Goal: Task Accomplishment & Management: Manage account settings

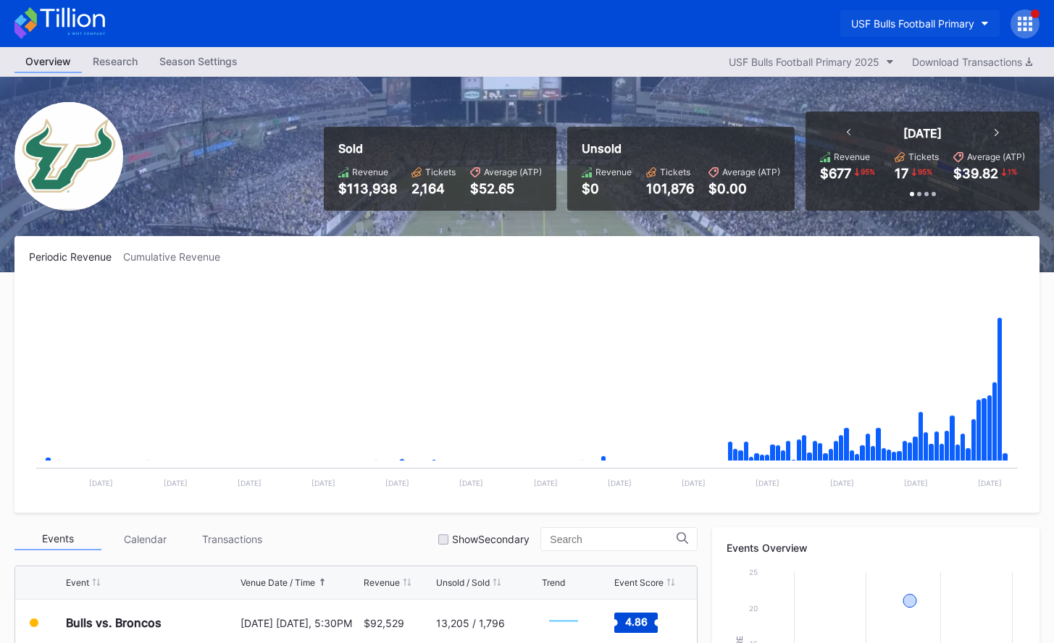
click at [733, 29] on div "USF Bulls Football Primary" at bounding box center [912, 23] width 123 height 12
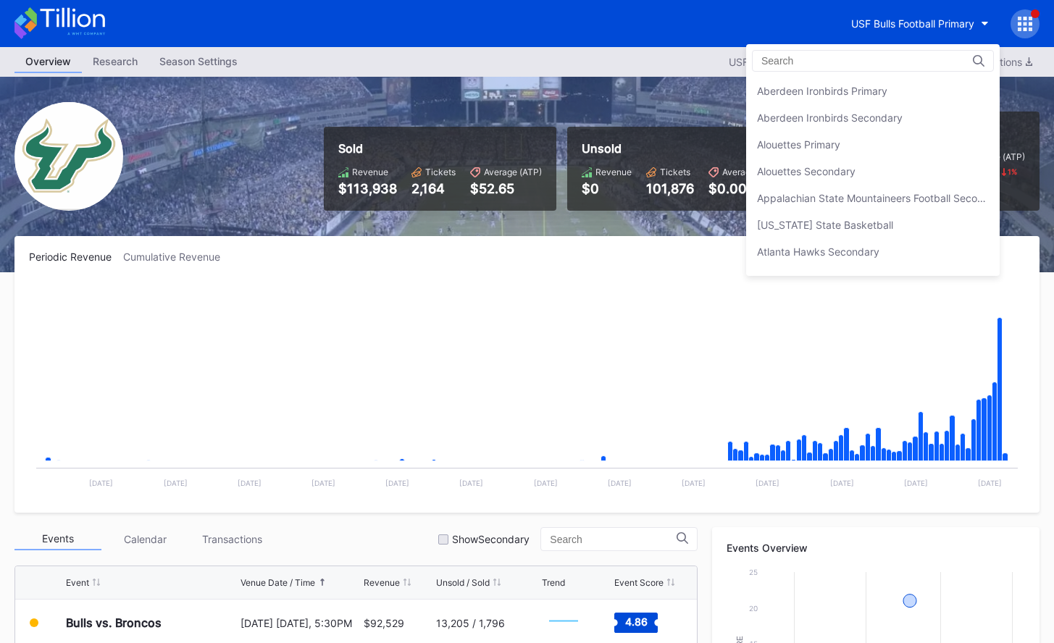
scroll to position [4823, 0]
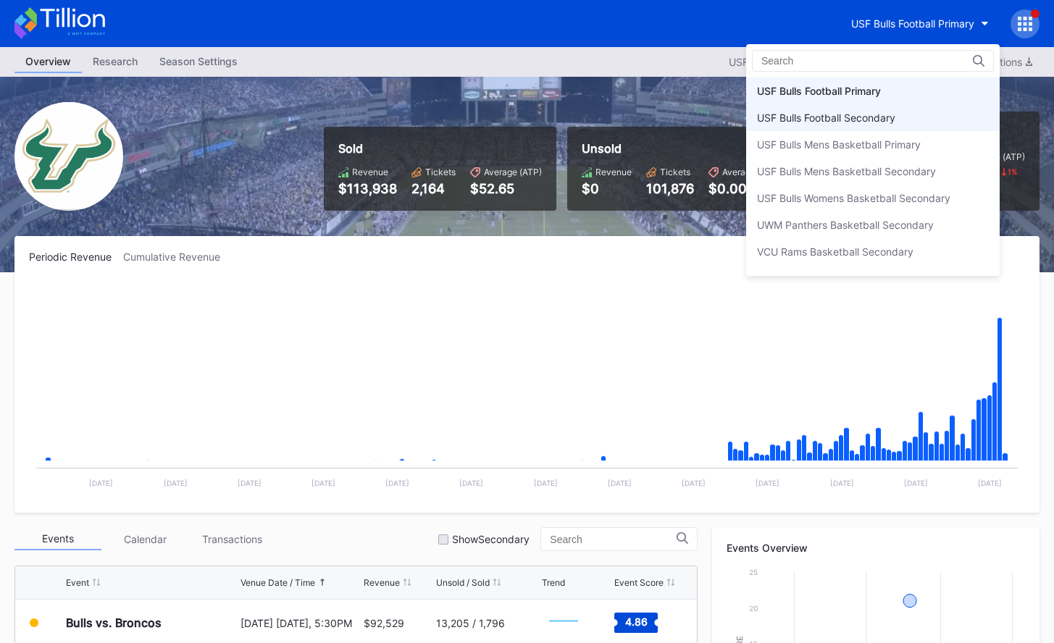
click at [733, 112] on div "USF Bulls Football Secondary" at bounding box center [826, 118] width 138 height 12
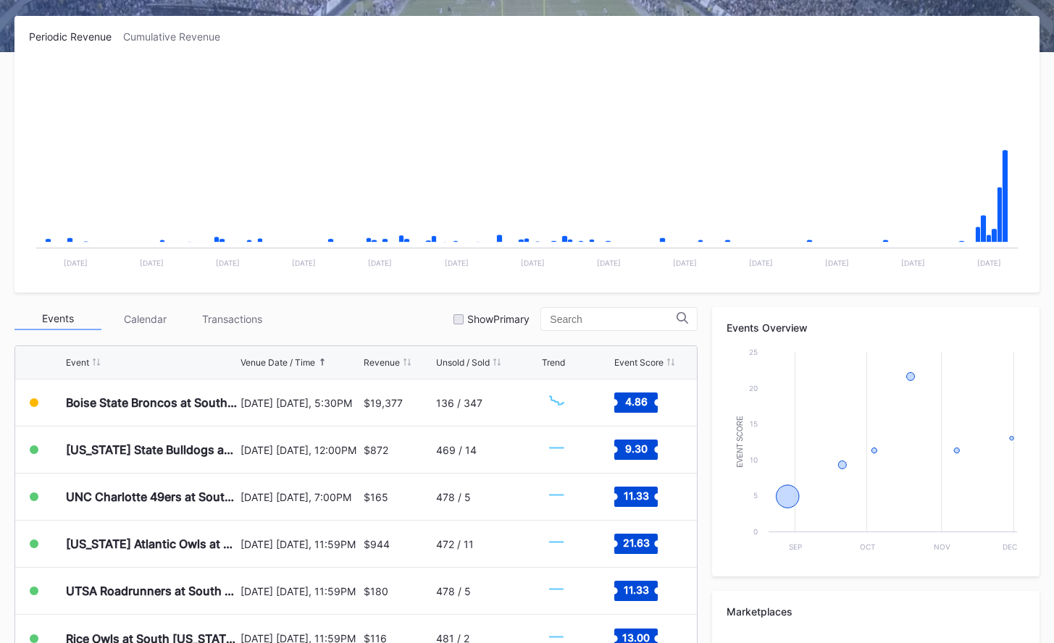
scroll to position [452, 0]
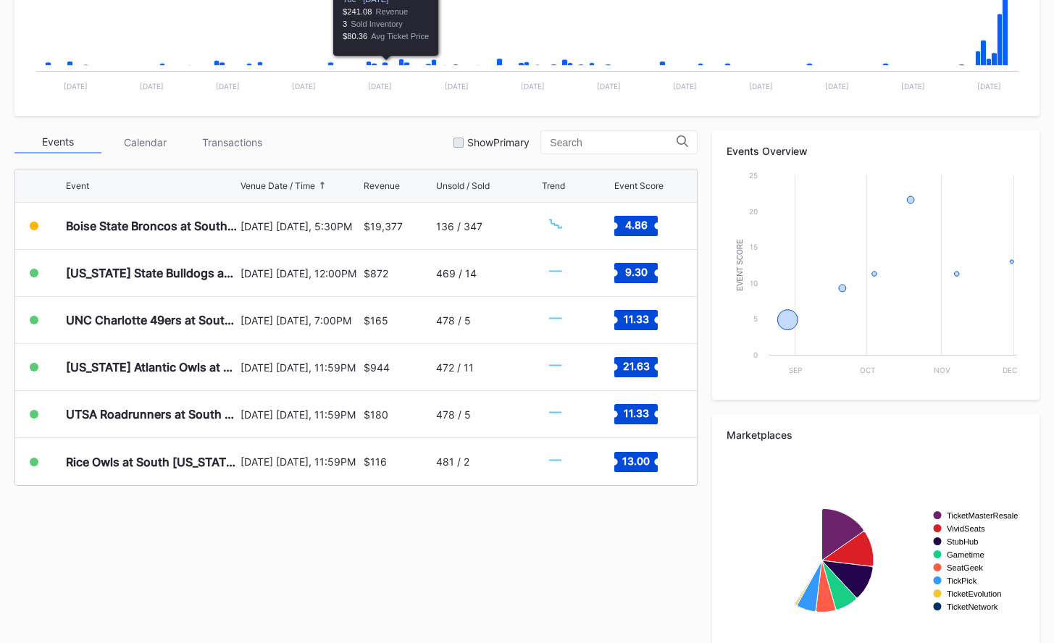
scroll to position [452, 0]
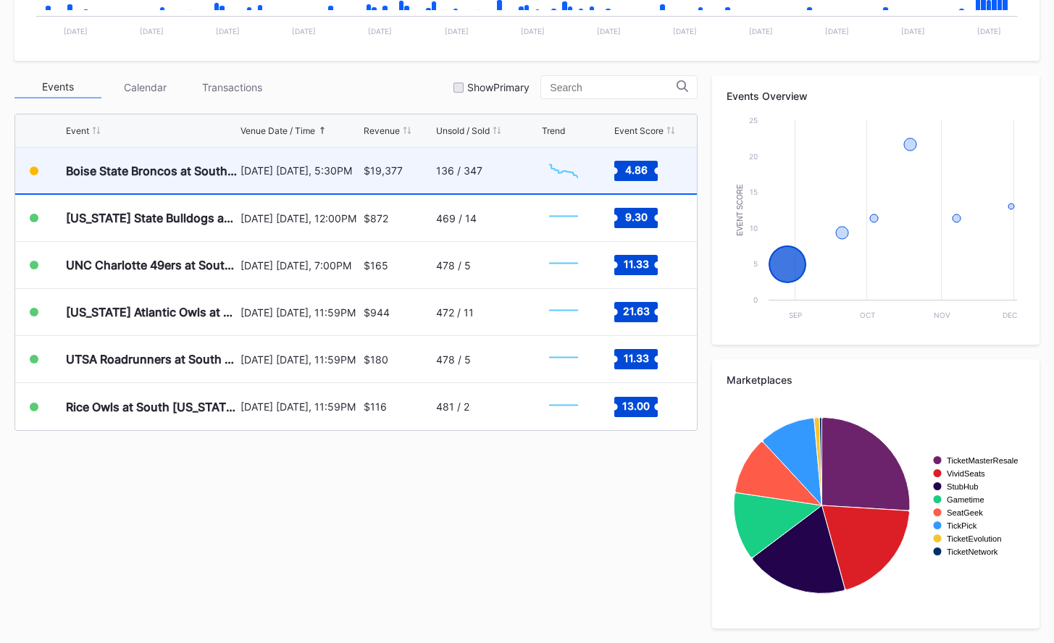
click at [389, 174] on div "$19,377" at bounding box center [383, 170] width 39 height 12
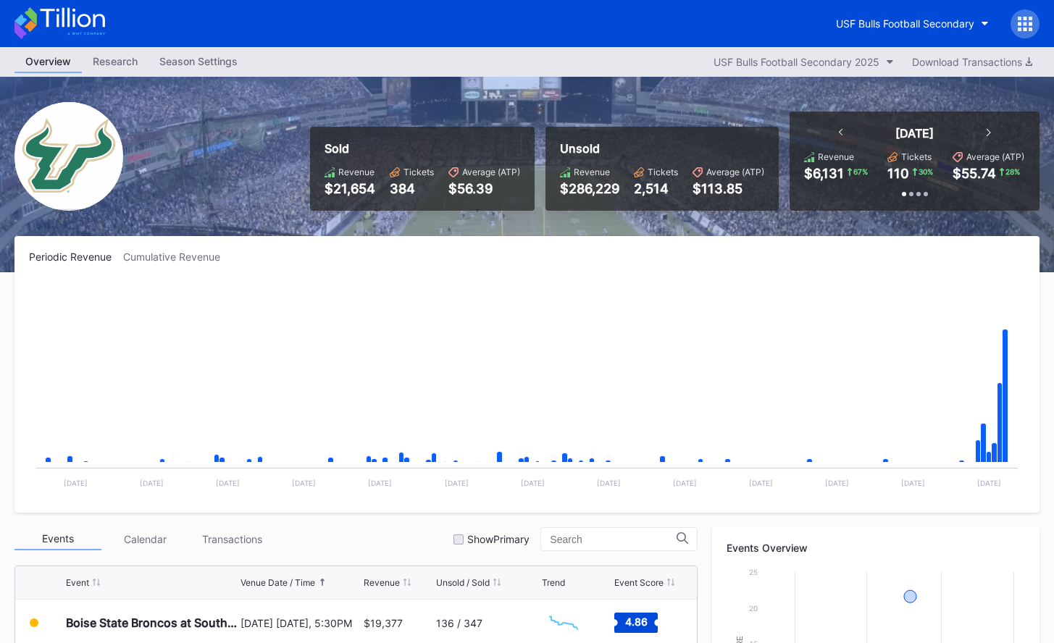
click at [1022, 19] on icon at bounding box center [1024, 24] width 14 height 14
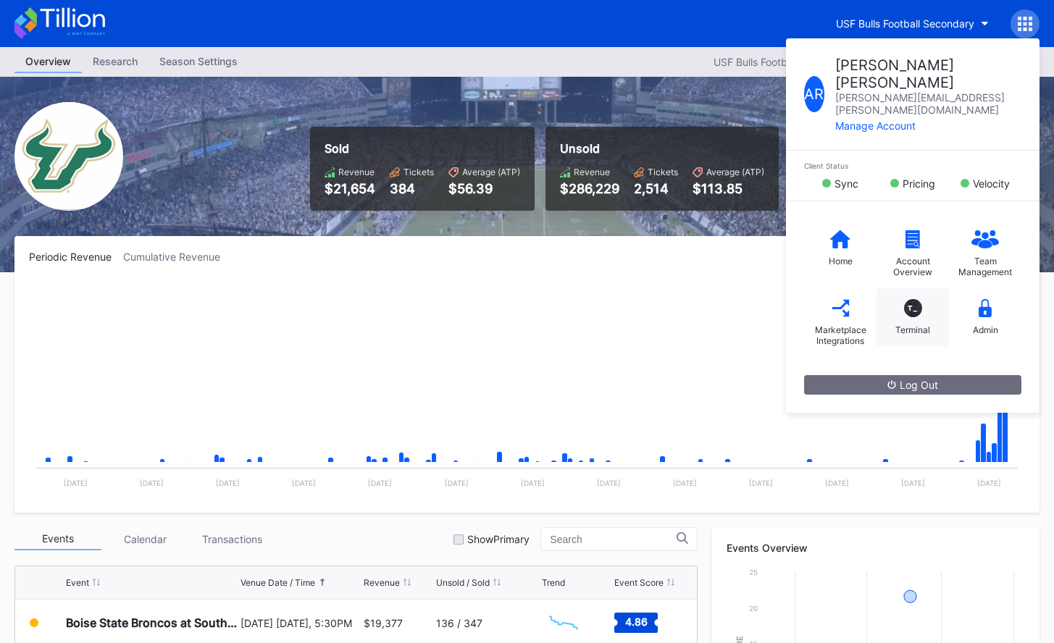
click at [920, 293] on div "T_ Terminal" at bounding box center [912, 317] width 72 height 58
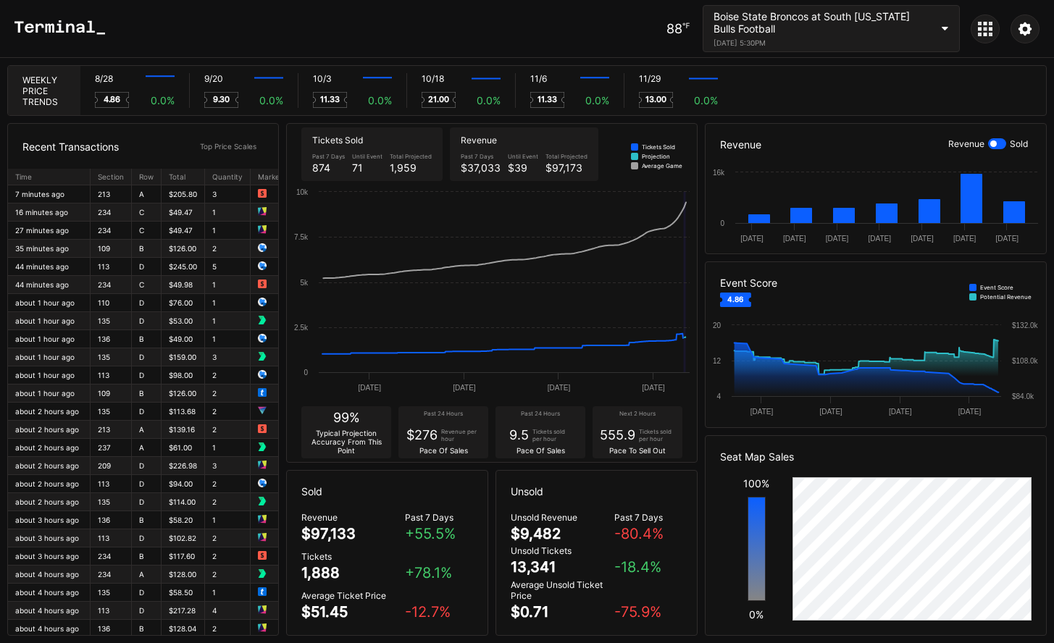
click at [978, 29] on icon at bounding box center [980, 29] width 4 height 4
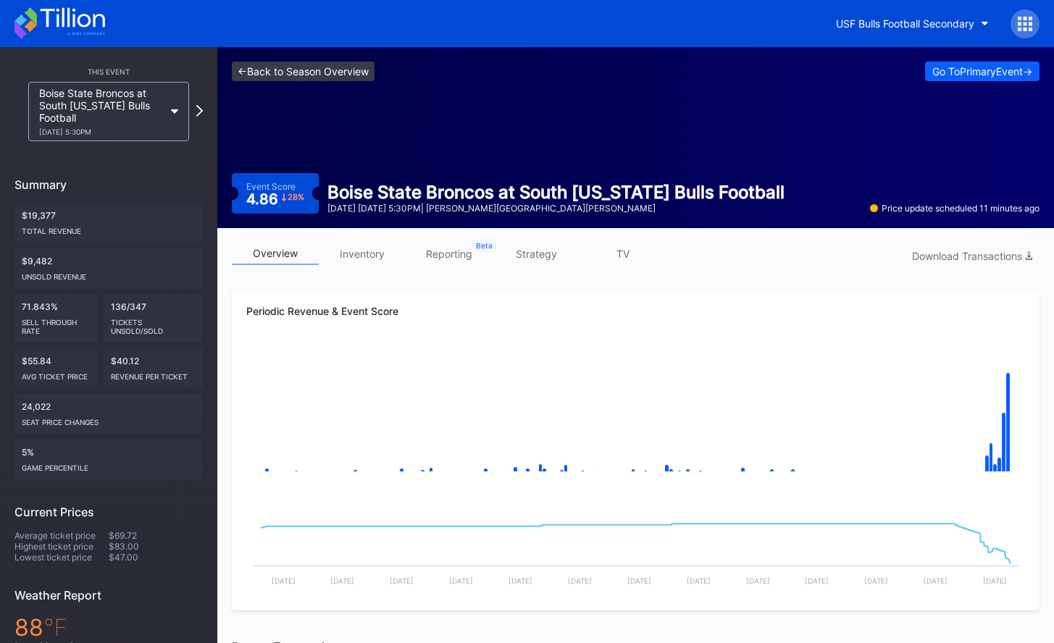
click at [309, 75] on link "<- Back to Season Overview" at bounding box center [303, 72] width 143 height 20
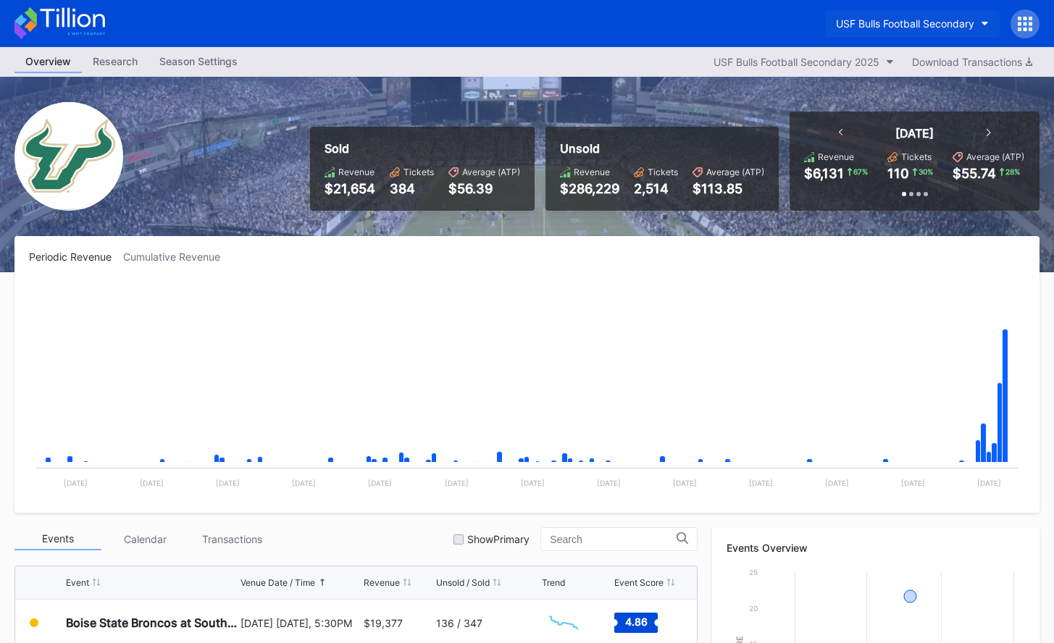
click at [913, 26] on div "USF Bulls Football Secondary" at bounding box center [905, 23] width 138 height 12
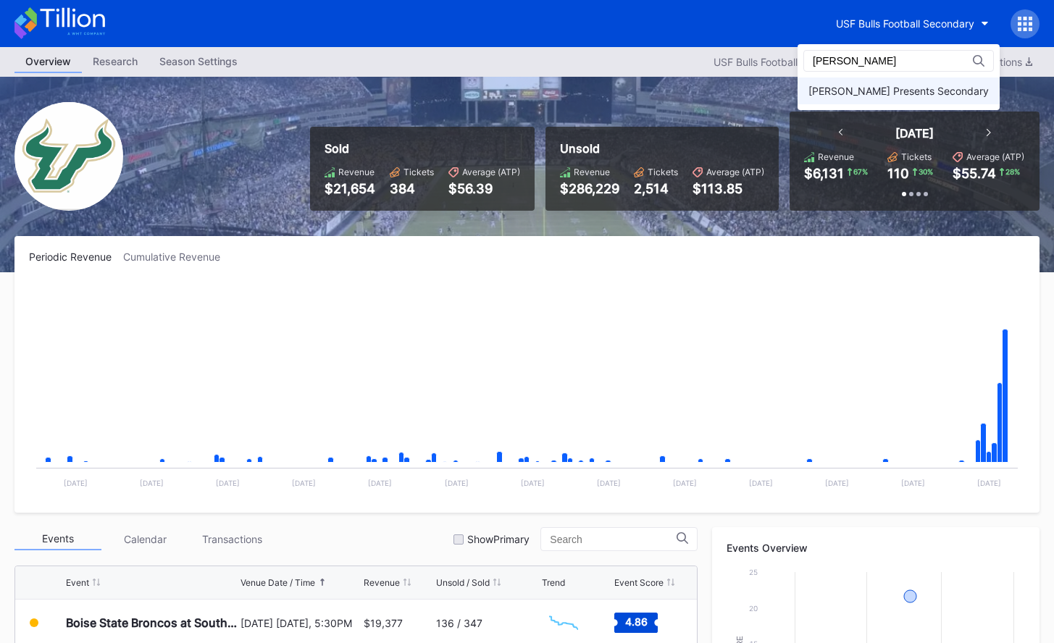
type input "danny"
click at [894, 84] on div "[PERSON_NAME] Presents Secondary" at bounding box center [898, 90] width 202 height 27
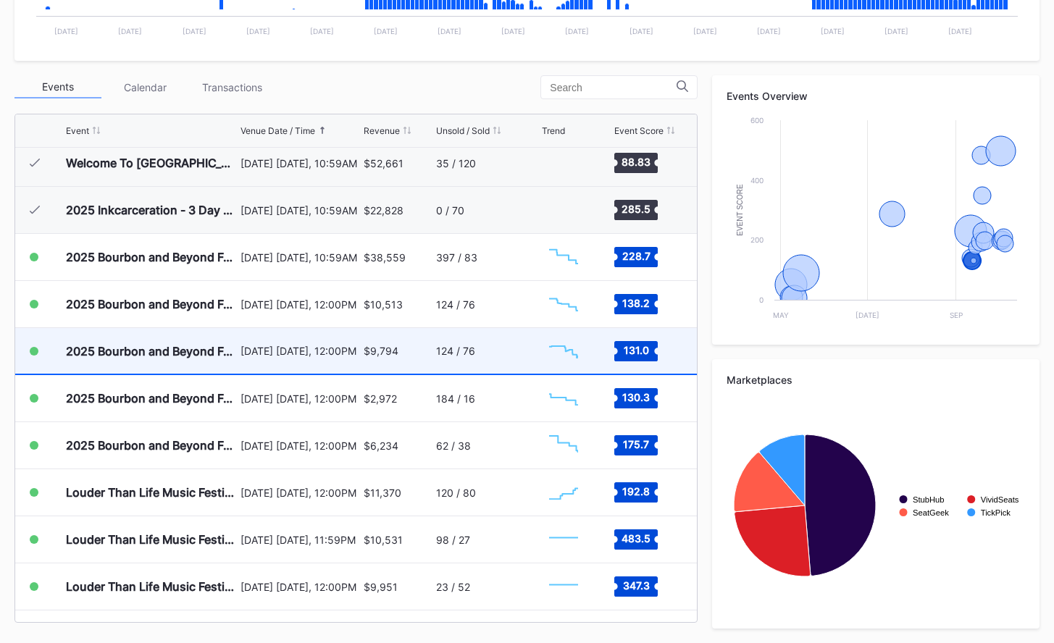
scroll to position [194, 0]
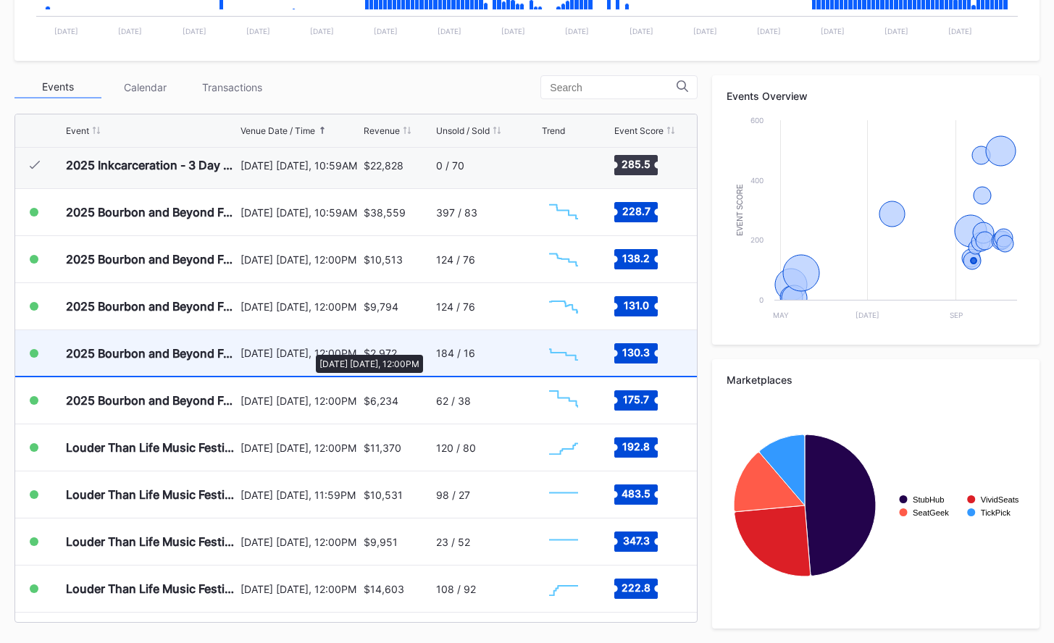
click at [309, 348] on div "[DATE] [DATE], 12:00PM" at bounding box center [299, 353] width 119 height 12
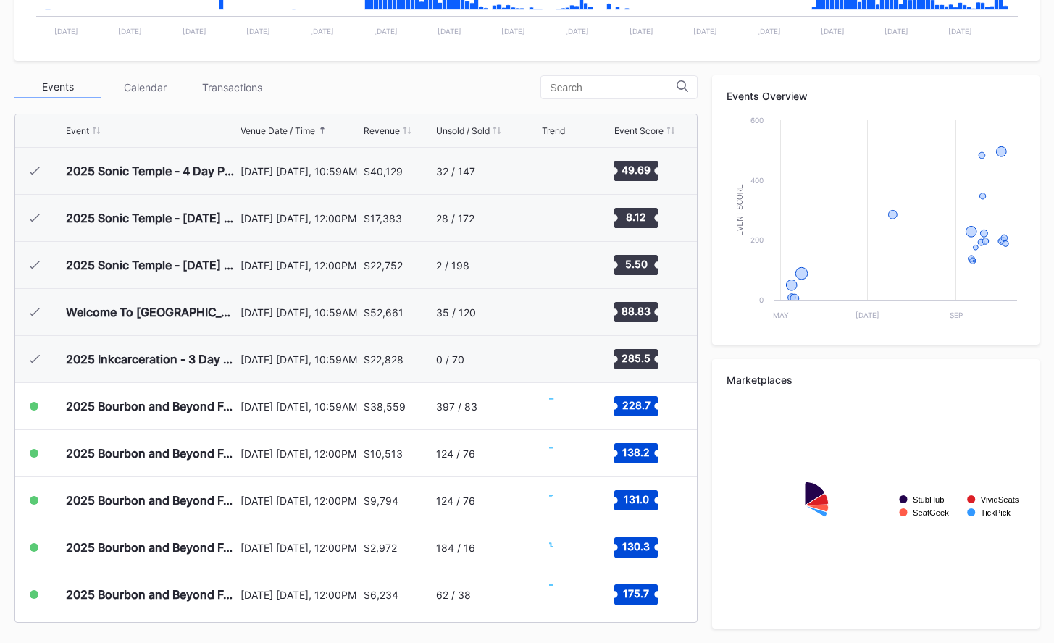
scroll to position [235, 0]
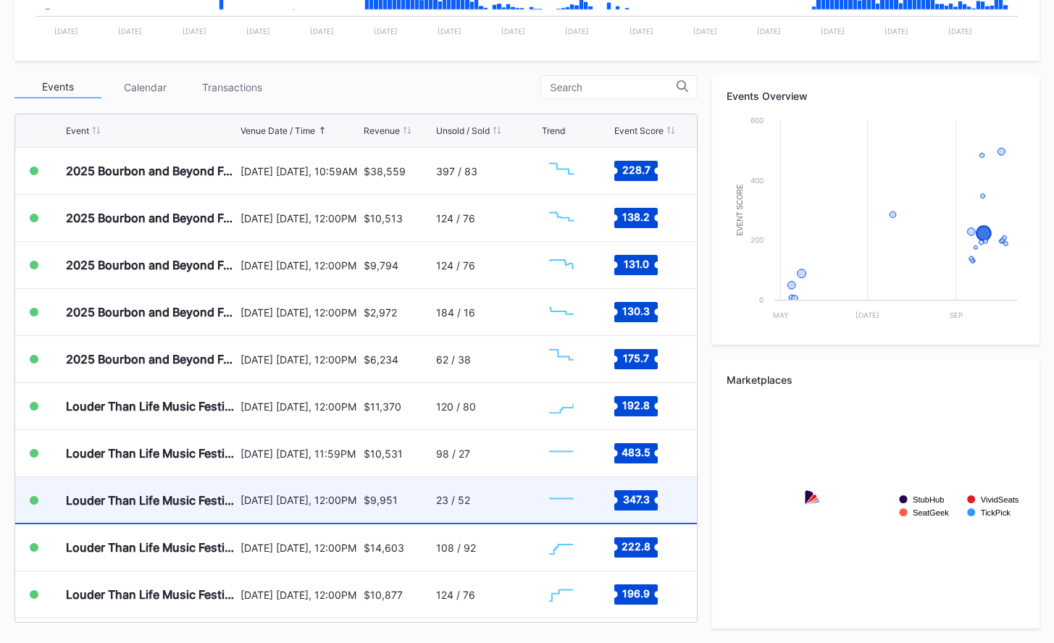
click at [266, 512] on div "[DATE] [DATE], 12:00PM" at bounding box center [299, 500] width 119 height 46
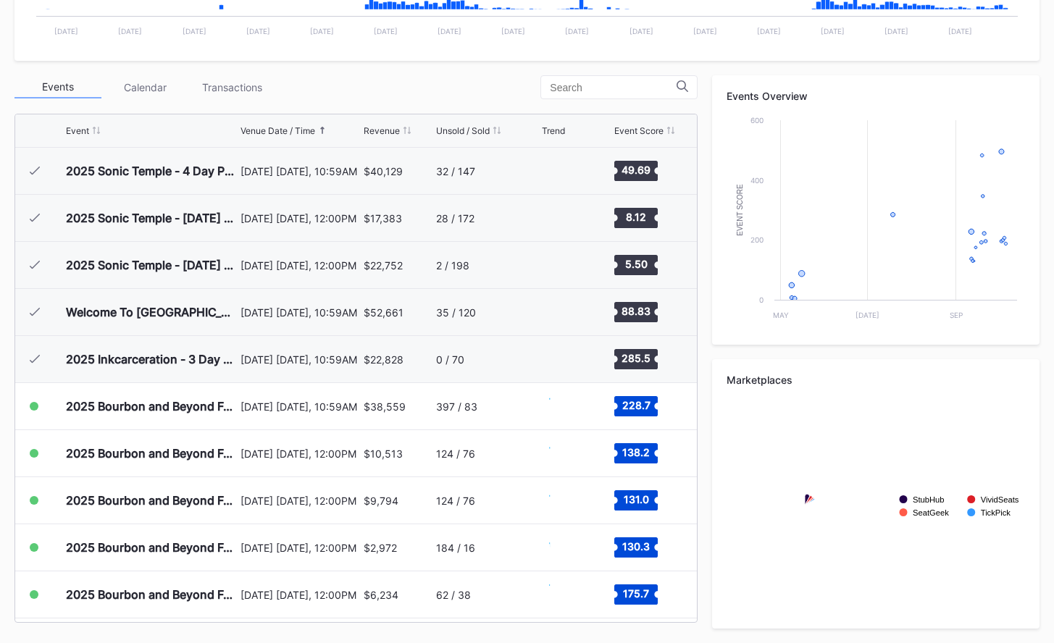
scroll to position [235, 0]
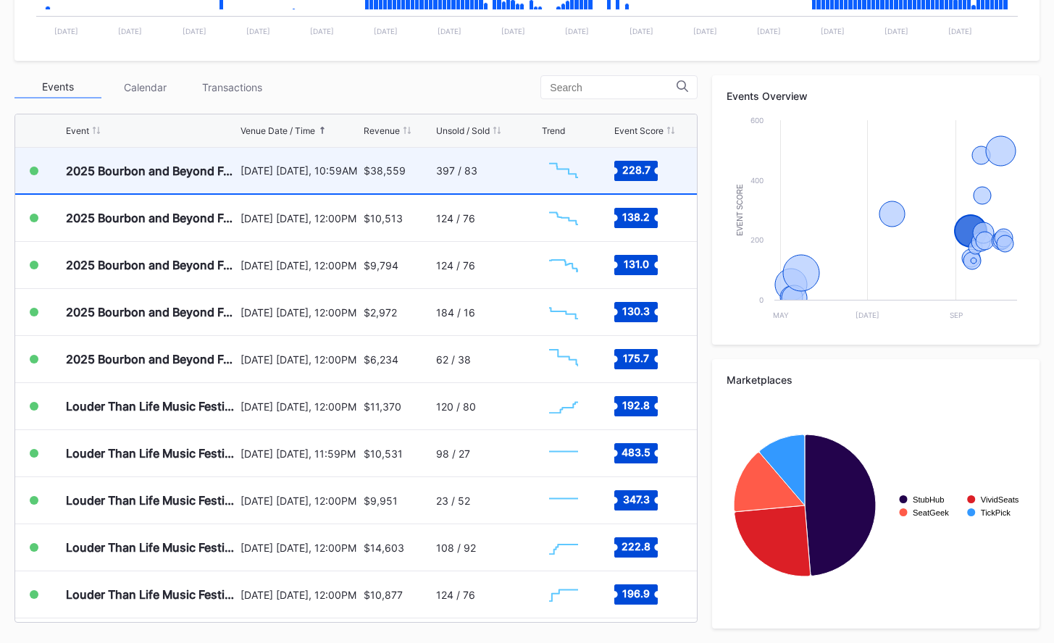
click at [429, 158] on div "$38,559" at bounding box center [398, 171] width 68 height 46
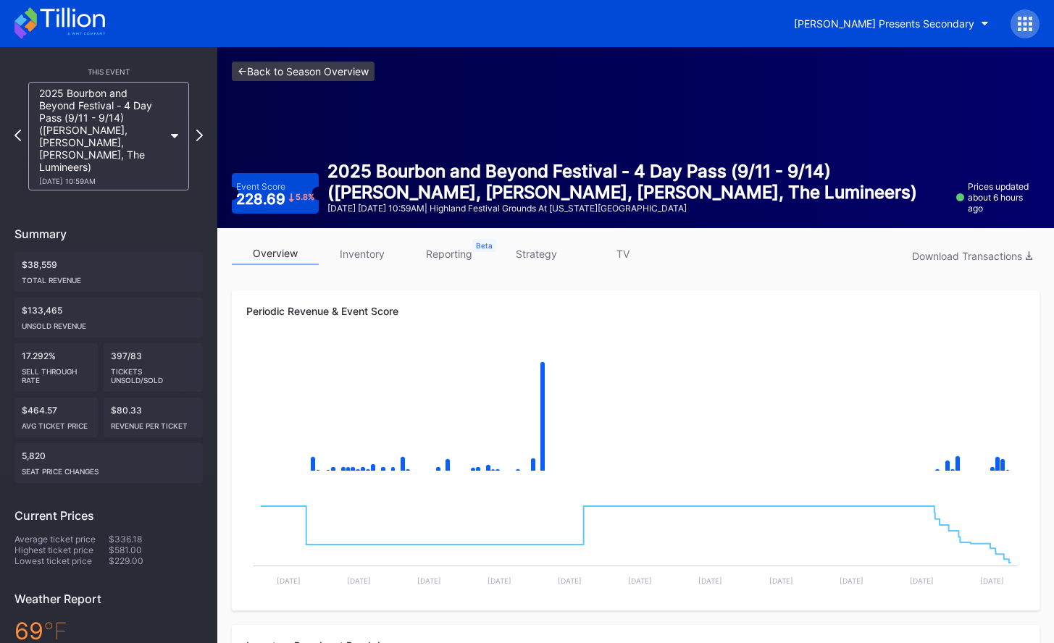
click at [326, 65] on link "<- Back to Season Overview" at bounding box center [303, 72] width 143 height 20
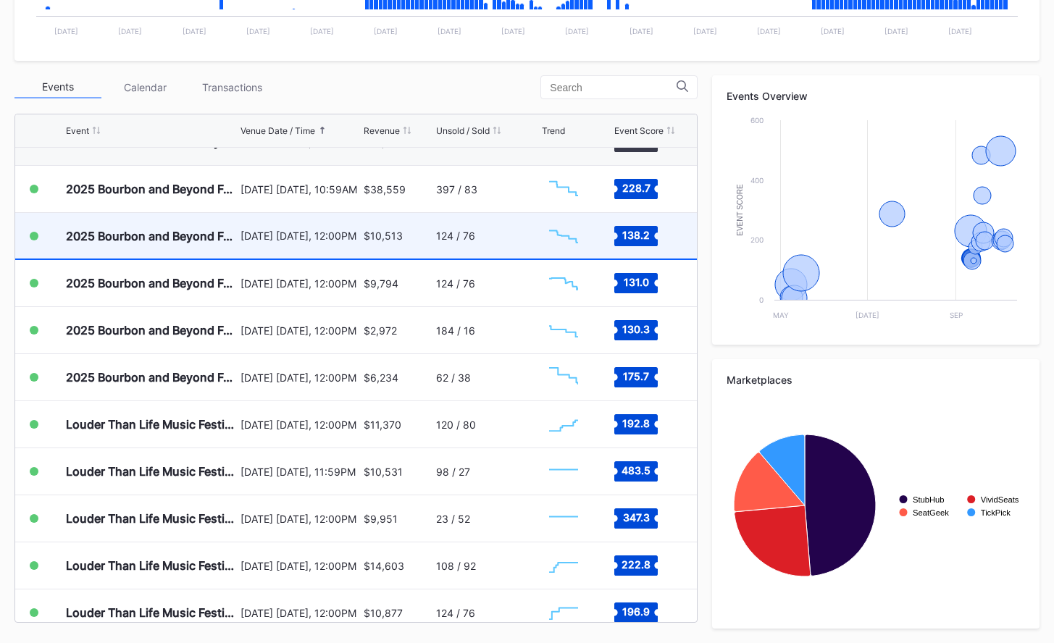
scroll to position [214, 0]
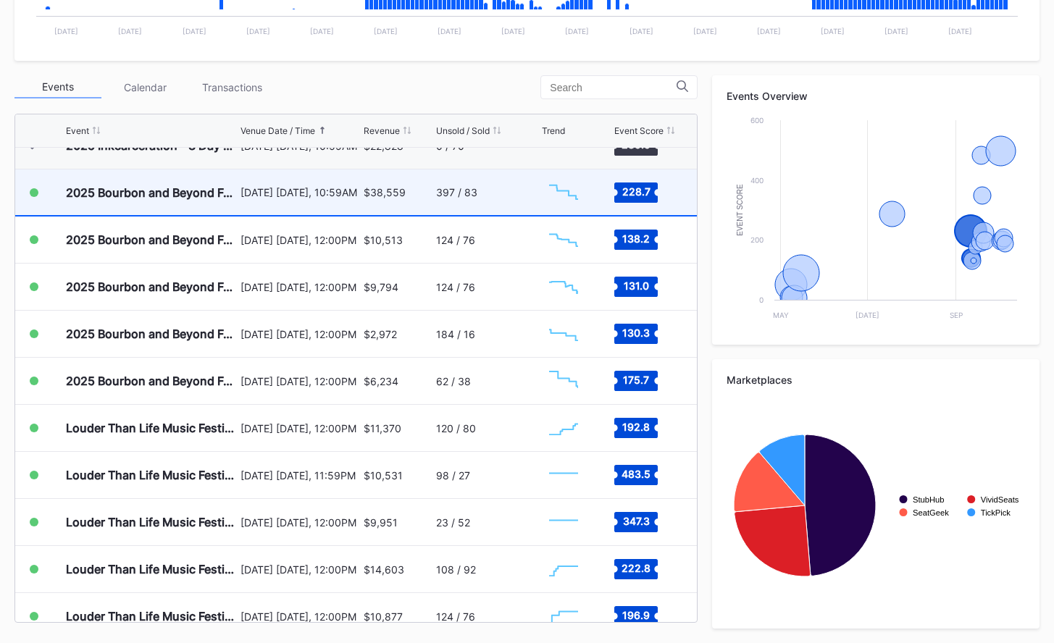
click at [371, 208] on div "$38,559" at bounding box center [398, 192] width 68 height 46
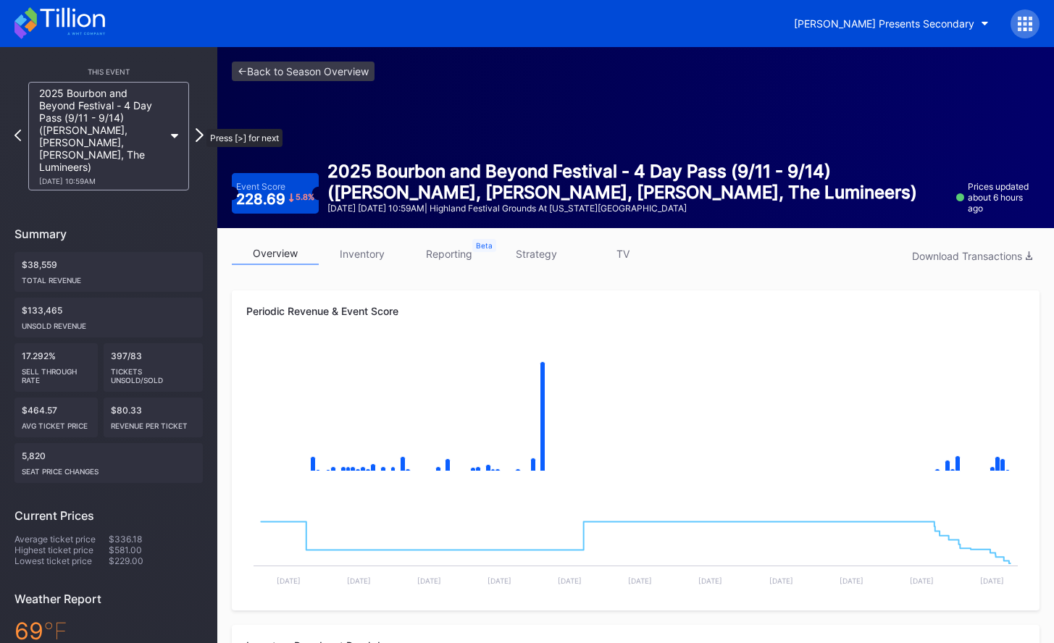
click at [199, 128] on icon at bounding box center [200, 135] width 8 height 14
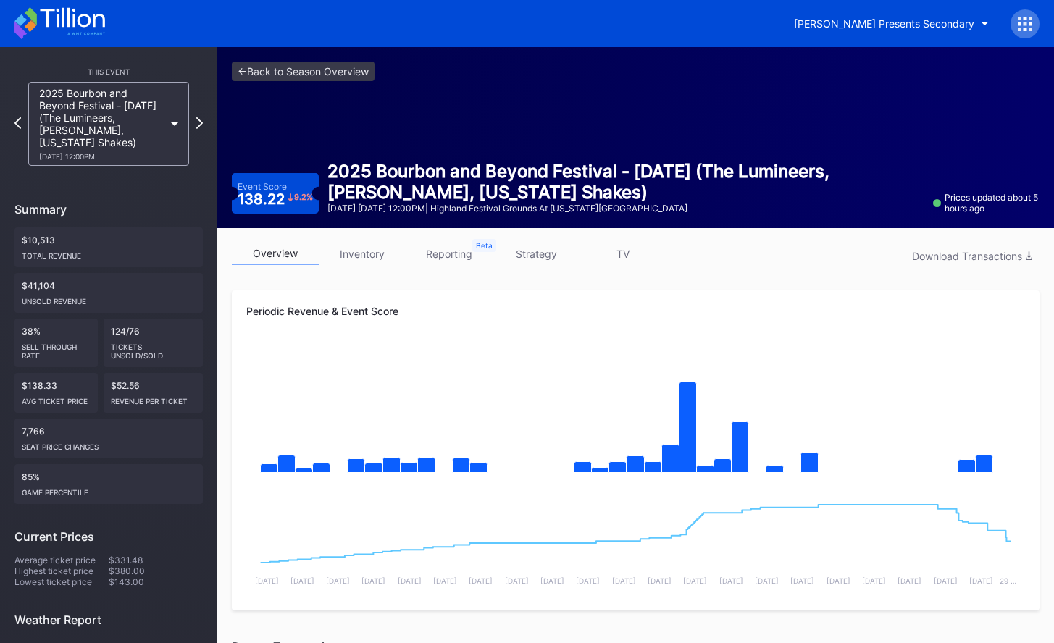
click at [199, 122] on icon at bounding box center [199, 123] width 7 height 12
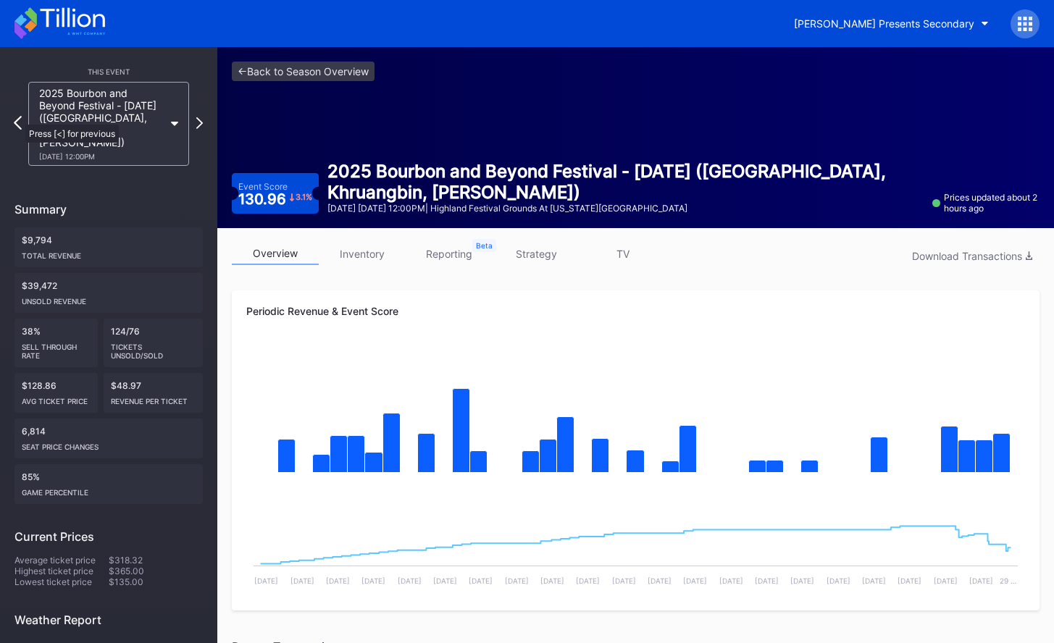
click at [18, 117] on icon at bounding box center [18, 123] width 8 height 14
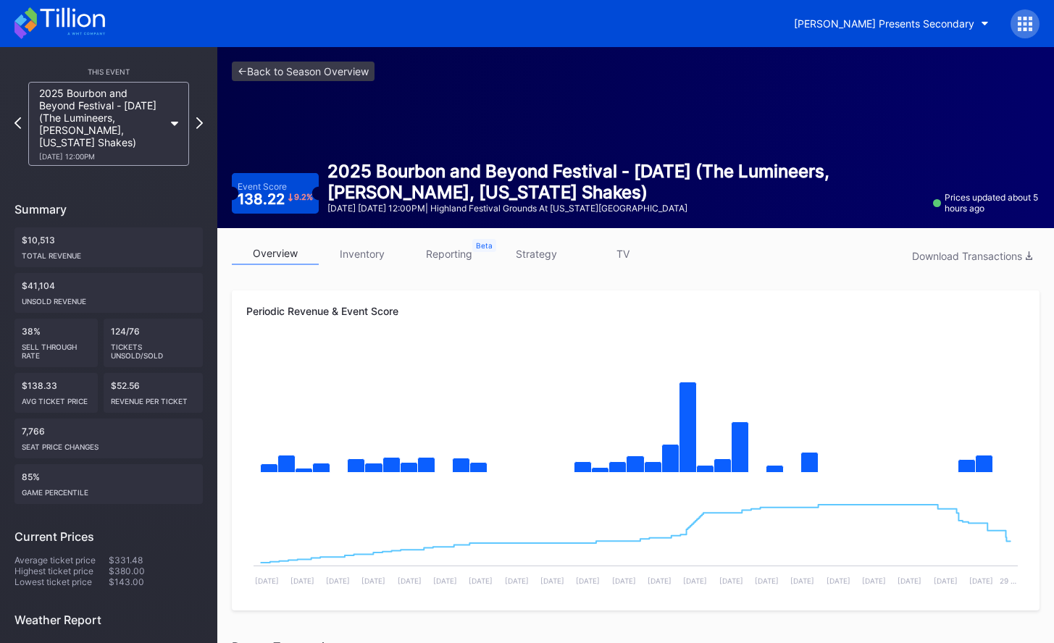
click at [18, 117] on icon at bounding box center [17, 123] width 7 height 12
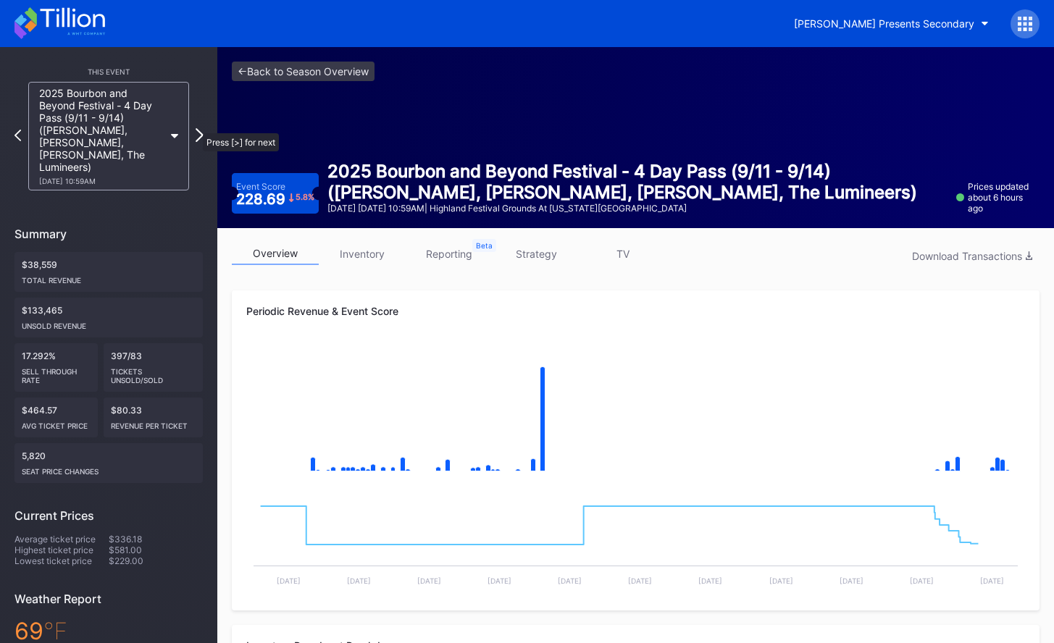
click at [196, 128] on icon at bounding box center [200, 135] width 8 height 14
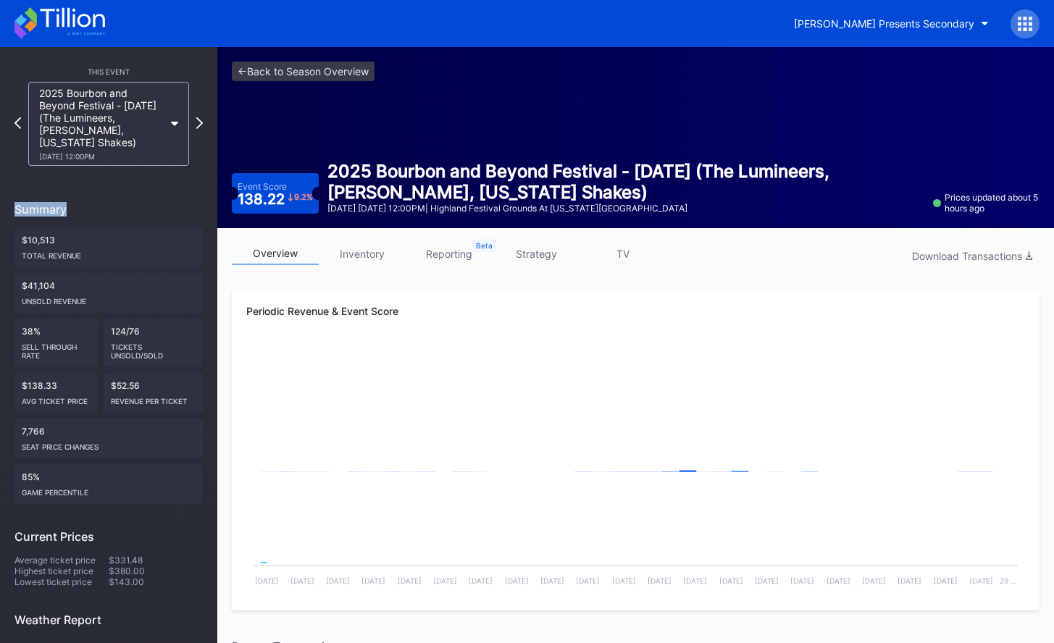
click at [196, 126] on icon at bounding box center [199, 123] width 7 height 12
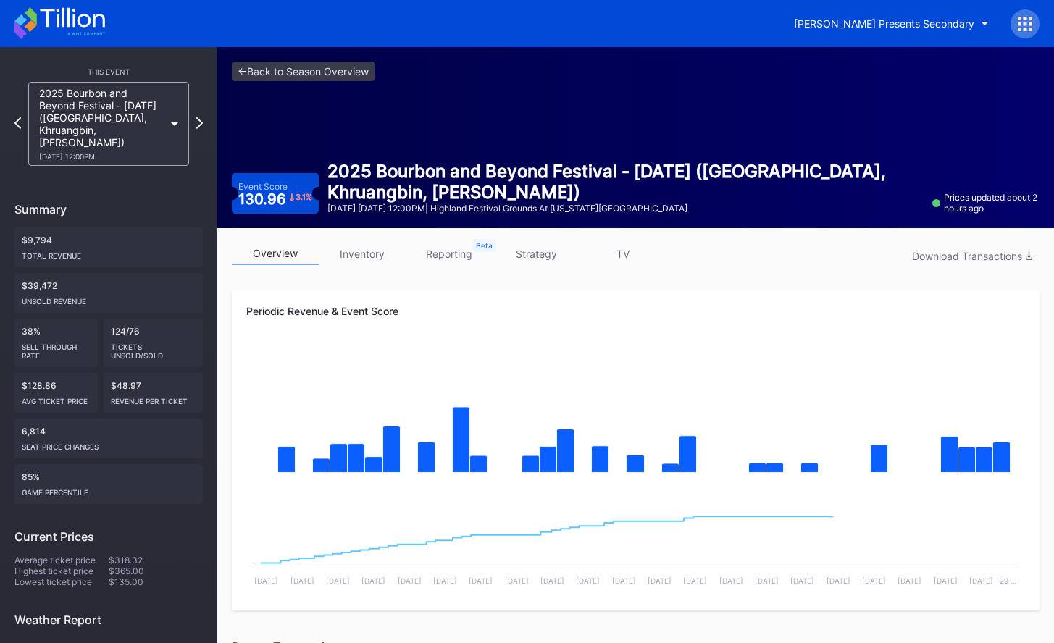
click at [196, 126] on div "2025 Bourbon and Beyond Festival - Friday (Phish, Khruangbin, Joe Bonamassa) 9/…" at bounding box center [108, 124] width 175 height 84
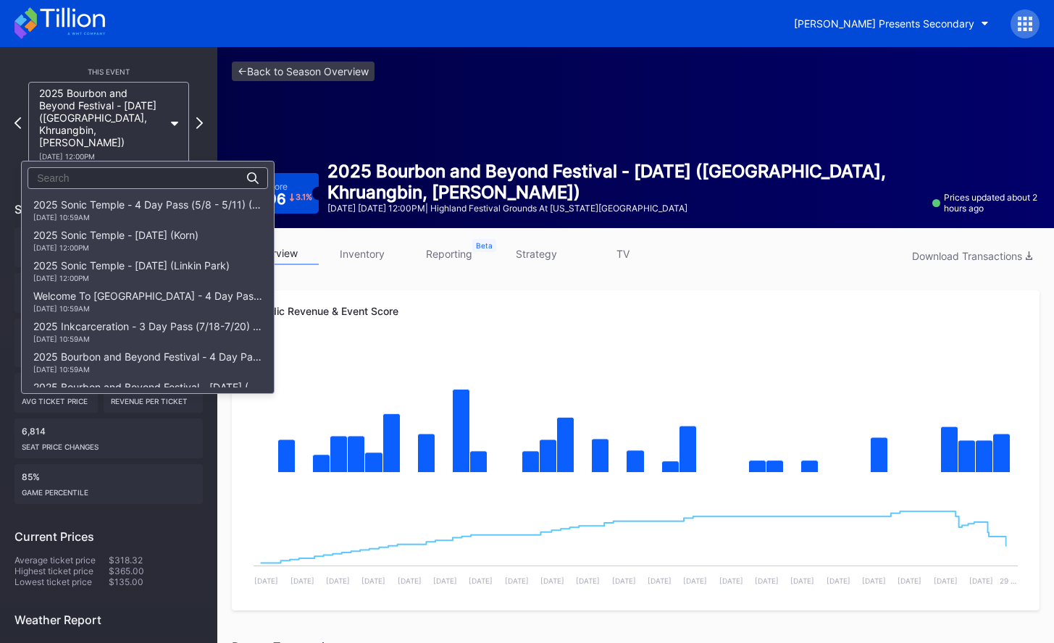
scroll to position [213, 0]
drag, startPoint x: 302, startPoint y: 130, endPoint x: 229, endPoint y: 120, distance: 73.7
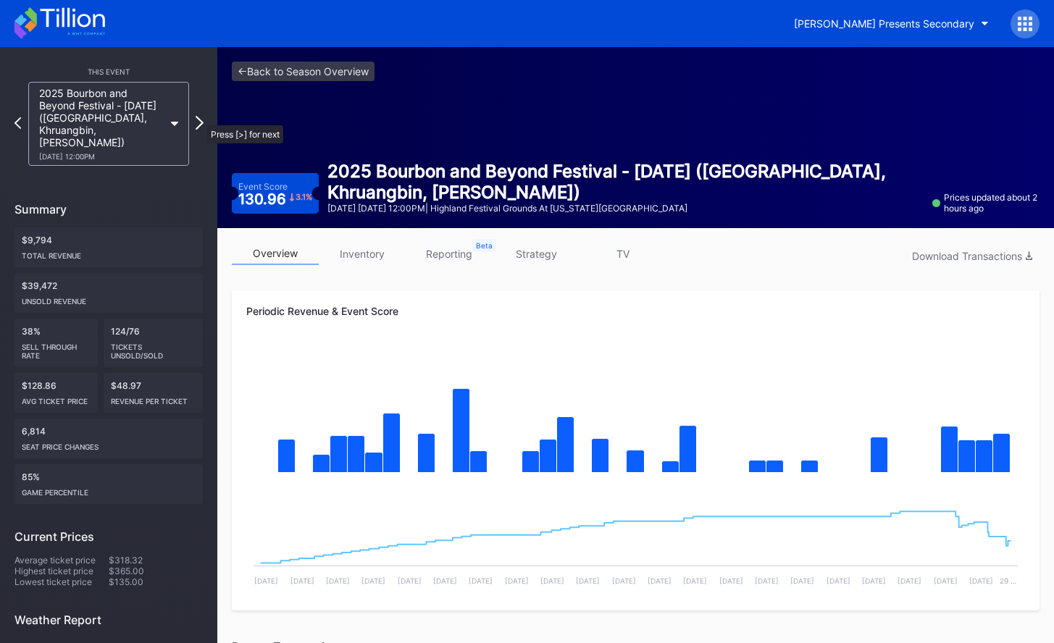
click at [200, 118] on icon at bounding box center [200, 123] width 8 height 14
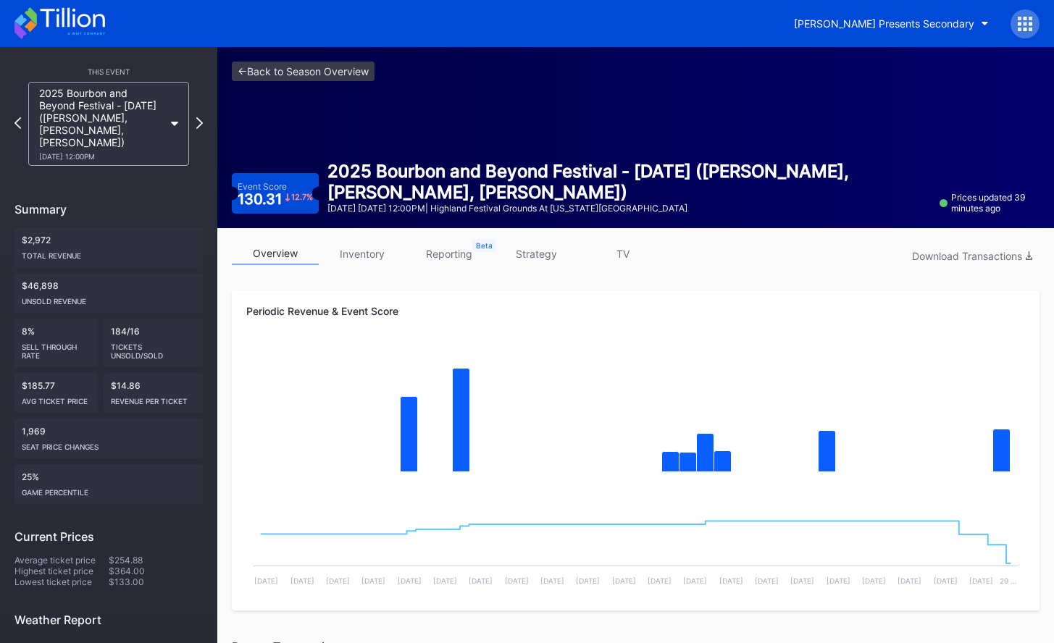
click at [200, 118] on icon at bounding box center [199, 123] width 7 height 12
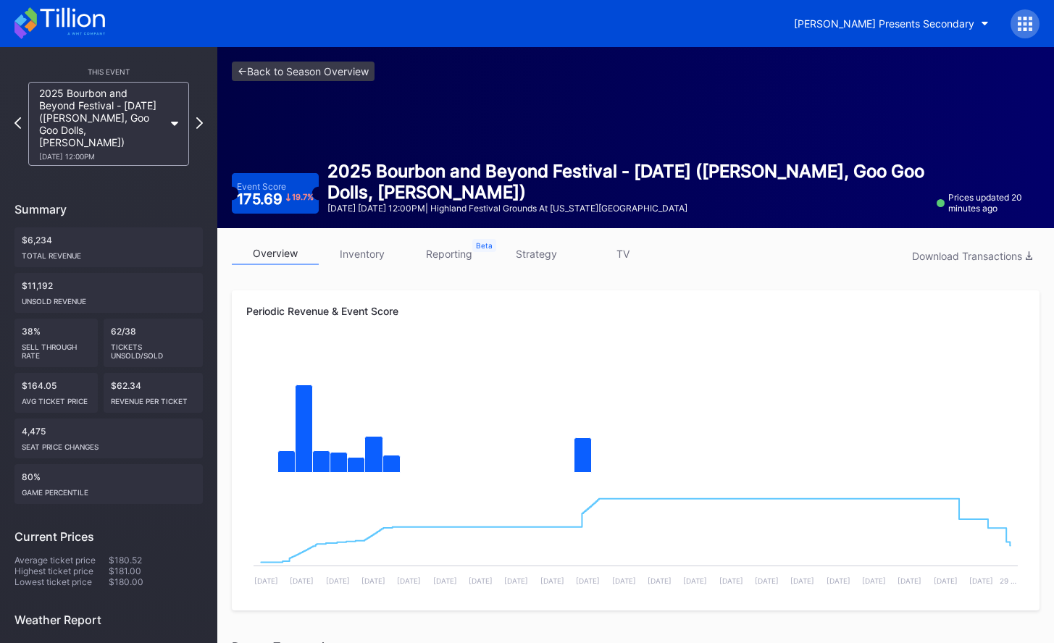
click at [203, 117] on div "This Event 2025 Bourbon and Beyond Festival - Sunday (Noah Kahan, Goo Goo Dolls…" at bounding box center [108, 463] width 217 height 833
click at [201, 118] on icon at bounding box center [200, 123] width 8 height 14
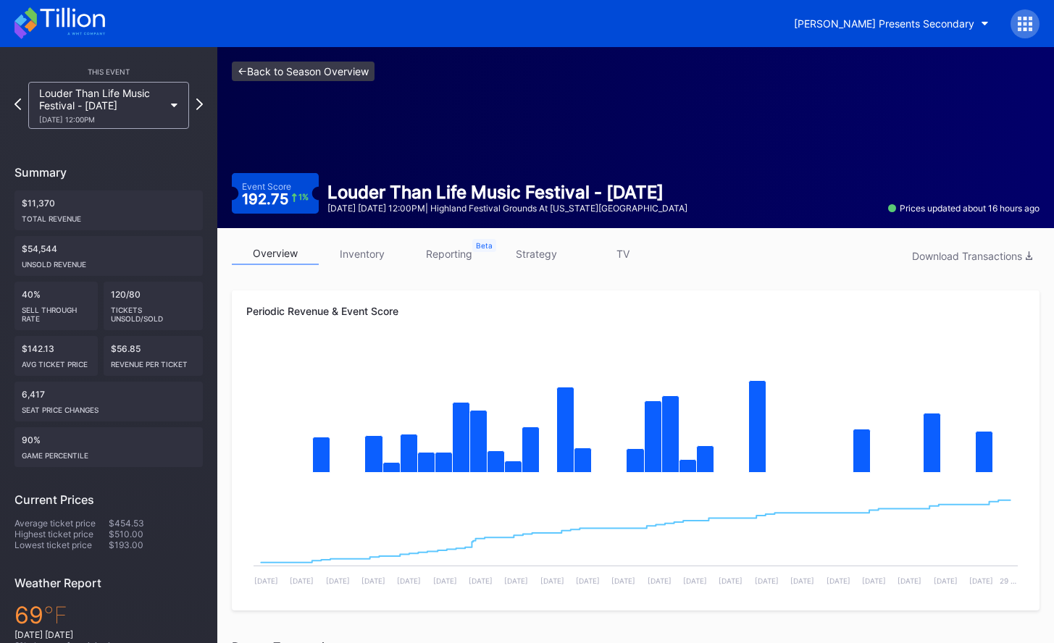
click at [328, 70] on link "<- Back to Season Overview" at bounding box center [303, 72] width 143 height 20
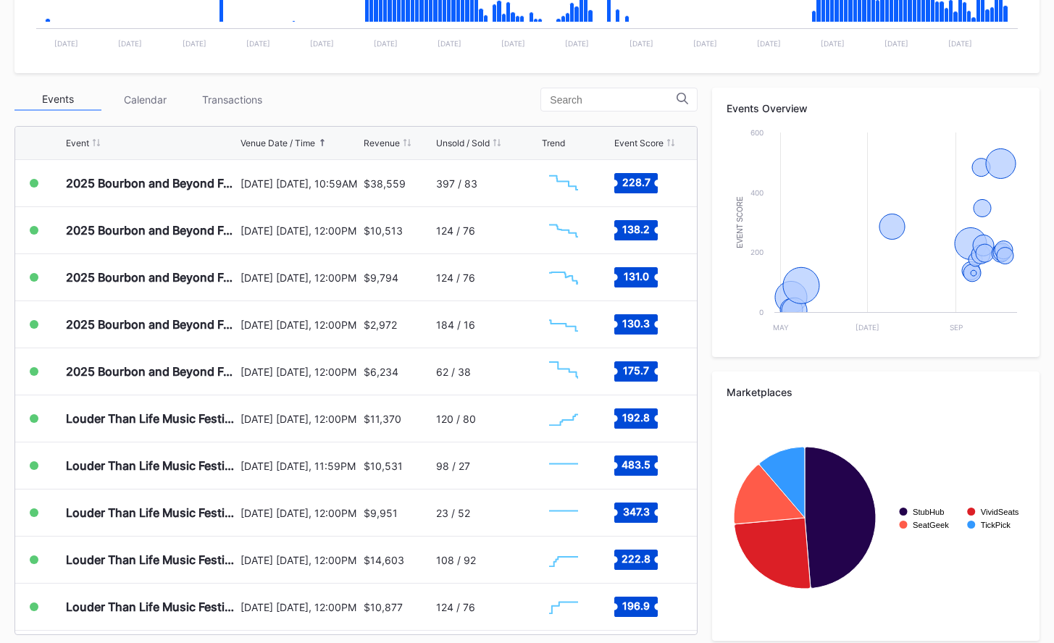
scroll to position [466, 0]
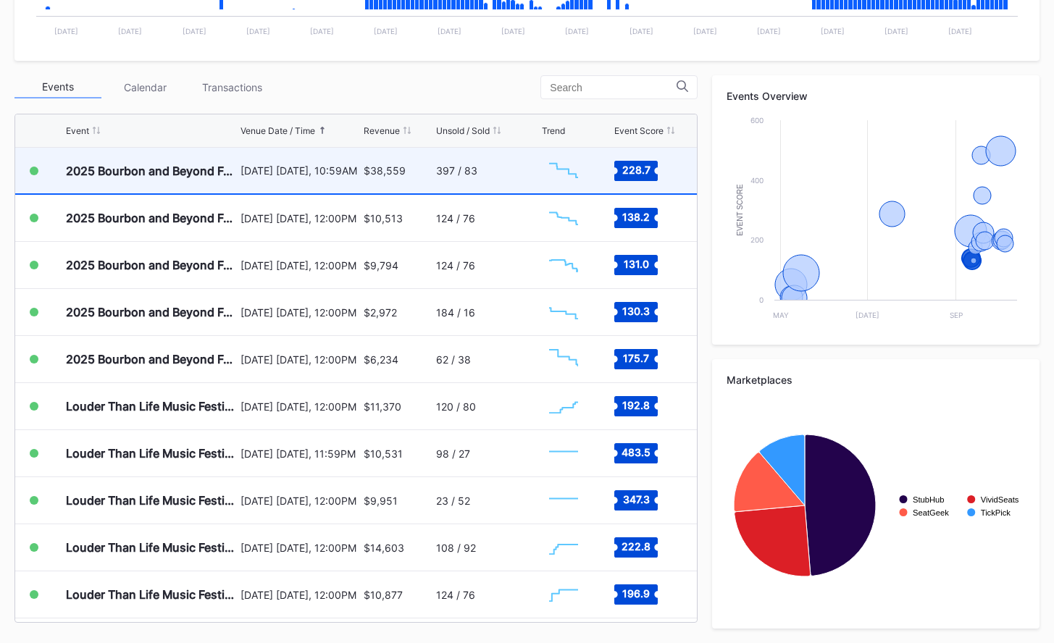
click at [319, 182] on div "September 11 Thursday, 10:59AM" at bounding box center [299, 171] width 119 height 46
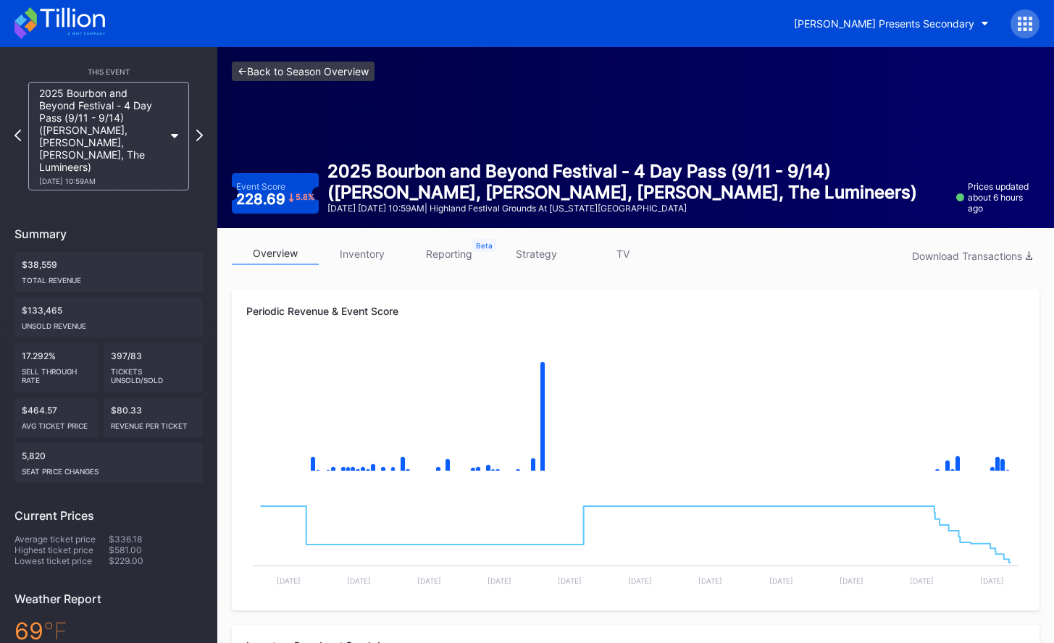
click at [343, 72] on link "<- Back to Season Overview" at bounding box center [303, 72] width 143 height 20
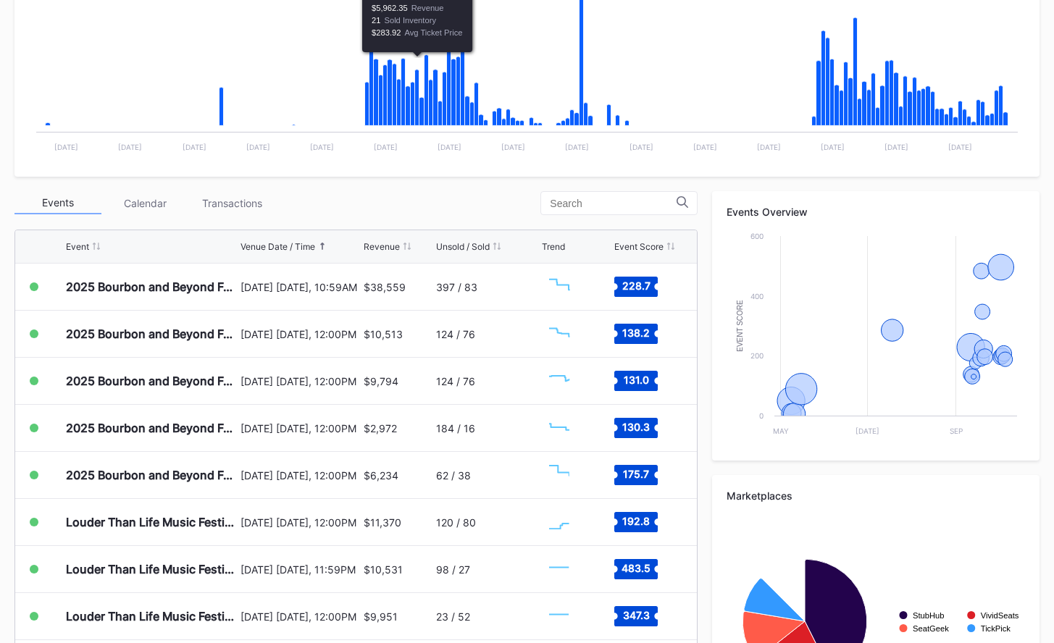
scroll to position [466, 0]
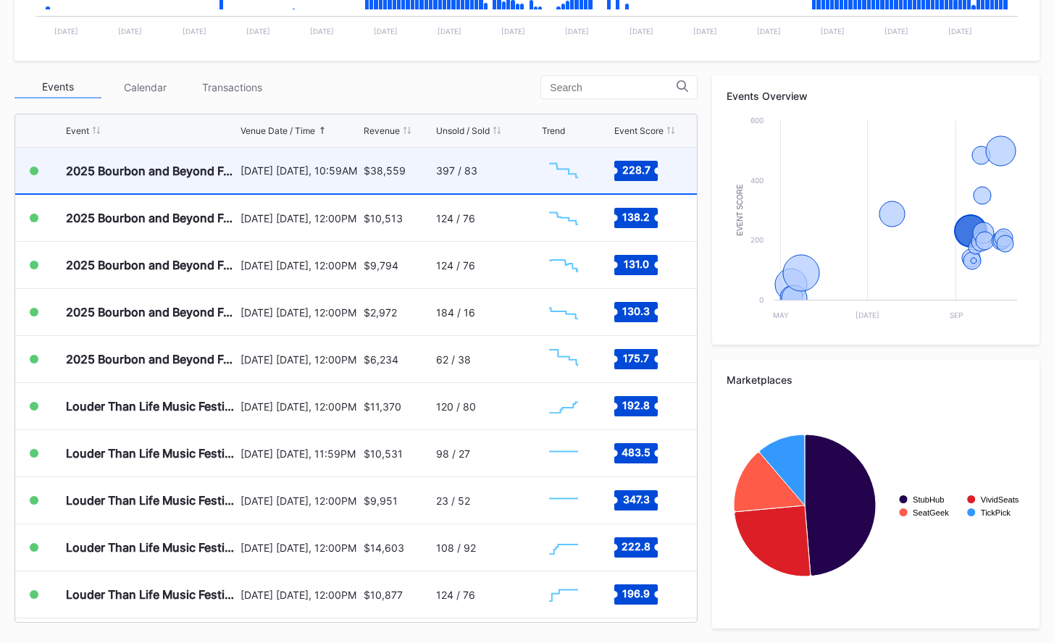
click at [356, 188] on div "September 11 Thursday, 10:59AM" at bounding box center [299, 171] width 119 height 46
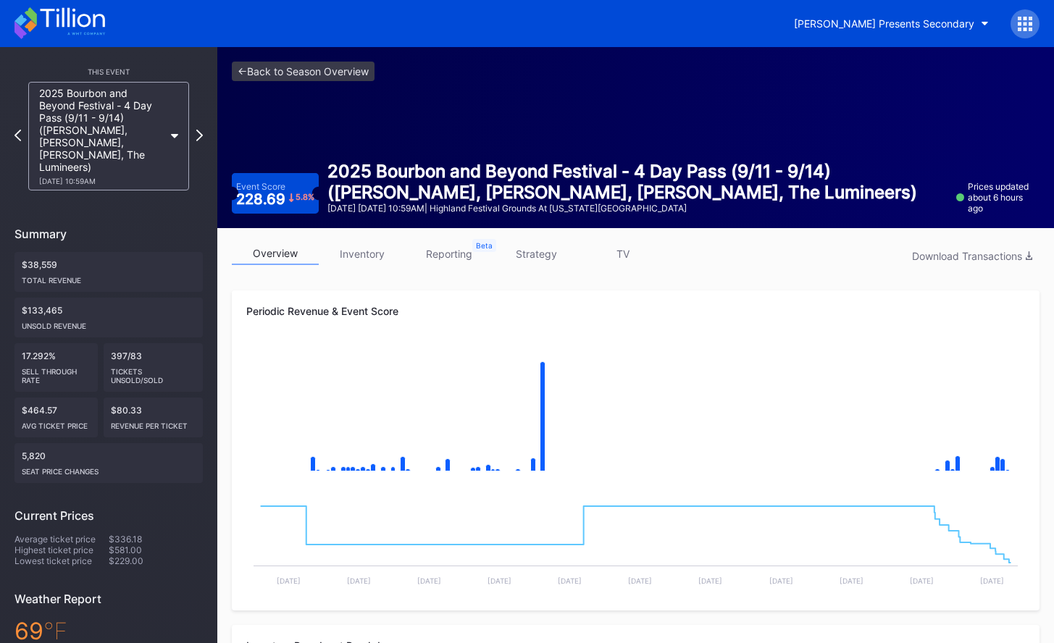
click at [365, 253] on link "inventory" at bounding box center [362, 254] width 87 height 22
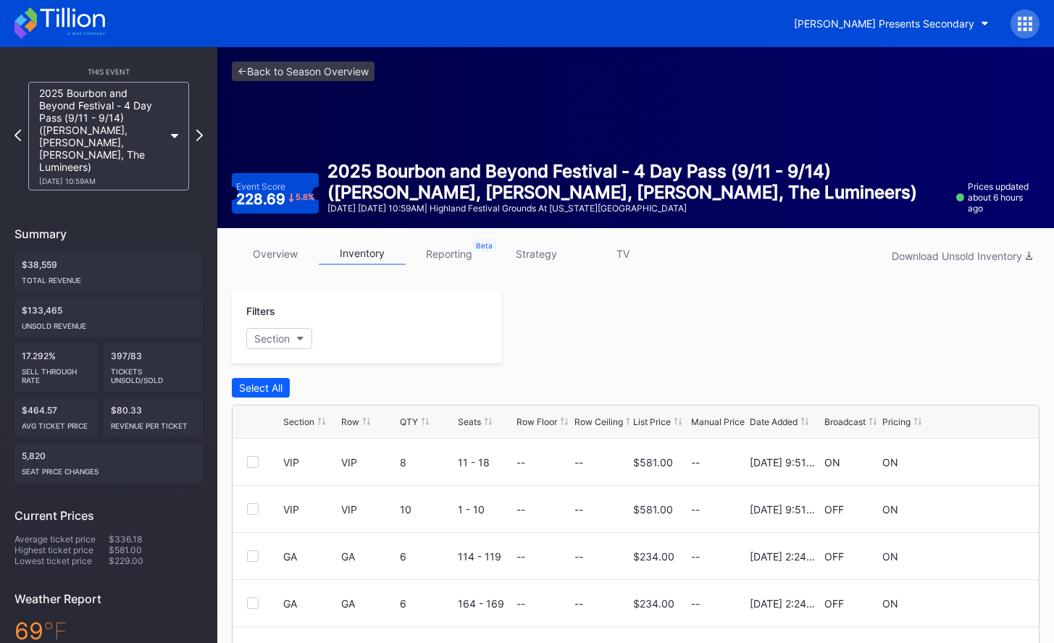
scroll to position [191, 0]
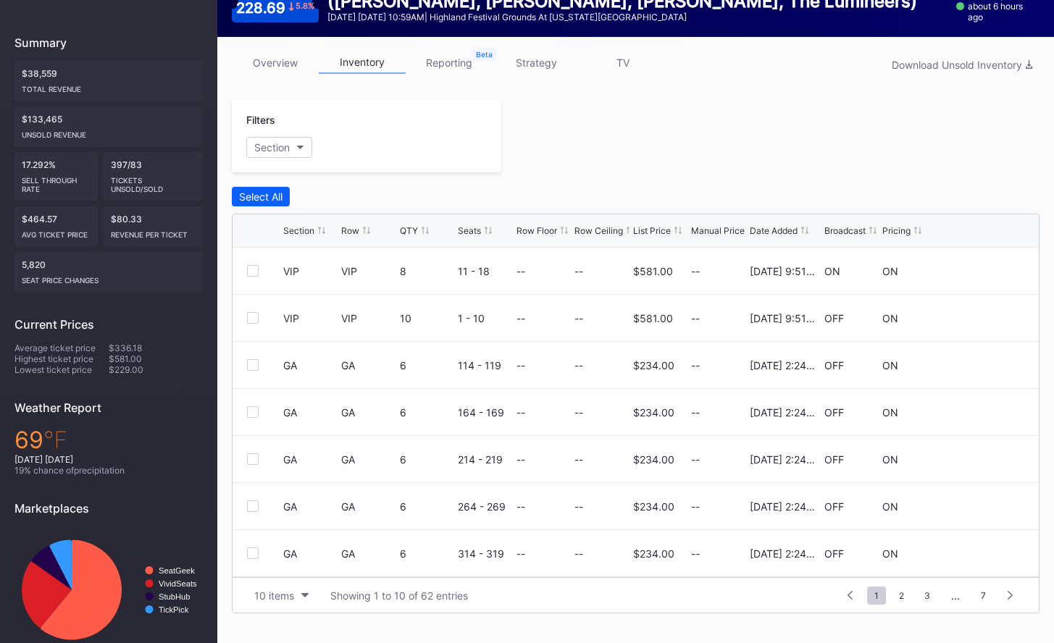
click at [652, 227] on div "List Price" at bounding box center [652, 230] width 38 height 11
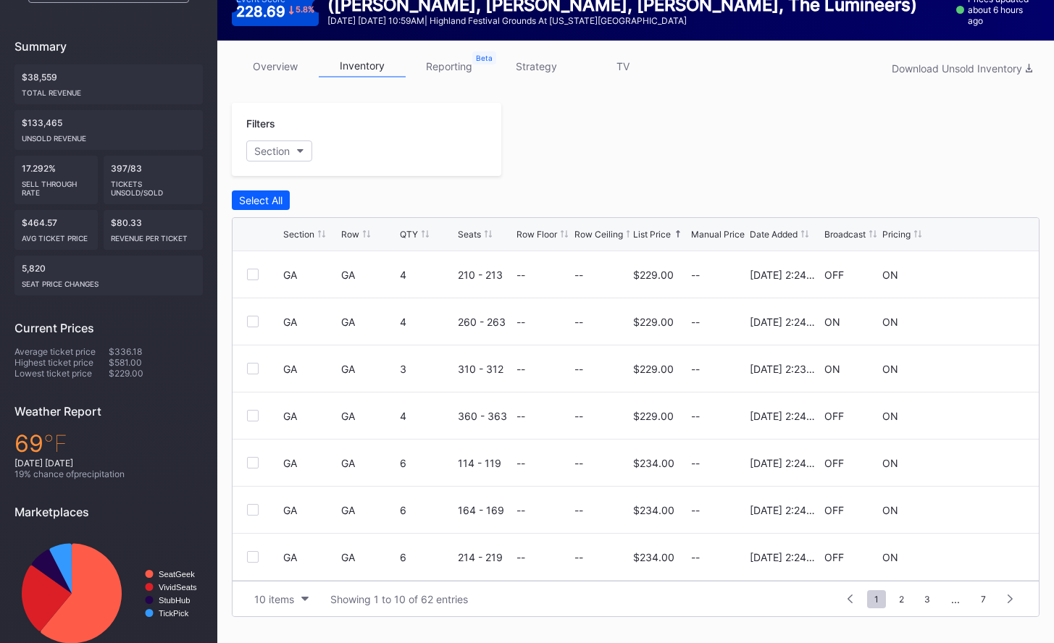
click at [653, 233] on div "List Price" at bounding box center [652, 234] width 38 height 11
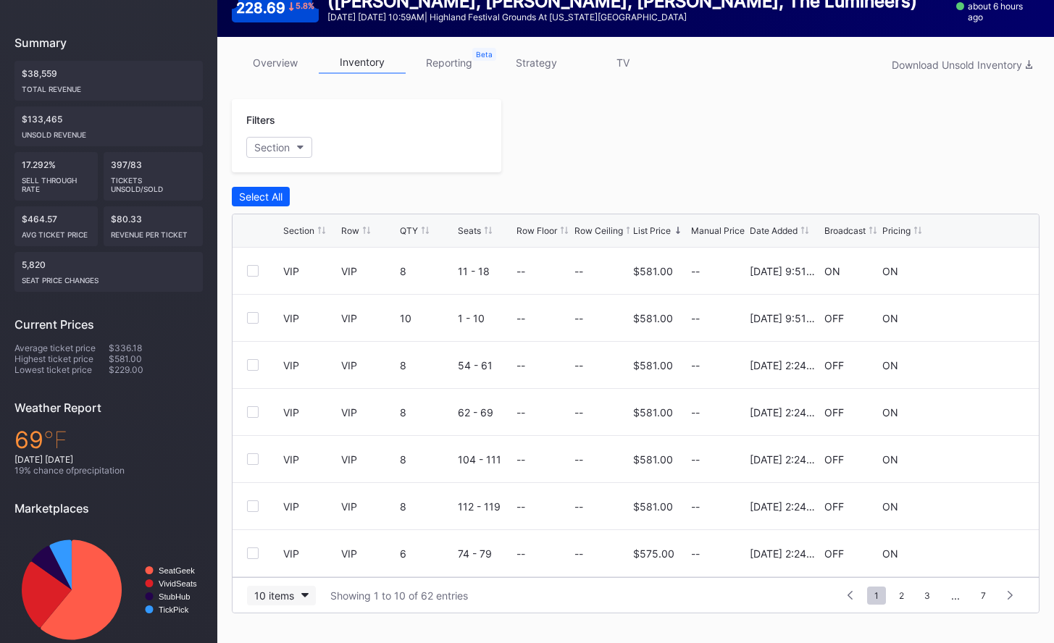
click at [272, 604] on button "10 items" at bounding box center [281, 596] width 69 height 20
click at [291, 539] on div "100 items" at bounding box center [281, 532] width 69 height 27
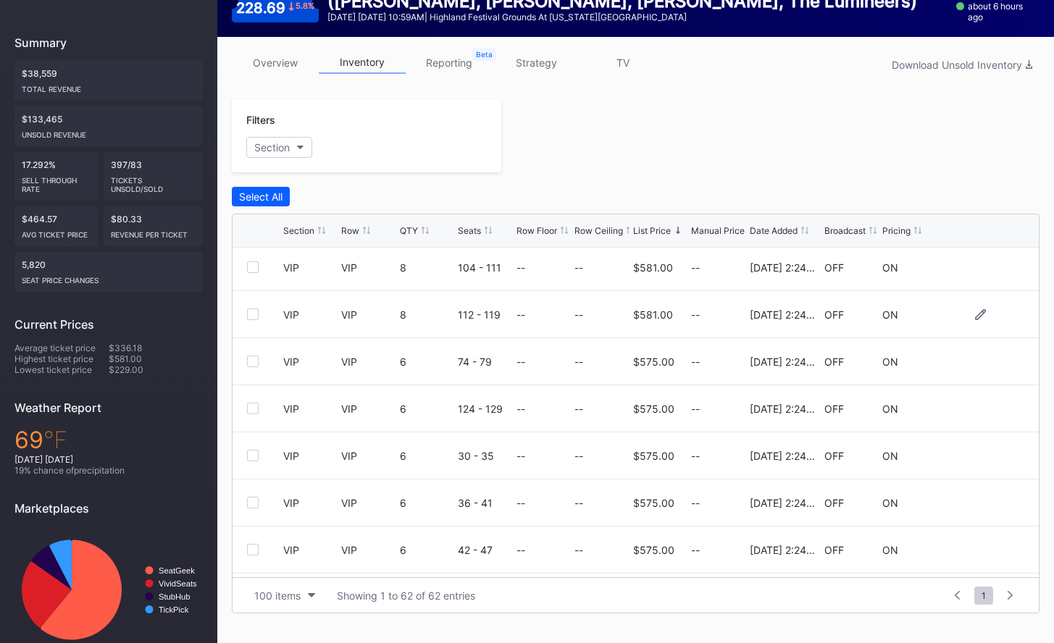
scroll to position [0, 0]
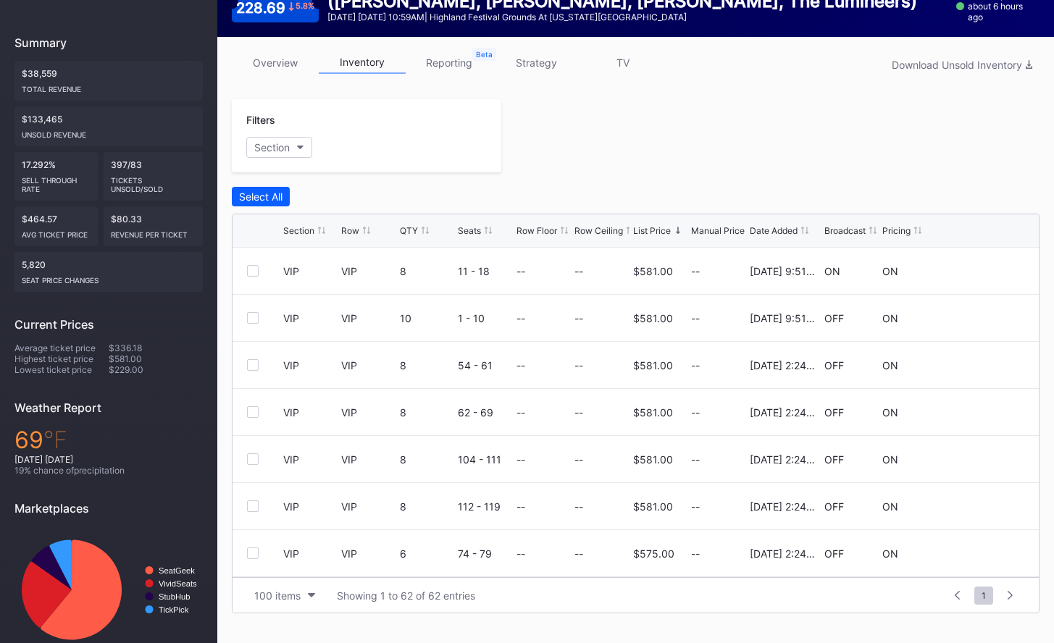
click at [268, 60] on link "overview" at bounding box center [275, 62] width 87 height 22
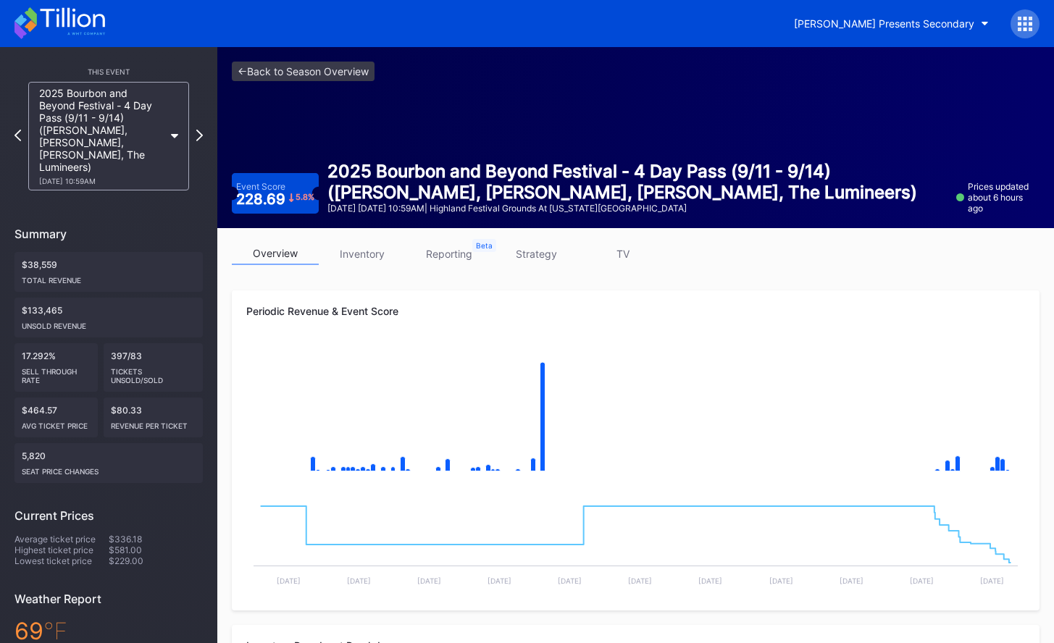
click at [549, 245] on link "strategy" at bounding box center [535, 254] width 87 height 22
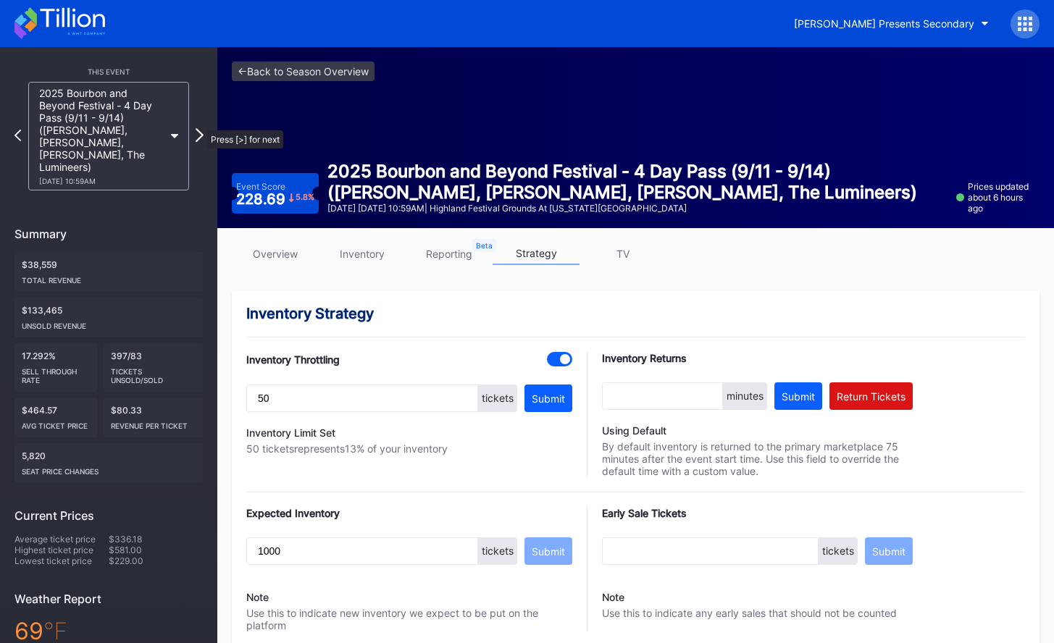
click at [200, 128] on icon at bounding box center [200, 135] width 8 height 14
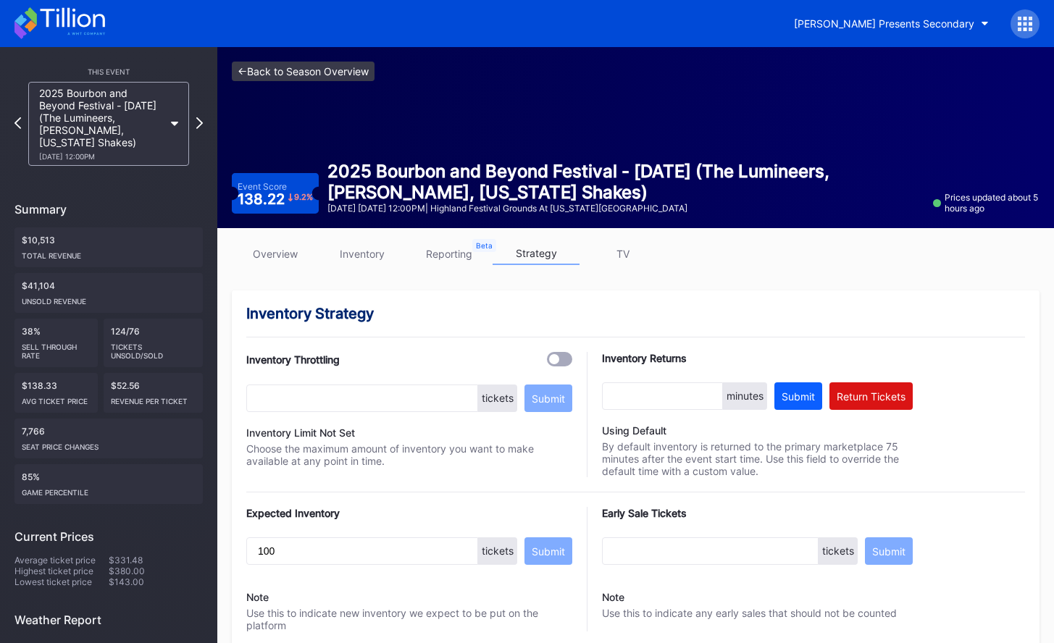
click at [297, 74] on link "<- Back to Season Overview" at bounding box center [303, 72] width 143 height 20
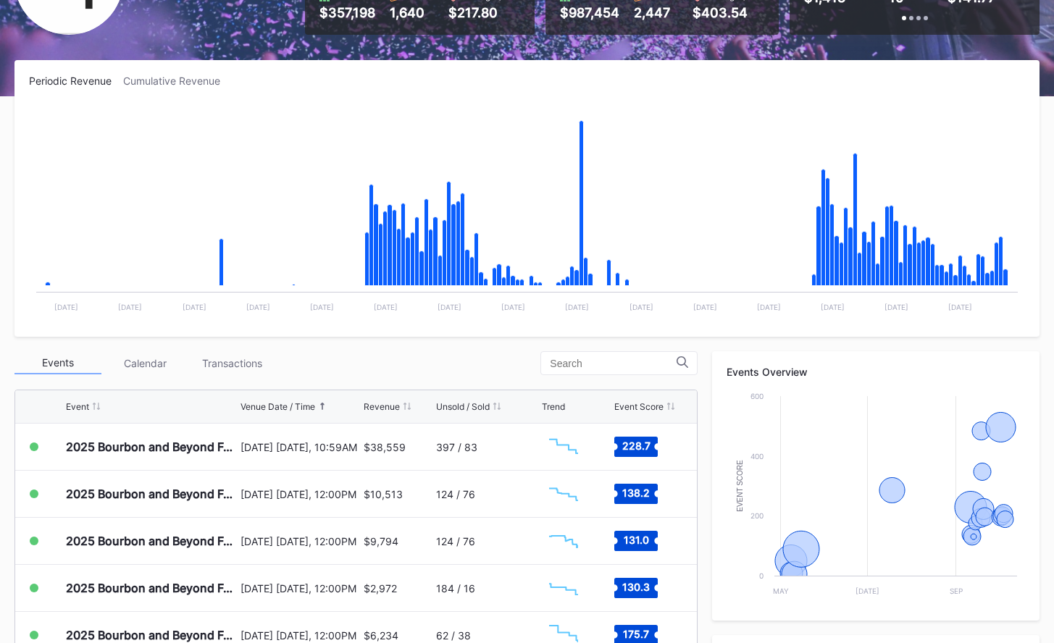
scroll to position [466, 0]
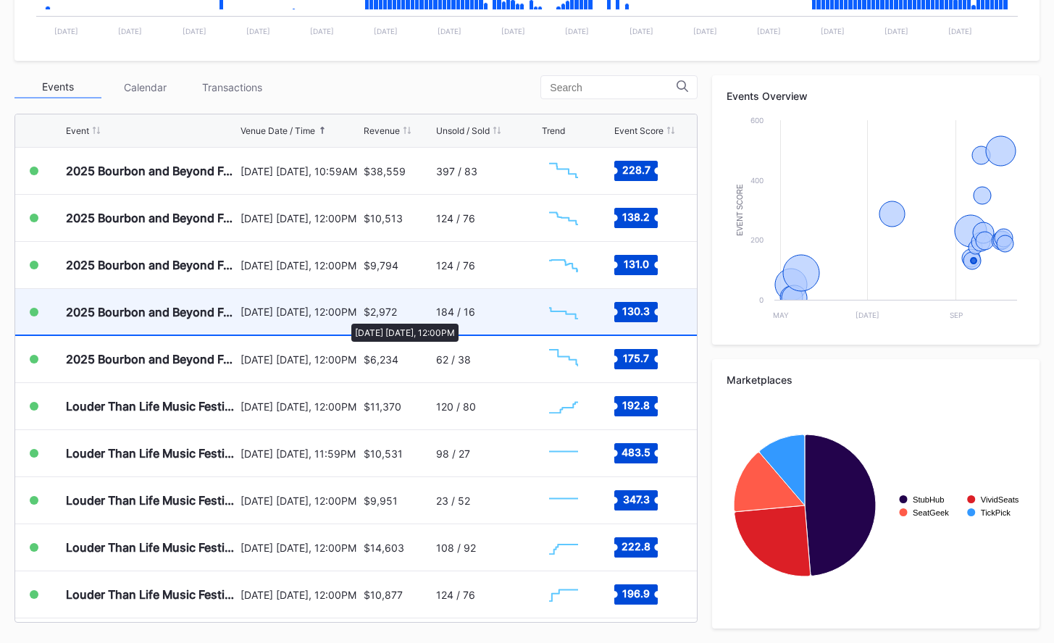
click at [344, 316] on div "[DATE] [DATE], 12:00PM" at bounding box center [299, 312] width 119 height 12
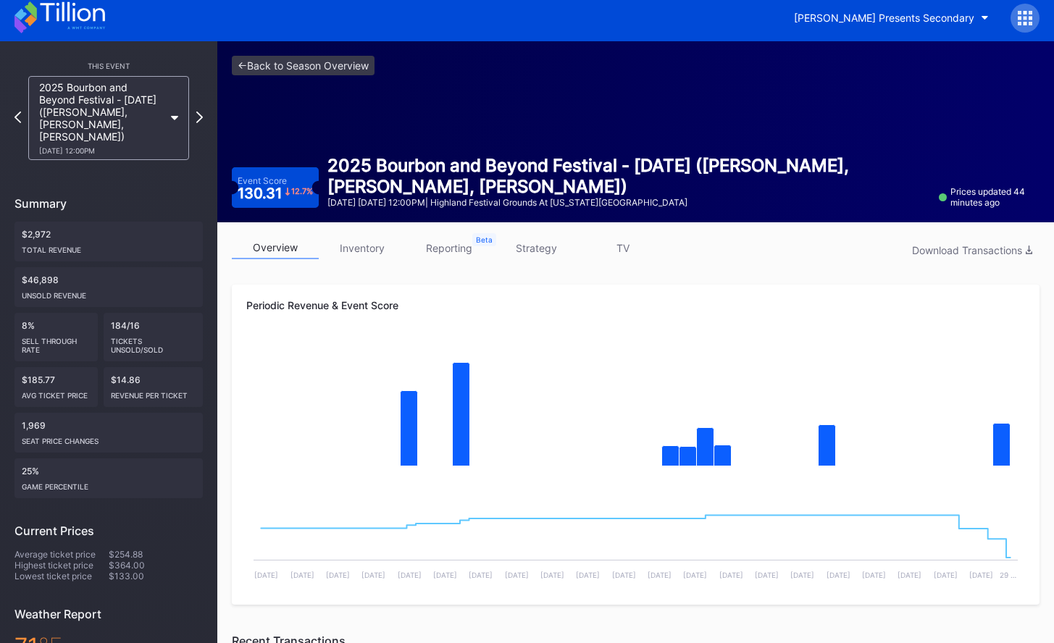
click at [456, 207] on div "September 13 Saturday 12:00PM | Highland Festival Grounds at Kentucky Expositio…" at bounding box center [628, 202] width 603 height 11
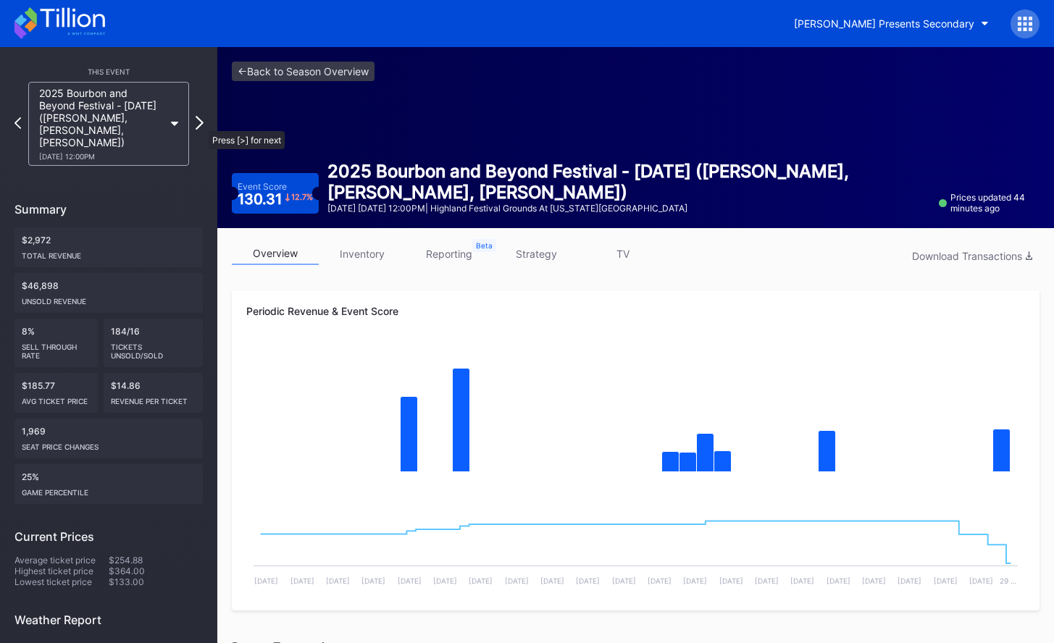
click at [201, 124] on icon at bounding box center [200, 123] width 8 height 14
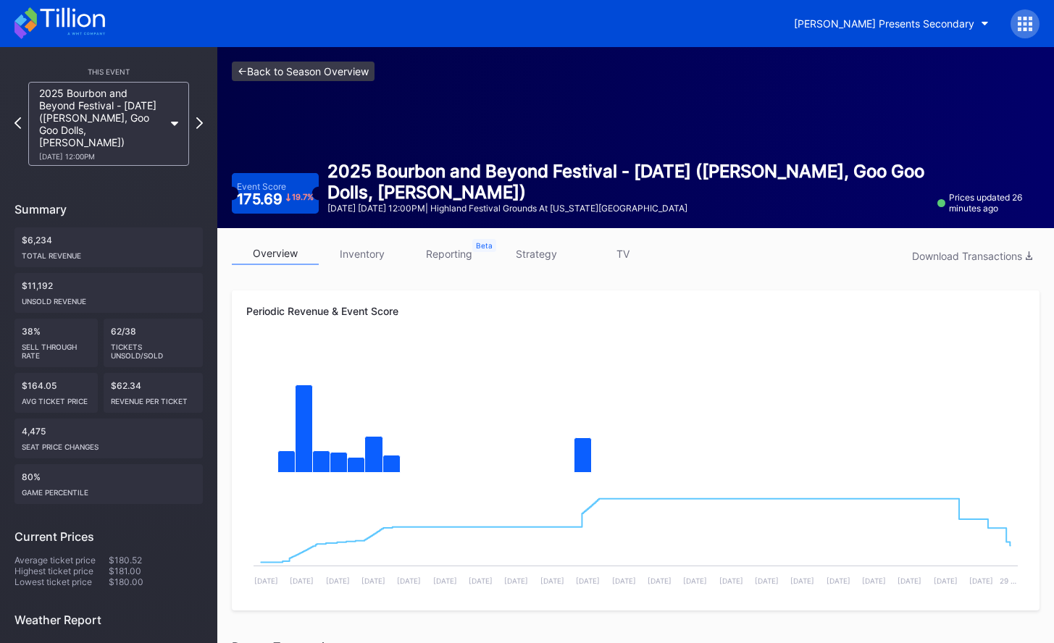
click at [297, 63] on link "<- Back to Season Overview" at bounding box center [303, 72] width 143 height 20
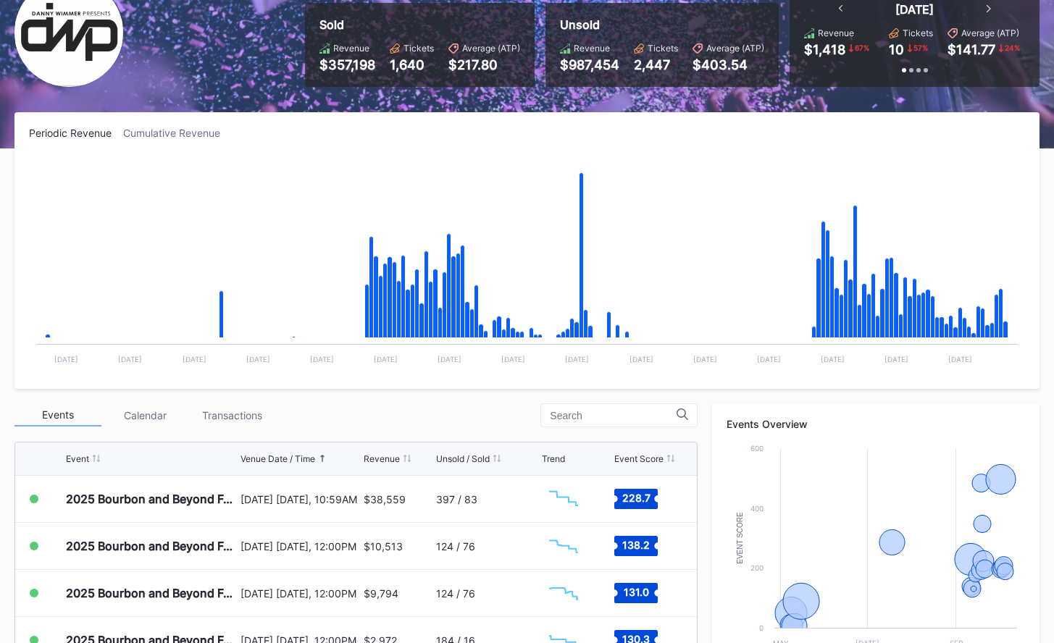
scroll to position [138, 0]
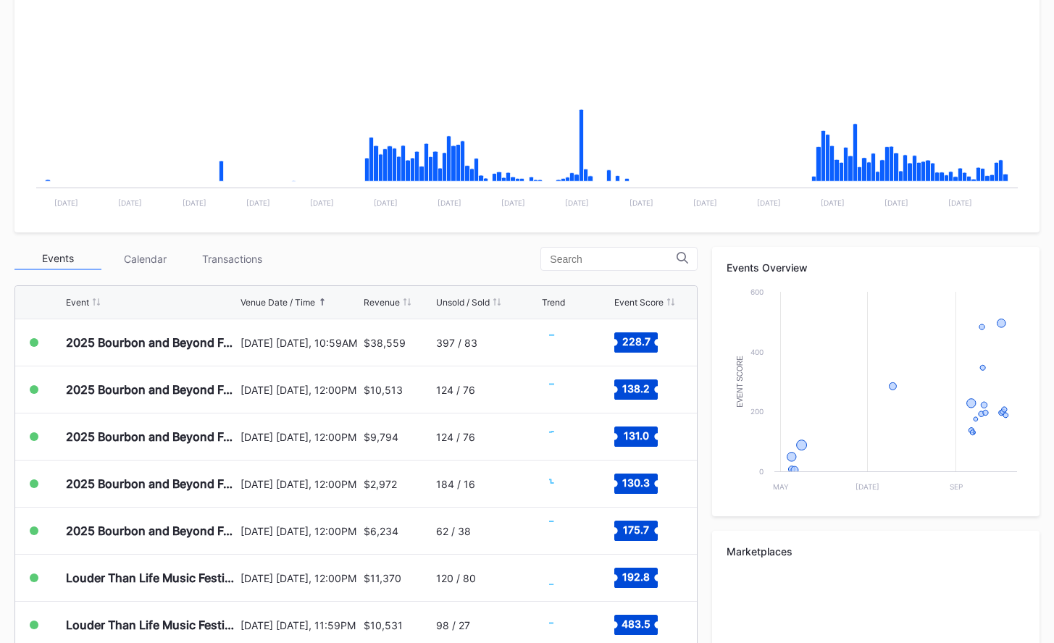
scroll to position [466, 0]
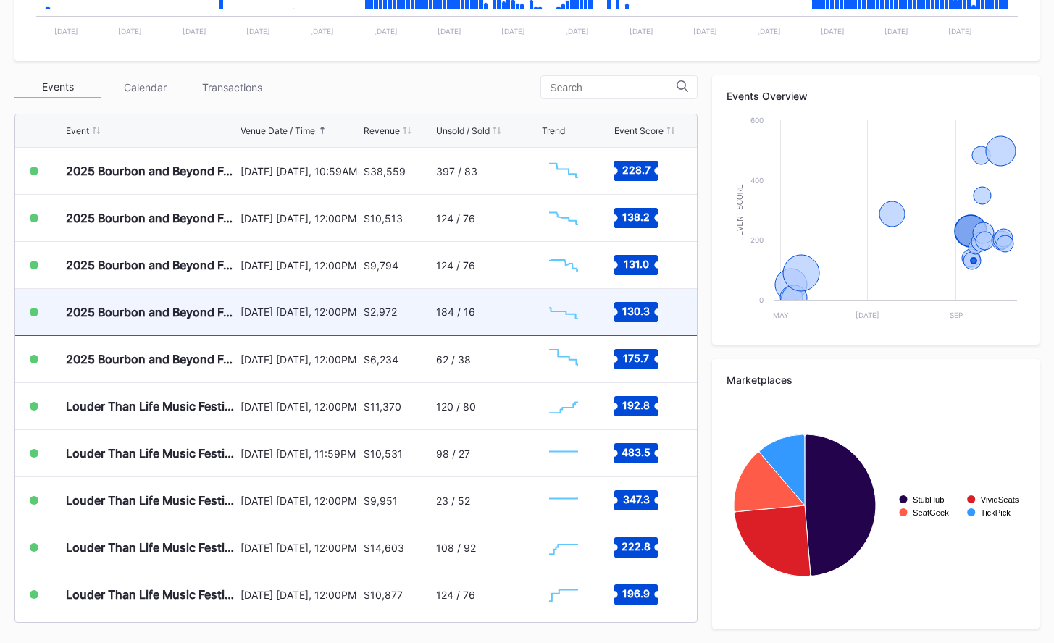
click at [340, 303] on div "[DATE] [DATE], 12:00PM" at bounding box center [299, 312] width 119 height 46
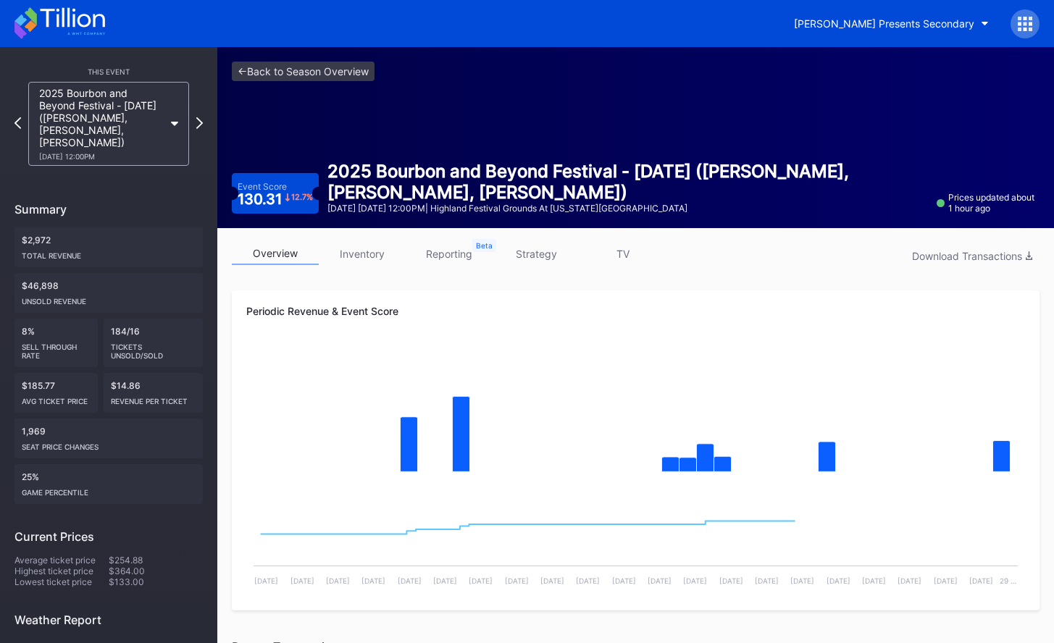
click at [441, 253] on link "reporting" at bounding box center [449, 254] width 87 height 22
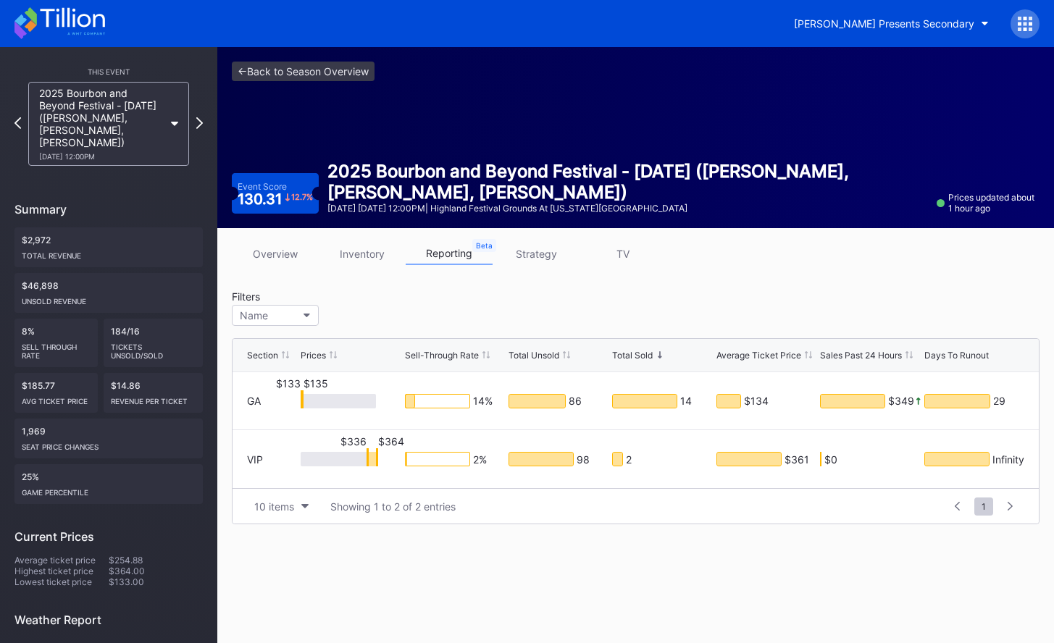
scroll to position [135, 0]
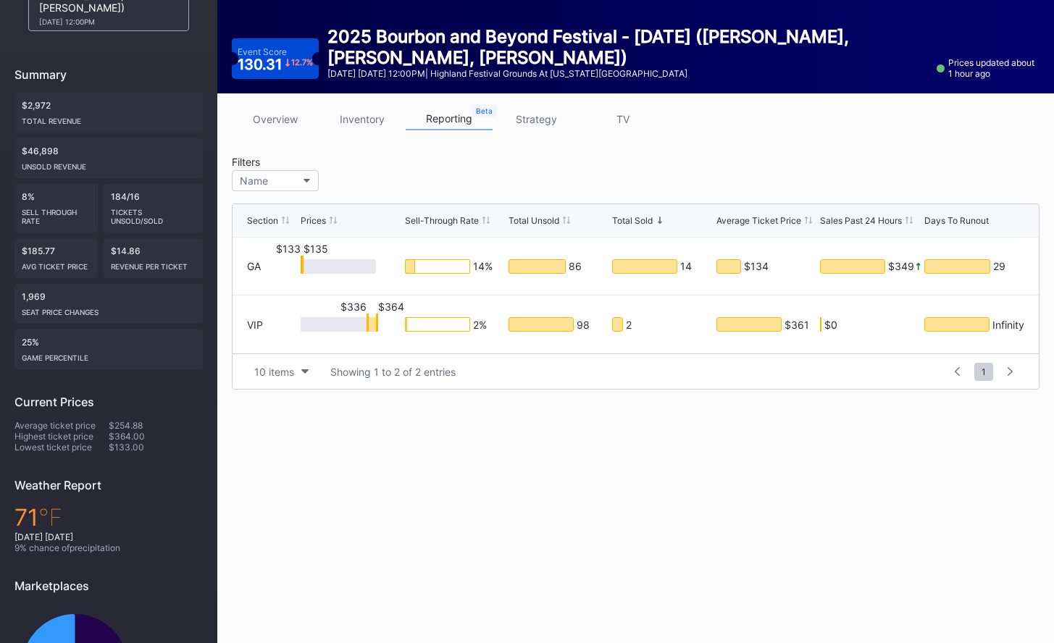
click at [261, 121] on link "overview" at bounding box center [275, 119] width 87 height 22
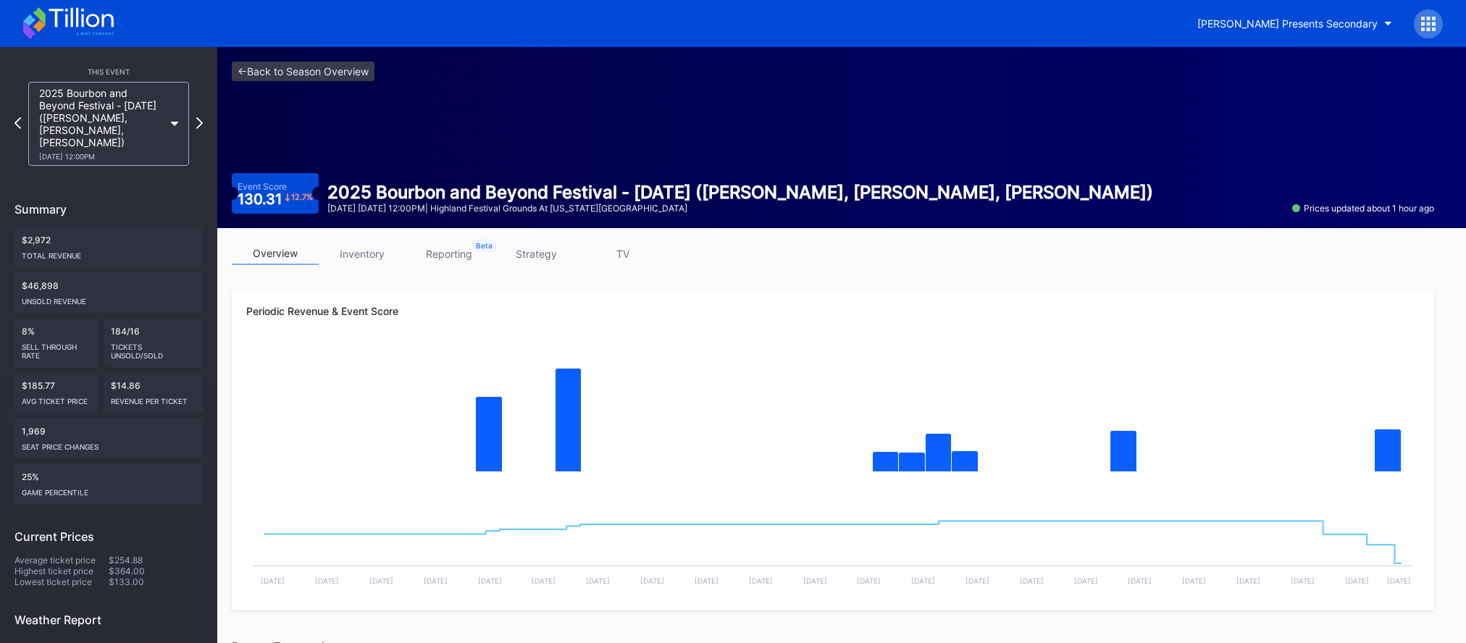
drag, startPoint x: 1279, startPoint y: 263, endPoint x: 1151, endPoint y: 264, distance: 127.5
click at [1053, 263] on div "overview inventory reporting strategy TV" at bounding box center [833, 258] width 1202 height 30
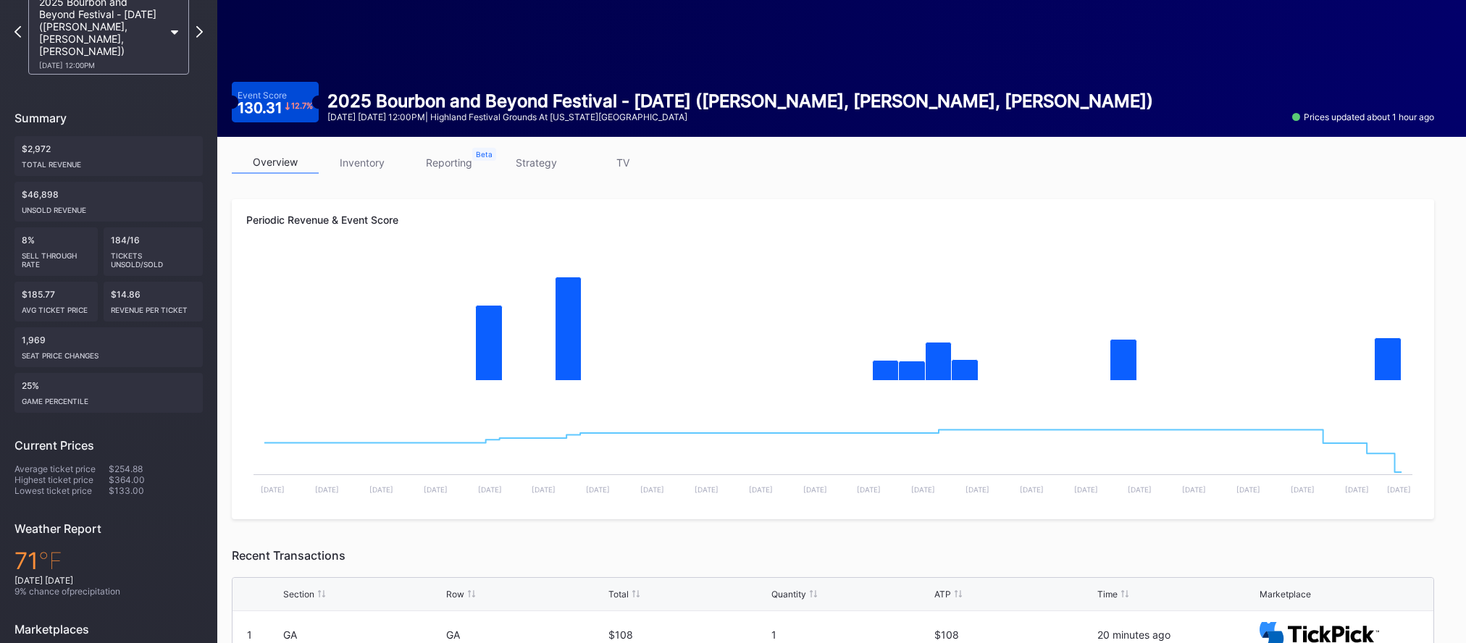
scroll to position [94, 0]
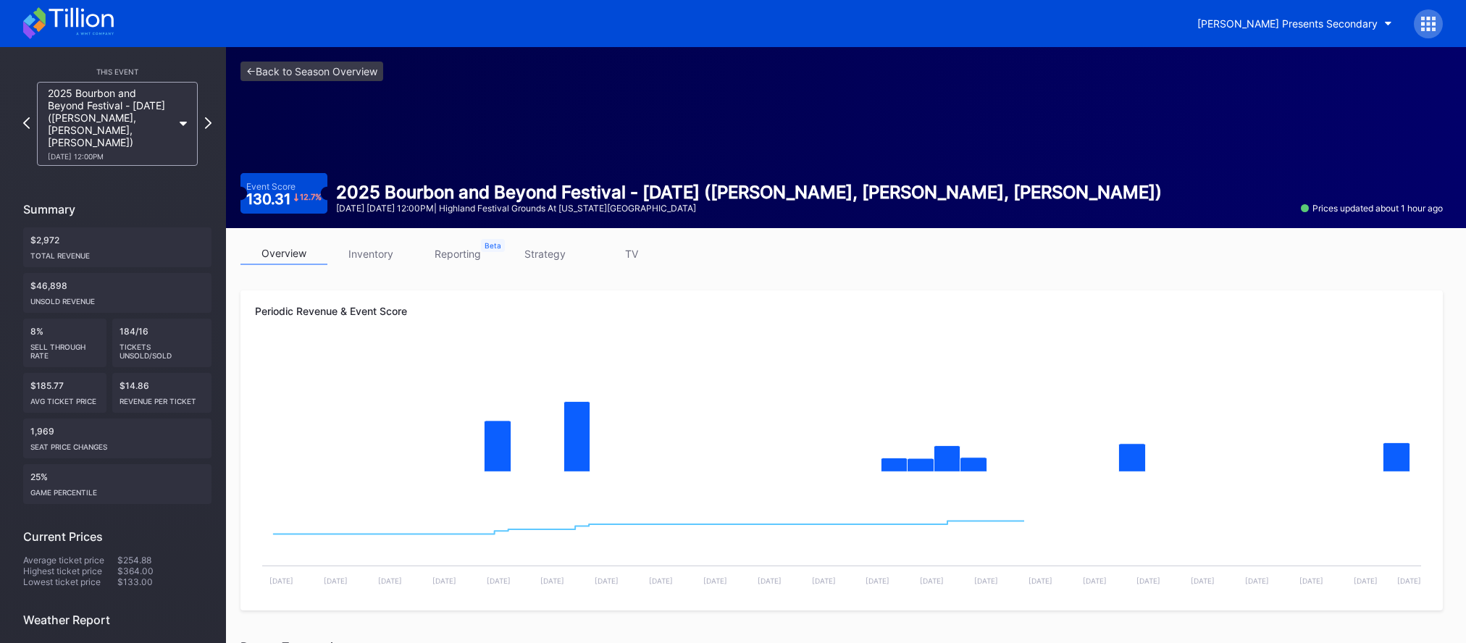
drag, startPoint x: 1378, startPoint y: 241, endPoint x: 1429, endPoint y: 240, distance: 50.7
click at [1390, 242] on div "overview inventory reporting strategy TV Periodic Revenue & Event Score Created…" at bounding box center [841, 655] width 1231 height 855
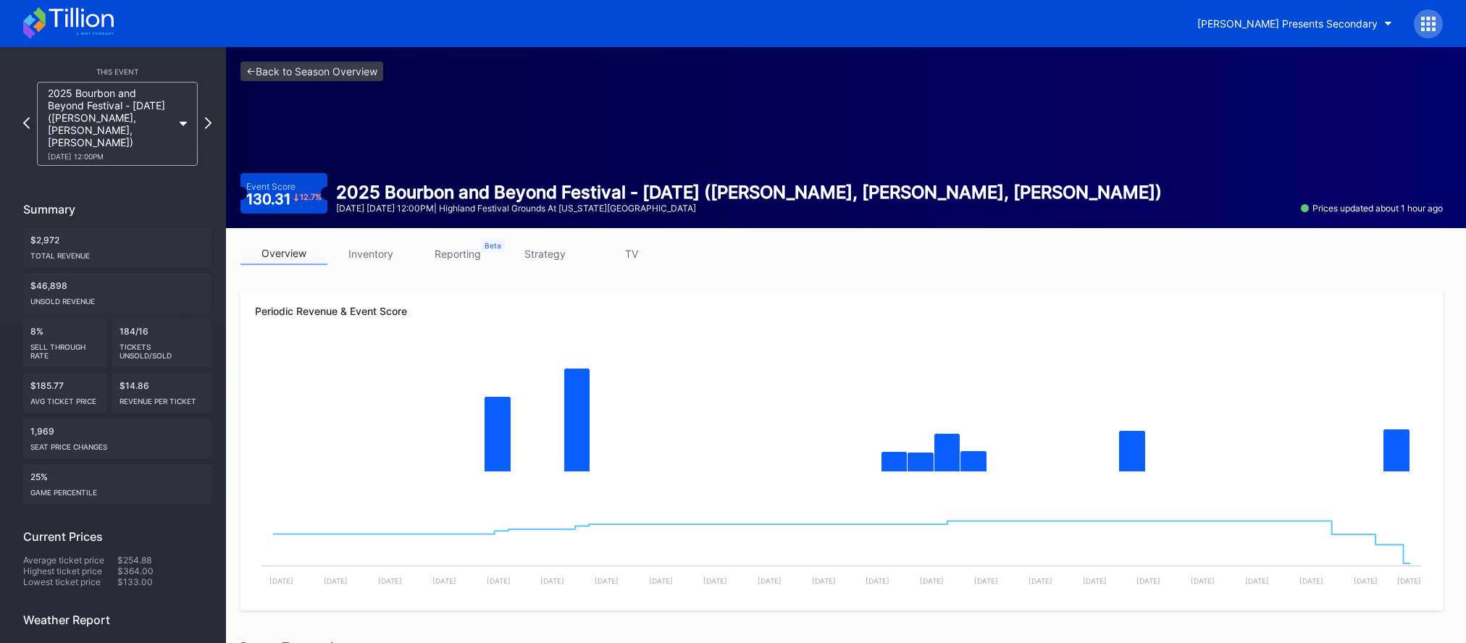
drag, startPoint x: 1444, startPoint y: 238, endPoint x: 1438, endPoint y: 266, distance: 28.1
click at [1444, 241] on div "overview inventory reporting strategy TV Periodic Revenue & Event Score Created…" at bounding box center [841, 655] width 1231 height 855
click at [1435, 266] on div "overview inventory reporting strategy TV" at bounding box center [841, 258] width 1202 height 30
click at [356, 79] on link "<- Back to Season Overview" at bounding box center [311, 72] width 143 height 20
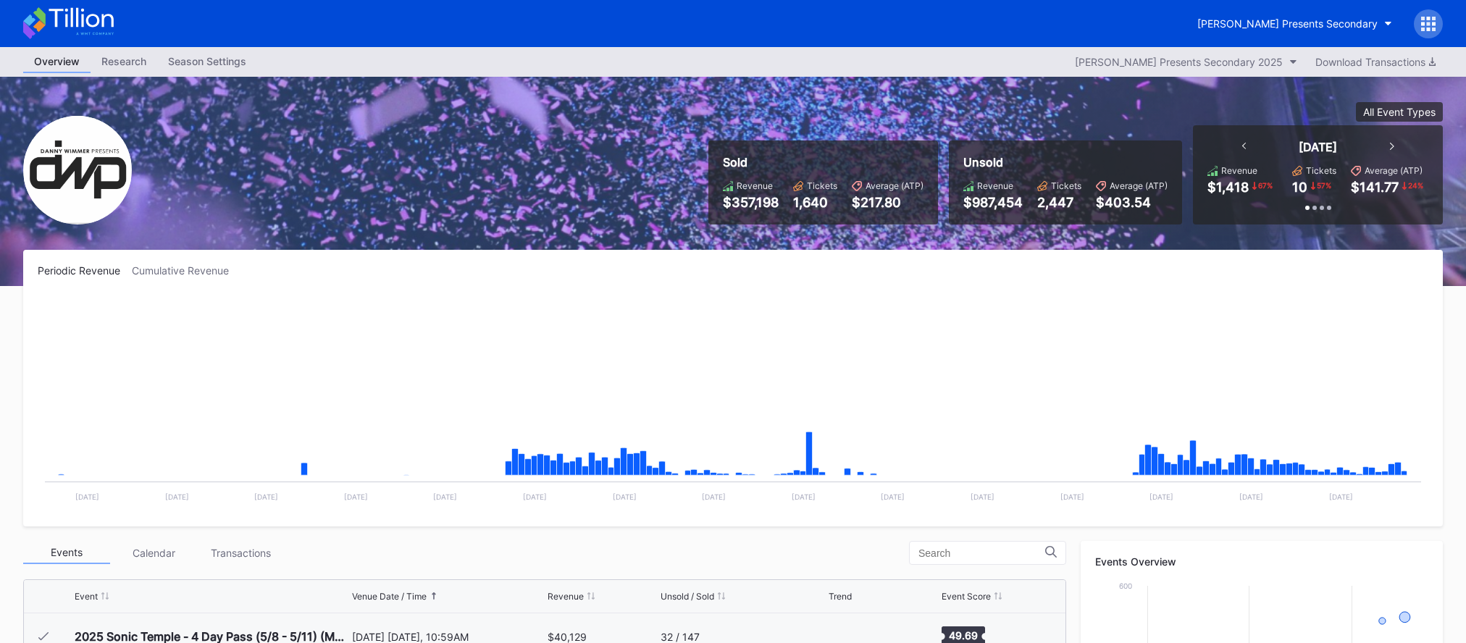
scroll to position [235, 0]
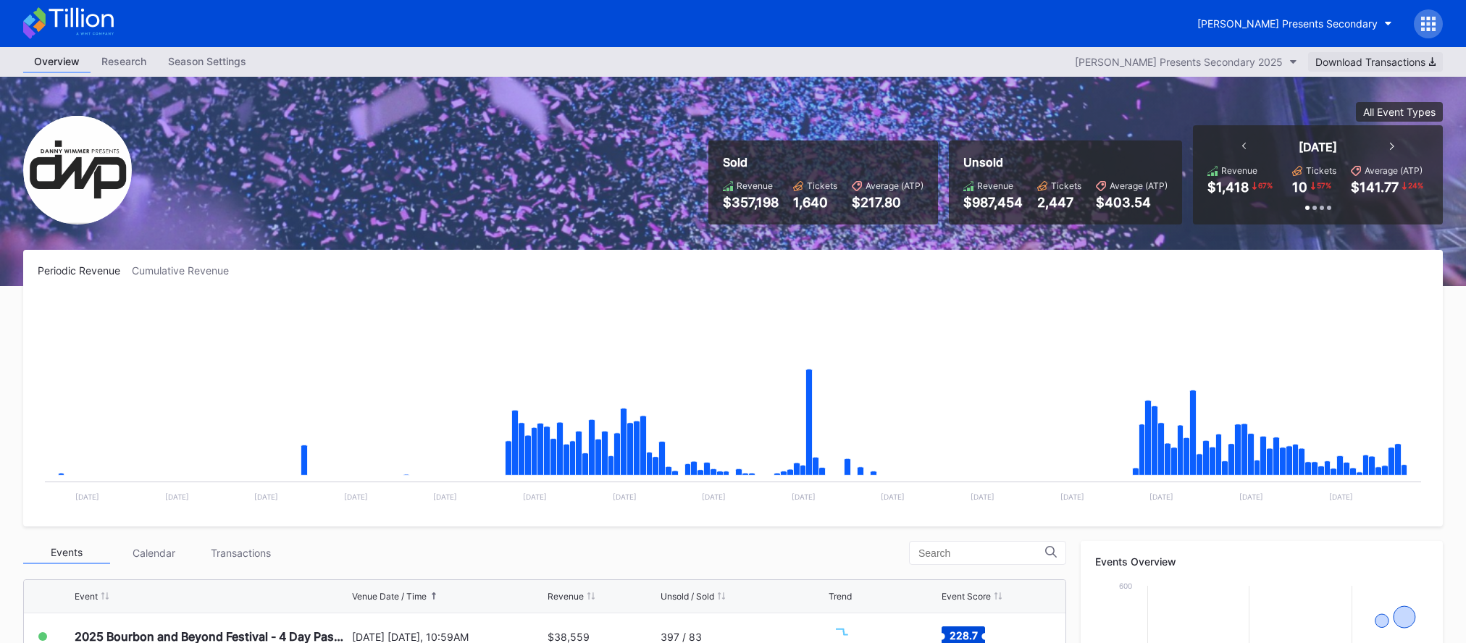
click at [1385, 63] on div "Download Transactions" at bounding box center [1375, 62] width 120 height 12
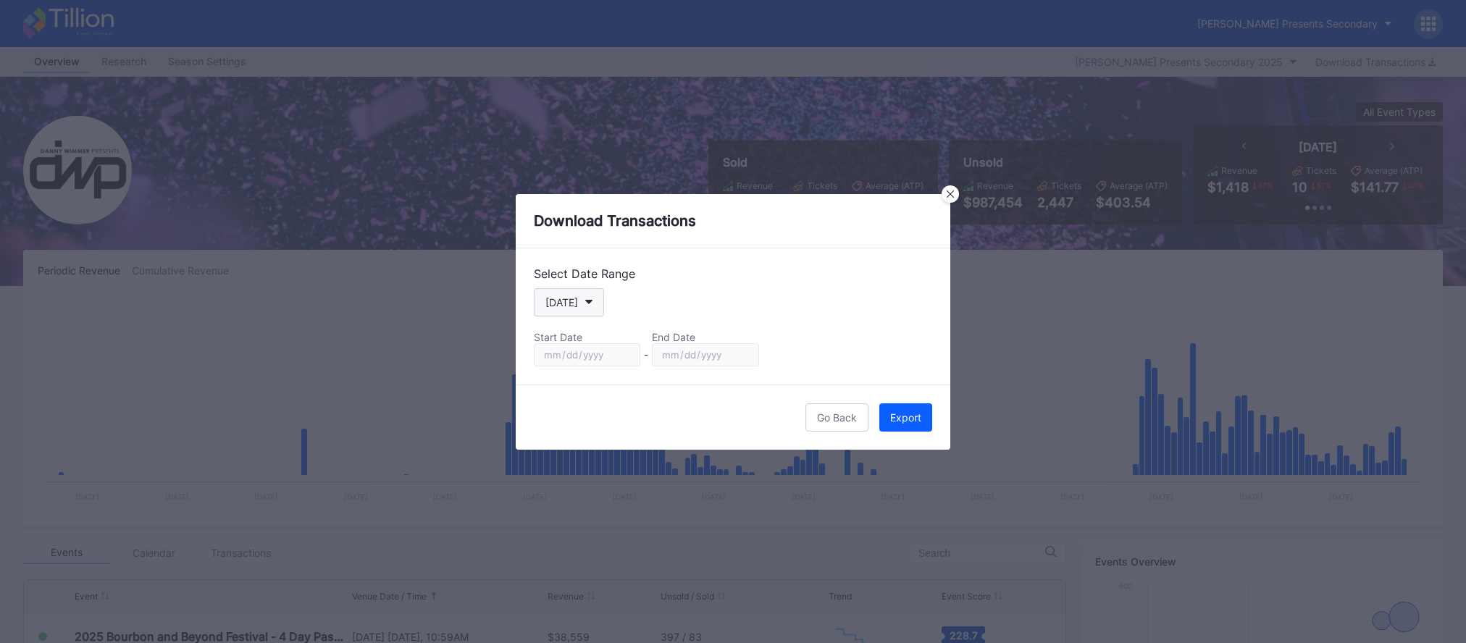
click at [558, 312] on button "[DATE]" at bounding box center [569, 302] width 70 height 28
click at [575, 456] on div "Season" at bounding box center [562, 450] width 35 height 12
type input "2024-11-13"
click at [922, 420] on button "Export" at bounding box center [905, 417] width 53 height 28
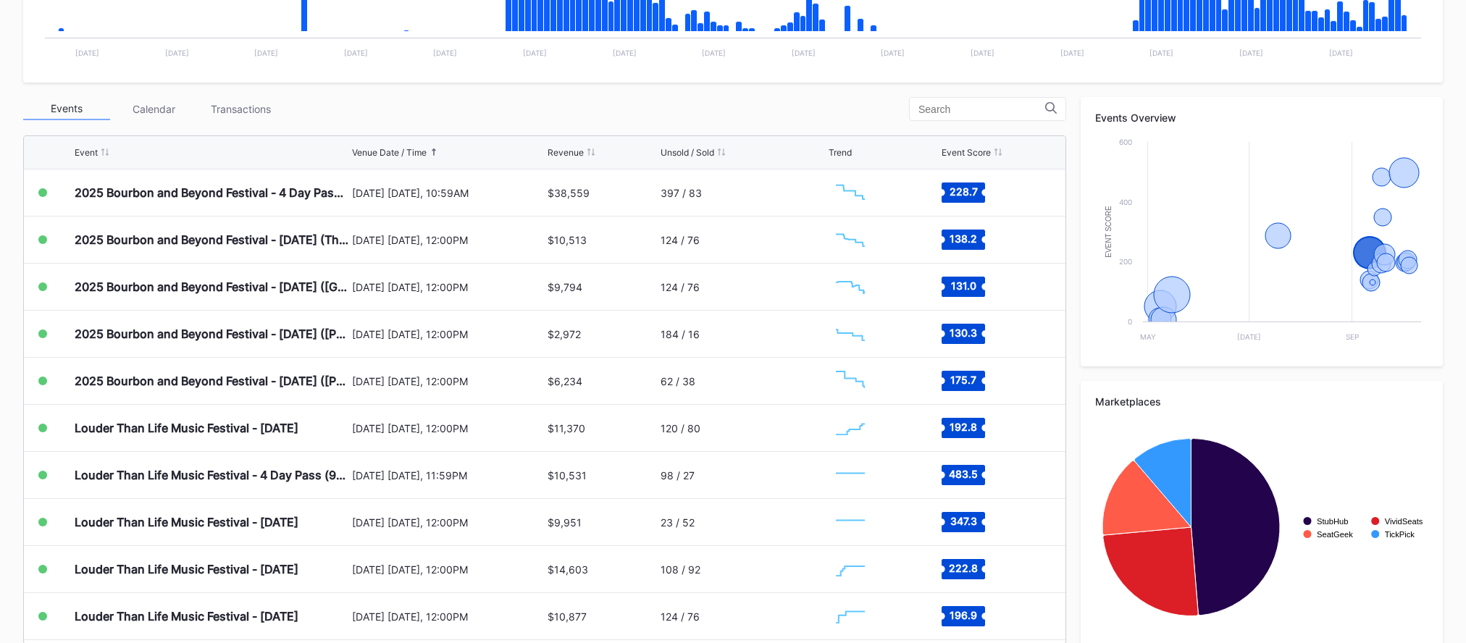
scroll to position [466, 0]
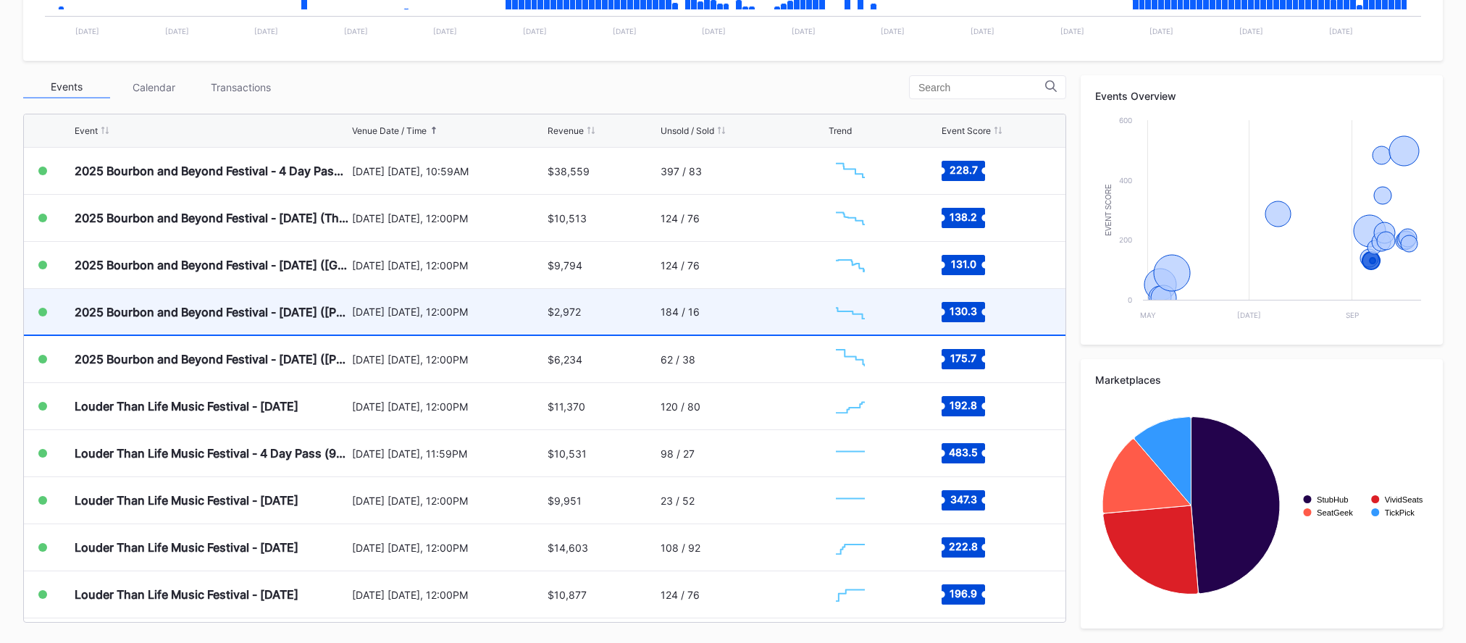
click at [488, 316] on div "[DATE] [DATE], 12:00PM" at bounding box center [448, 312] width 192 height 12
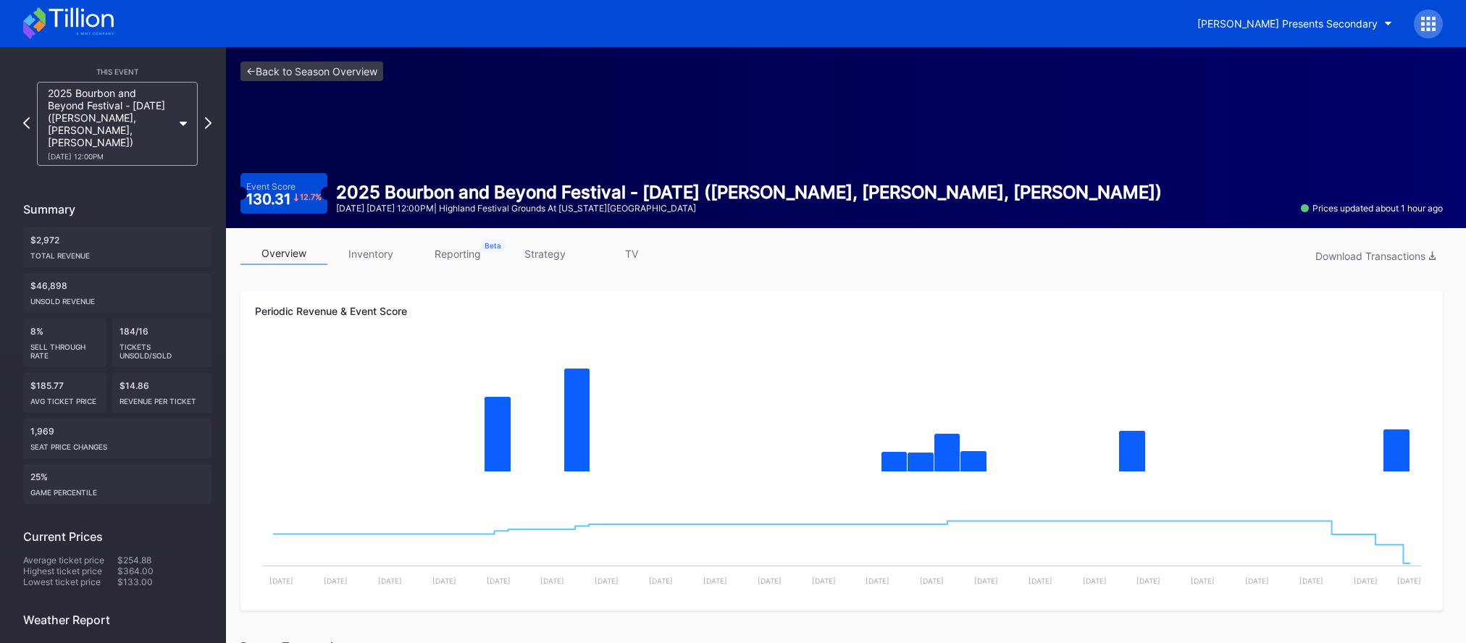
click at [458, 272] on div "overview inventory reporting strategy TV Download Transactions" at bounding box center [841, 258] width 1202 height 30
click at [462, 261] on link "reporting" at bounding box center [457, 254] width 87 height 22
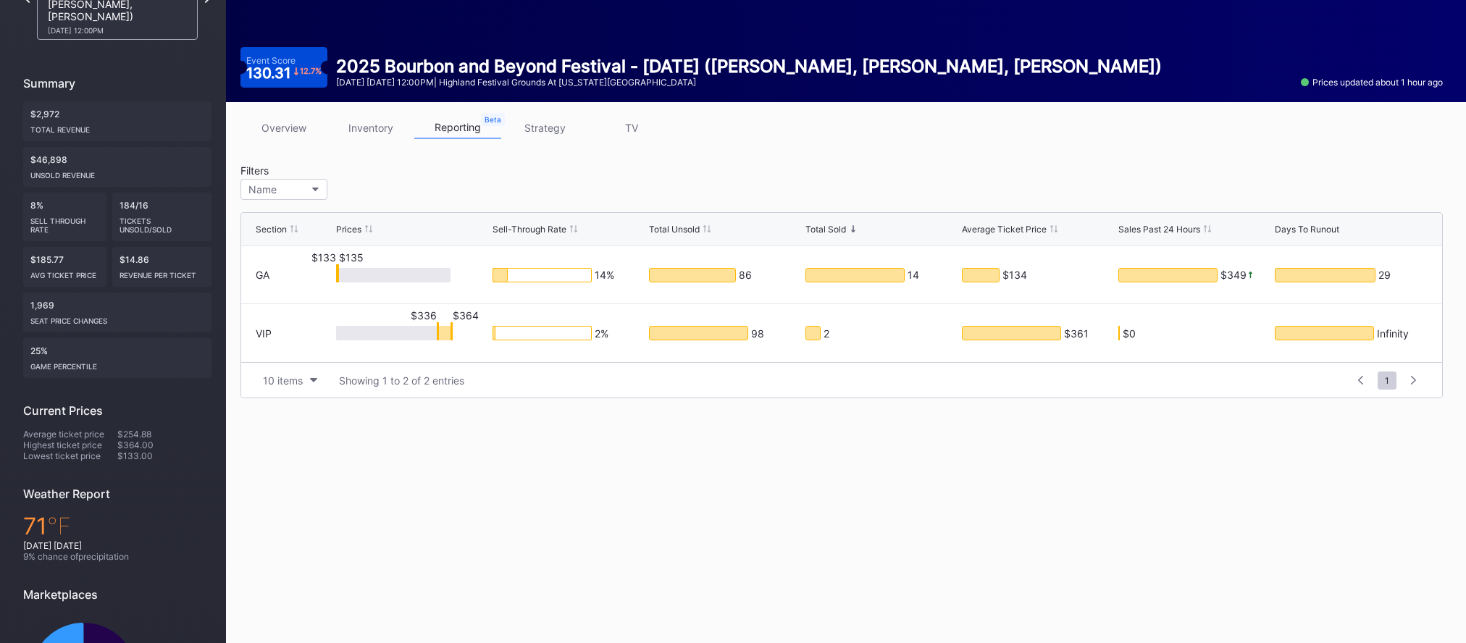
scroll to position [127, 0]
drag, startPoint x: 1002, startPoint y: 277, endPoint x: 1043, endPoint y: 277, distance: 40.6
click at [1042, 277] on div "$134" at bounding box center [1011, 274] width 99 height 14
drag, startPoint x: 1041, startPoint y: 295, endPoint x: 1067, endPoint y: 331, distance: 44.6
click at [1041, 295] on div "$134" at bounding box center [1038, 273] width 153 height 57
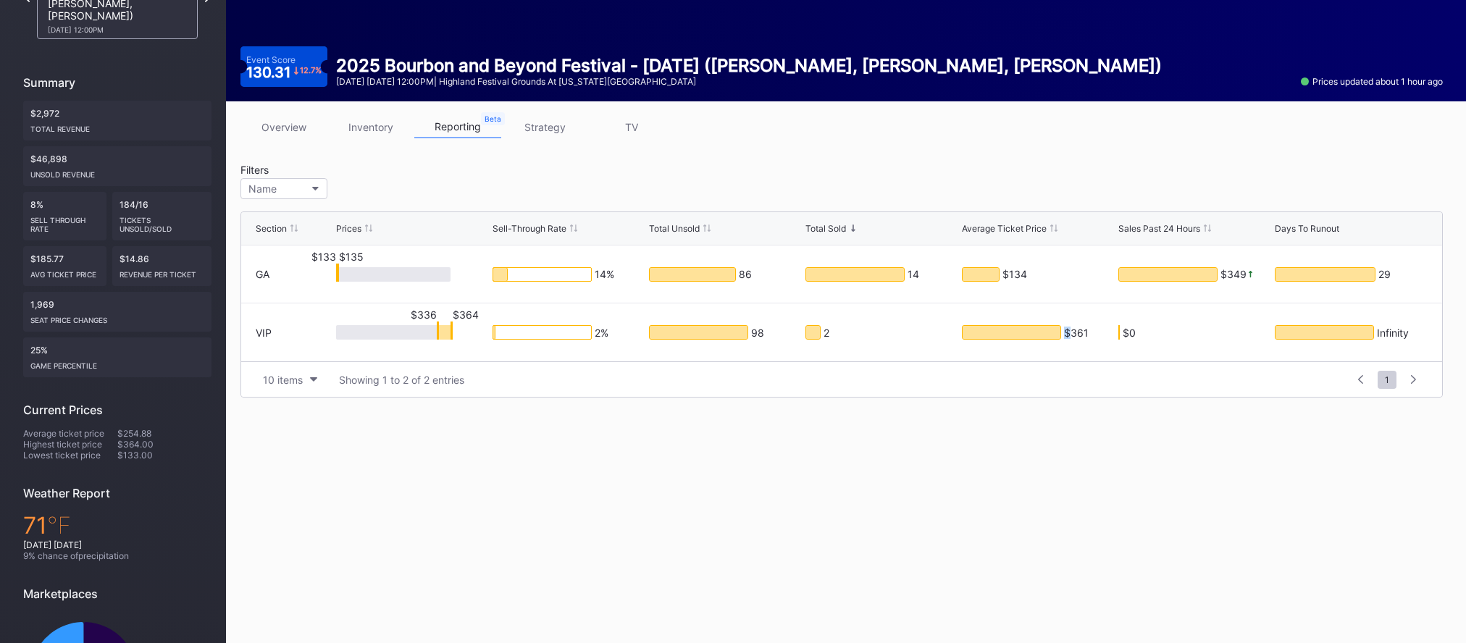
drag, startPoint x: 1070, startPoint y: 332, endPoint x: 1105, endPoint y: 336, distance: 35.8
click at [1102, 335] on div "$361" at bounding box center [1038, 332] width 153 height 14
click at [627, 422] on div "<- Back to Season Overview Event Score 130.31 12.7 % 2025 Bourbon and Beyond Fe…" at bounding box center [846, 336] width 1240 height 833
drag, startPoint x: 326, startPoint y: 261, endPoint x: 336, endPoint y: 260, distance: 10.2
click at [336, 260] on div "$133 $135" at bounding box center [412, 273] width 153 height 57
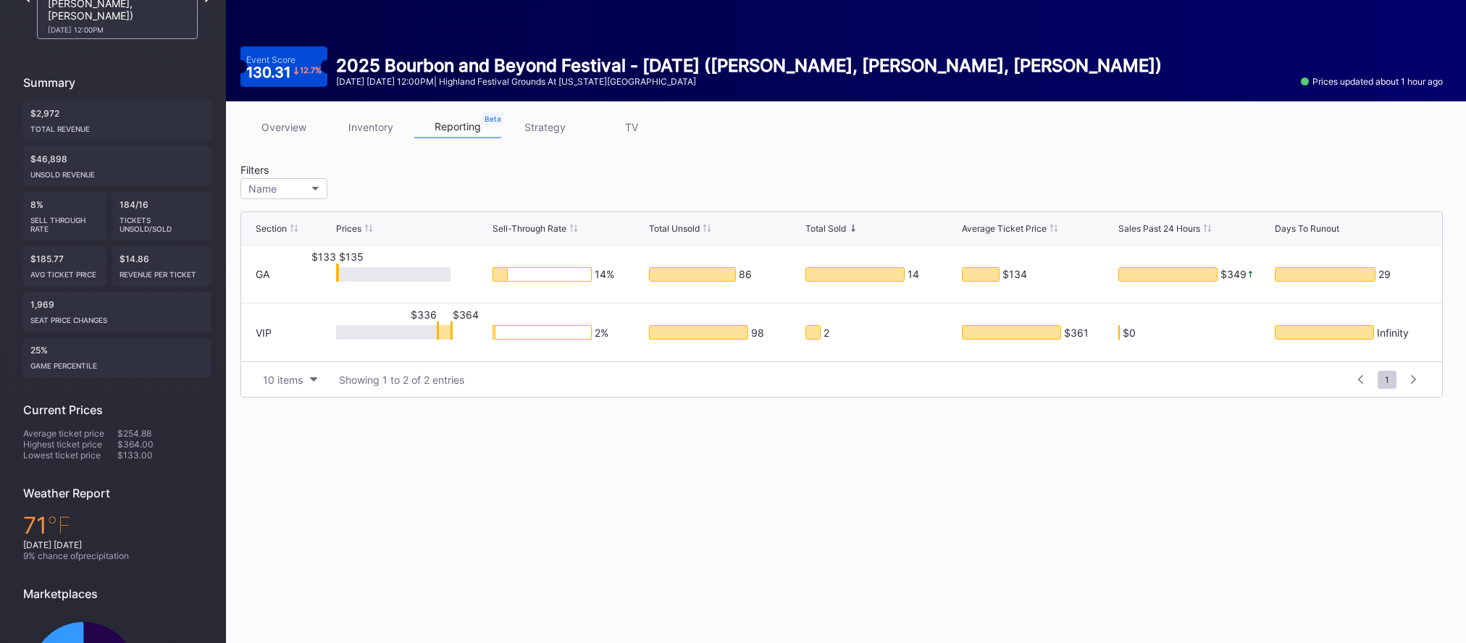
drag, startPoint x: 119, startPoint y: 130, endPoint x: 84, endPoint y: 123, distance: 35.4
click at [118, 130] on div "Total Revenue" at bounding box center [117, 126] width 174 height 14
click at [84, 123] on div "Total Revenue" at bounding box center [117, 126] width 174 height 14
click at [106, 128] on div "Total Revenue" at bounding box center [117, 126] width 174 height 14
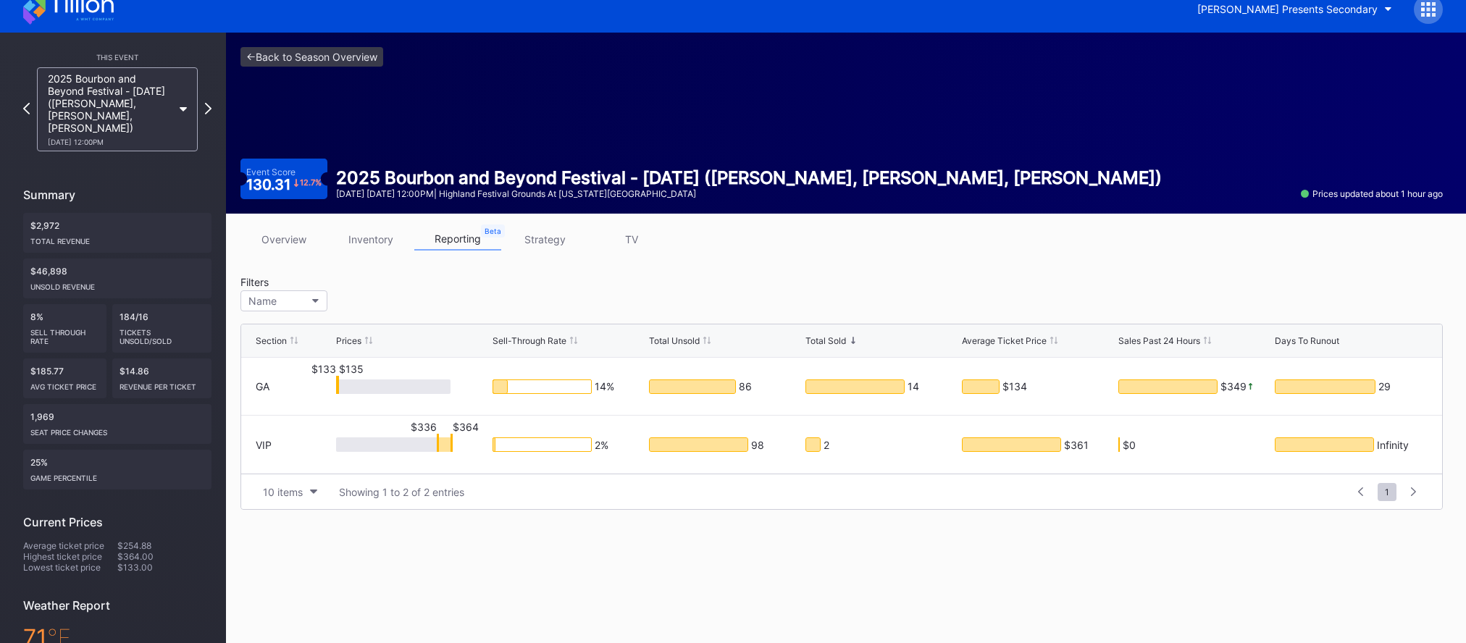
scroll to position [0, 0]
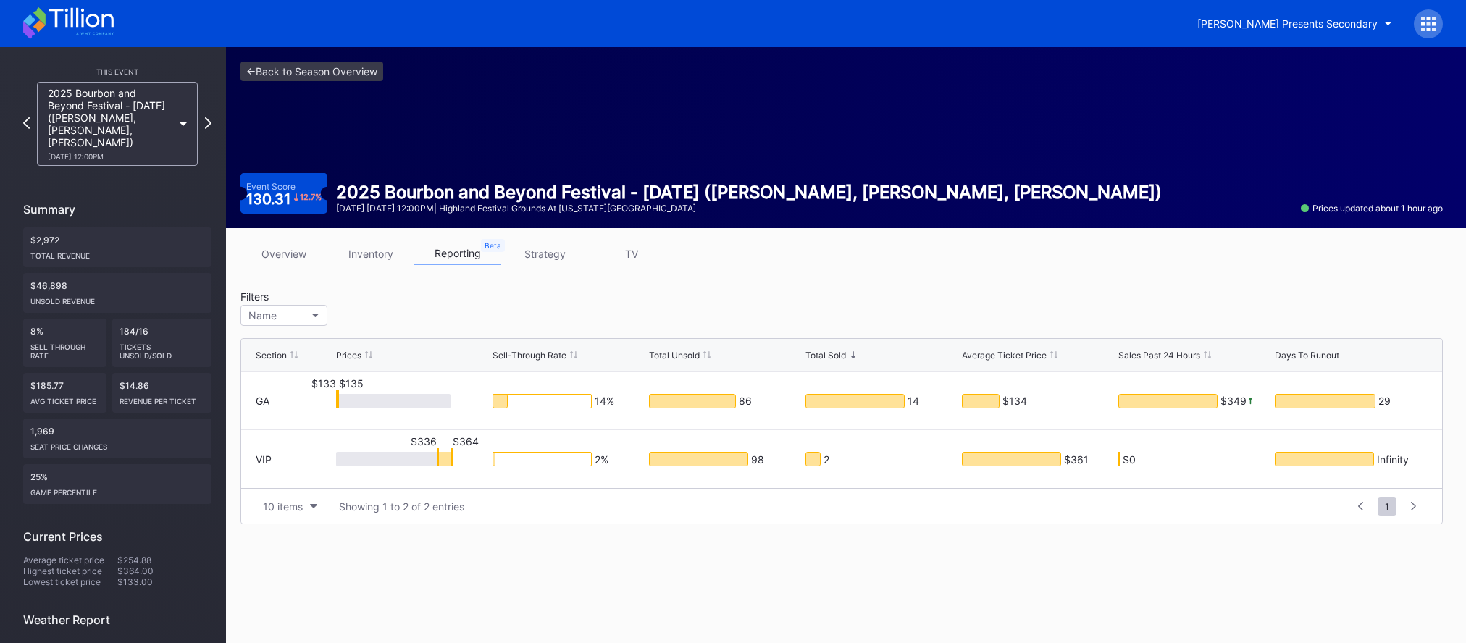
click at [287, 255] on link "overview" at bounding box center [283, 254] width 87 height 22
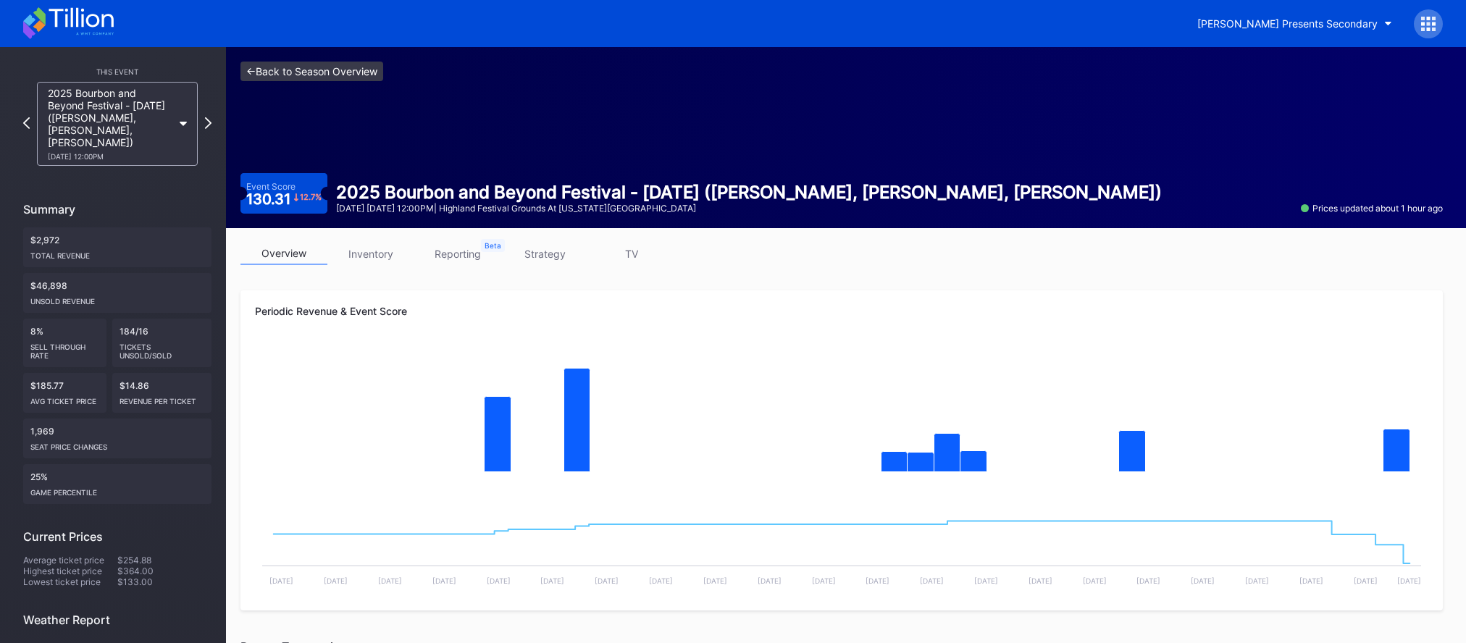
click at [354, 75] on link "<- Back to Season Overview" at bounding box center [311, 72] width 143 height 20
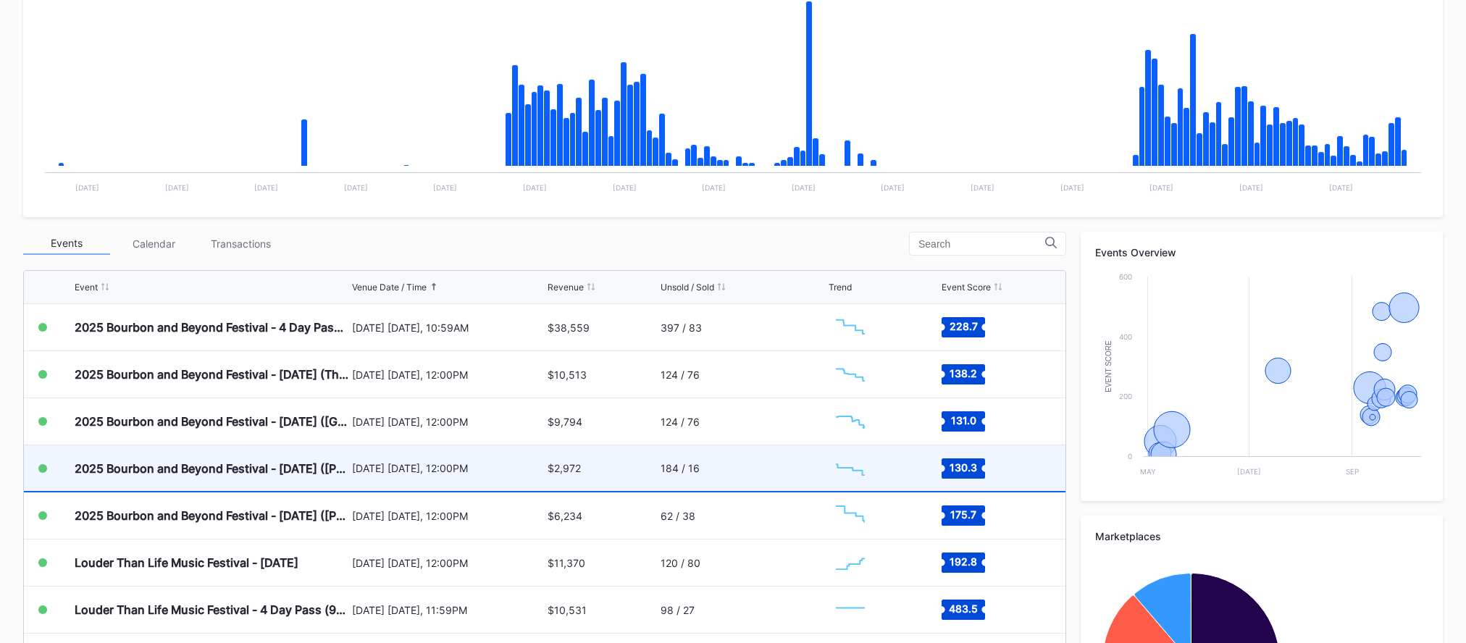
scroll to position [324, 0]
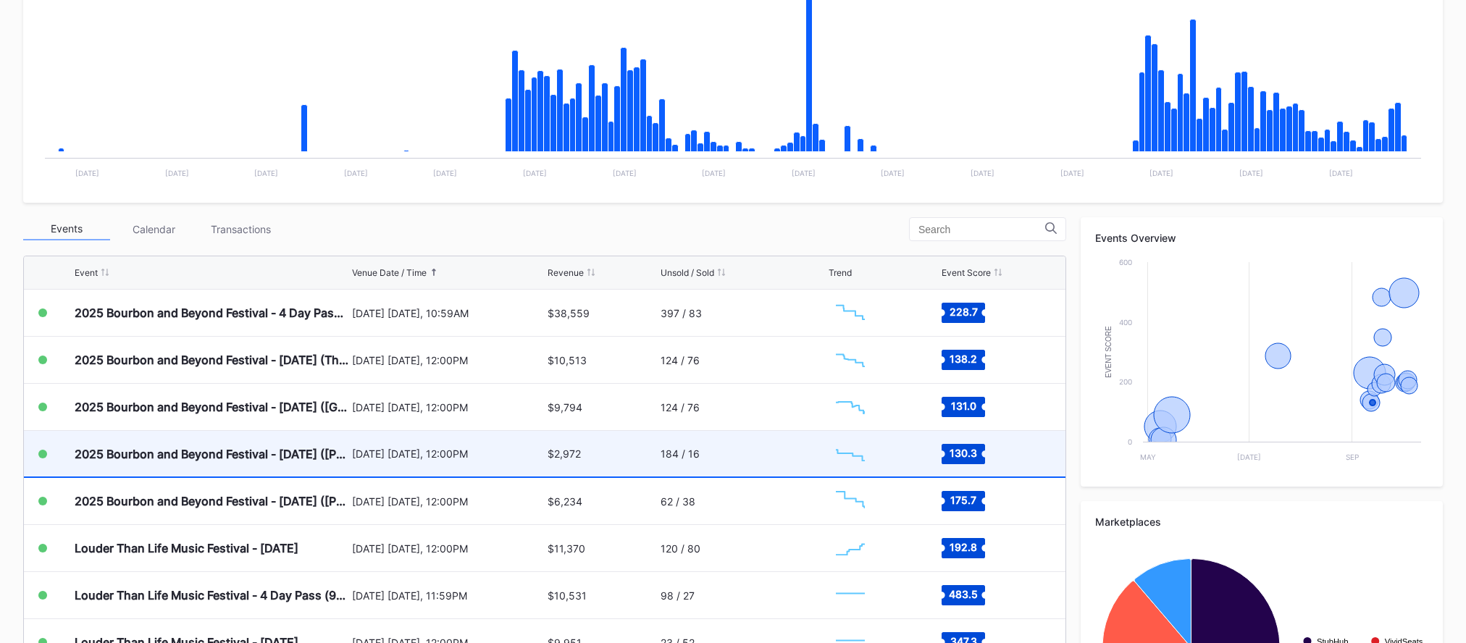
click at [440, 451] on div "[DATE] [DATE], 12:00PM" at bounding box center [448, 454] width 192 height 12
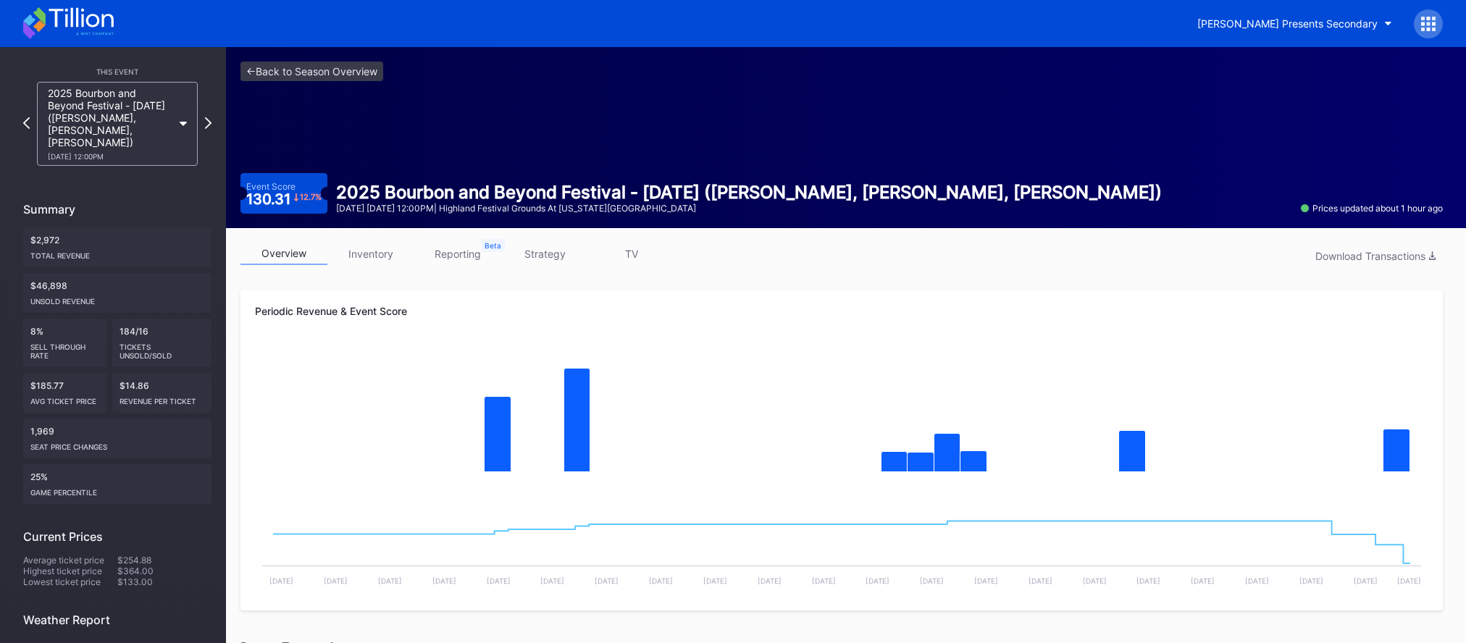
click at [381, 135] on div "<- Back to Season Overview Event Score 130.31 12.7 % 2025 Bourbon and Beyond Fe…" at bounding box center [841, 137] width 1231 height 181
click at [348, 75] on link "<- Back to Season Overview" at bounding box center [311, 72] width 143 height 20
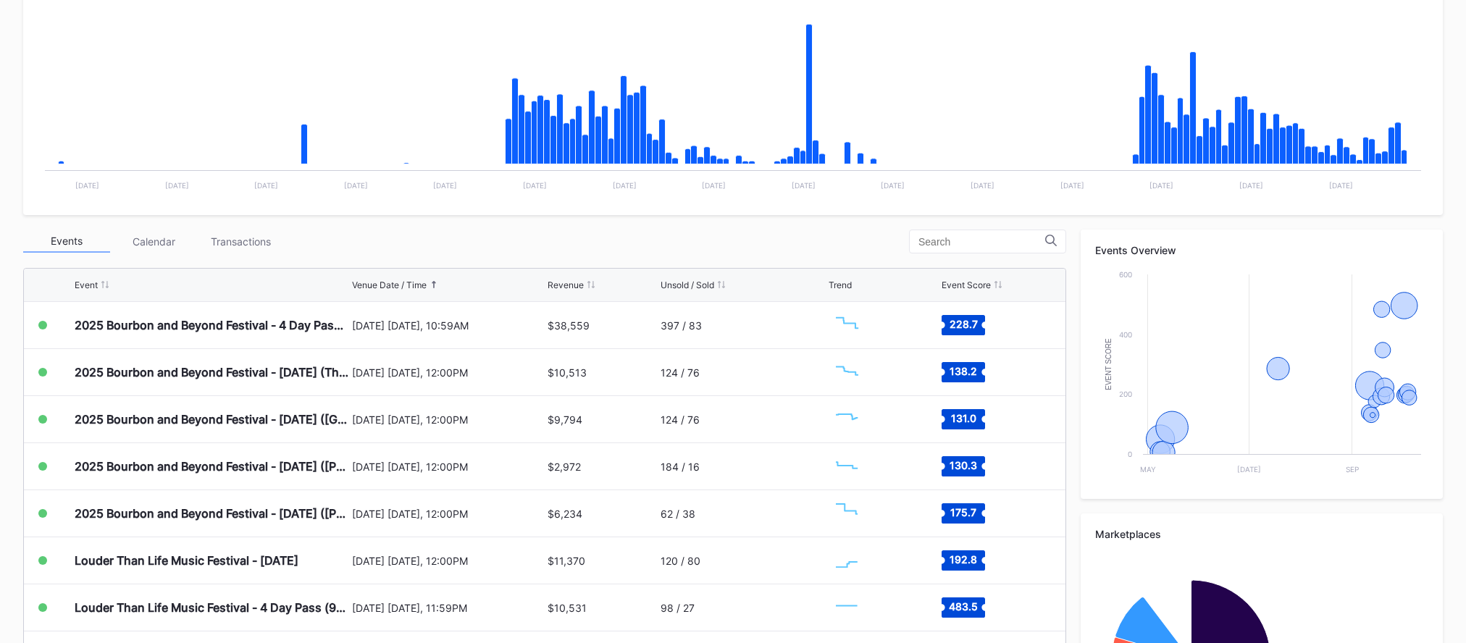
scroll to position [466, 0]
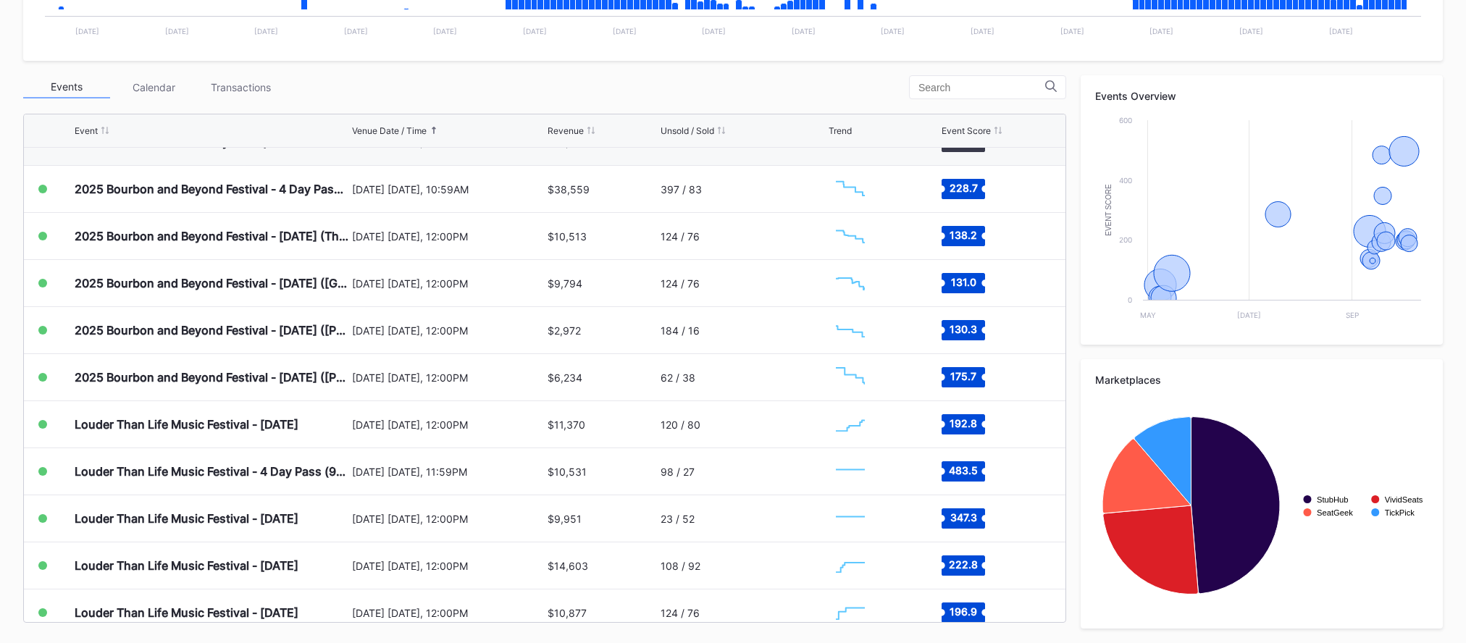
scroll to position [218, 0]
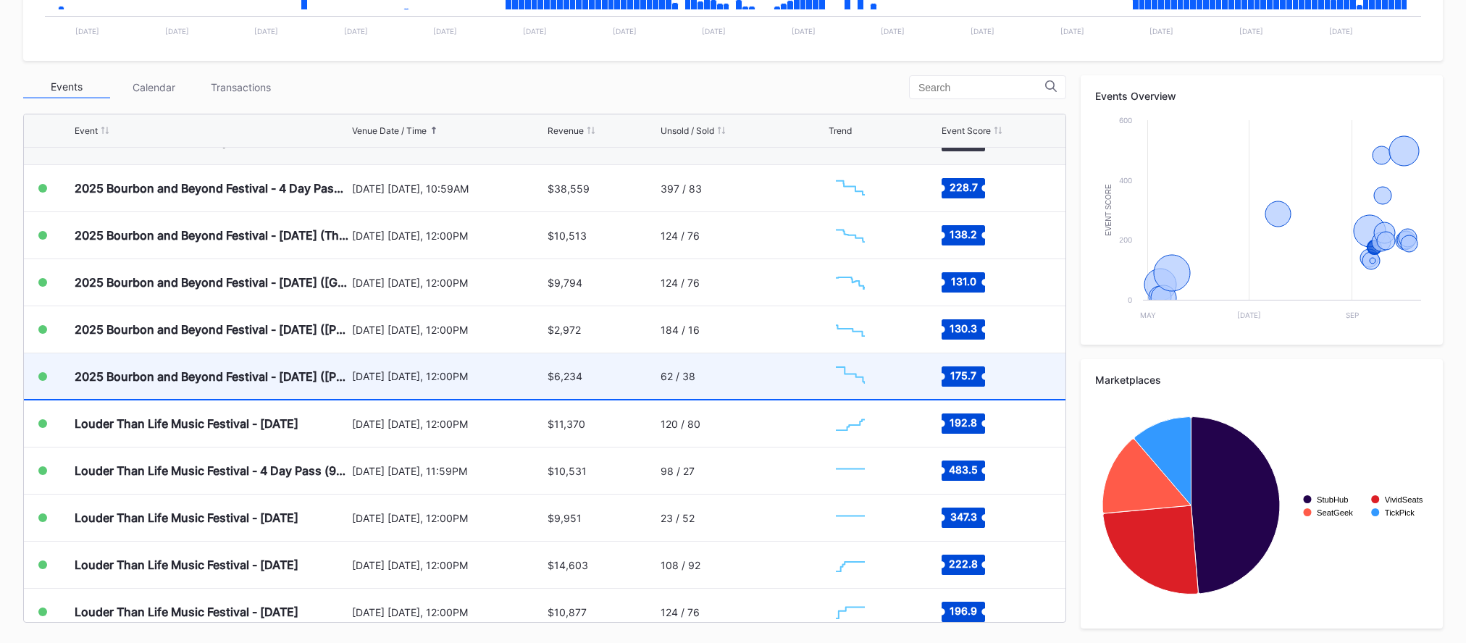
click at [652, 374] on div "$6,234" at bounding box center [601, 376] width 109 height 46
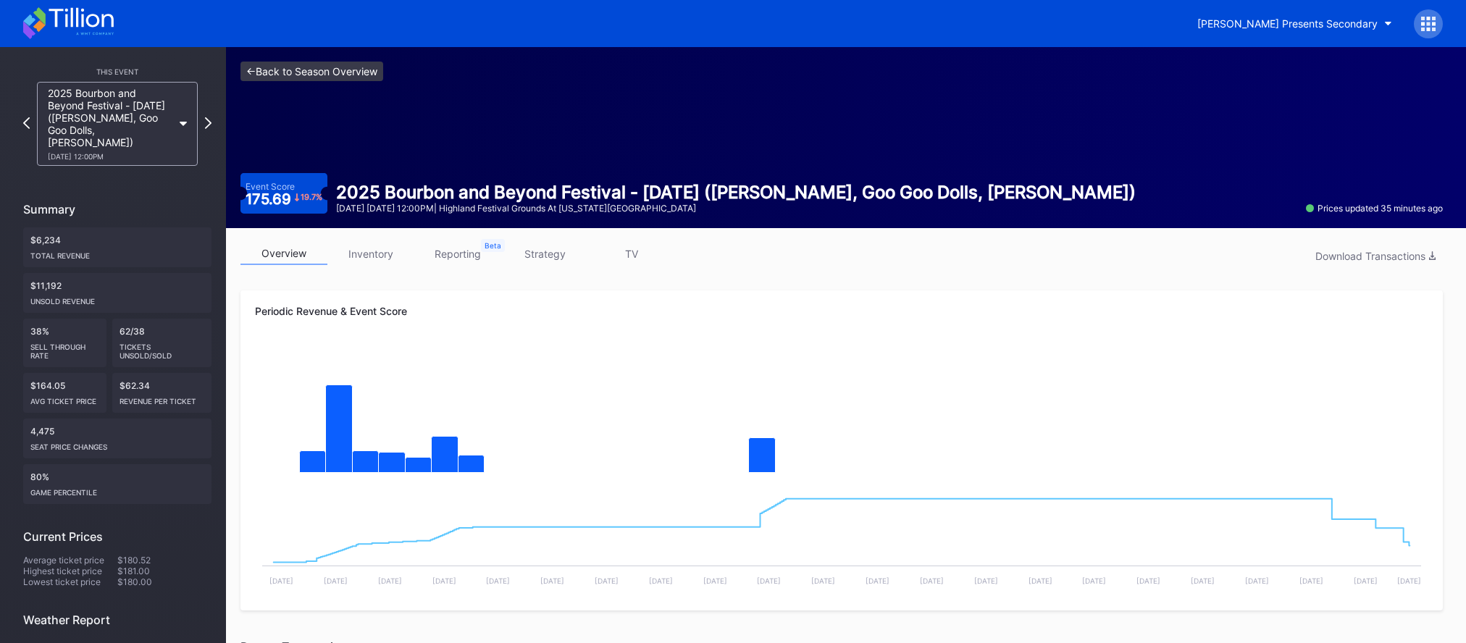
click at [340, 70] on link "<- Back to Season Overview" at bounding box center [311, 72] width 143 height 20
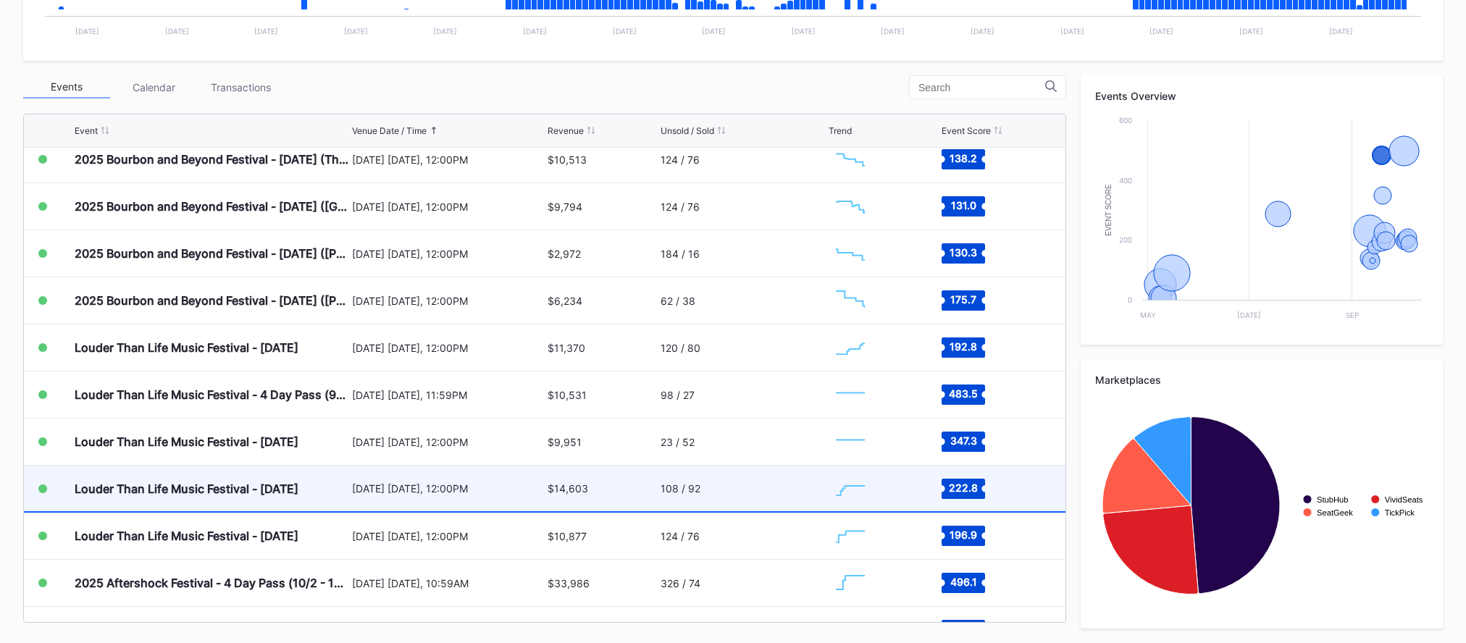
scroll to position [295, 0]
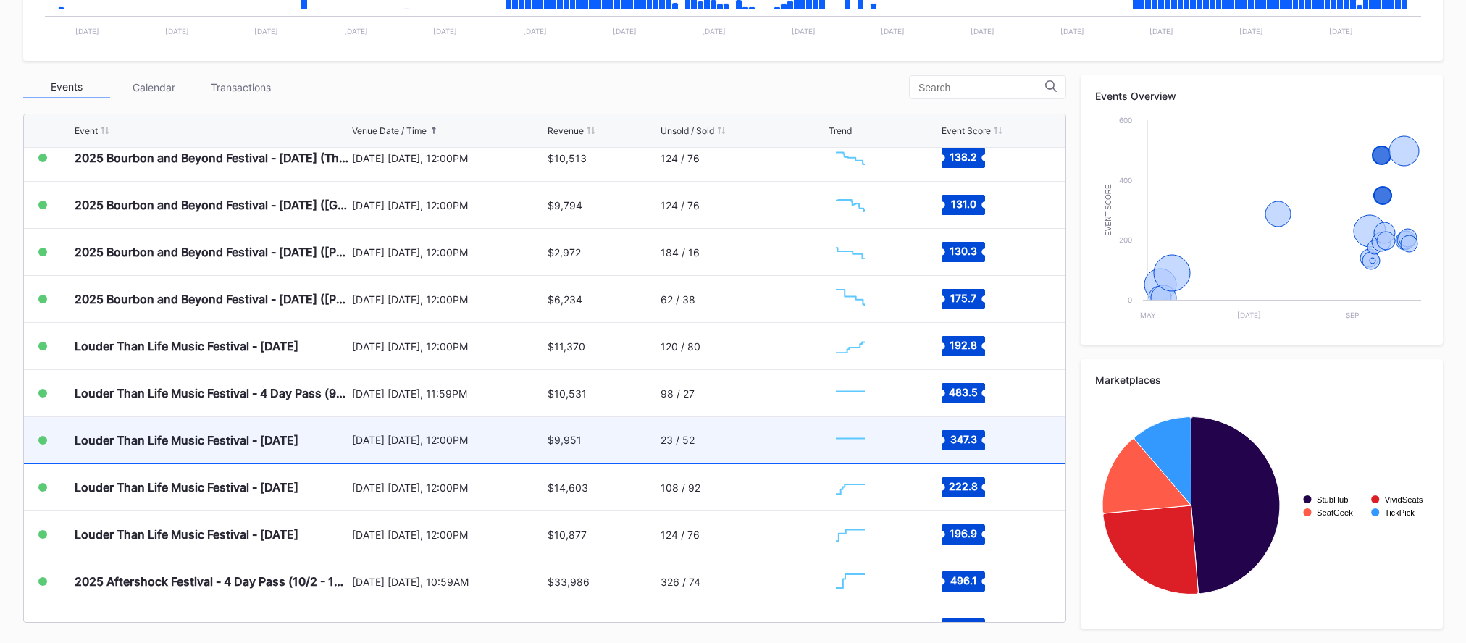
click at [498, 436] on div "[DATE] [DATE], 12:00PM" at bounding box center [448, 440] width 192 height 12
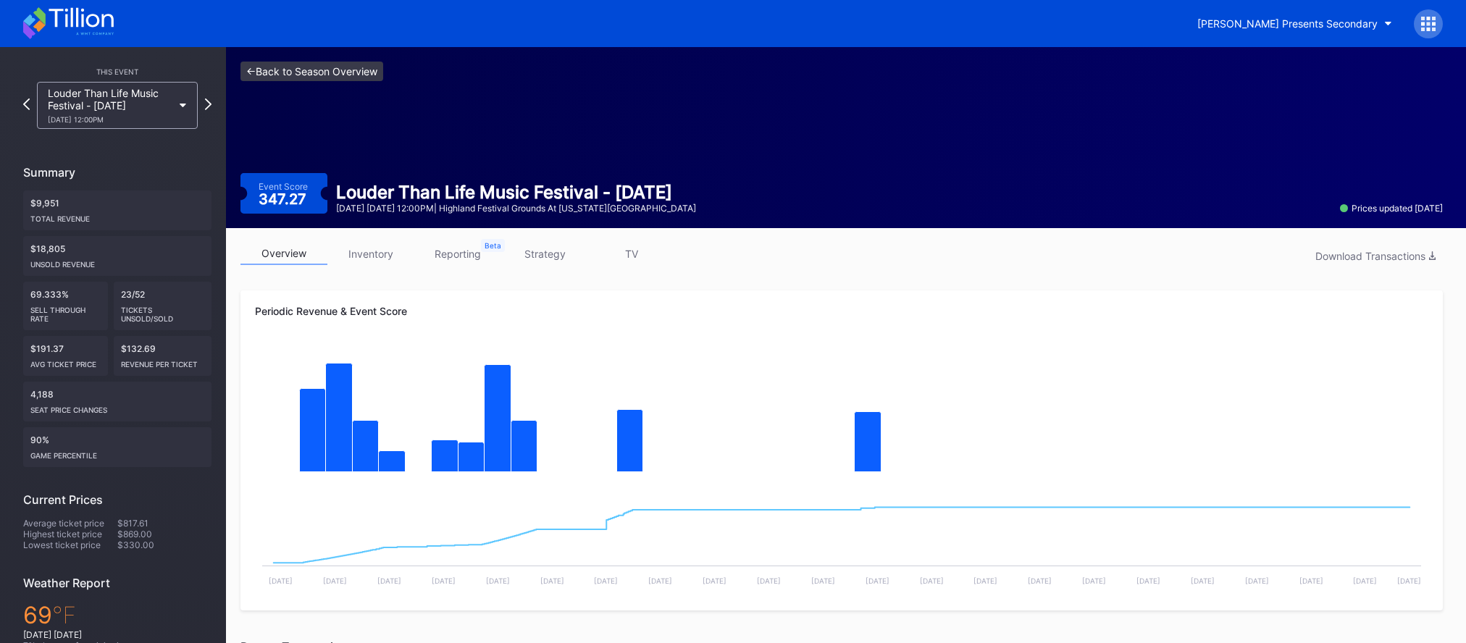
click at [357, 74] on link "<- Back to Season Overview" at bounding box center [311, 72] width 143 height 20
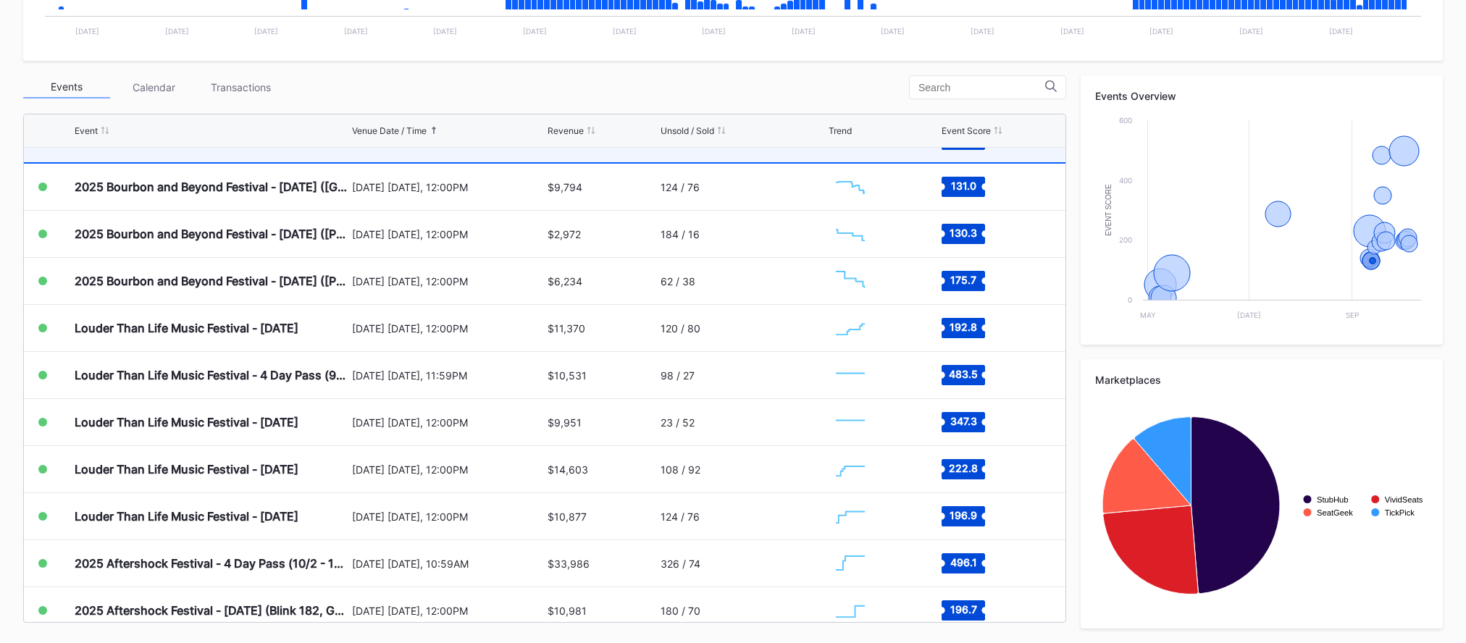
scroll to position [324, 0]
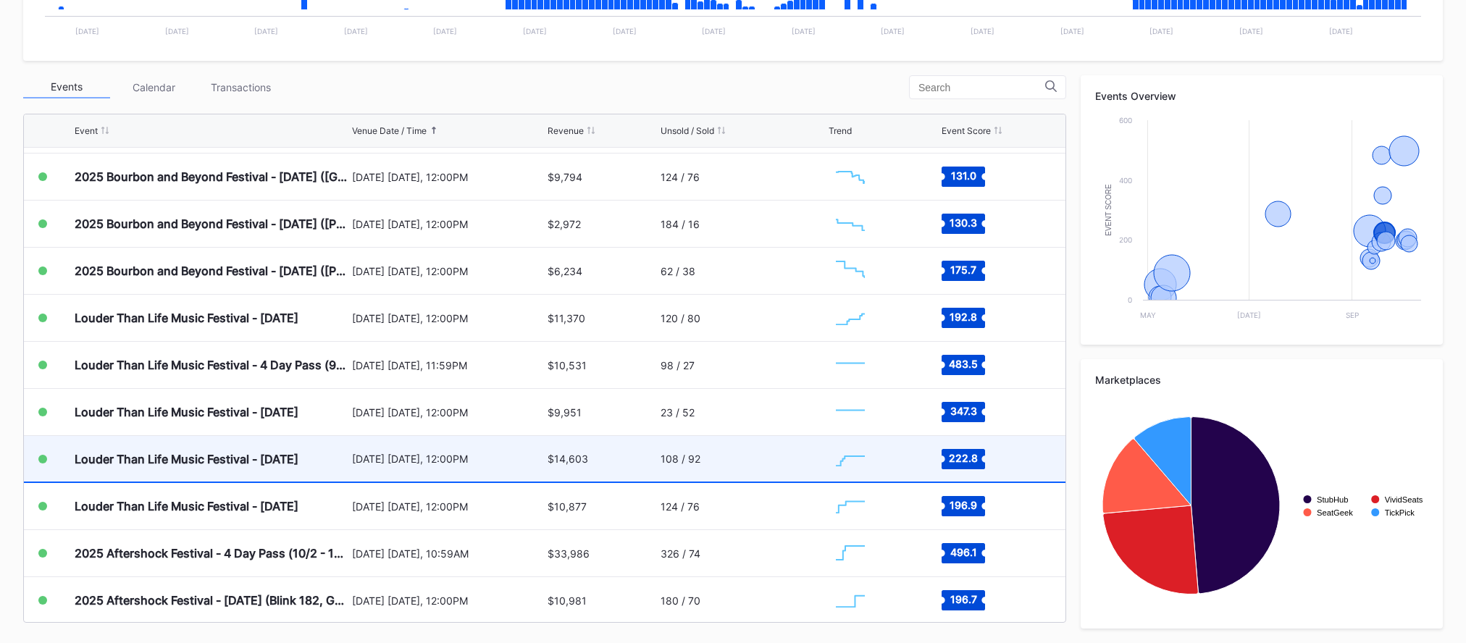
click at [453, 472] on div "[DATE] [DATE], 12:00PM" at bounding box center [448, 459] width 192 height 46
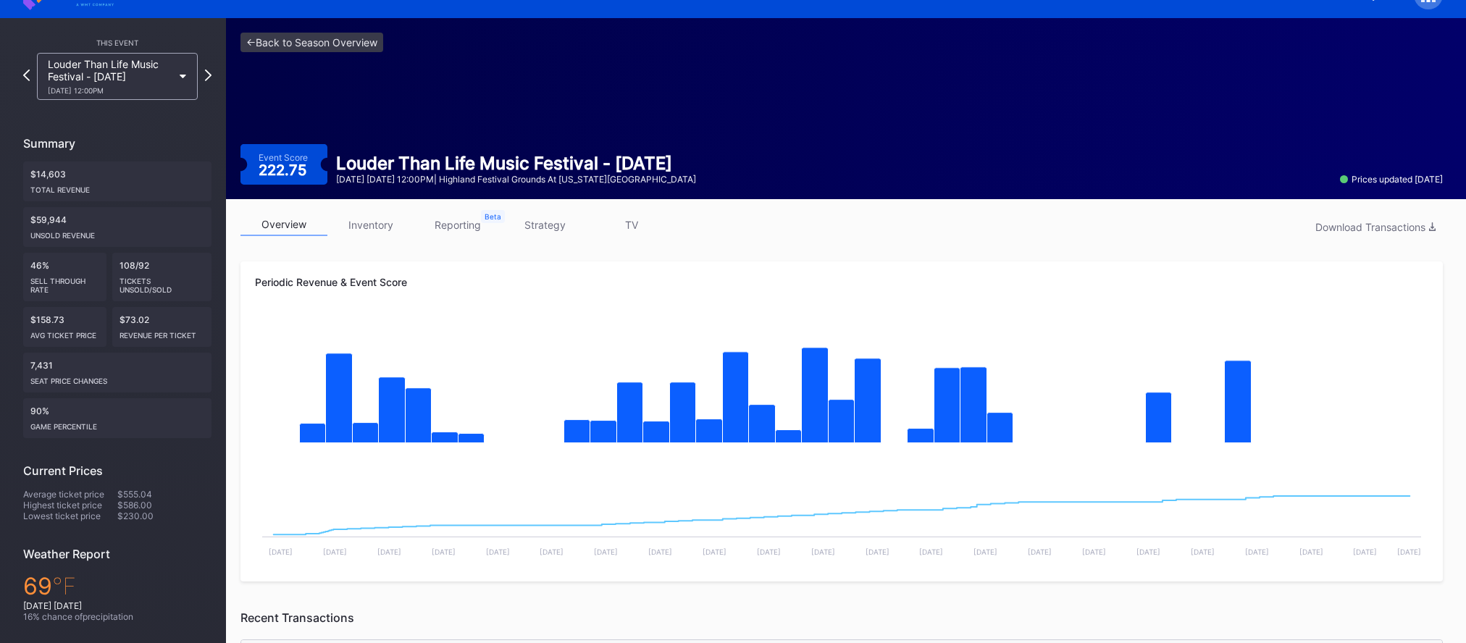
scroll to position [30, 0]
click at [371, 224] on link "inventory" at bounding box center [370, 224] width 87 height 22
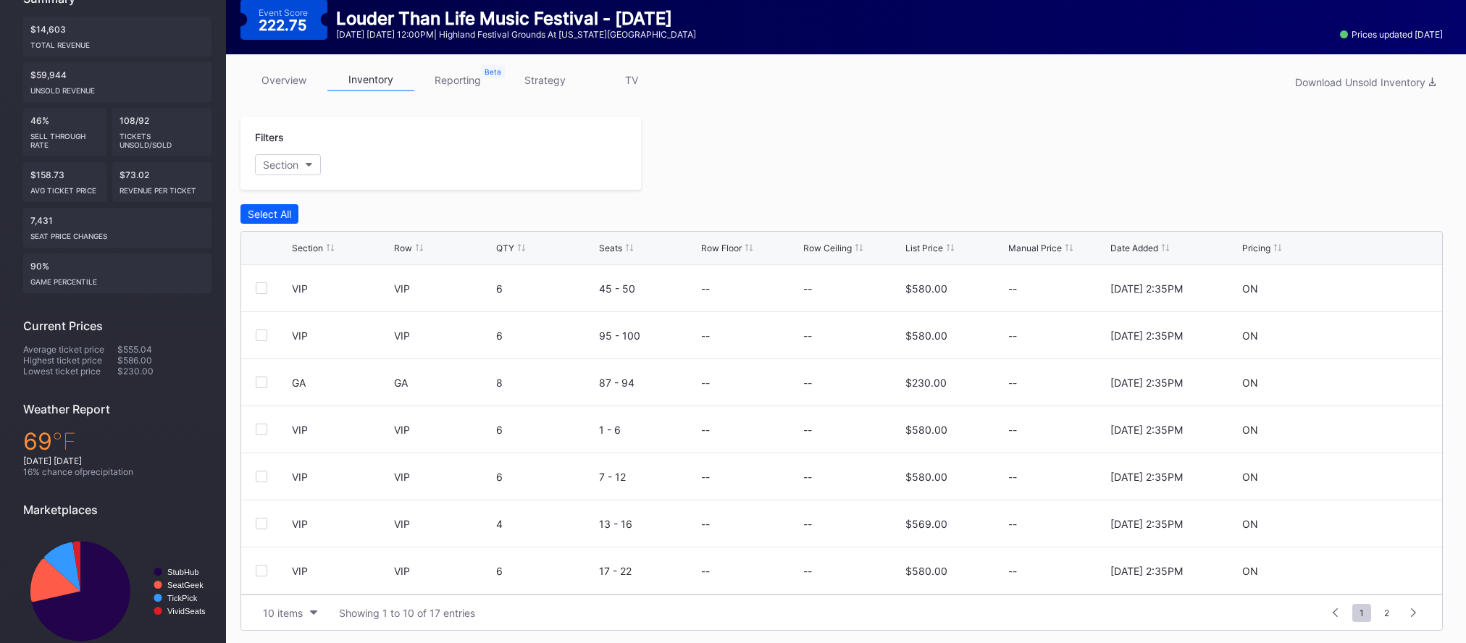
click at [291, 82] on link "overview" at bounding box center [283, 80] width 87 height 22
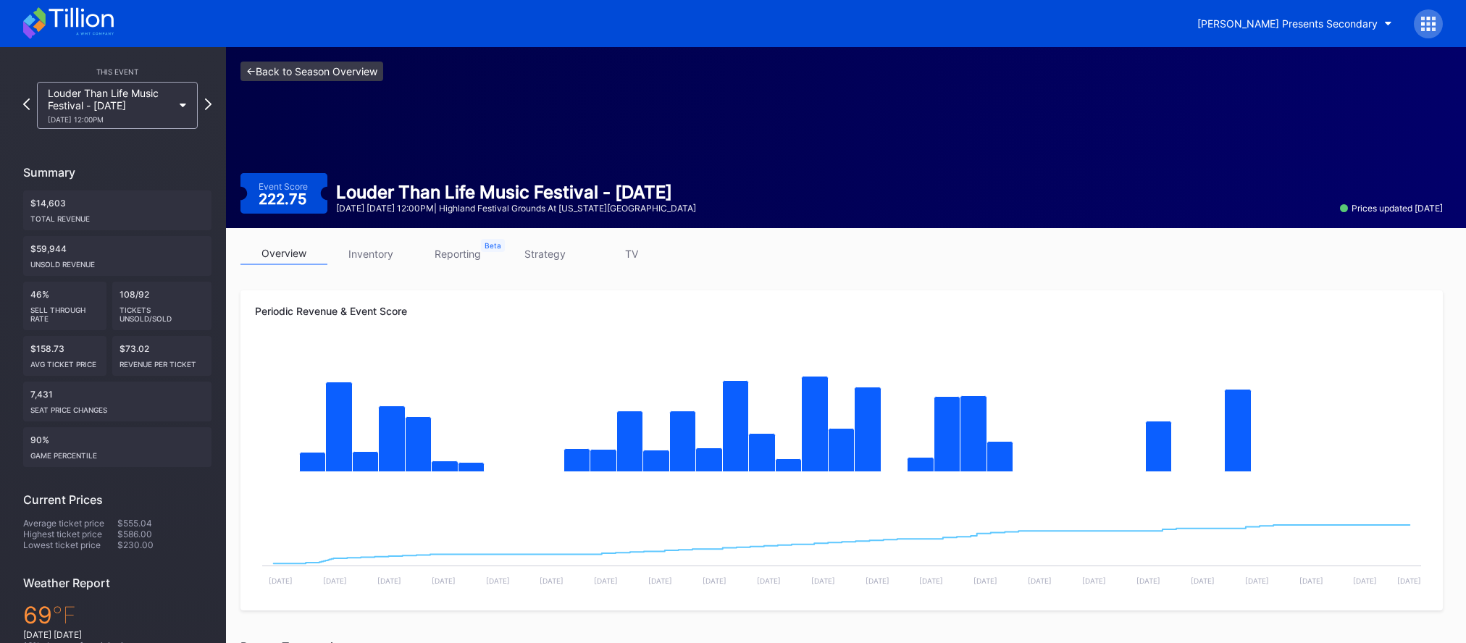
click at [351, 70] on link "<- Back to Season Overview" at bounding box center [311, 72] width 143 height 20
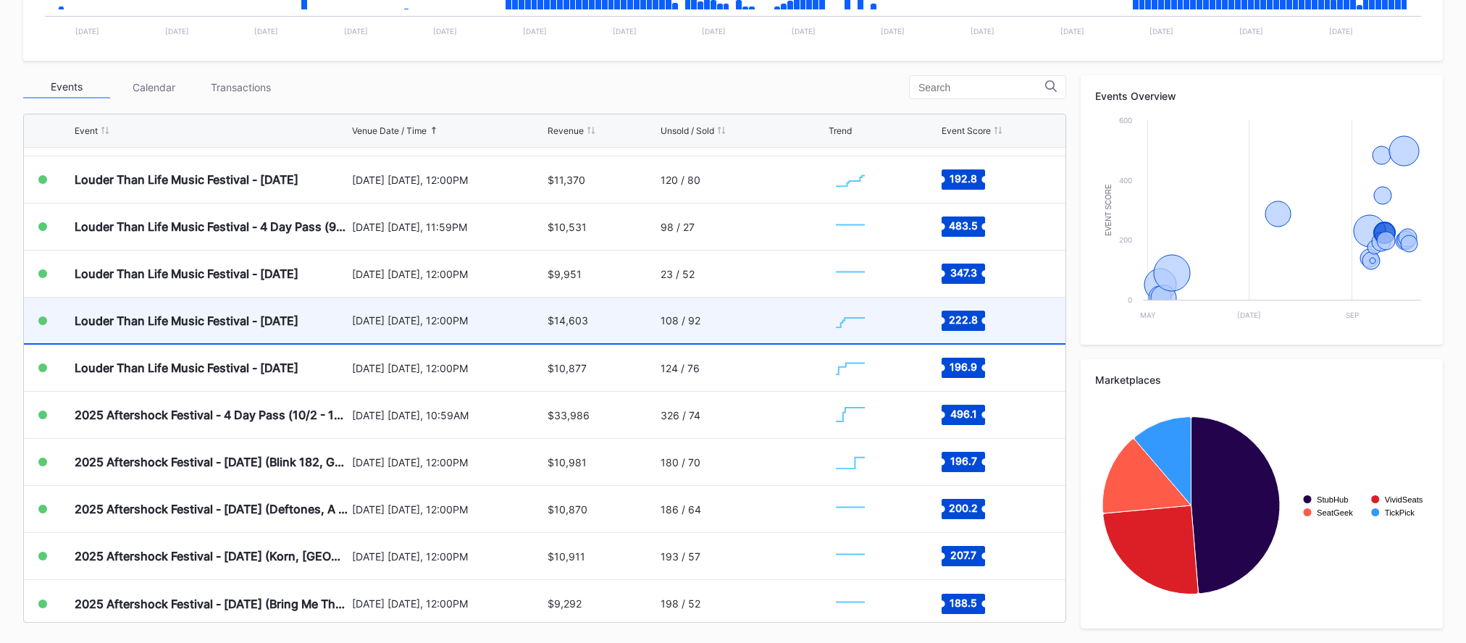
scroll to position [467, 0]
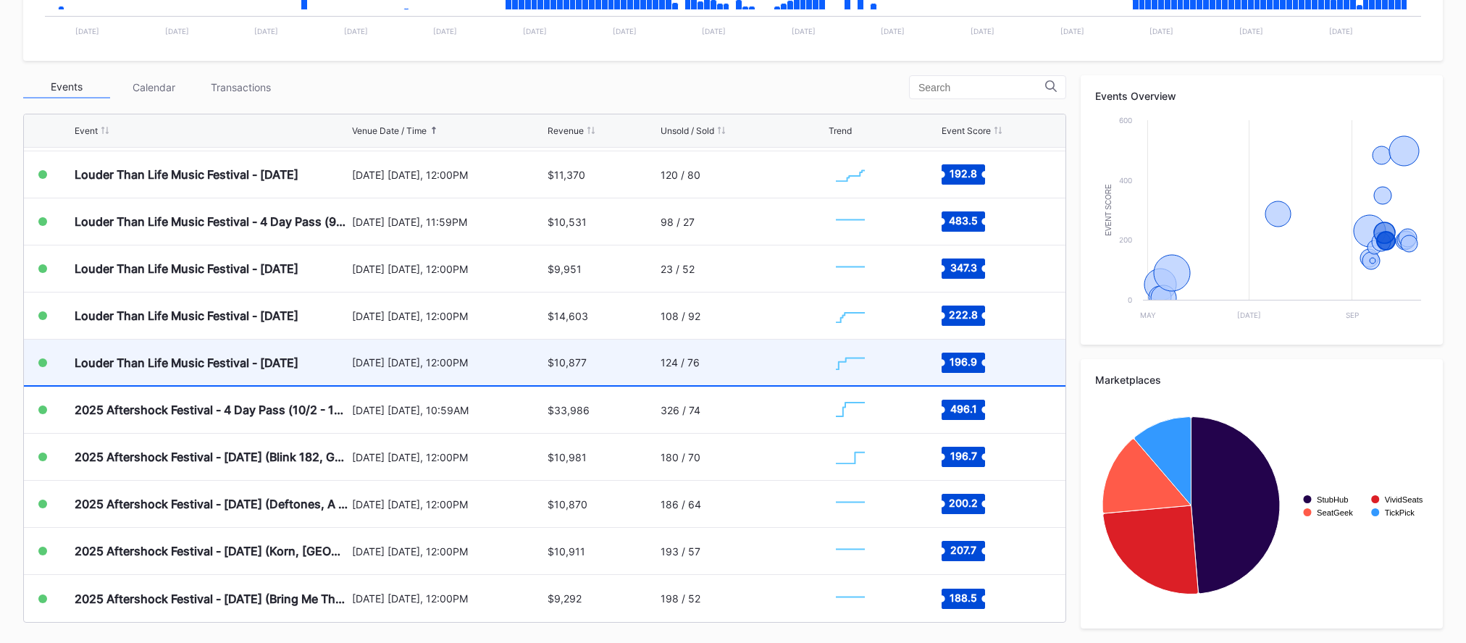
click at [633, 368] on div "$10,877" at bounding box center [601, 363] width 109 height 46
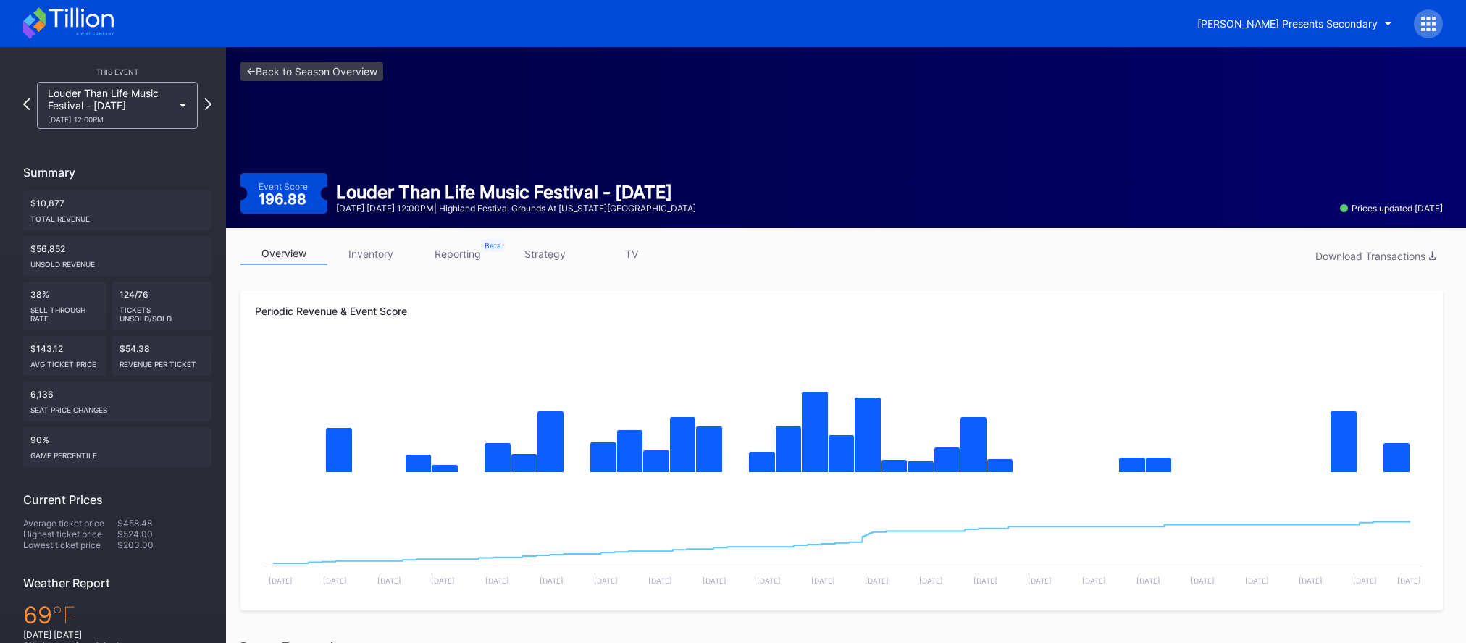
scroll to position [22, 0]
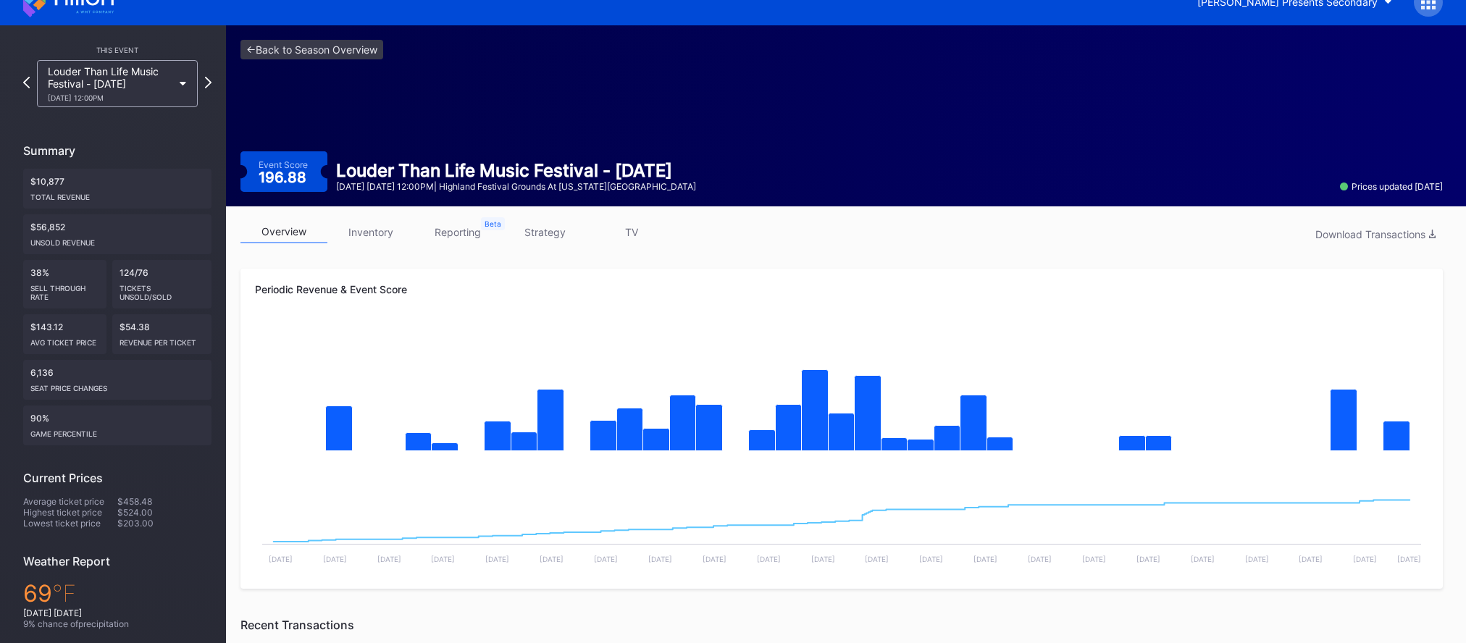
click at [361, 230] on link "inventory" at bounding box center [370, 232] width 87 height 22
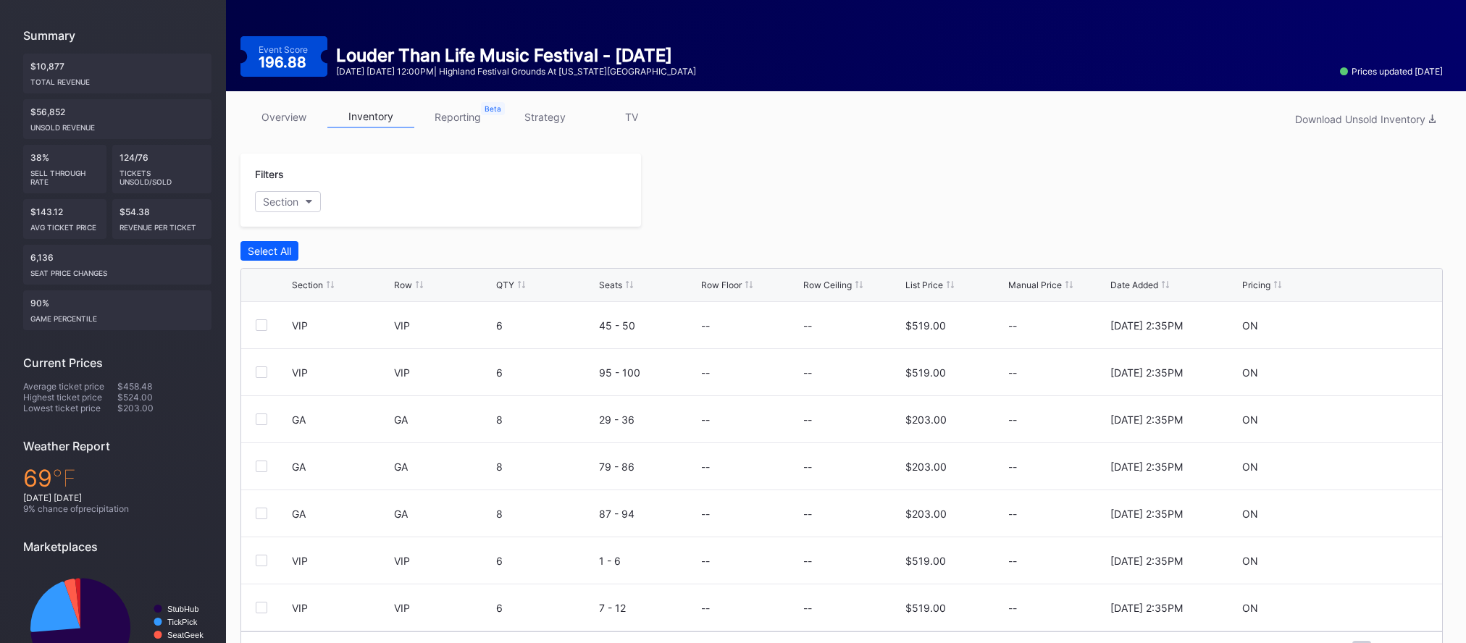
scroll to position [200, 0]
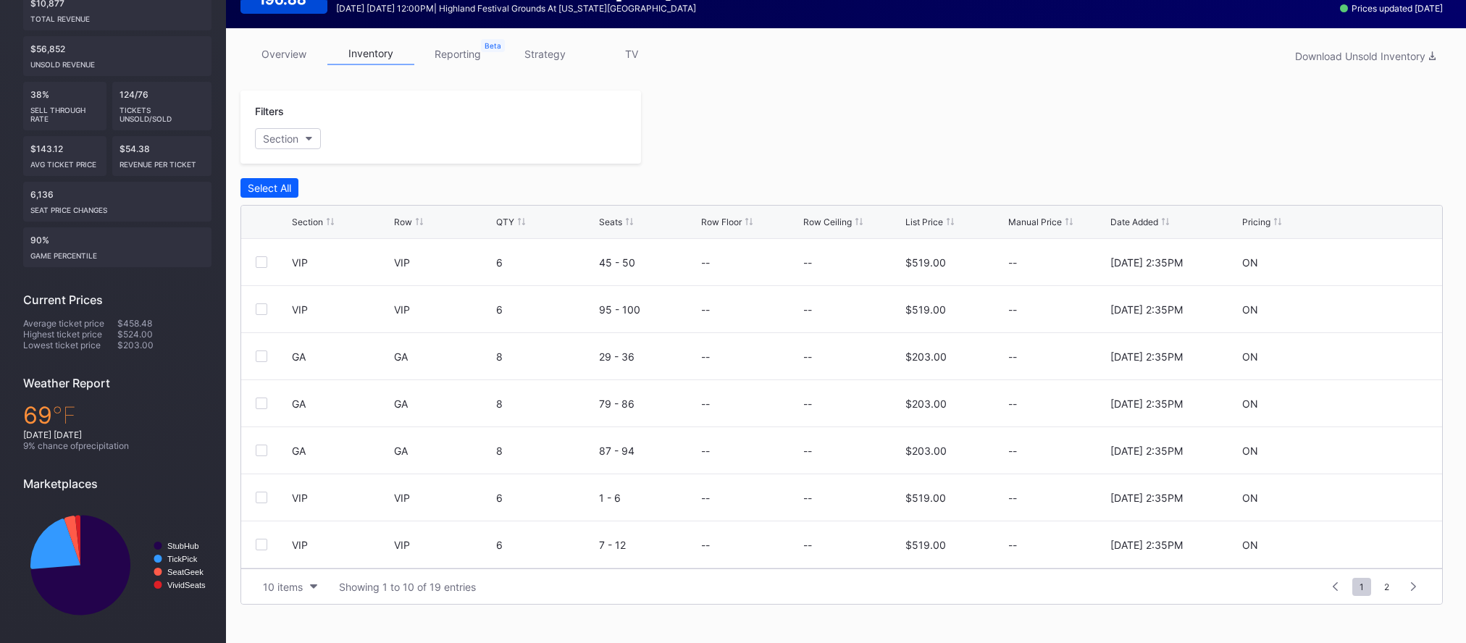
click at [932, 217] on div "List Price" at bounding box center [924, 222] width 38 height 11
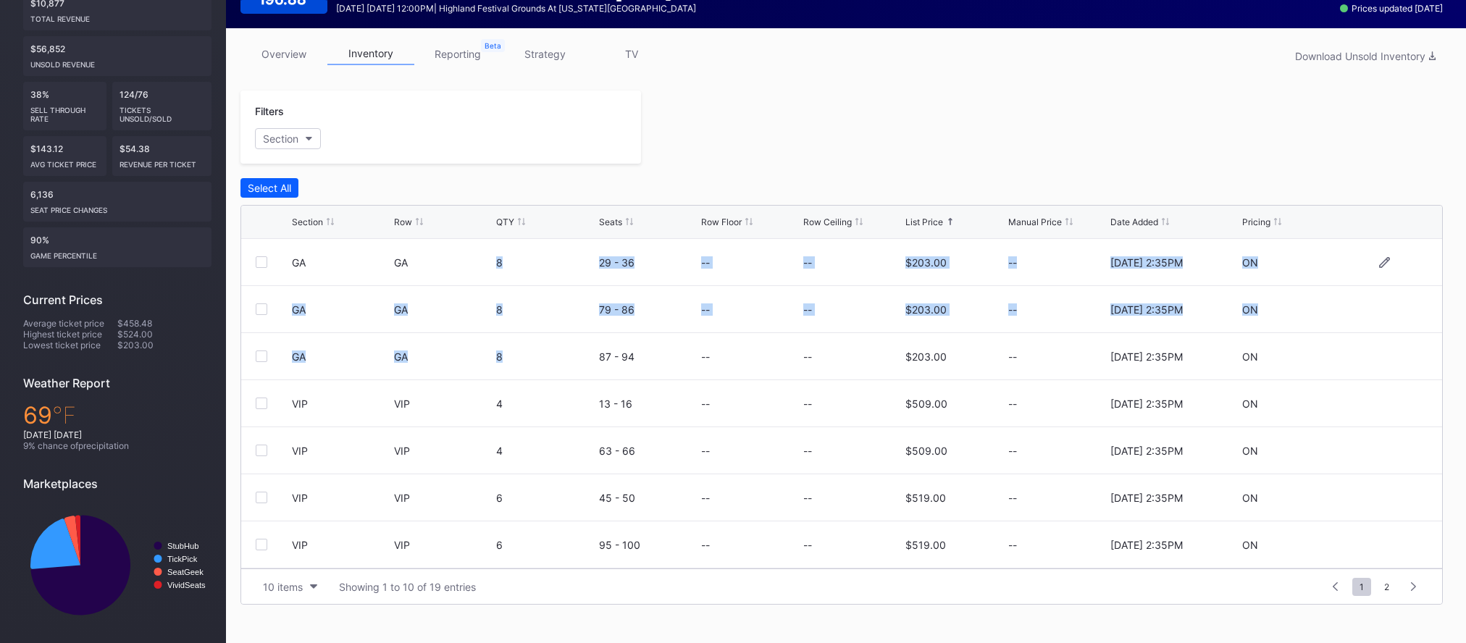
drag, startPoint x: 526, startPoint y: 366, endPoint x: 411, endPoint y: 259, distance: 156.8
click at [411, 259] on div "GA GA 8 29 - 36 -- -- $203.00 -- 7/16/2025 2:35PM ON GA GA 8 79 - 86 -- -- $203…" at bounding box center [841, 404] width 1201 height 330
click at [421, 264] on div "GA" at bounding box center [443, 262] width 98 height 12
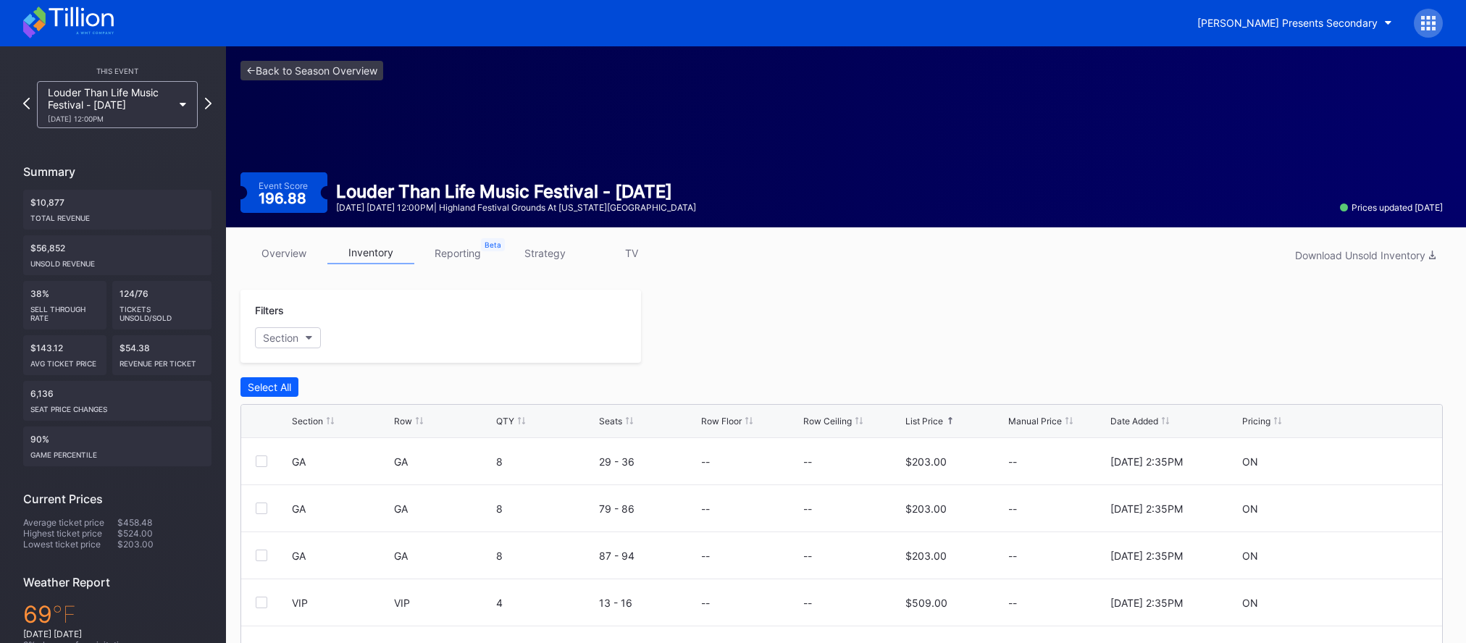
scroll to position [0, 0]
click at [25, 108] on icon at bounding box center [26, 104] width 8 height 14
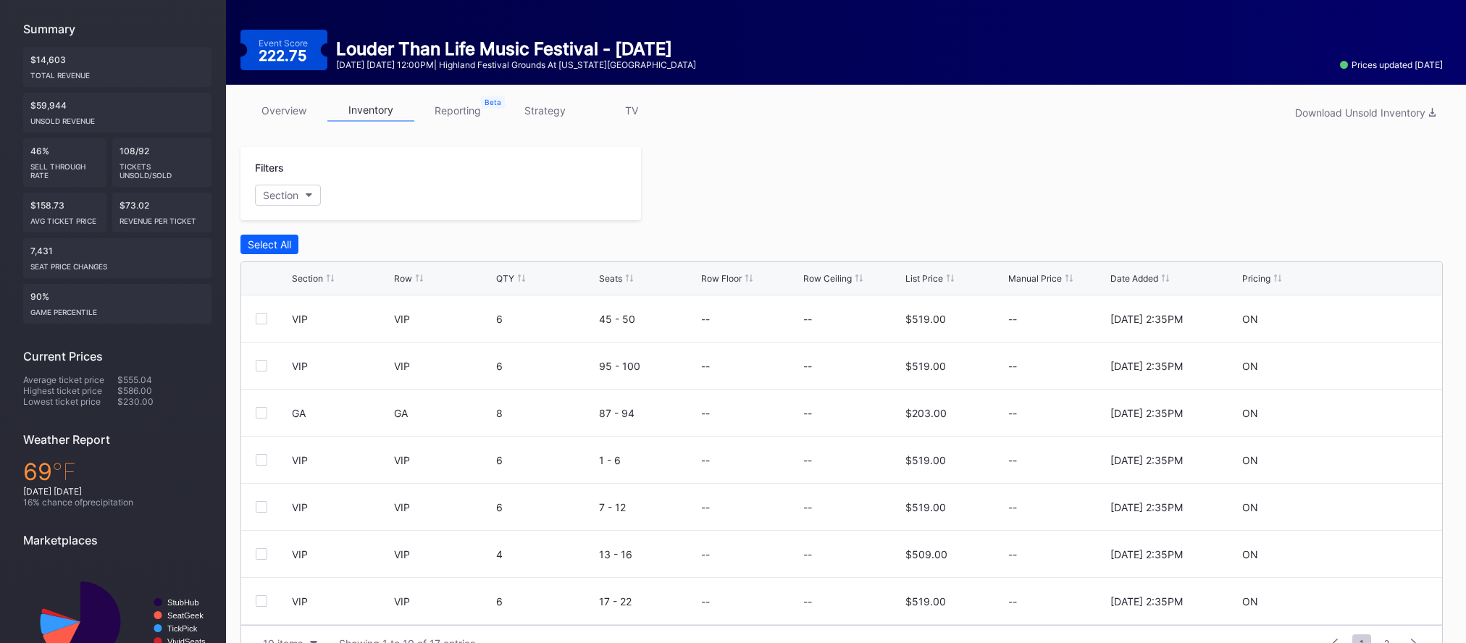
scroll to position [200, 0]
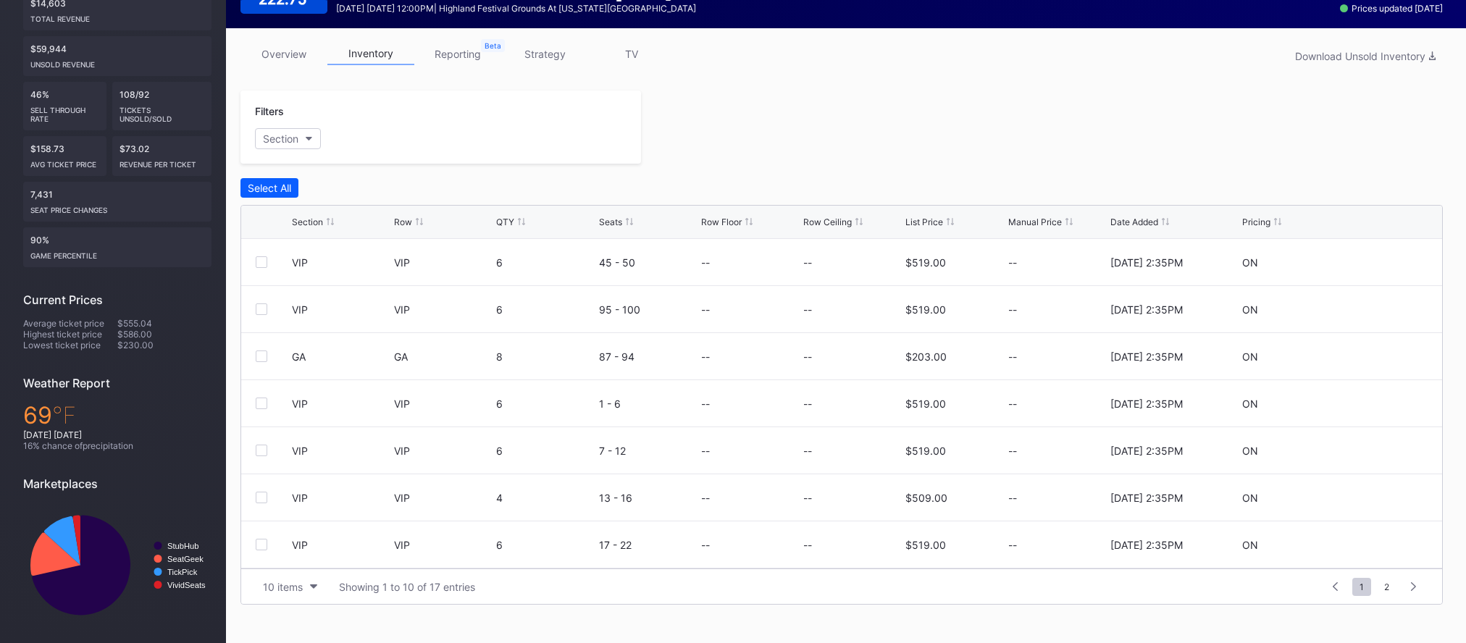
click at [930, 221] on div "List Price" at bounding box center [924, 222] width 38 height 11
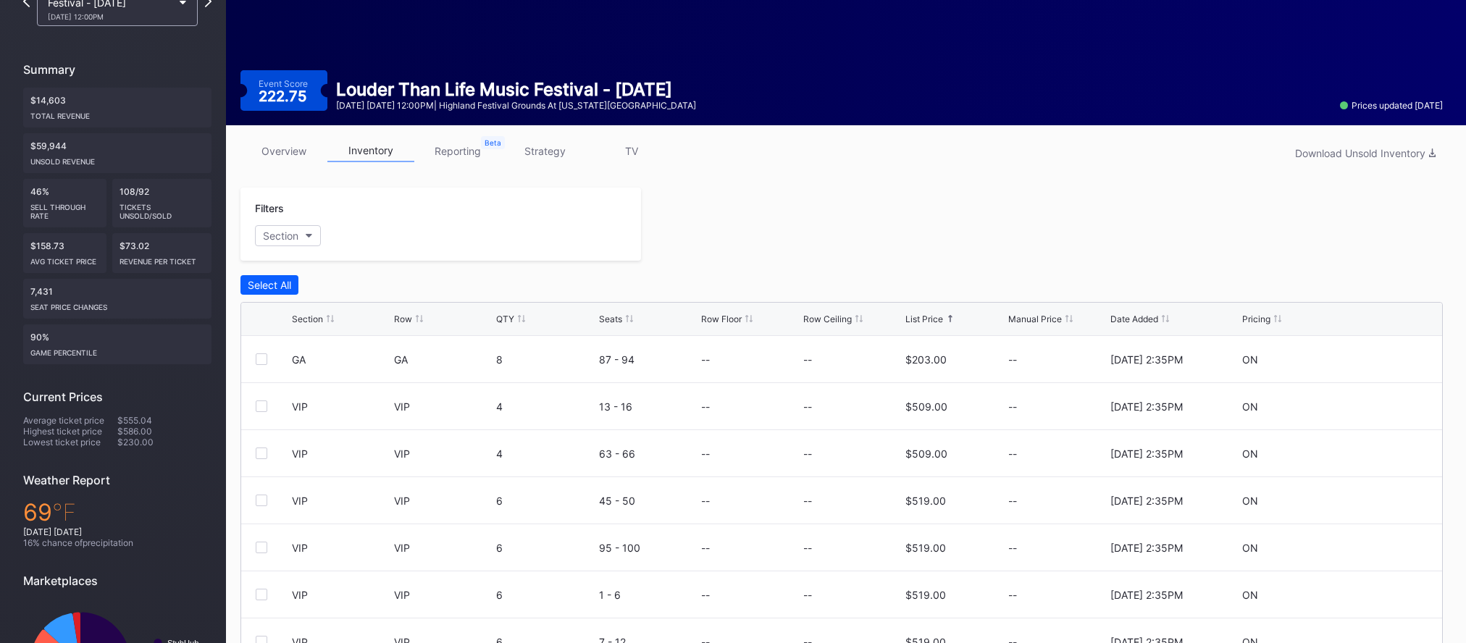
scroll to position [0, 0]
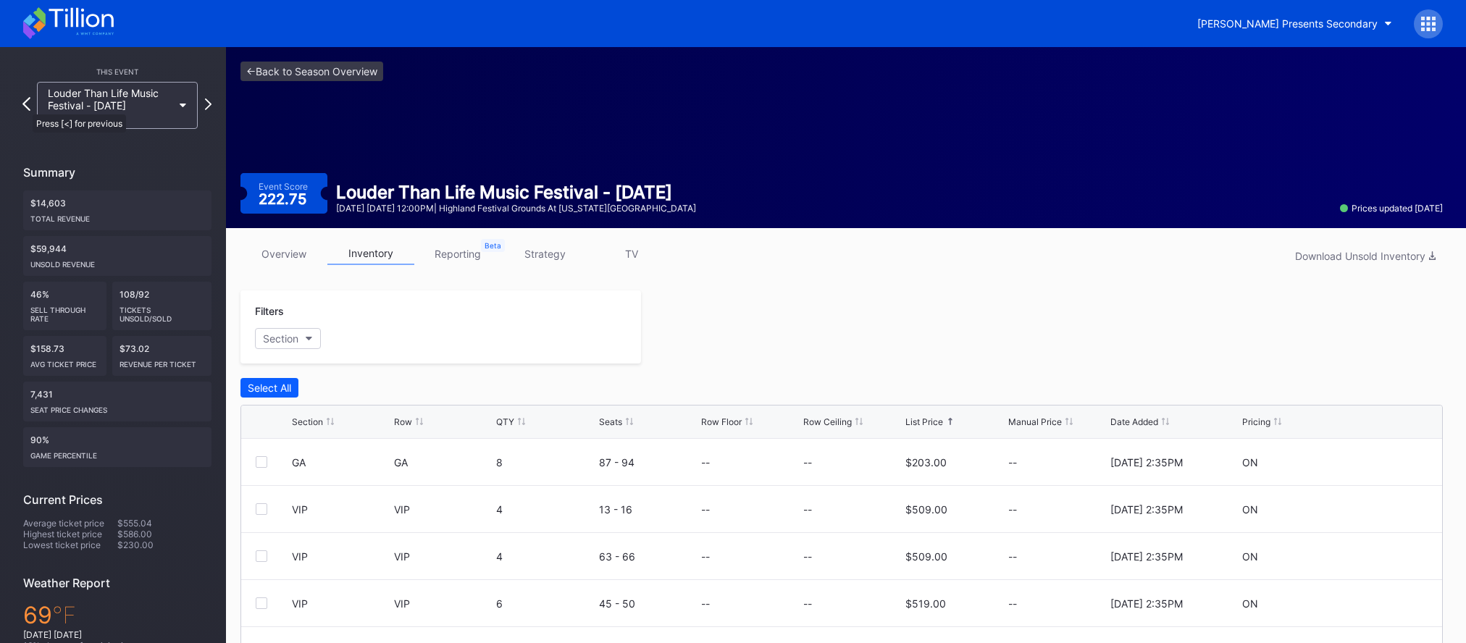
click at [25, 107] on icon at bounding box center [26, 104] width 8 height 14
click at [924, 417] on div "List Price" at bounding box center [924, 421] width 38 height 11
click at [25, 104] on icon at bounding box center [26, 104] width 8 height 14
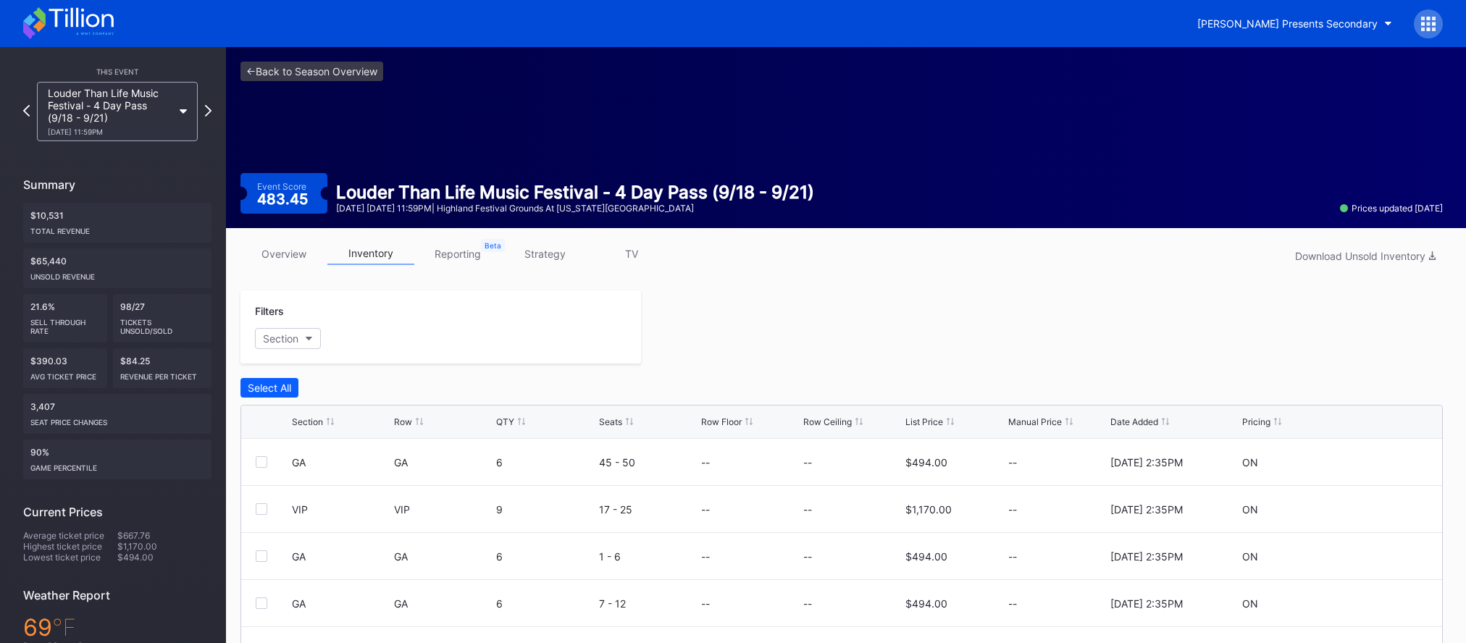
scroll to position [41, 0]
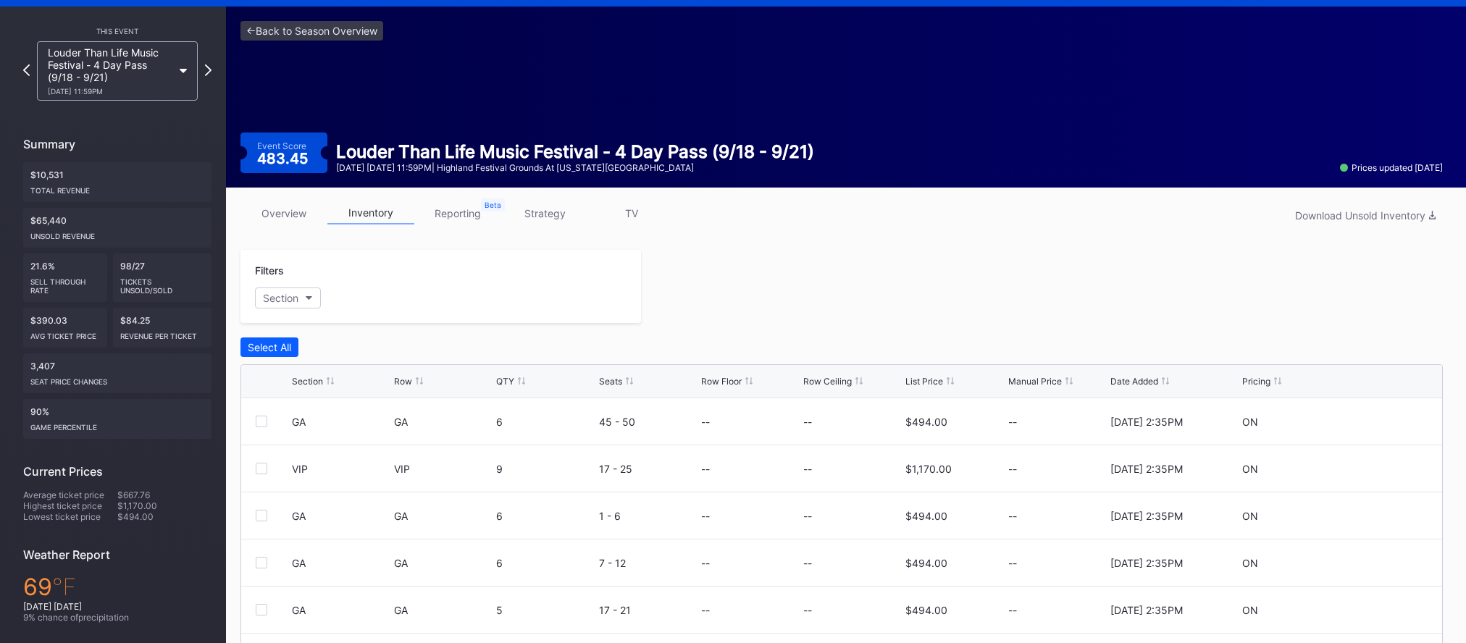
click at [930, 384] on div "List Price" at bounding box center [924, 381] width 38 height 11
click at [211, 72] on div "This Event Louder Than Life Music Festival - 4 Day Pass (9/18 - 9/21) 9/18 Thur…" at bounding box center [117, 411] width 217 height 808
click at [206, 70] on icon at bounding box center [208, 70] width 8 height 14
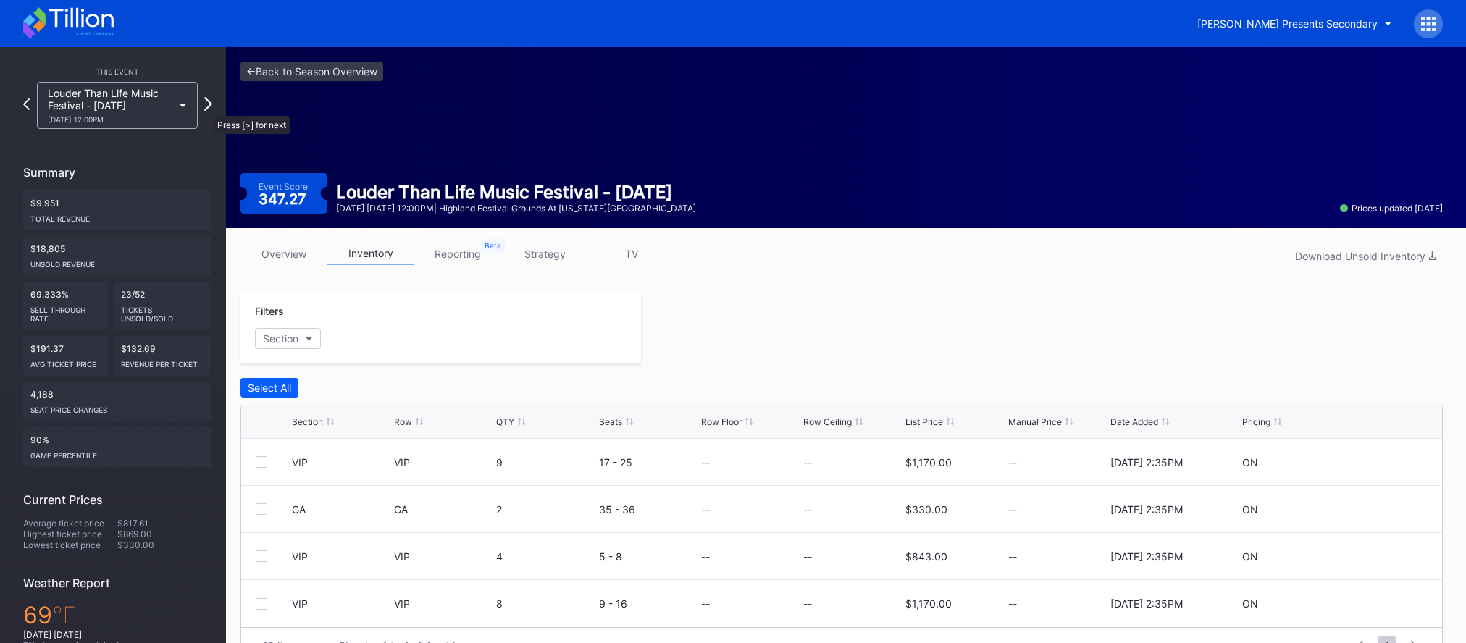
click at [206, 109] on icon at bounding box center [208, 104] width 8 height 14
click at [206, 109] on icon at bounding box center [208, 104] width 7 height 12
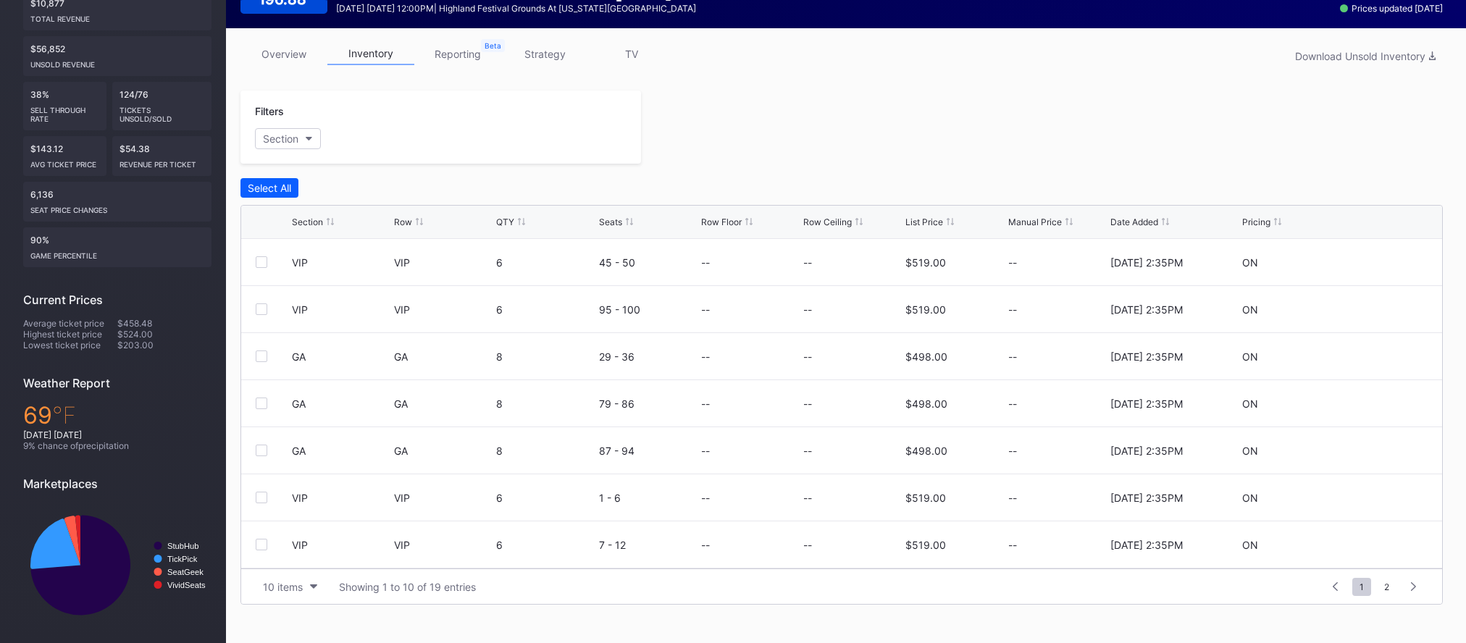
click at [936, 222] on div "List Price" at bounding box center [924, 222] width 38 height 11
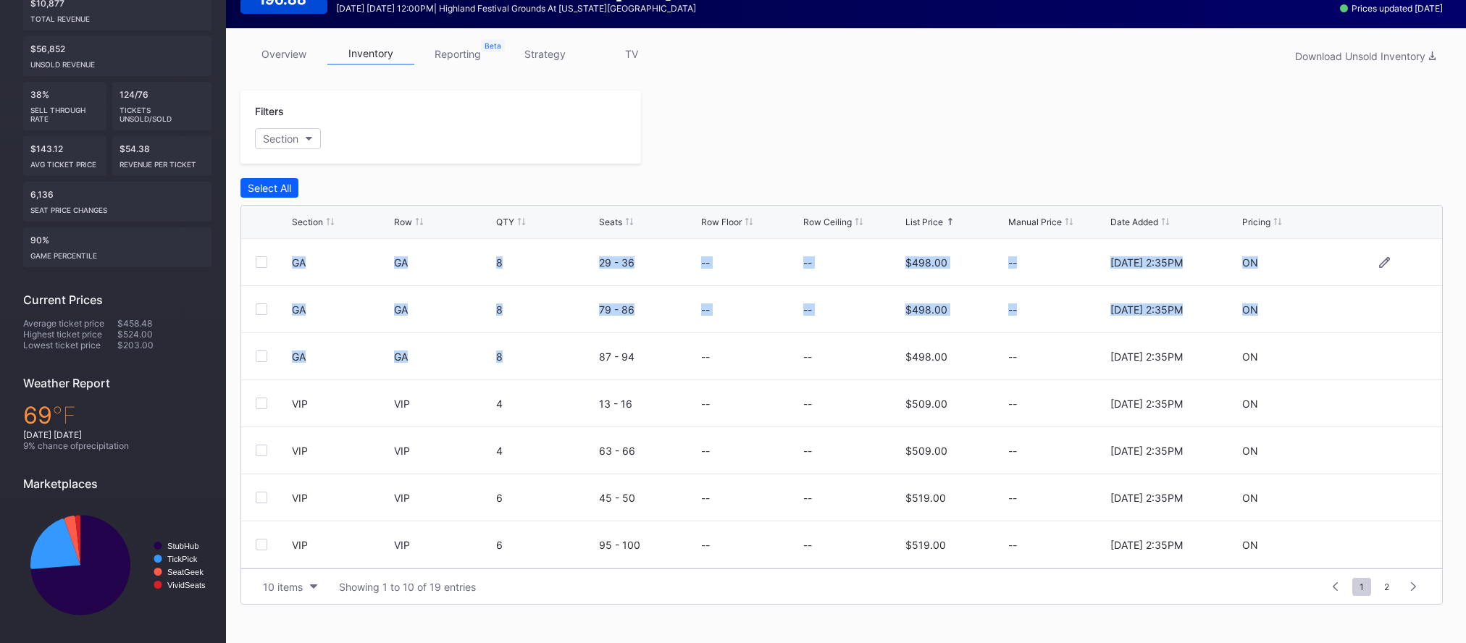
drag, startPoint x: 514, startPoint y: 364, endPoint x: 274, endPoint y: 257, distance: 262.9
click at [274, 257] on div "GA GA 8 29 - 36 -- -- $498.00 -- 7/16/2025 2:35PM ON GA GA 8 79 - 86 -- -- $498…" at bounding box center [841, 404] width 1201 height 330
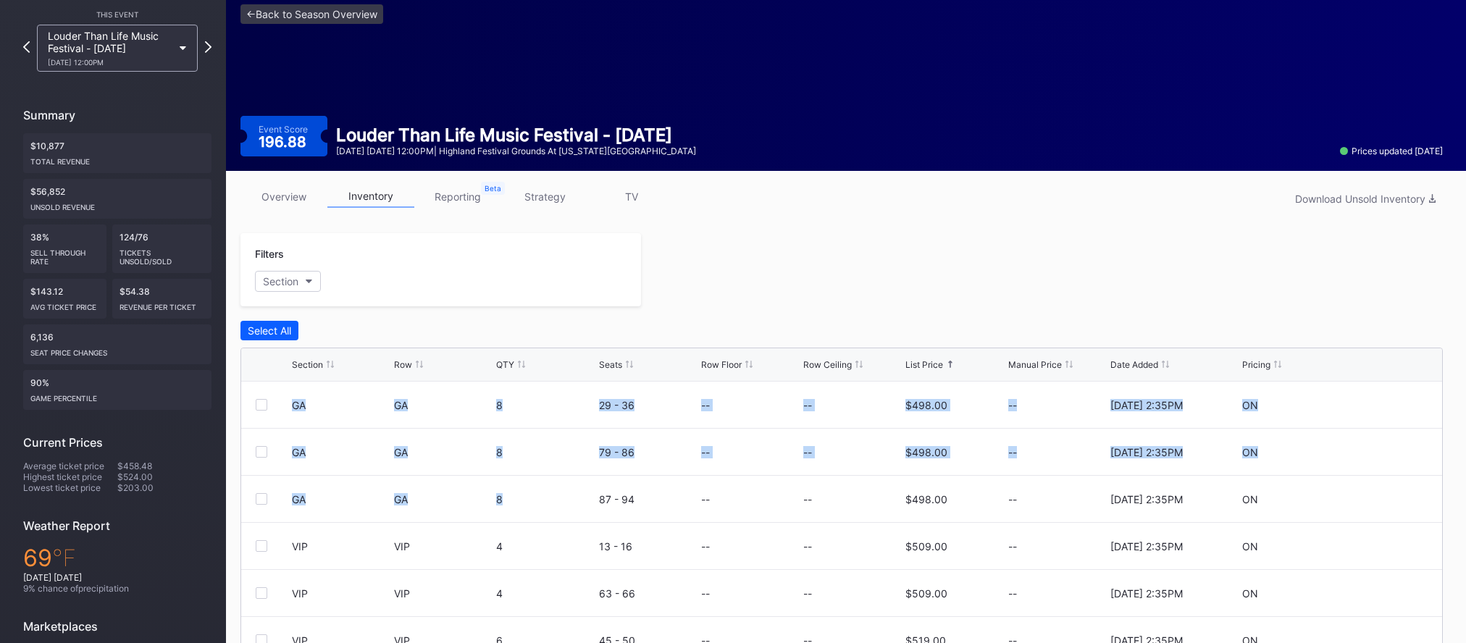
scroll to position [54, 0]
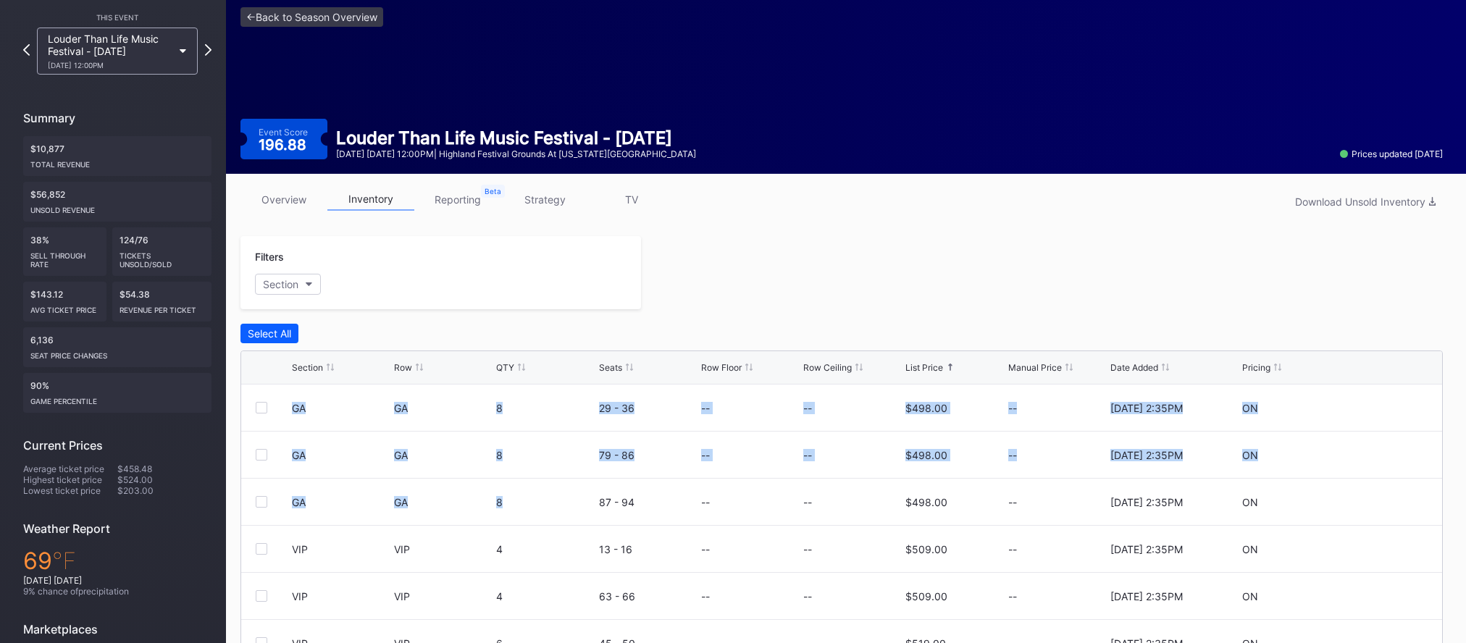
click at [731, 324] on div "Select All" at bounding box center [841, 334] width 1202 height 20
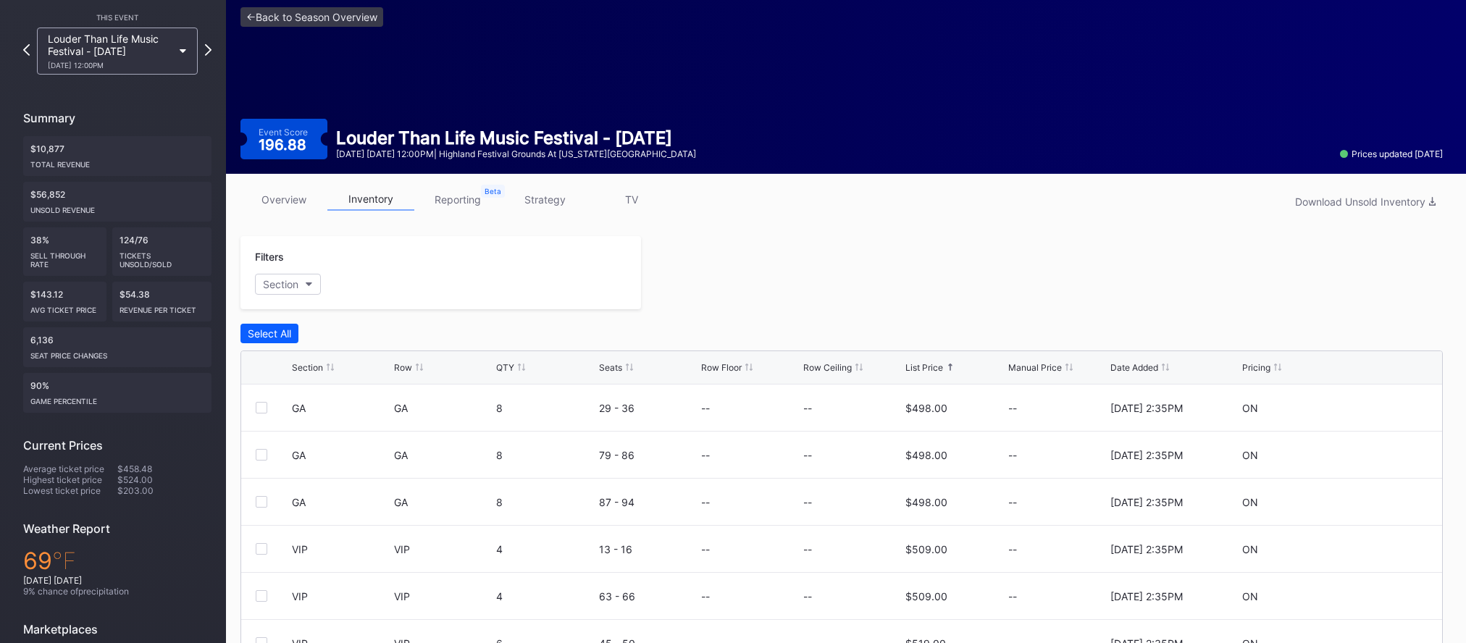
click at [355, 4] on div "<- Back to Season Overview Event Score 196.88 Louder Than Life Music Festival -…" at bounding box center [841, 83] width 1231 height 181
click at [363, 13] on link "<- Back to Season Overview" at bounding box center [311, 17] width 143 height 20
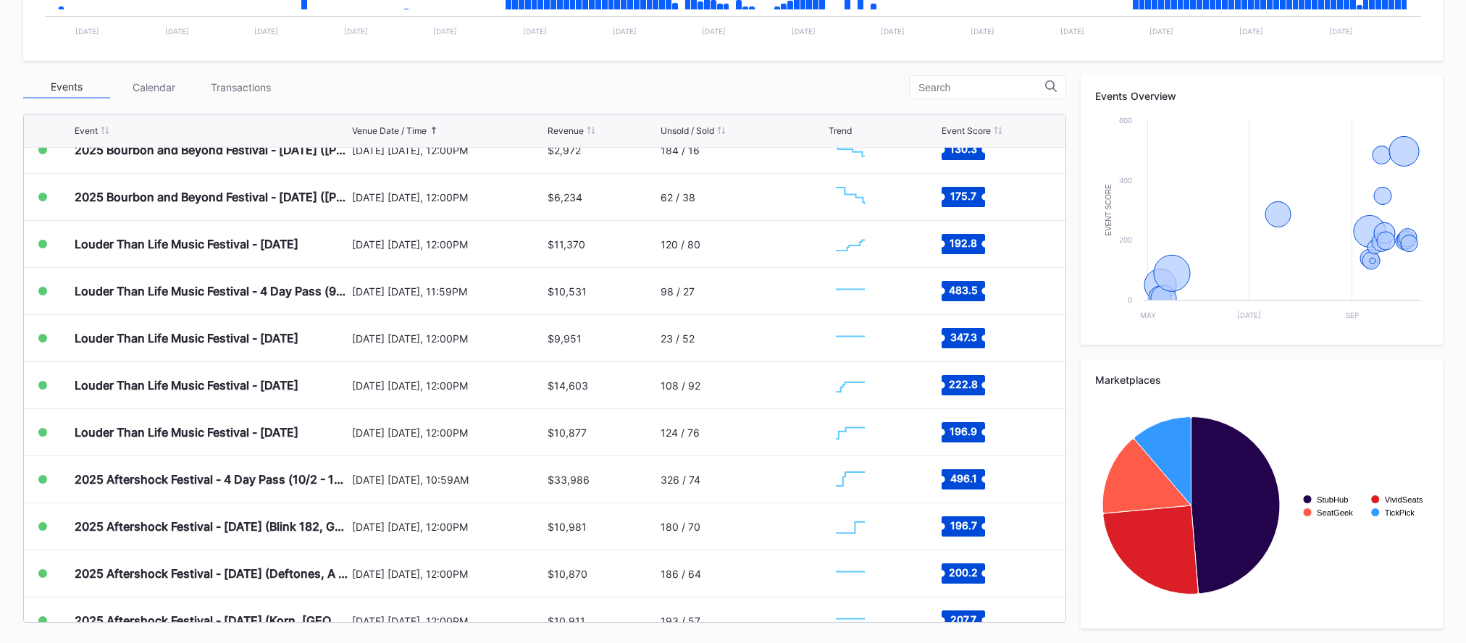
scroll to position [398, 0]
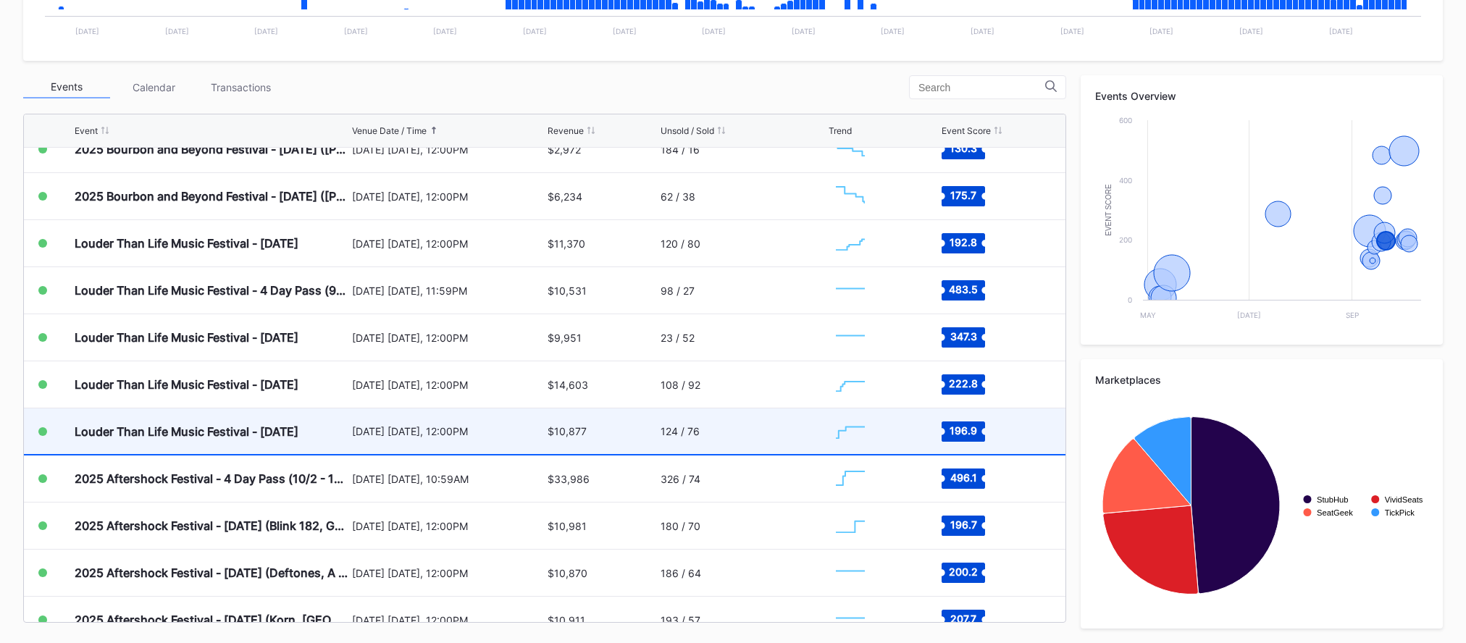
click at [461, 435] on div "[DATE] [DATE], 12:00PM" at bounding box center [448, 431] width 192 height 12
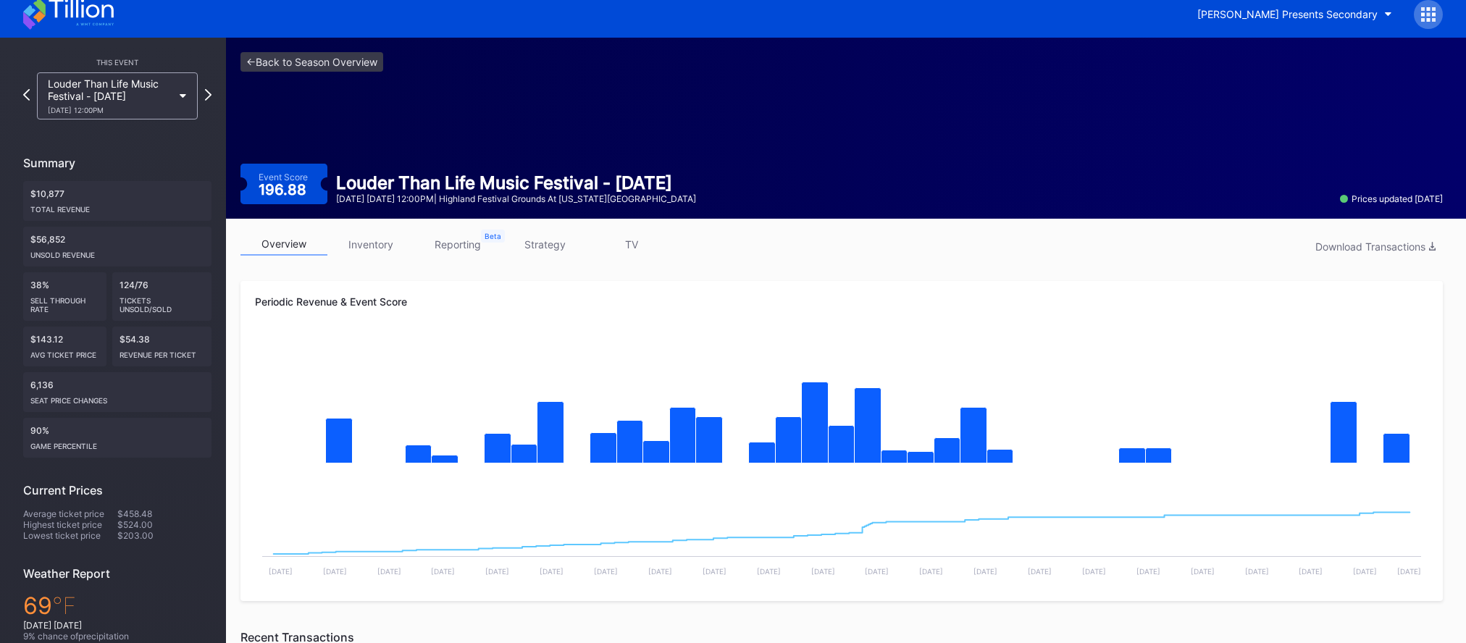
scroll to position [7, 0]
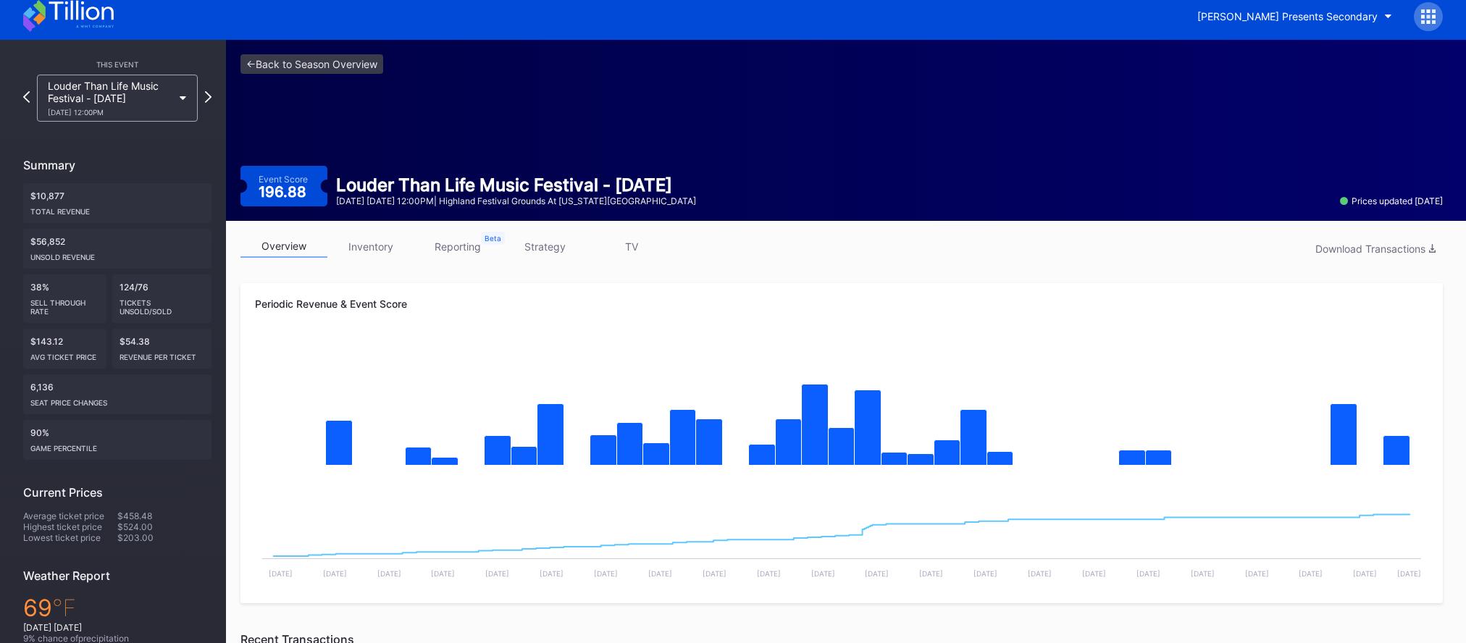
click at [389, 246] on link "inventory" at bounding box center [370, 246] width 87 height 22
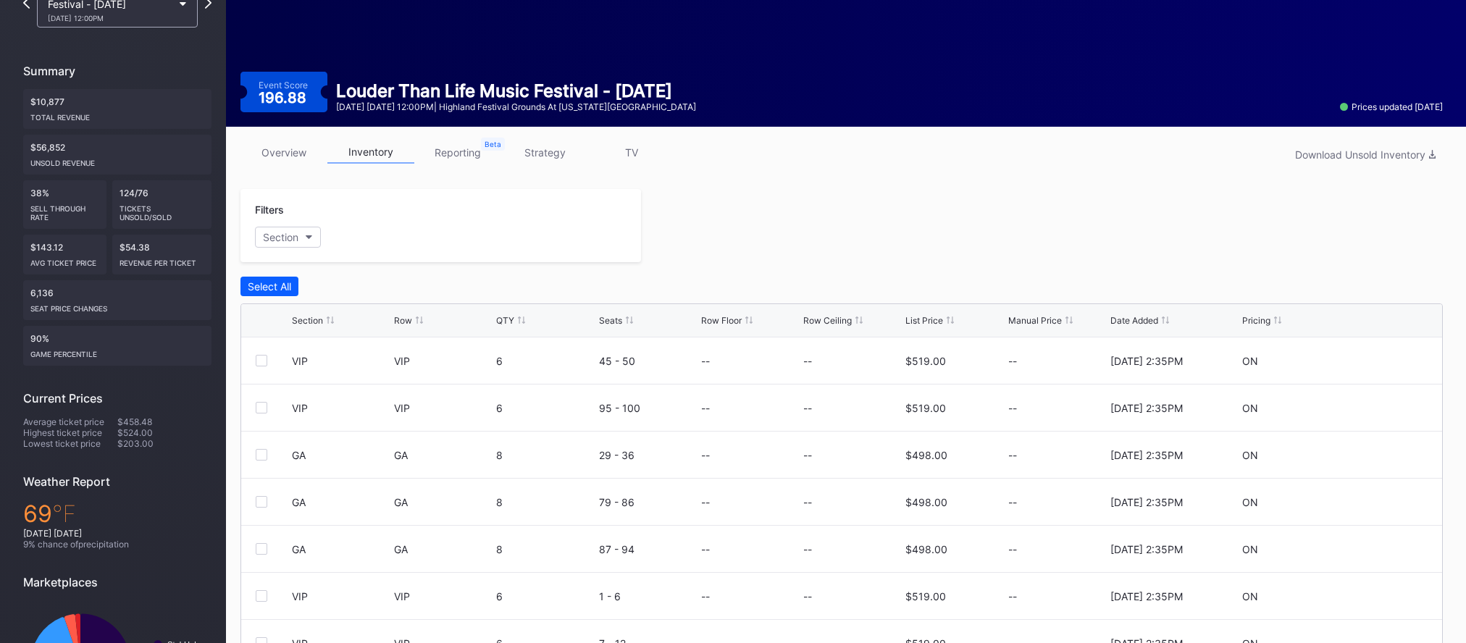
scroll to position [100, 0]
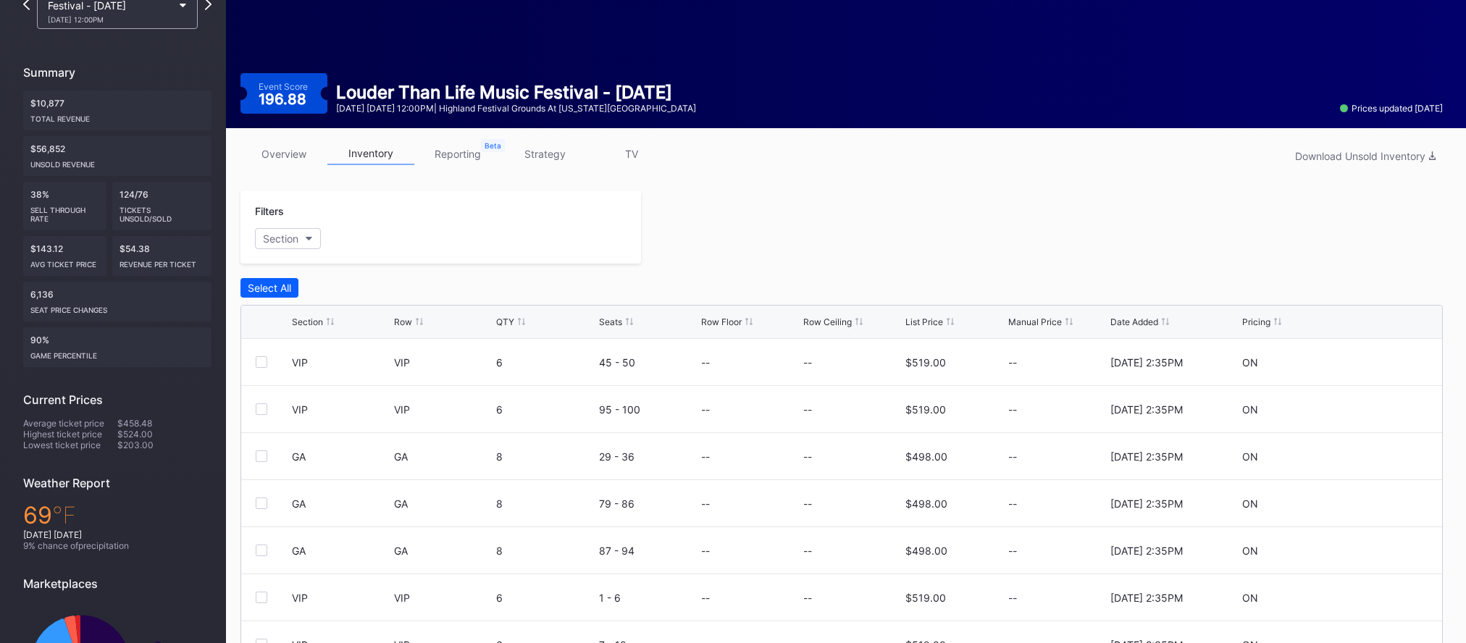
click at [282, 149] on link "overview" at bounding box center [283, 154] width 87 height 22
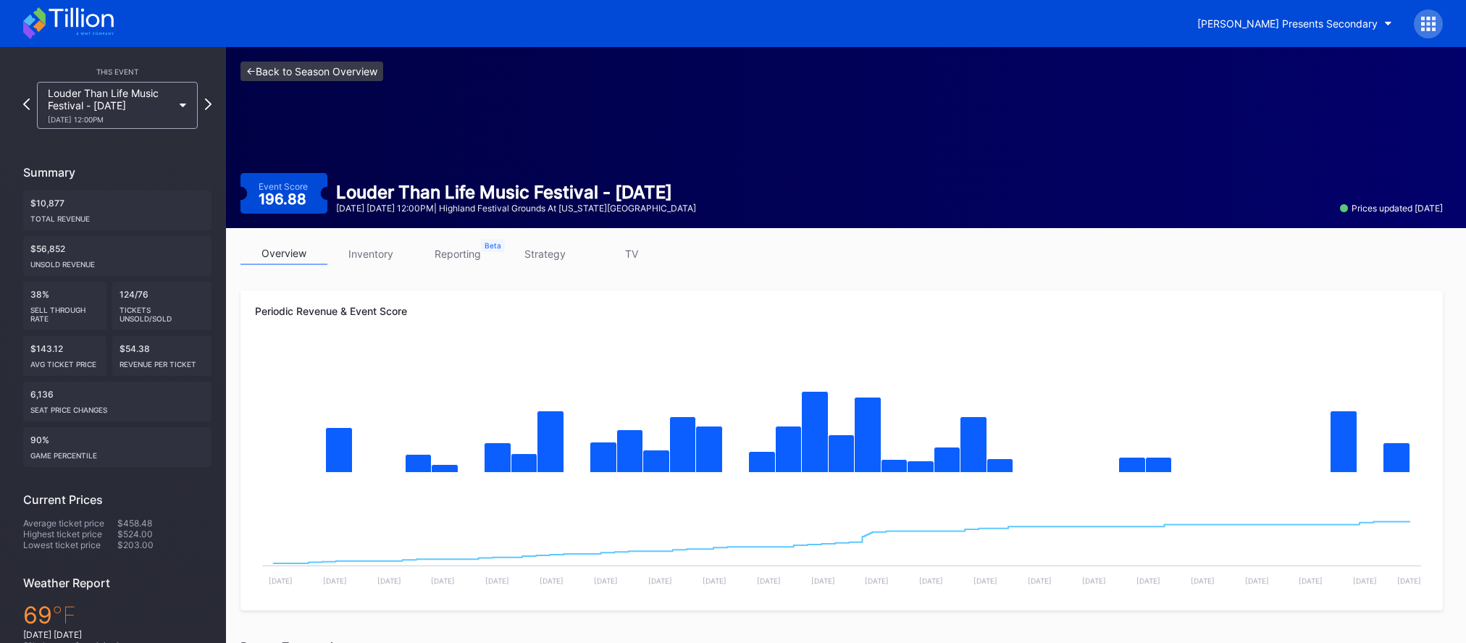
click at [364, 71] on link "<- Back to Season Overview" at bounding box center [311, 72] width 143 height 20
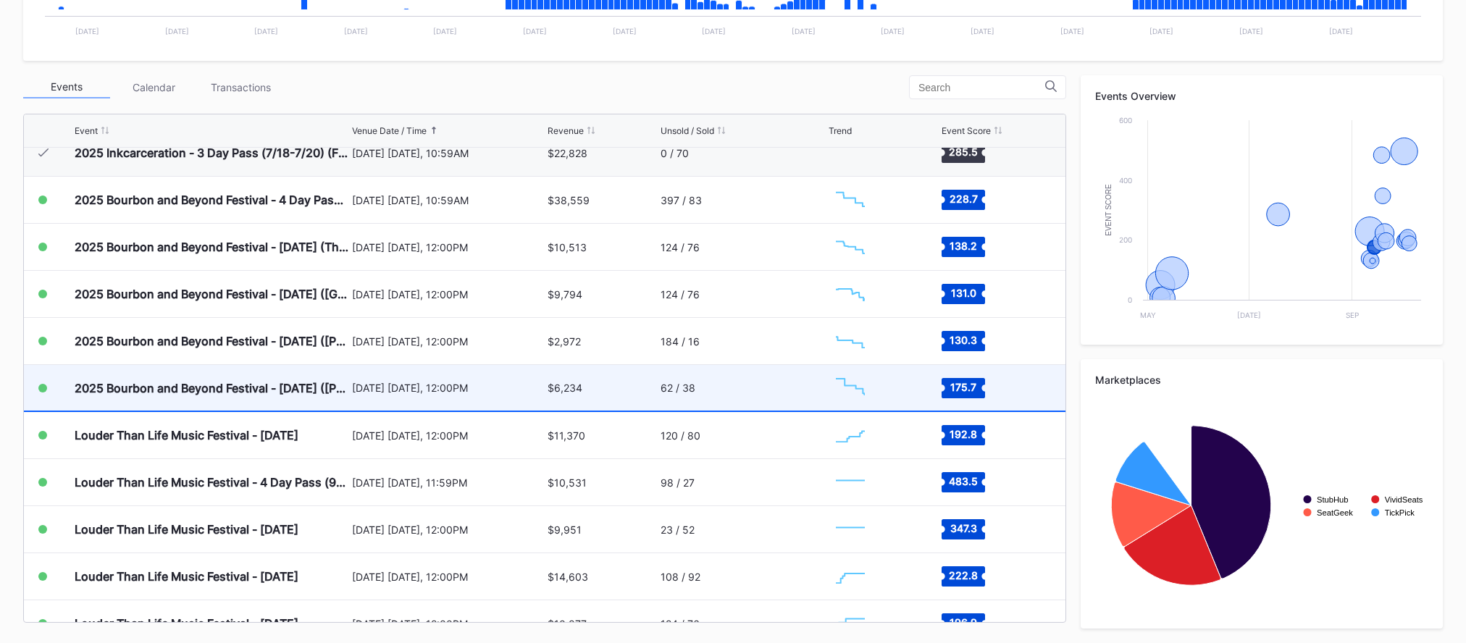
scroll to position [189, 0]
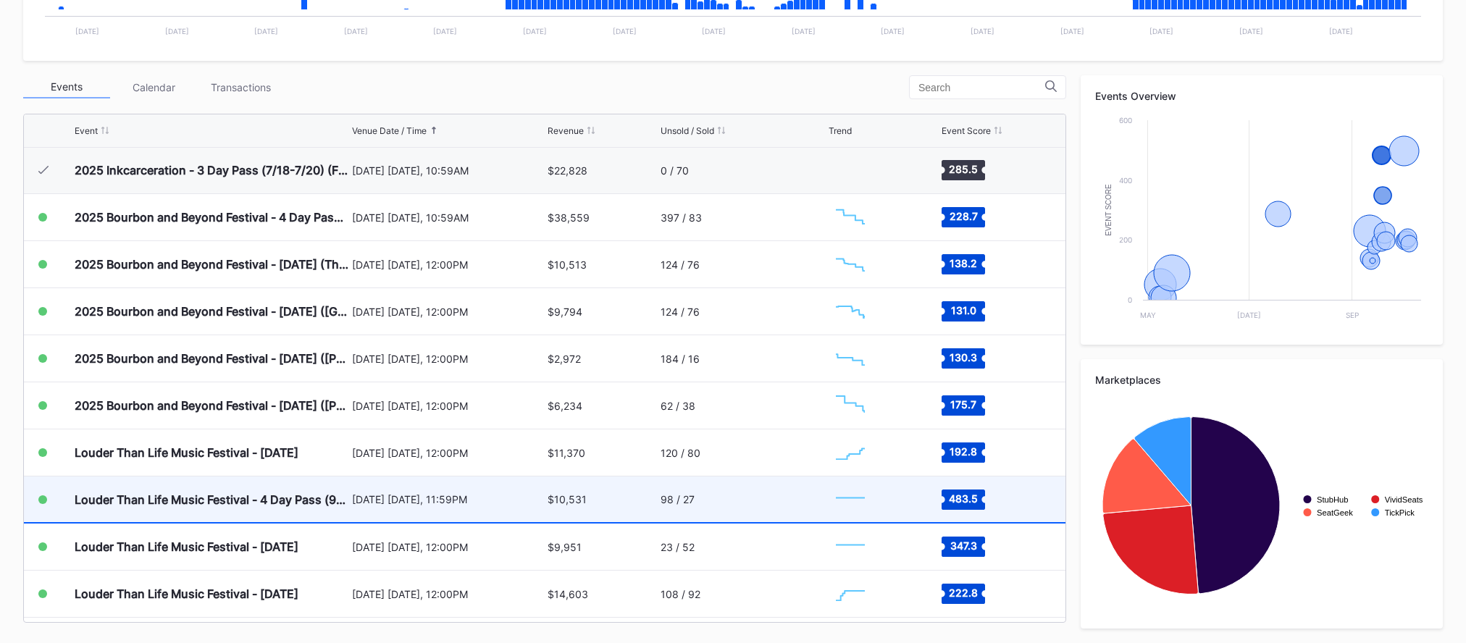
click at [460, 512] on div "[DATE] [DATE], 11:59PM" at bounding box center [448, 500] width 192 height 46
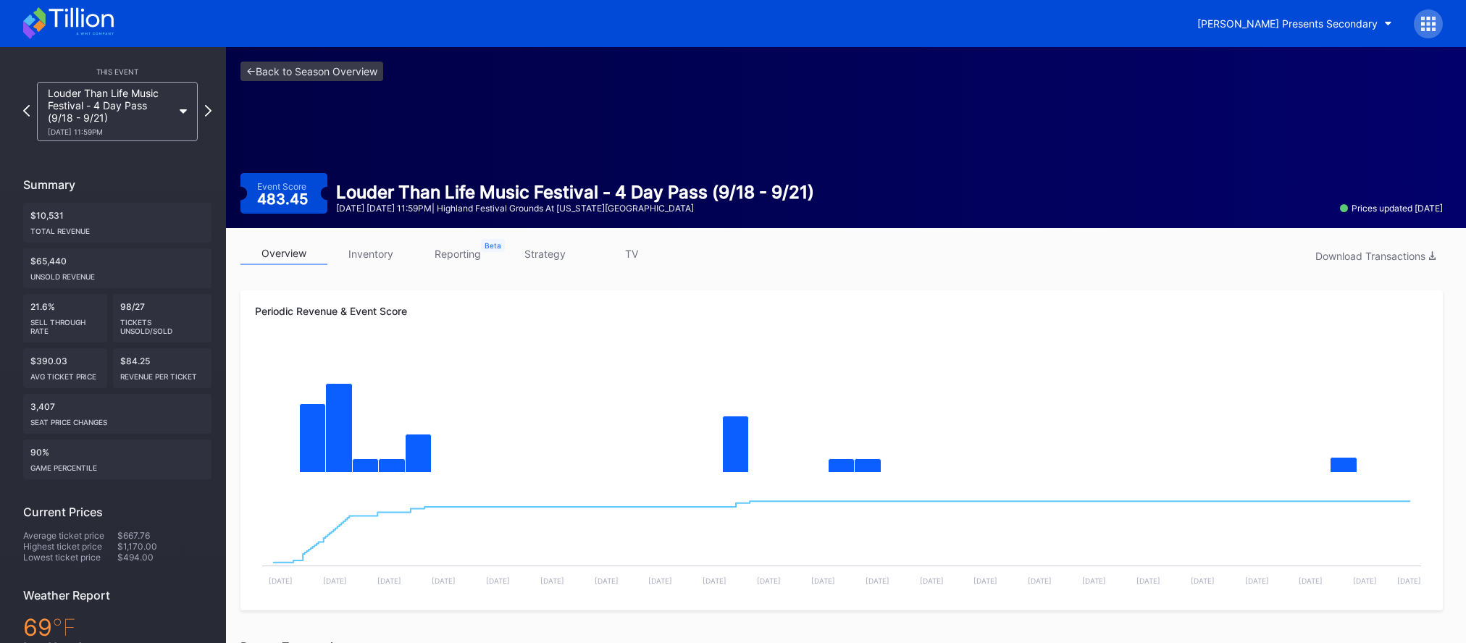
click at [369, 264] on link "inventory" at bounding box center [370, 254] width 87 height 22
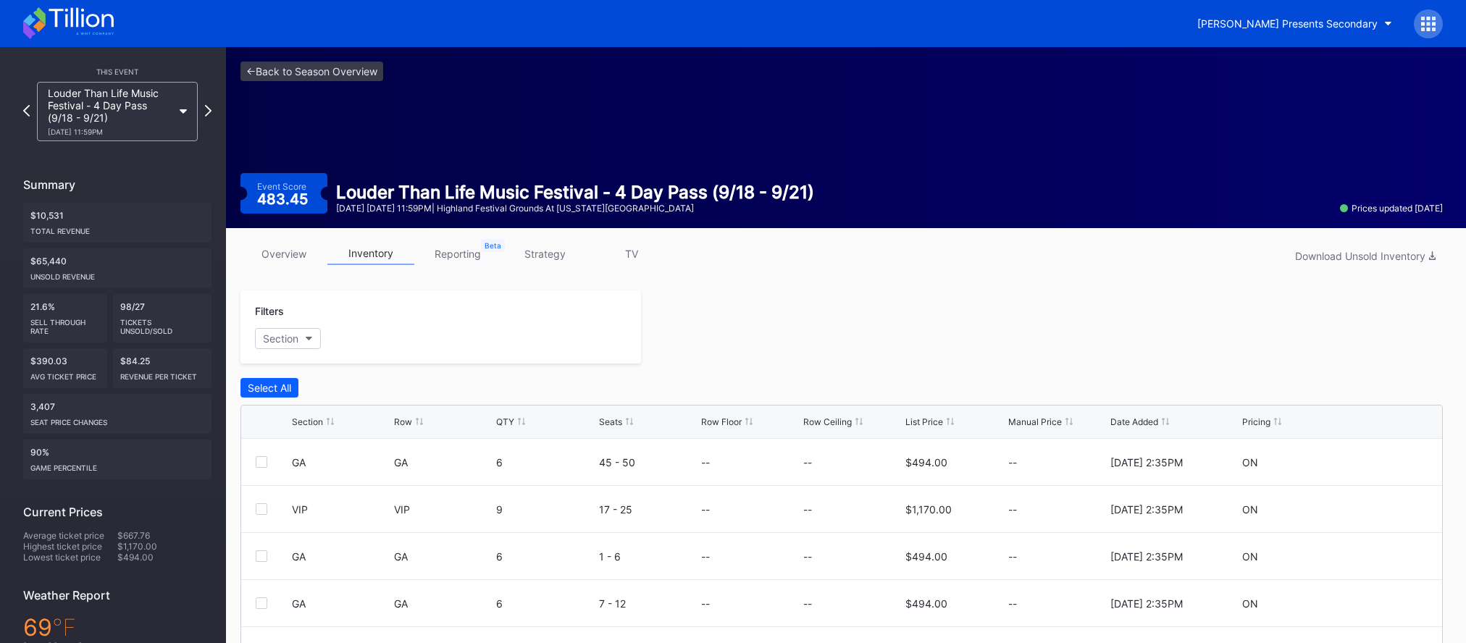
click at [507, 420] on div "QTY" at bounding box center [505, 421] width 18 height 11
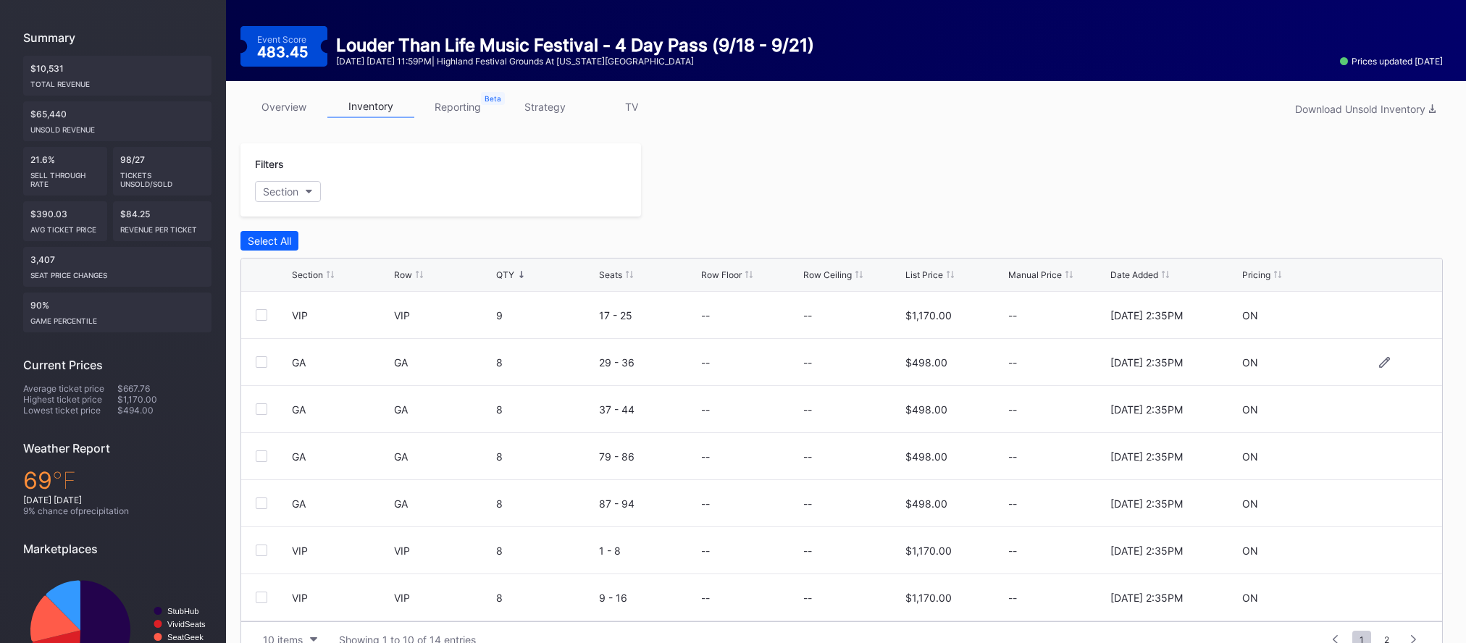
scroll to position [143, 0]
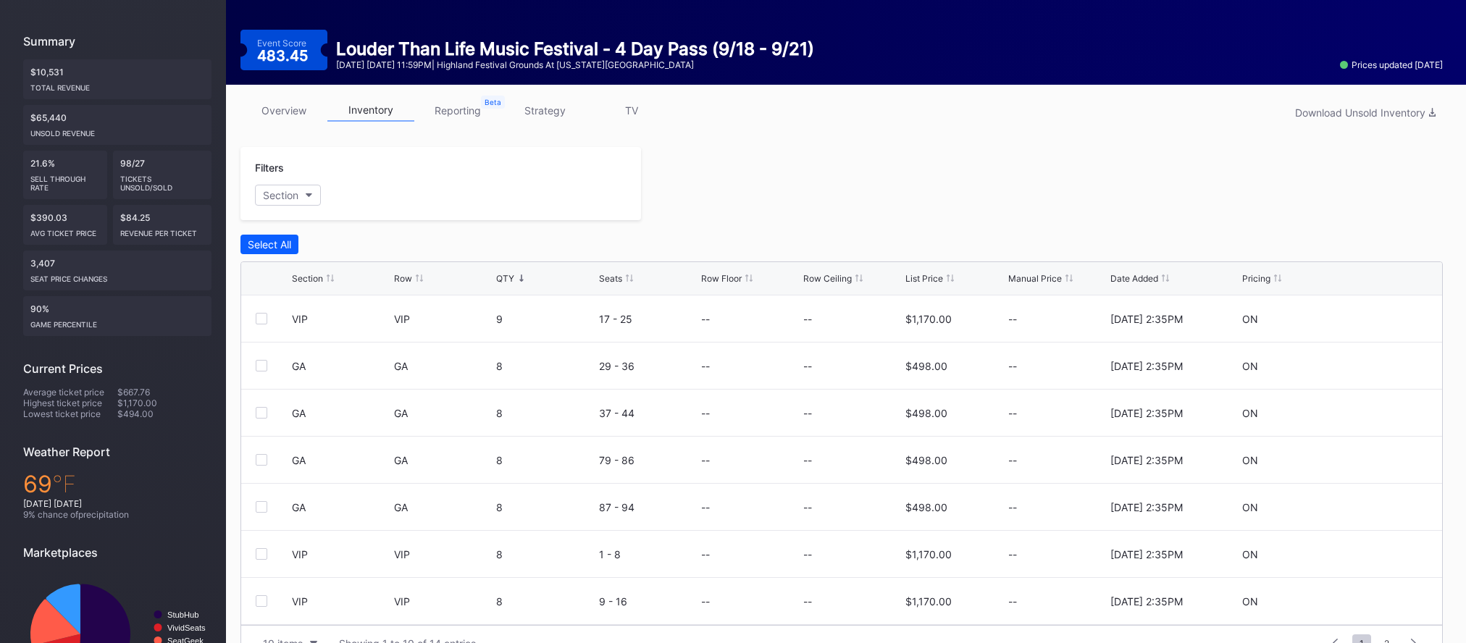
click at [282, 112] on link "overview" at bounding box center [283, 110] width 87 height 22
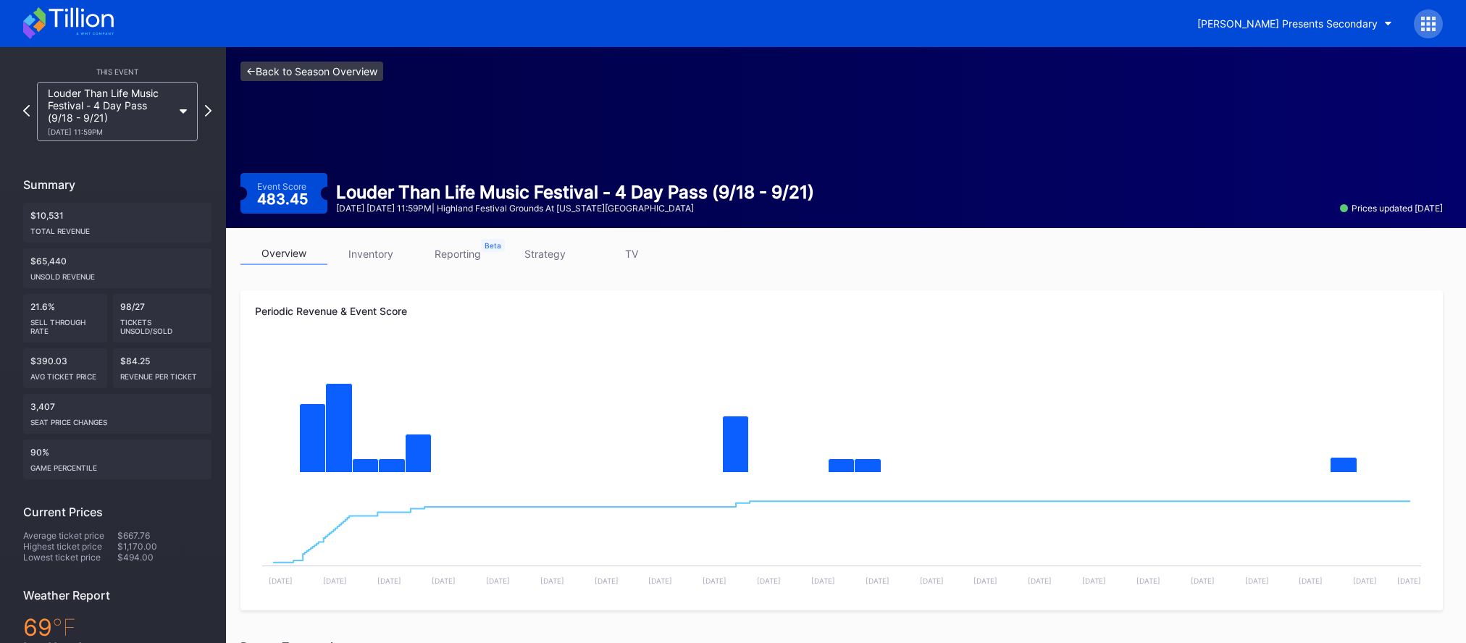
click at [340, 68] on link "<- Back to Season Overview" at bounding box center [311, 72] width 143 height 20
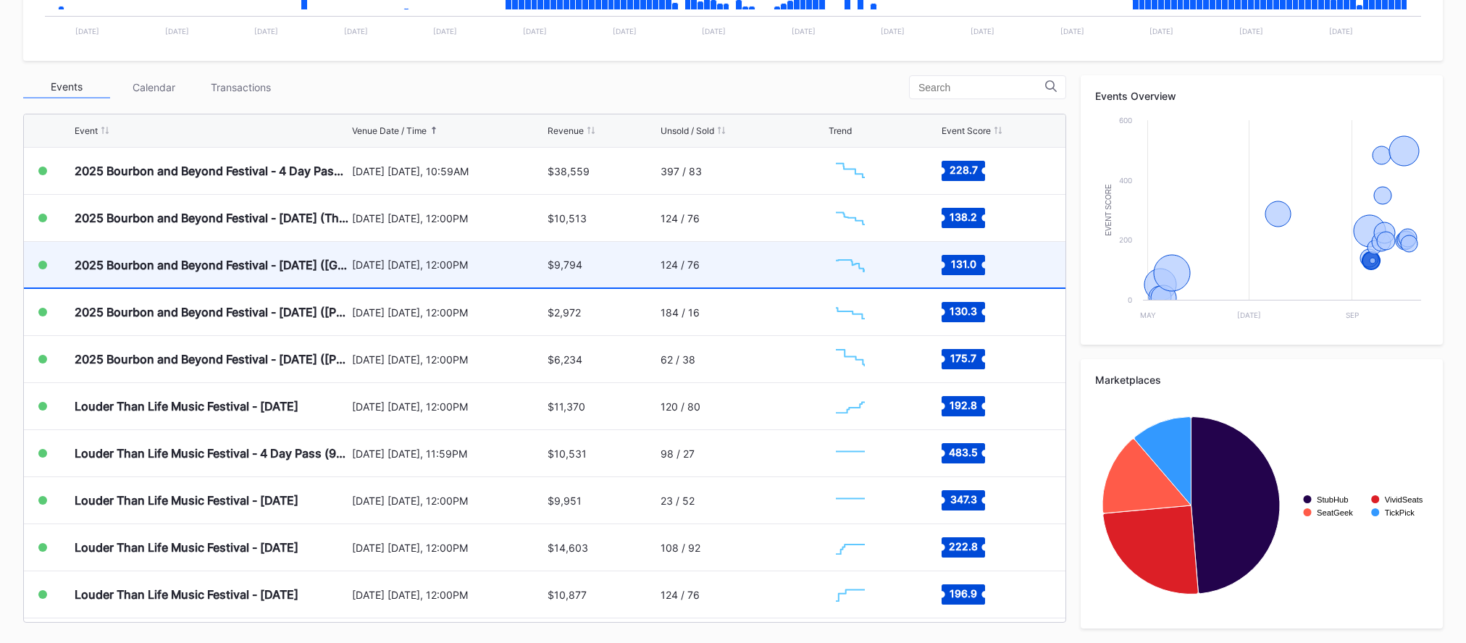
scroll to position [272, 0]
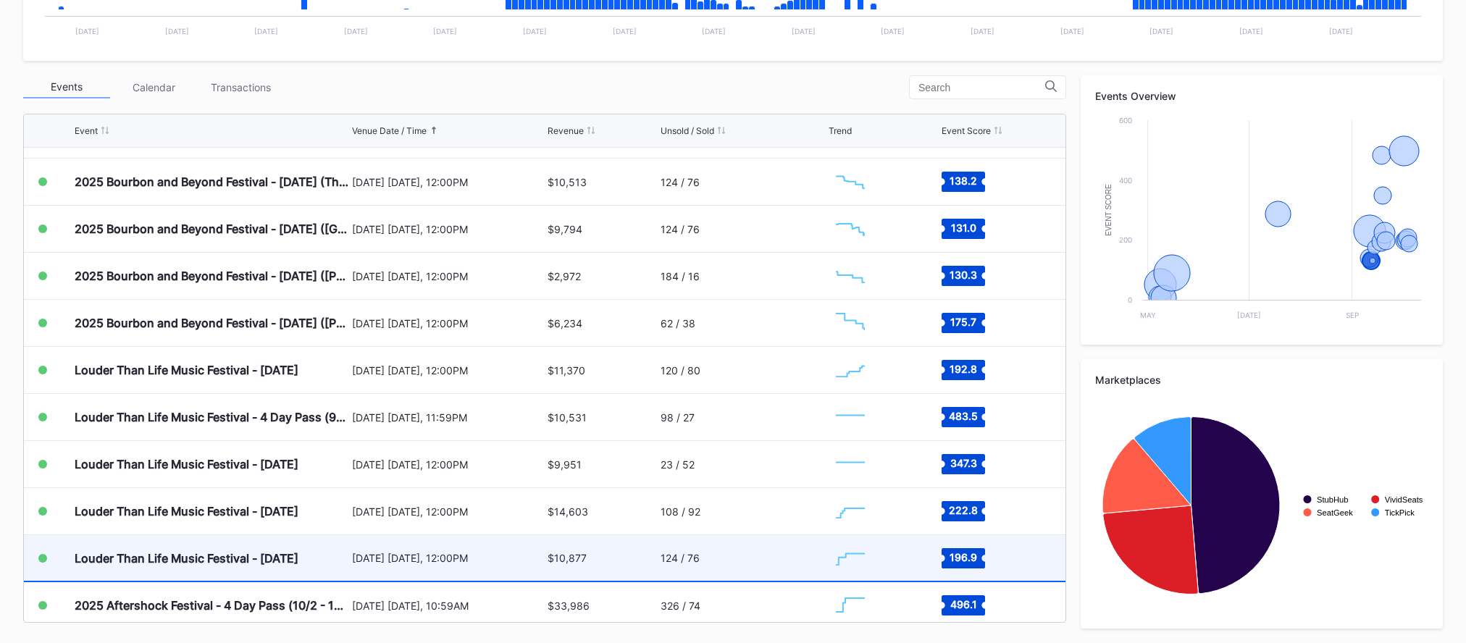
click at [321, 561] on div "Louder Than Life Music Festival - Sunday" at bounding box center [212, 558] width 274 height 46
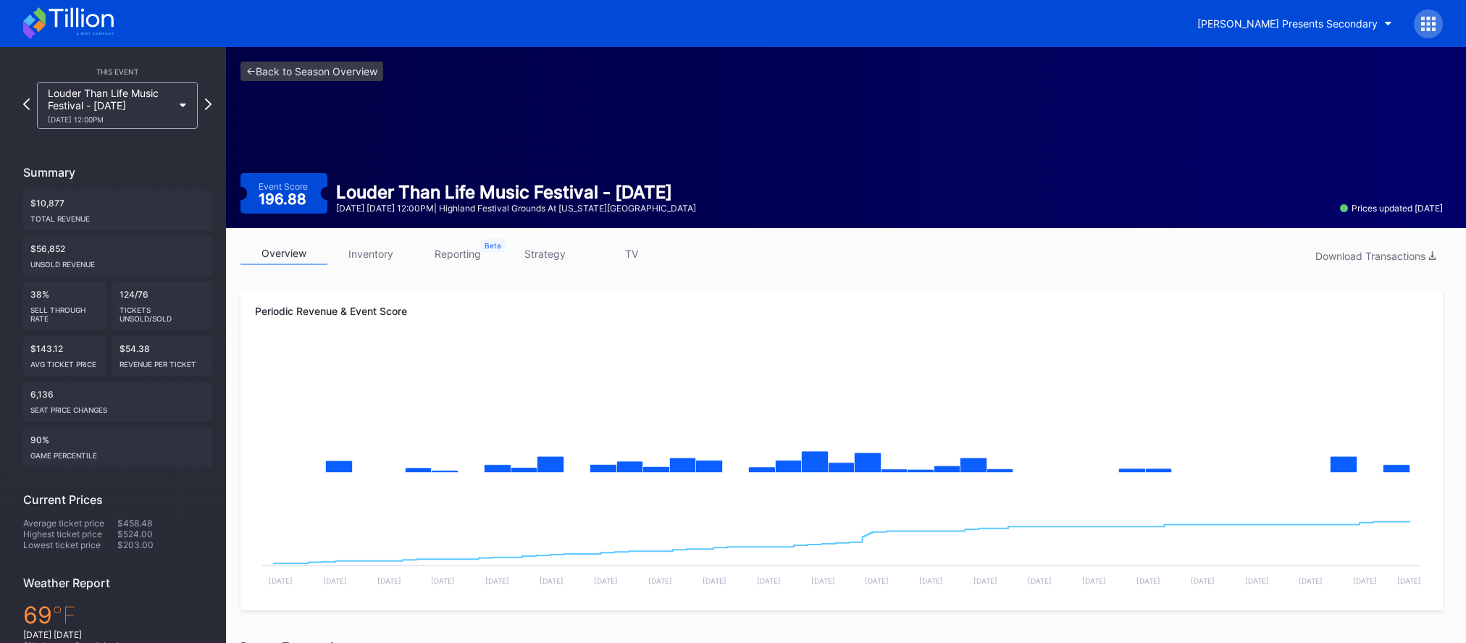
click at [382, 256] on link "inventory" at bounding box center [370, 254] width 87 height 22
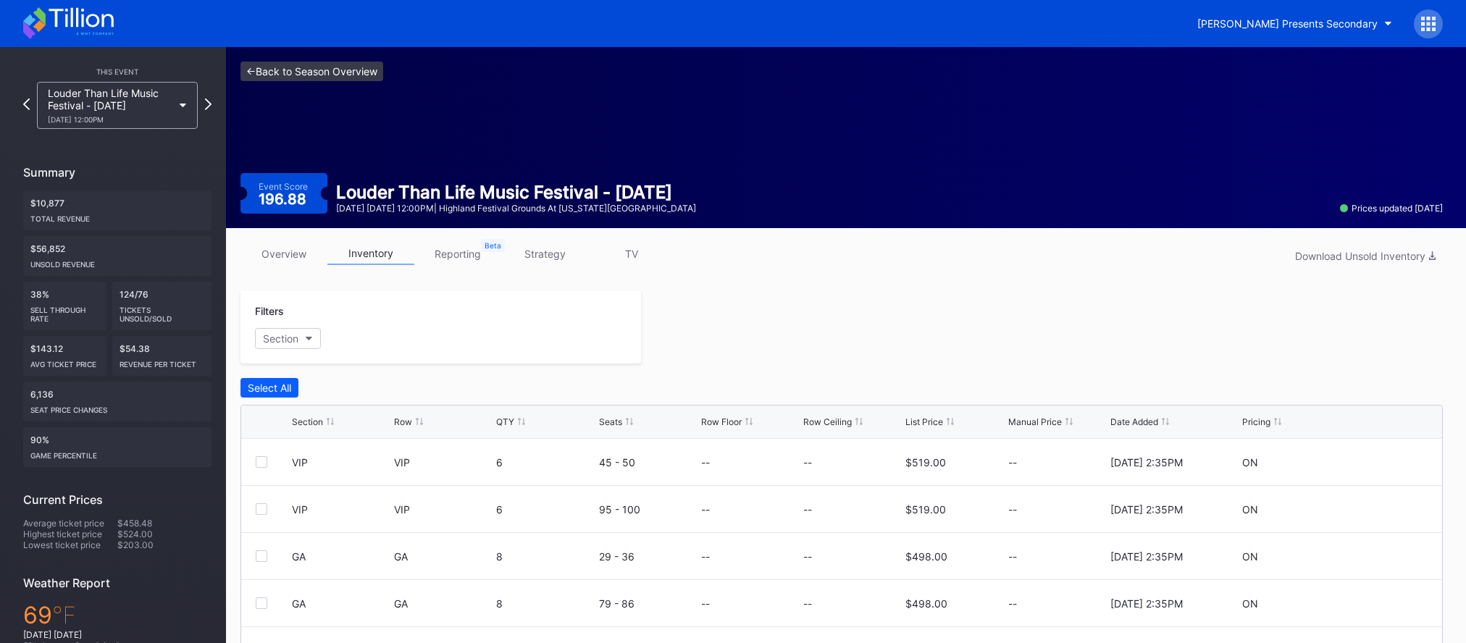
click at [358, 67] on link "<- Back to Season Overview" at bounding box center [311, 72] width 143 height 20
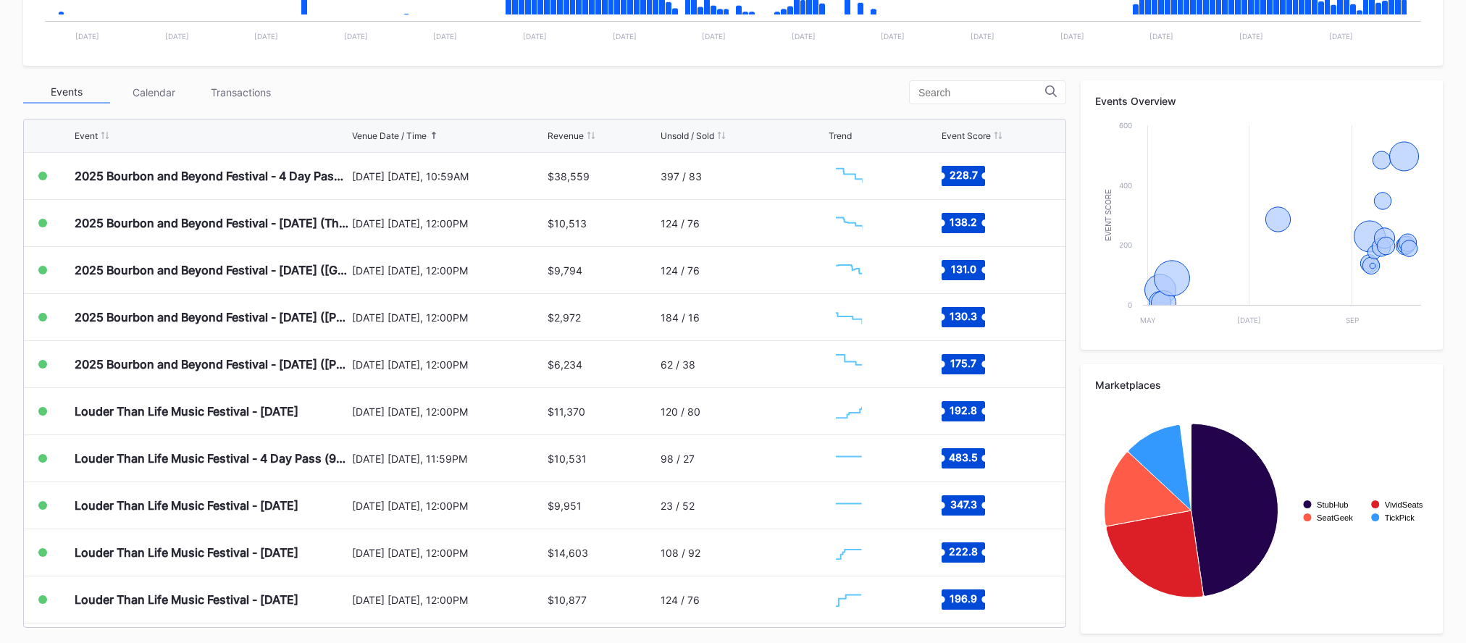
scroll to position [466, 0]
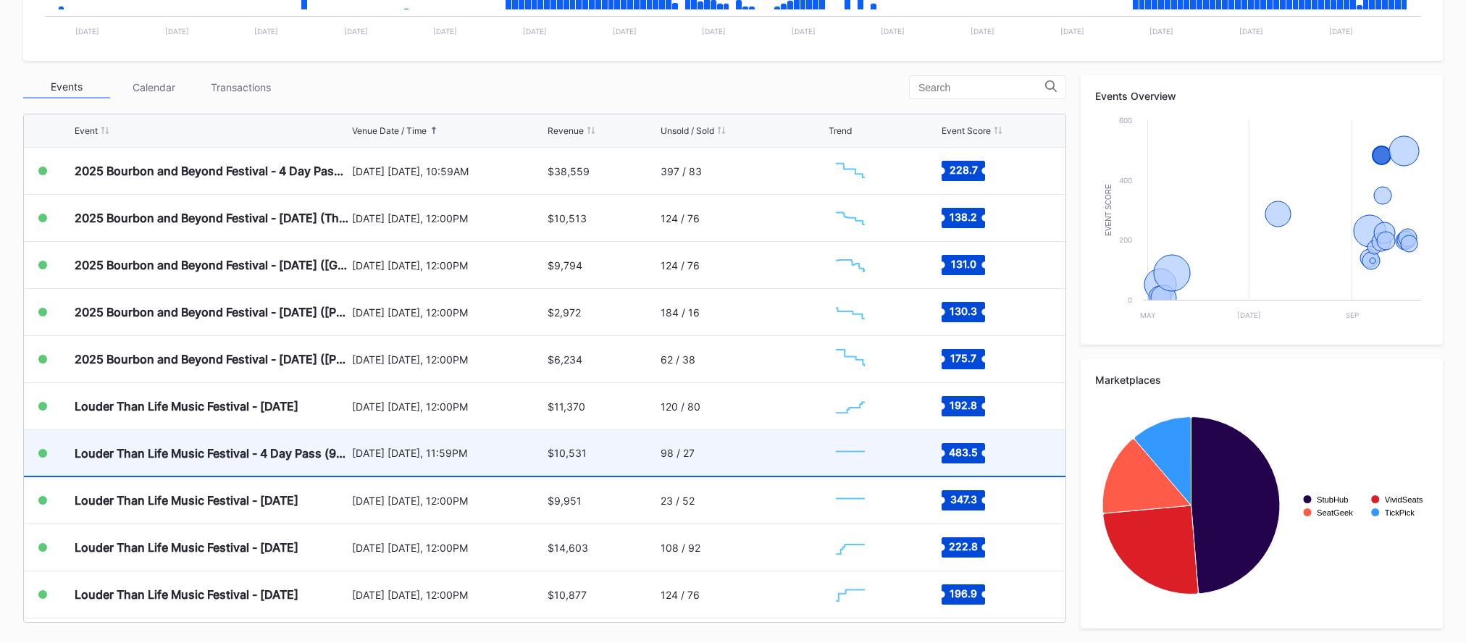
click at [434, 454] on div "September 18 Thursday, 11:59PM" at bounding box center [448, 453] width 192 height 12
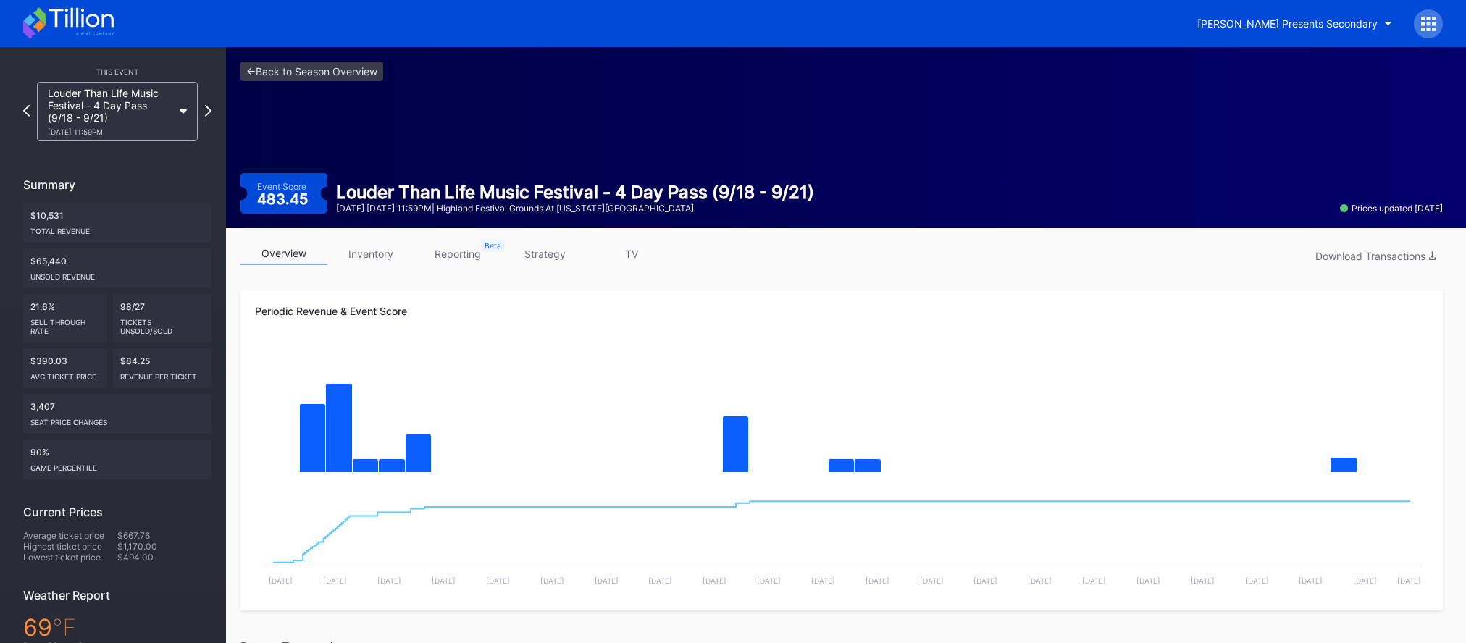
click at [380, 256] on link "inventory" at bounding box center [370, 254] width 87 height 22
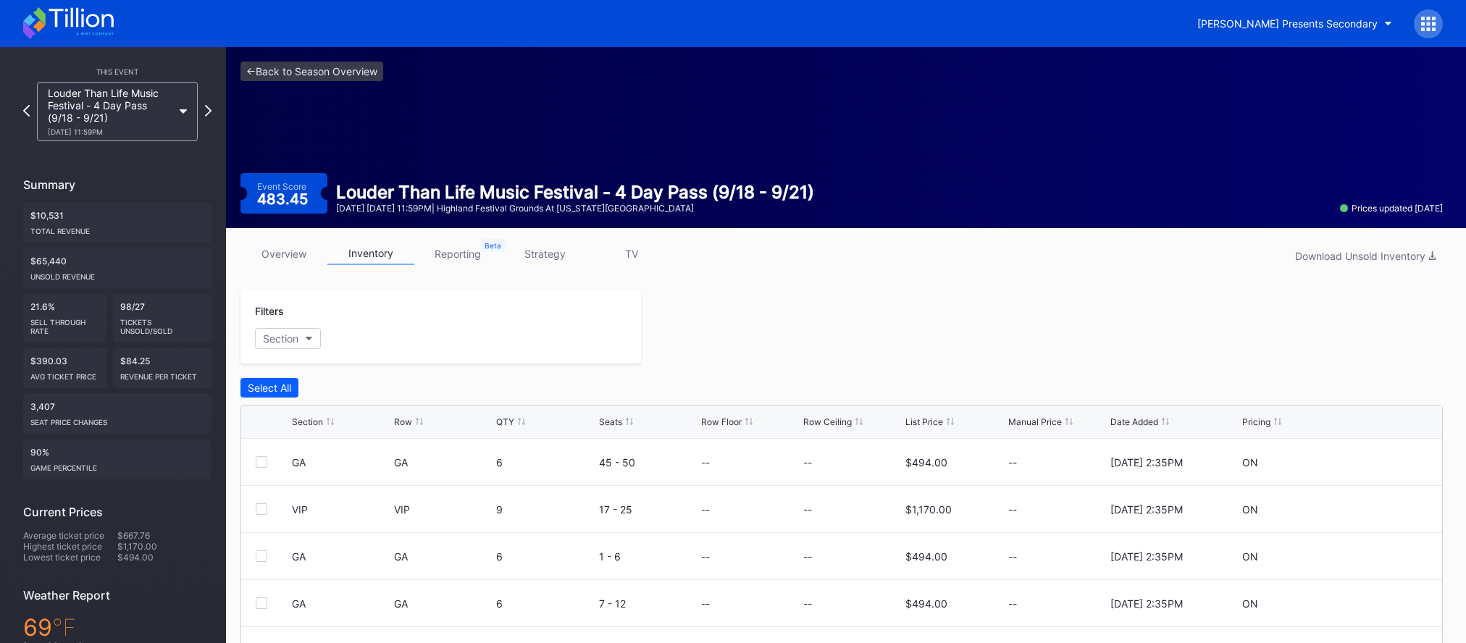
scroll to position [212, 0]
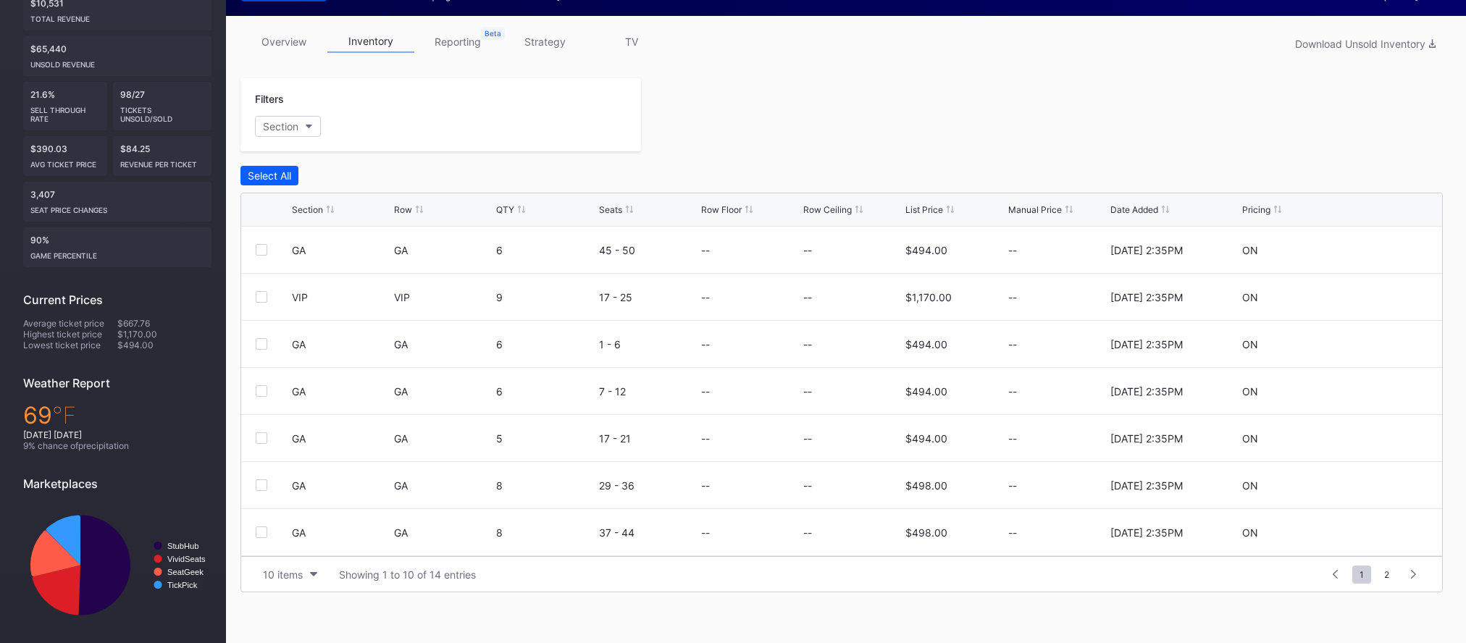
click at [516, 210] on div "QTY" at bounding box center [545, 209] width 98 height 11
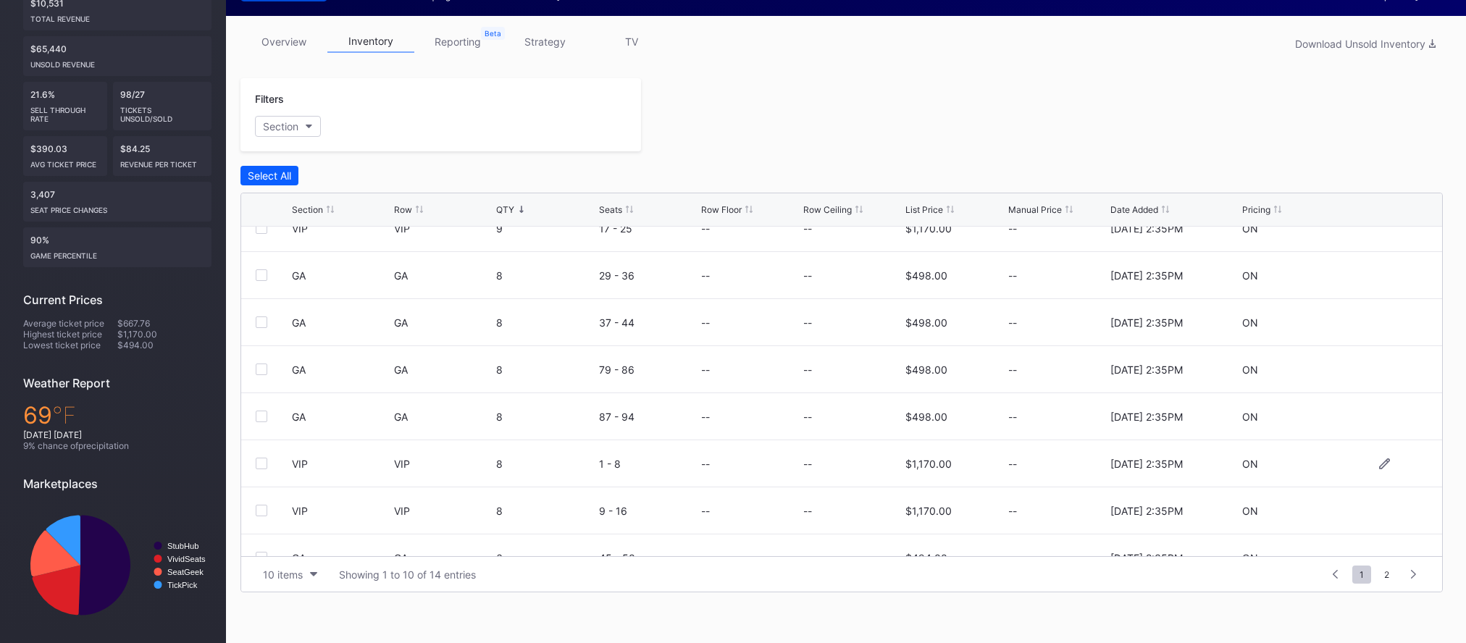
scroll to position [0, 0]
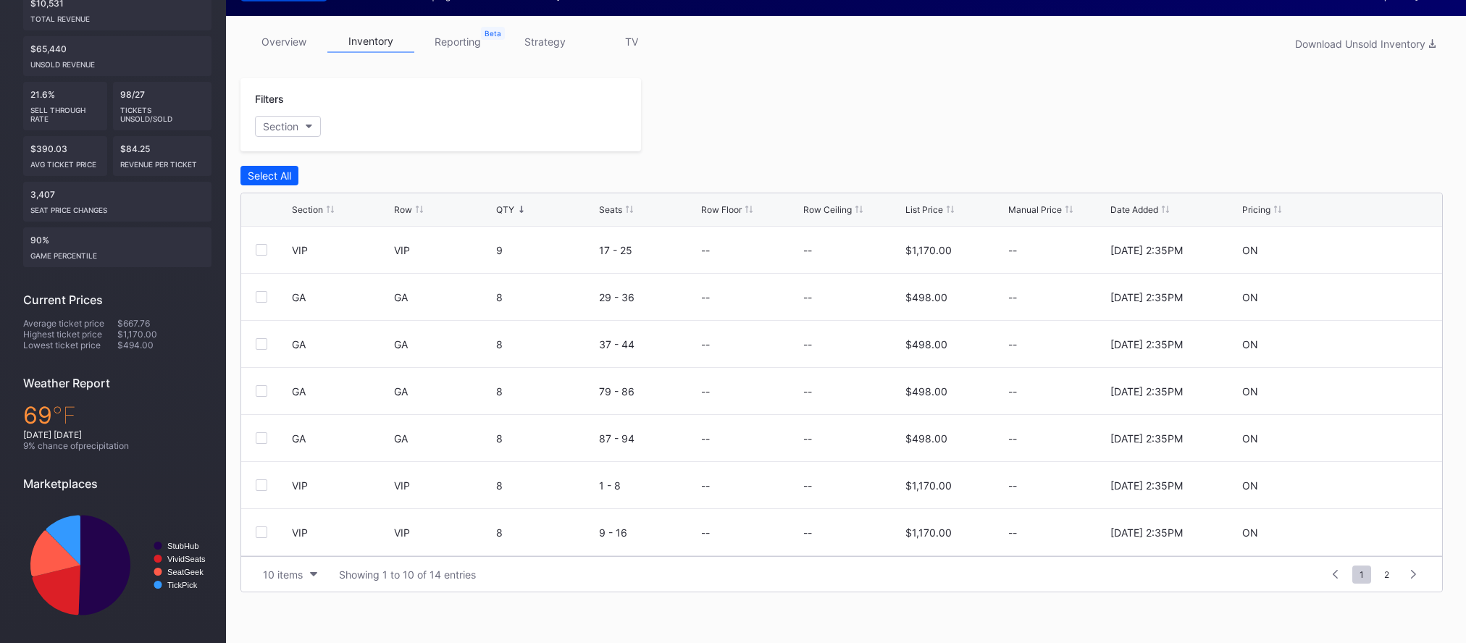
click at [454, 51] on link "reporting" at bounding box center [457, 41] width 87 height 22
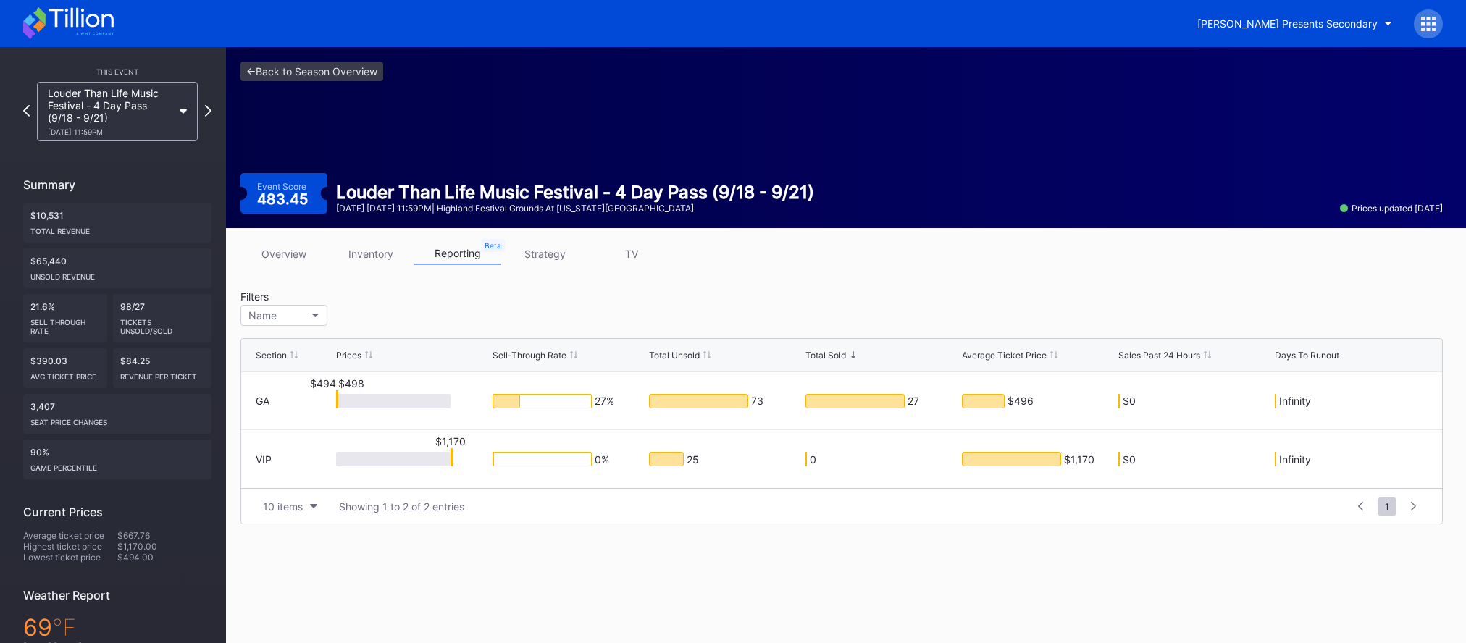
click at [281, 253] on link "overview" at bounding box center [283, 254] width 87 height 22
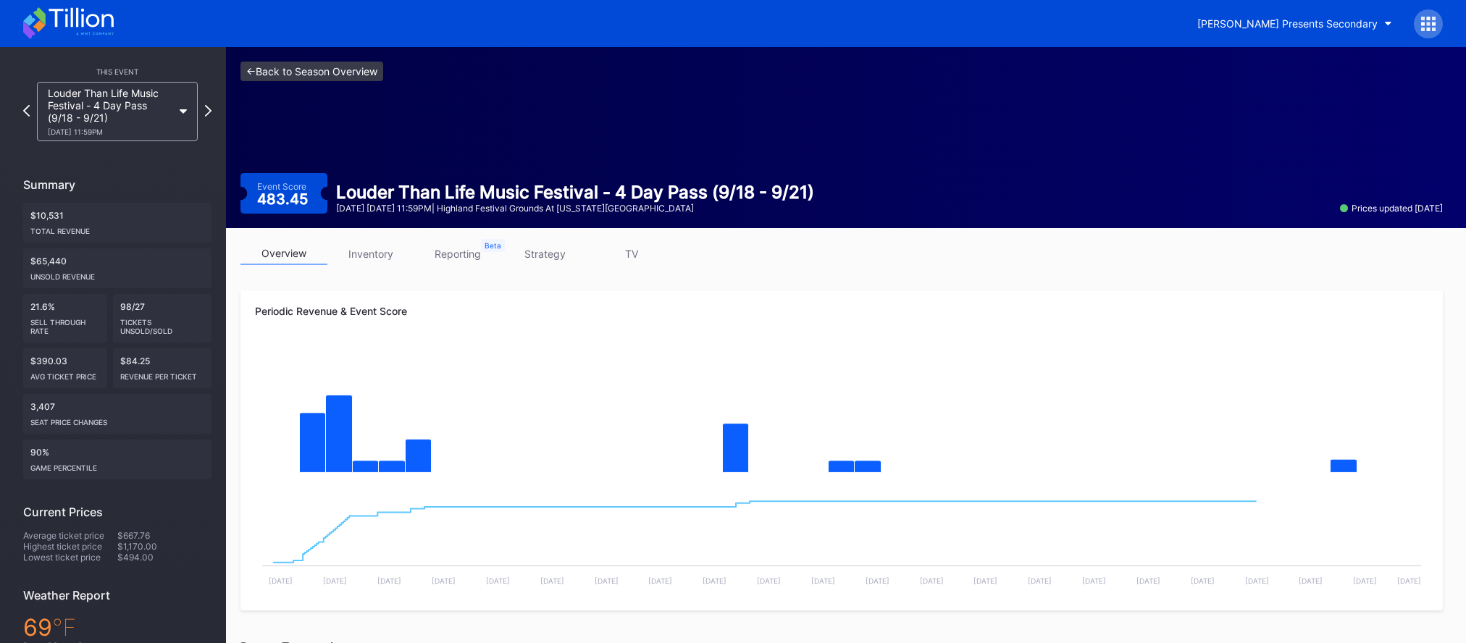
click at [326, 72] on link "<- Back to Season Overview" at bounding box center [311, 72] width 143 height 20
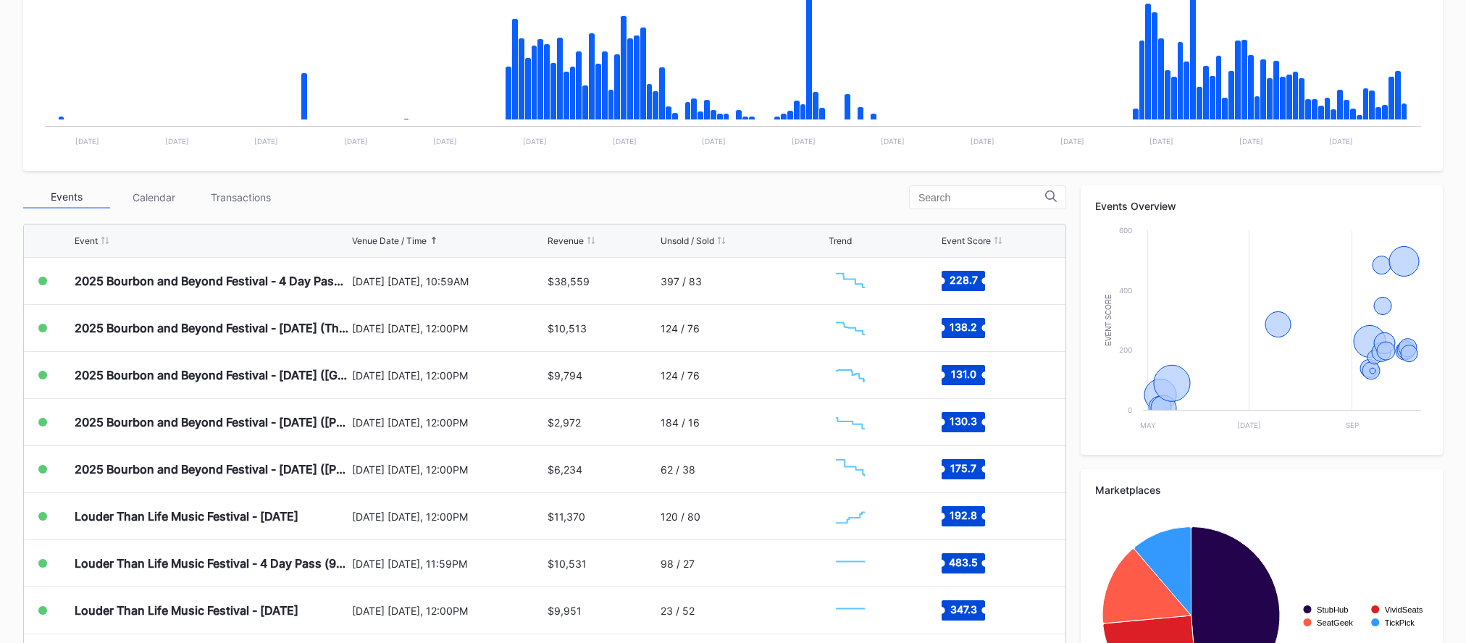
scroll to position [466, 0]
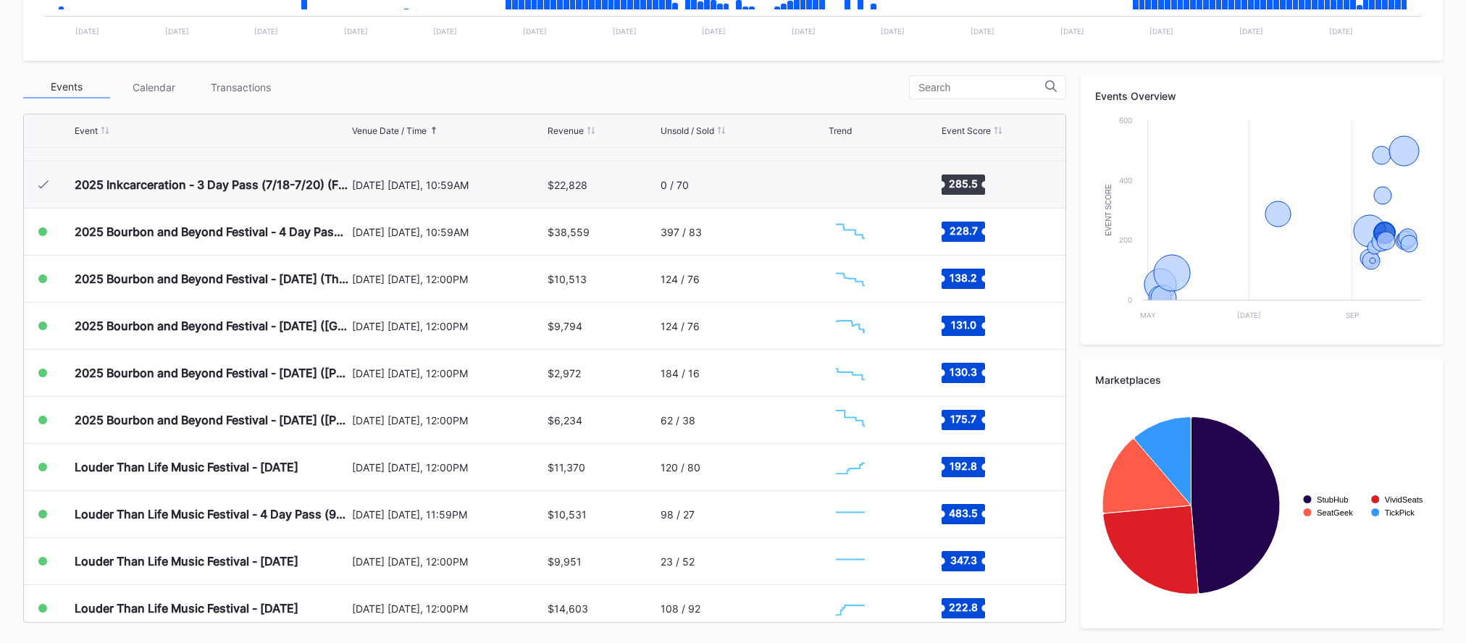
scroll to position [188, 0]
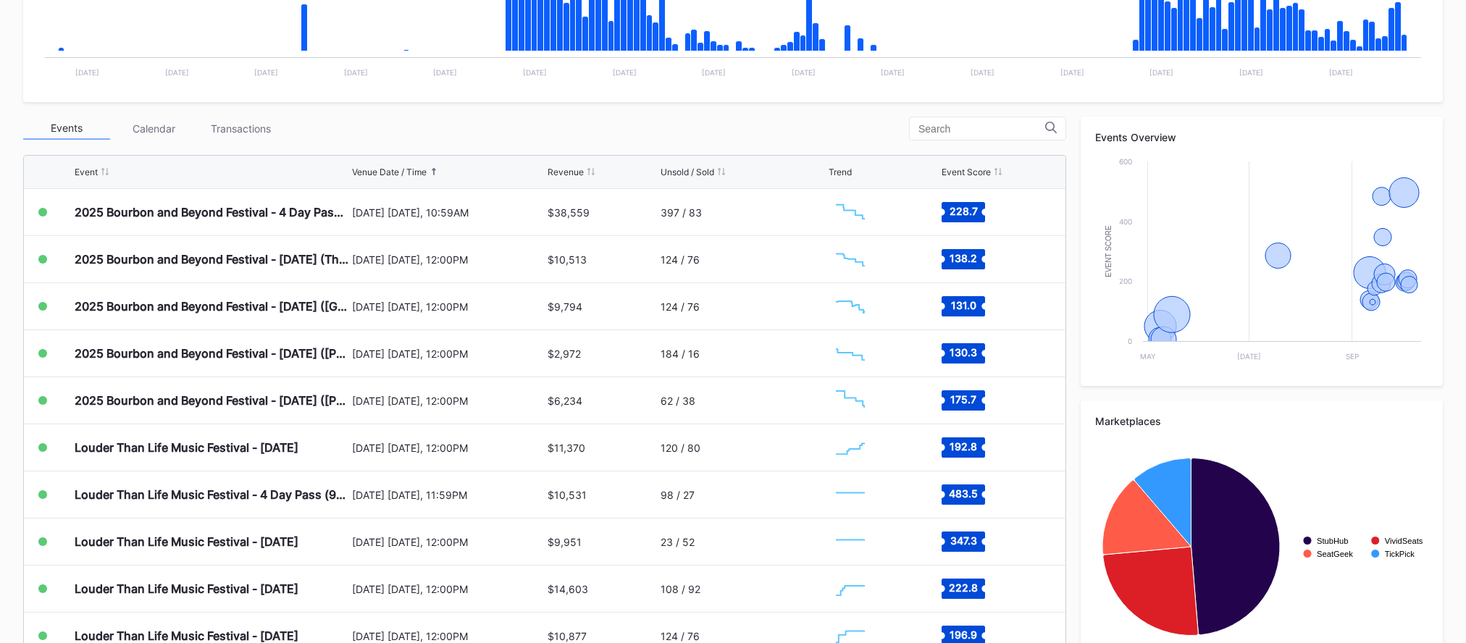
scroll to position [466, 0]
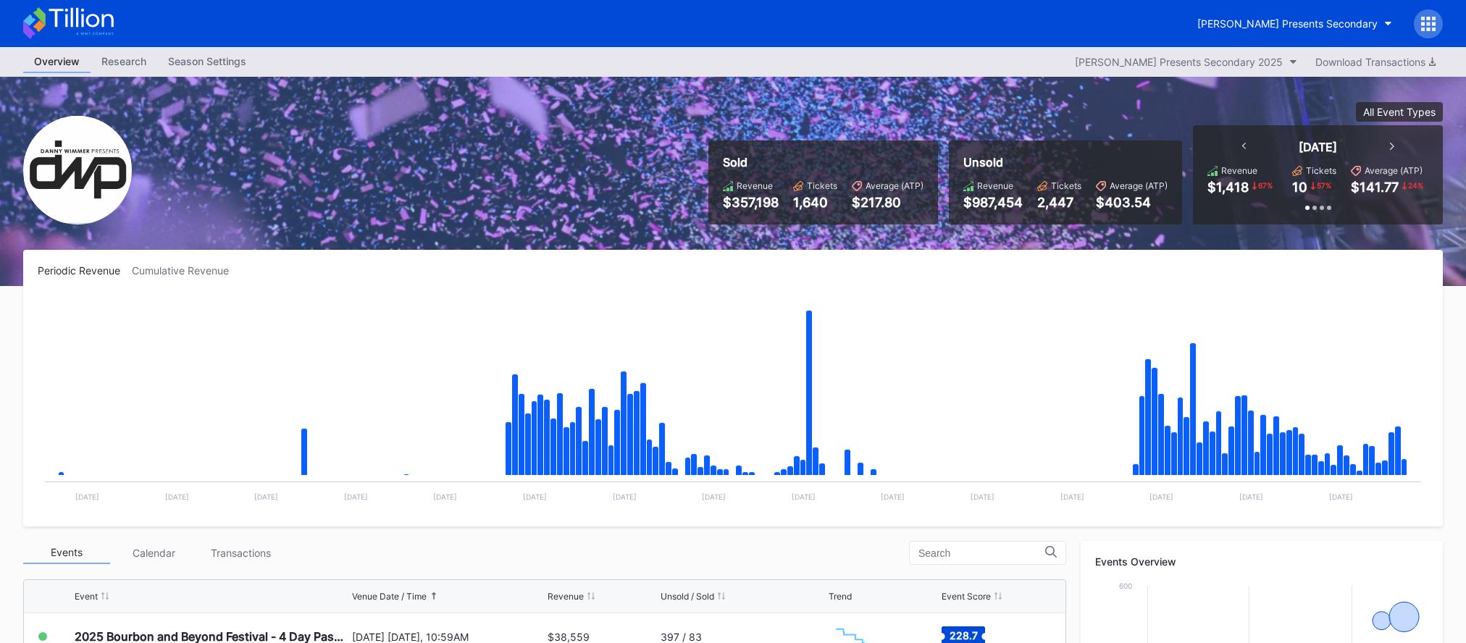
click at [64, 21] on icon at bounding box center [68, 23] width 91 height 32
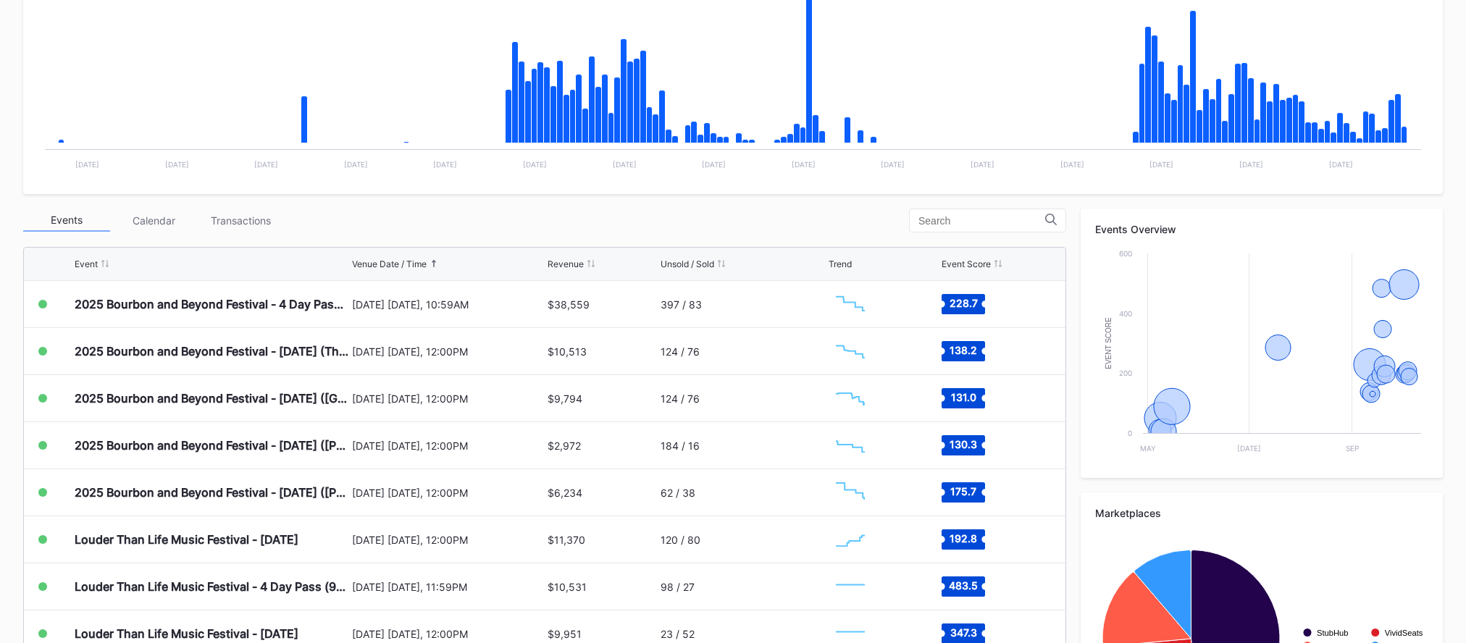
scroll to position [466, 0]
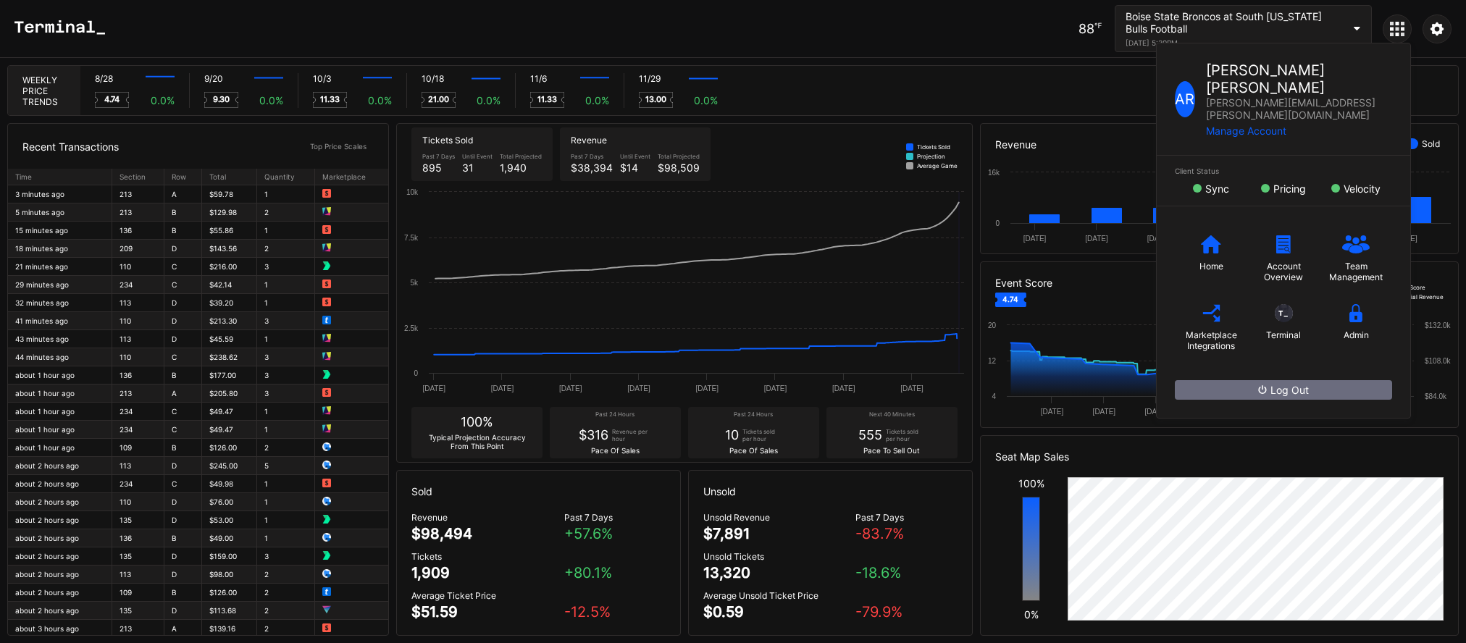
click at [1397, 34] on icon at bounding box center [1398, 35] width 4 height 4
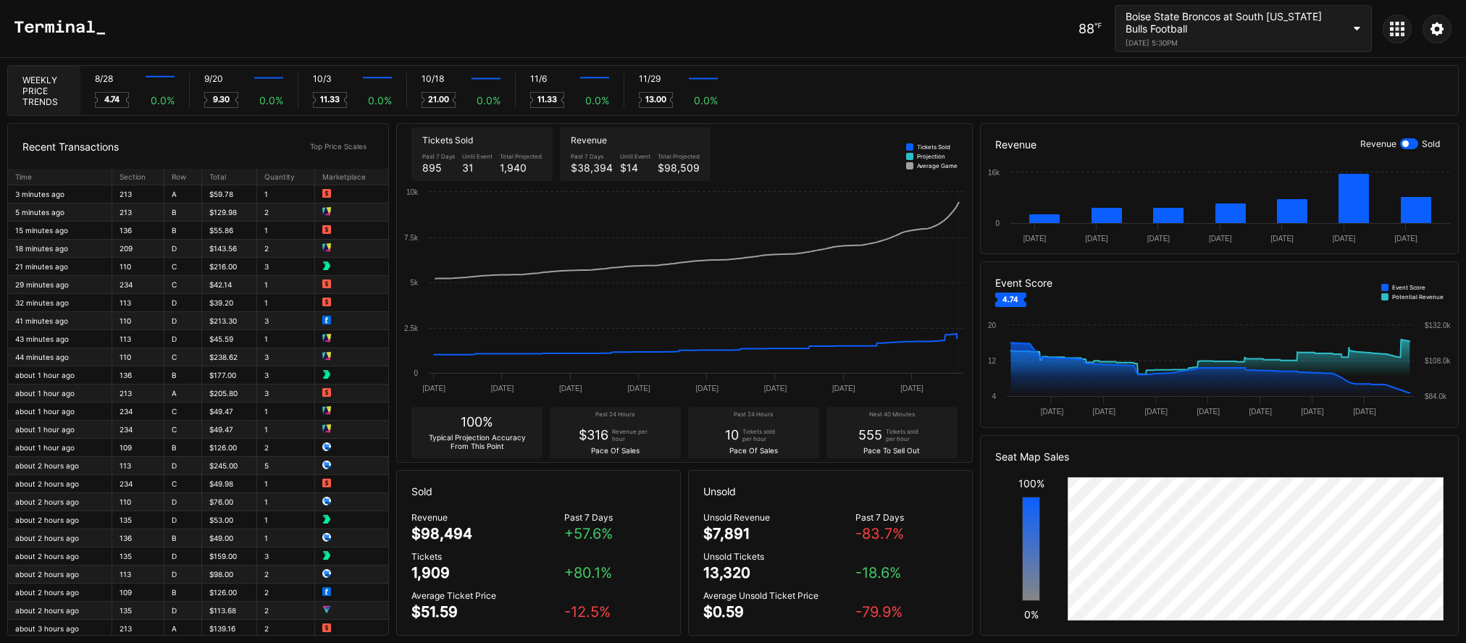
click at [1394, 25] on icon at bounding box center [1397, 29] width 14 height 14
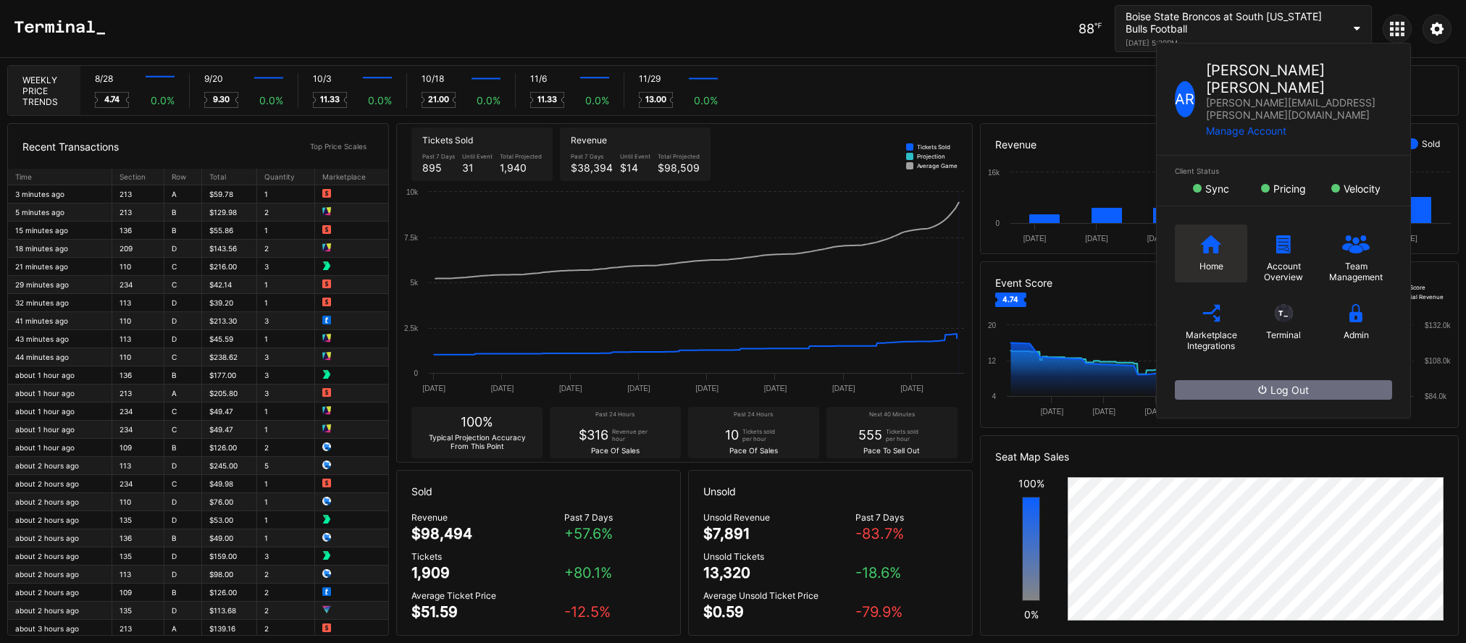
click at [1183, 231] on div "Home" at bounding box center [1211, 253] width 72 height 58
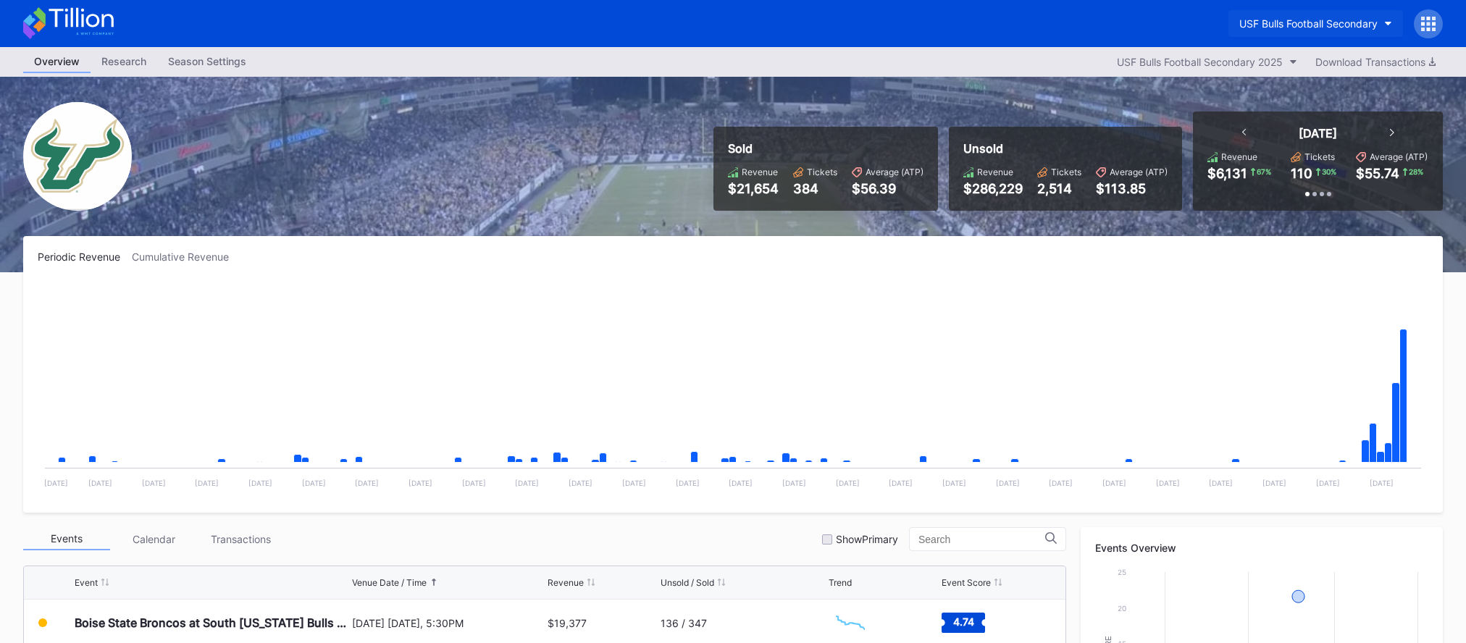
click at [1304, 21] on div "USF Bulls Football Secondary" at bounding box center [1308, 23] width 138 height 12
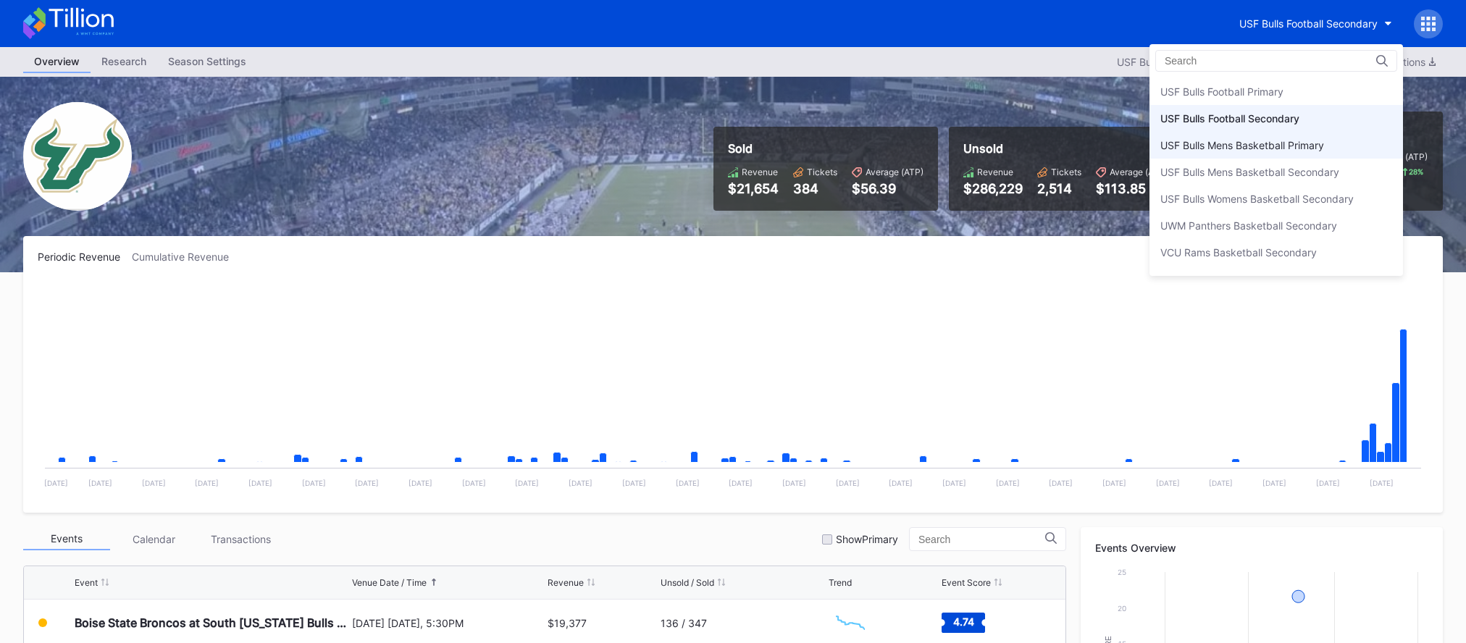
scroll to position [4822, 0]
click at [1298, 96] on div "USF Bulls Football Primary" at bounding box center [1275, 92] width 253 height 27
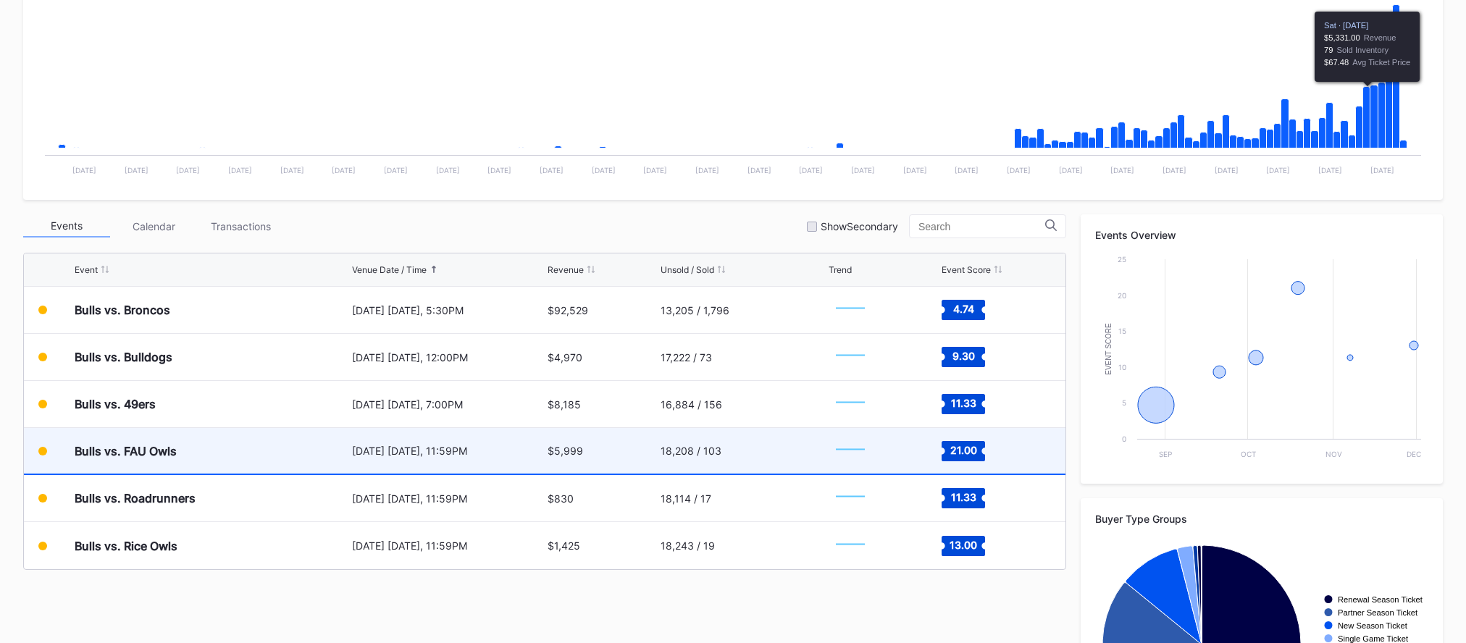
scroll to position [391, 0]
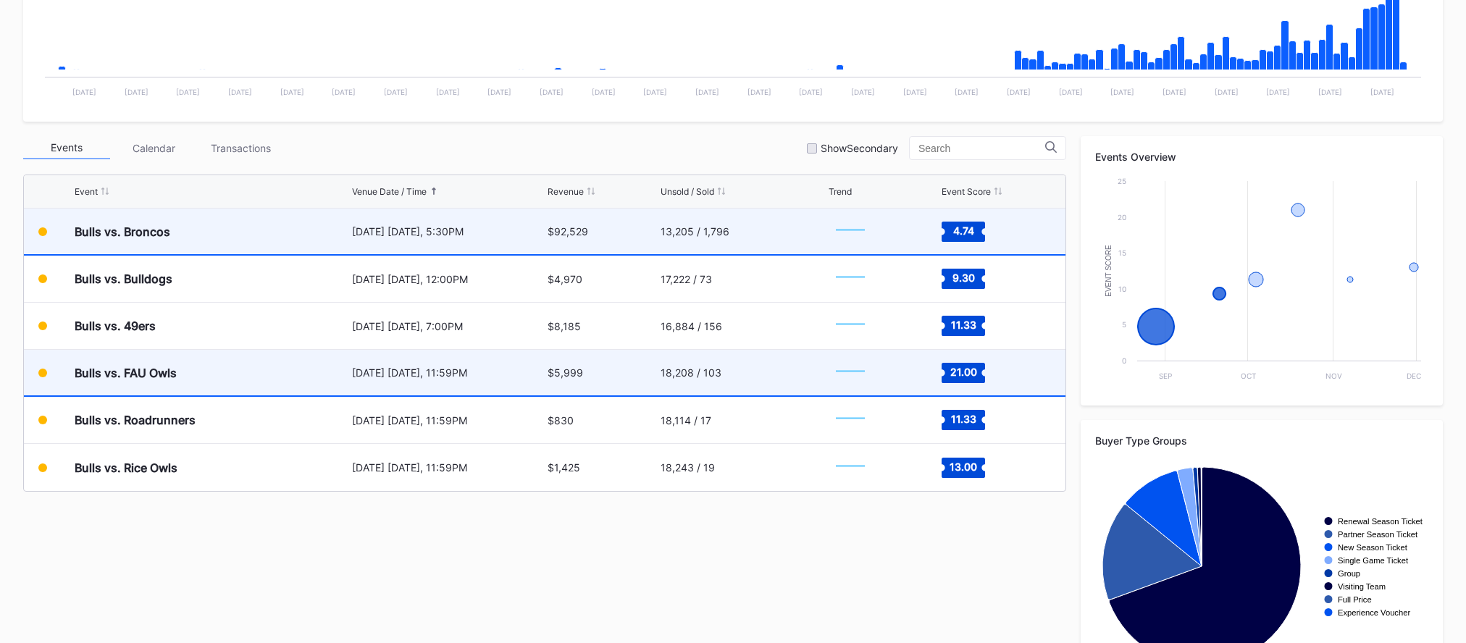
click at [781, 231] on div "13,205 / 1,796" at bounding box center [742, 232] width 164 height 46
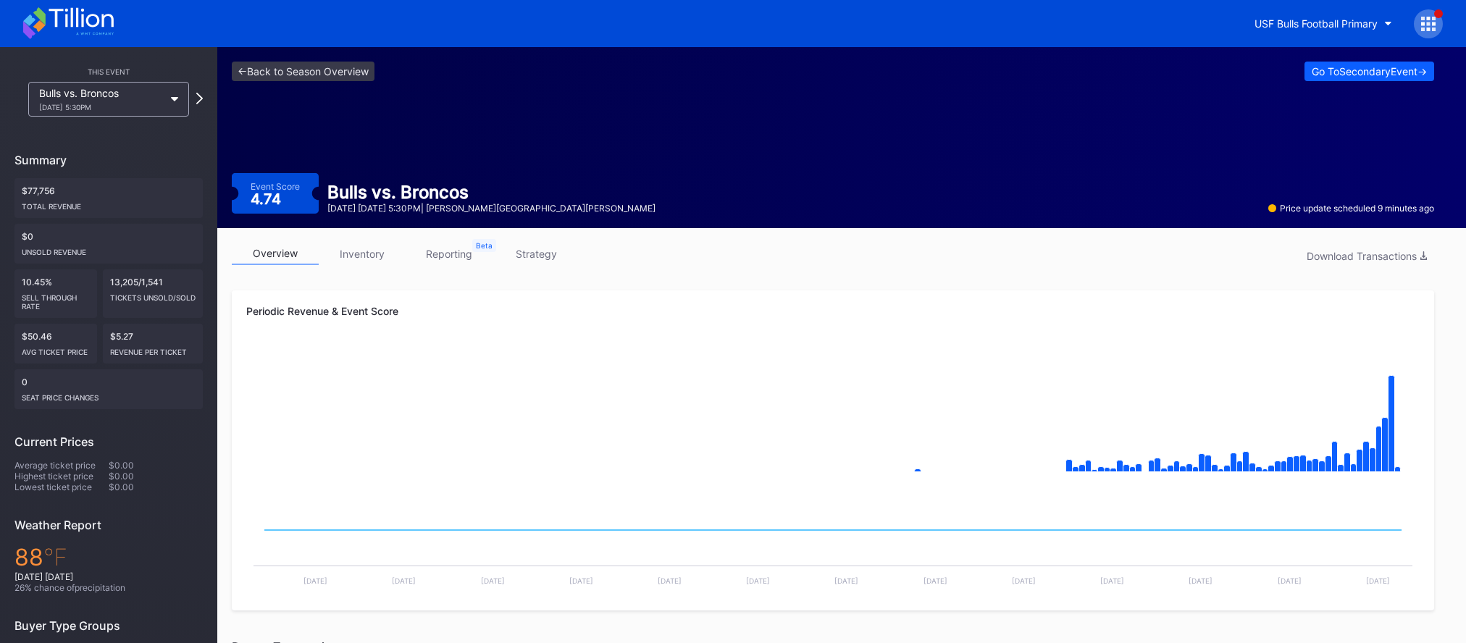
click at [381, 106] on div "<- Back to Season Overview Go To Secondary Event -> Event Score 4.74 Bulls vs. …" at bounding box center [832, 137] width 1231 height 181
click at [324, 72] on link "<- Back to Season Overview" at bounding box center [303, 72] width 143 height 20
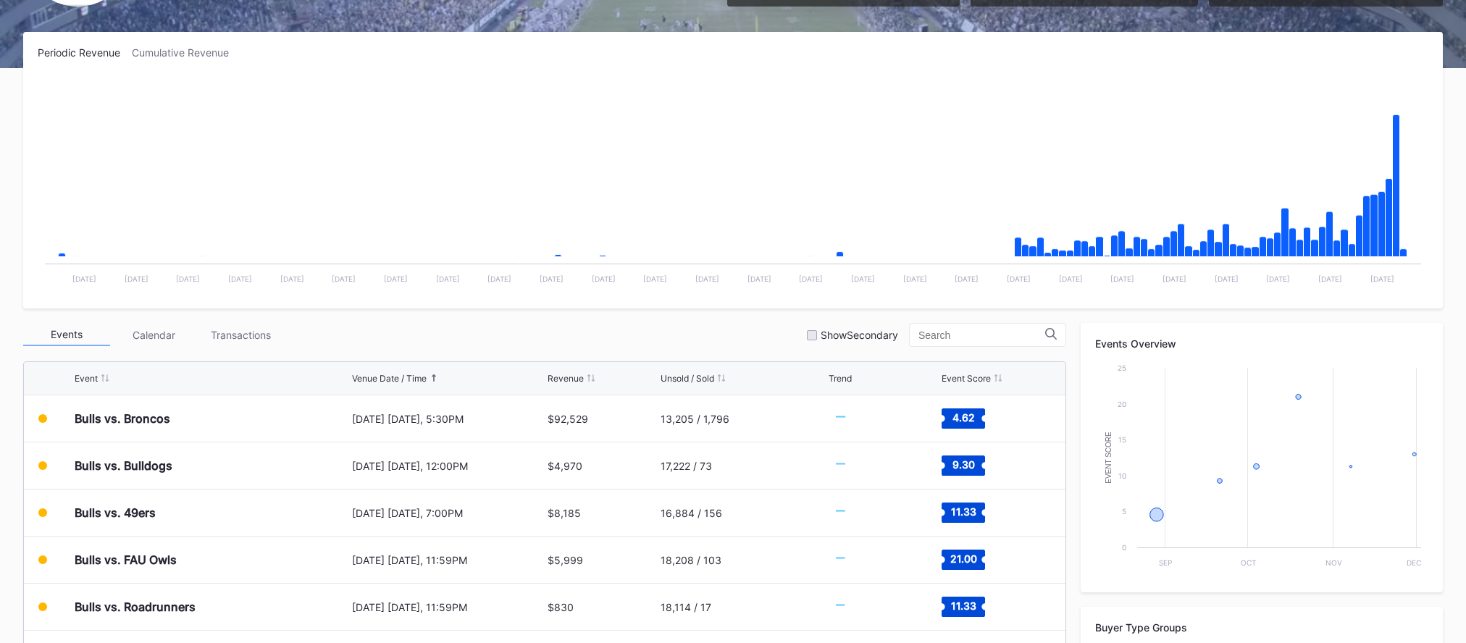
scroll to position [452, 0]
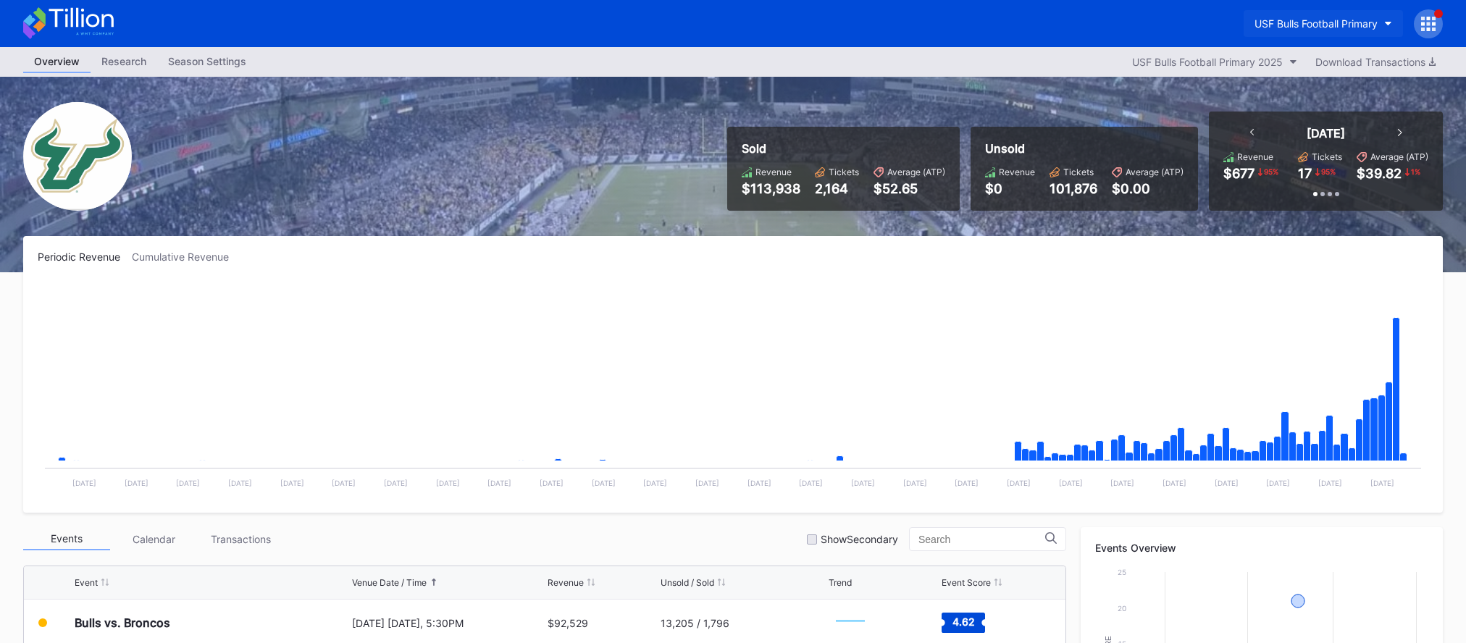
click at [1319, 30] on button "USF Bulls Football Primary" at bounding box center [1322, 23] width 159 height 27
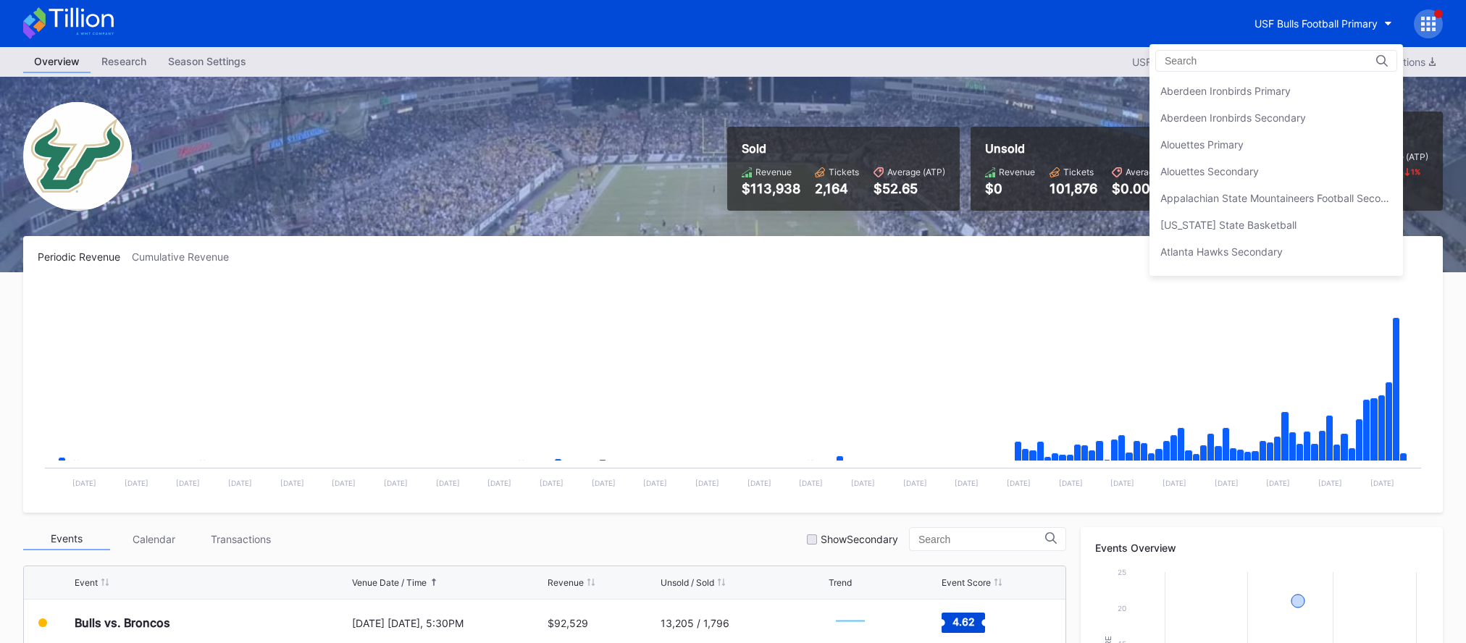
scroll to position [4823, 0]
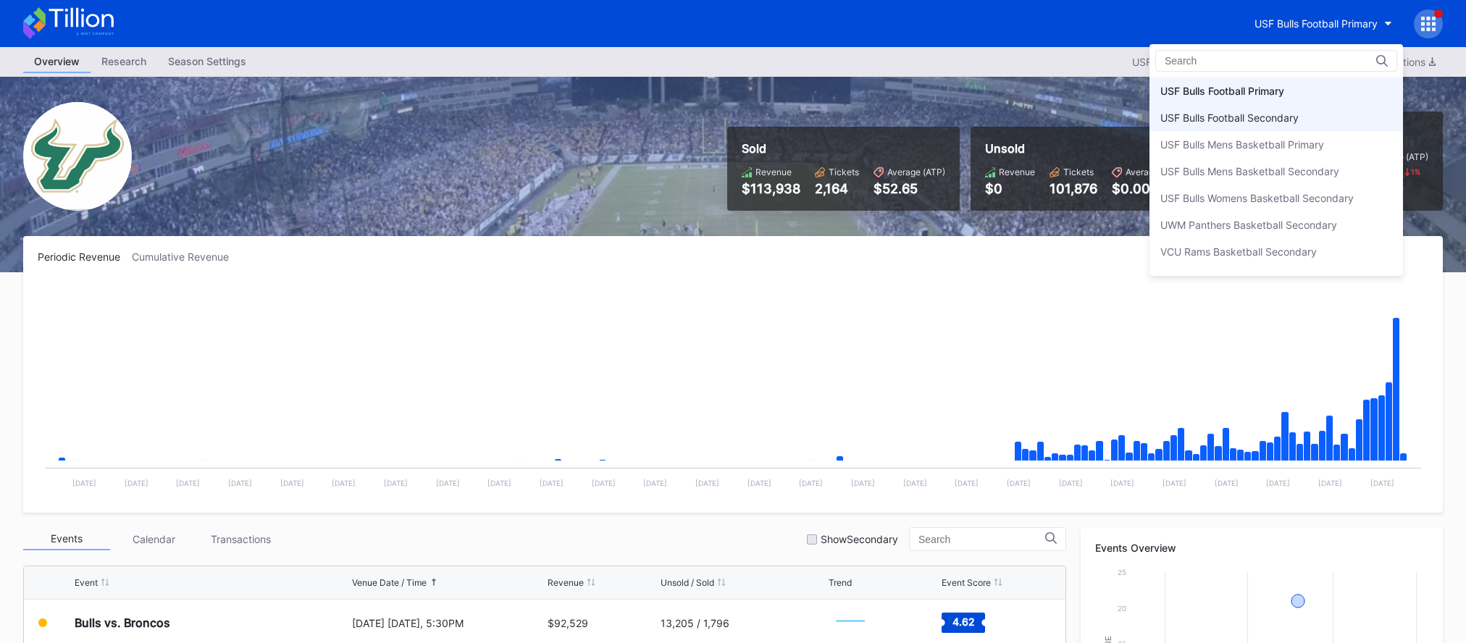
click at [1289, 118] on div "USF Bulls Football Secondary" at bounding box center [1229, 118] width 138 height 12
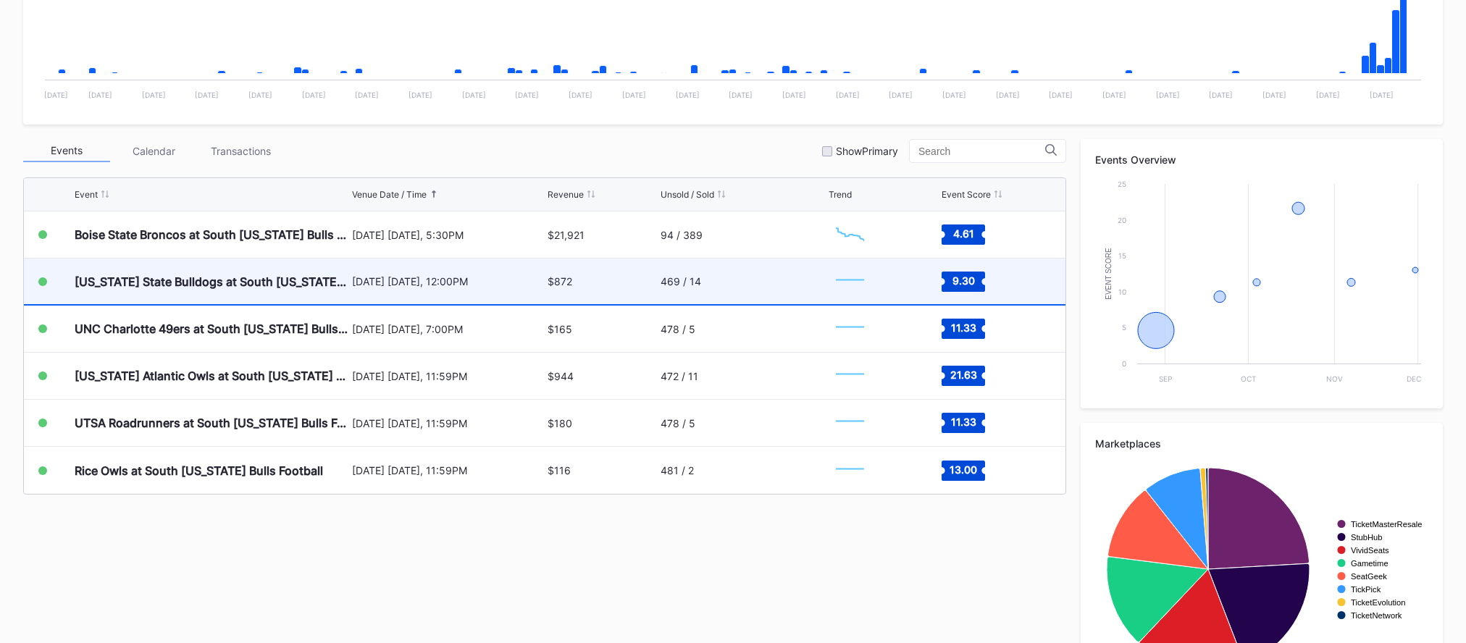
scroll to position [452, 0]
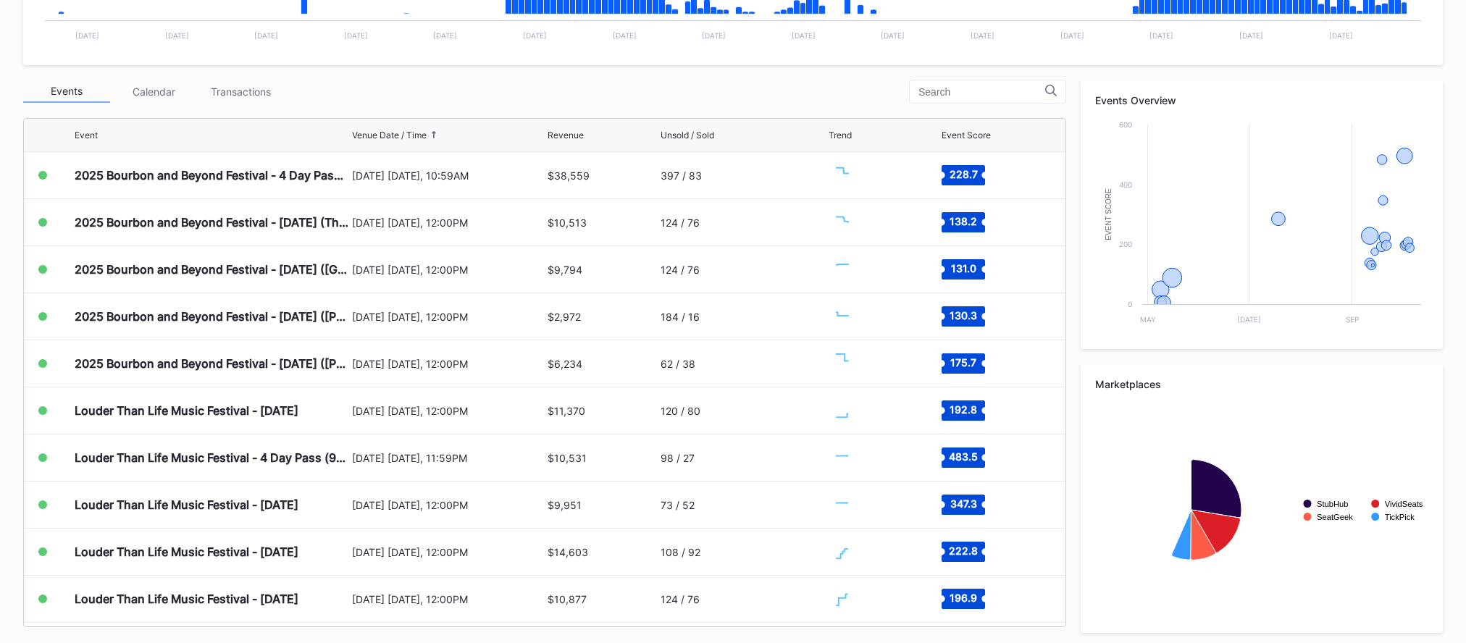
scroll to position [466, 0]
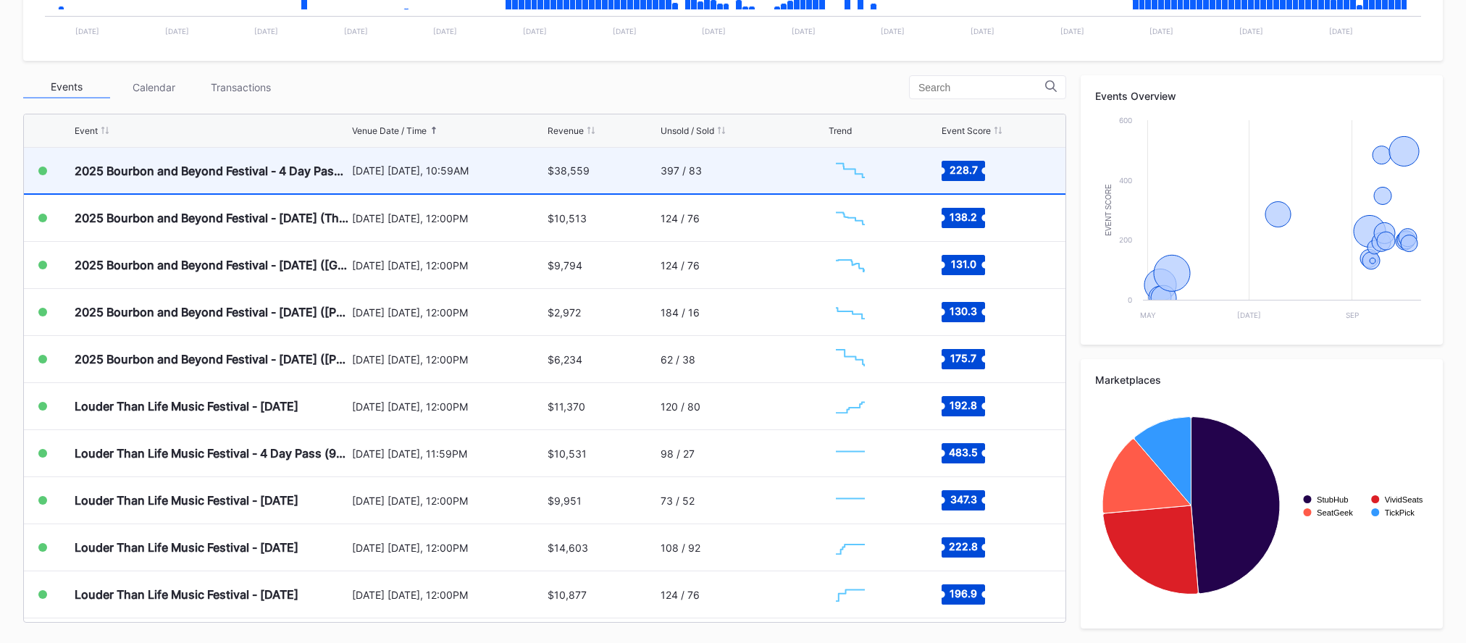
click at [458, 171] on div "[DATE] [DATE], 10:59AM" at bounding box center [448, 170] width 192 height 12
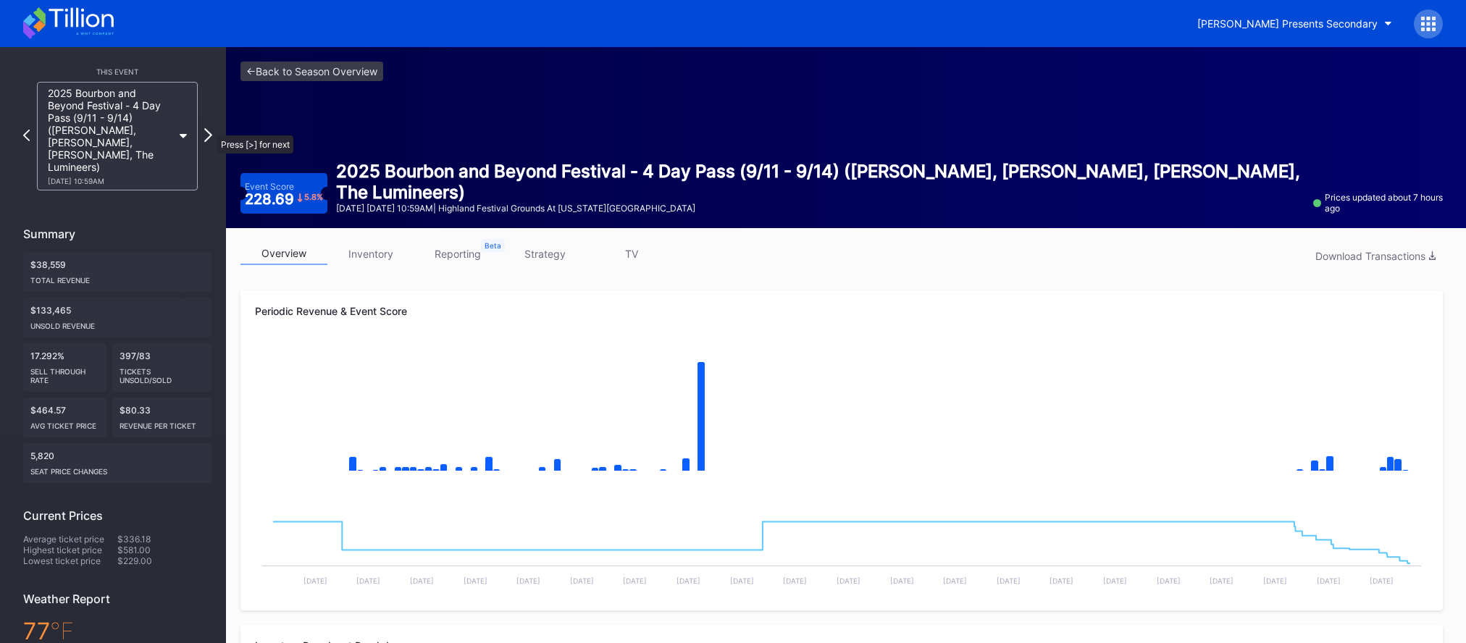
click at [210, 128] on icon at bounding box center [208, 135] width 8 height 14
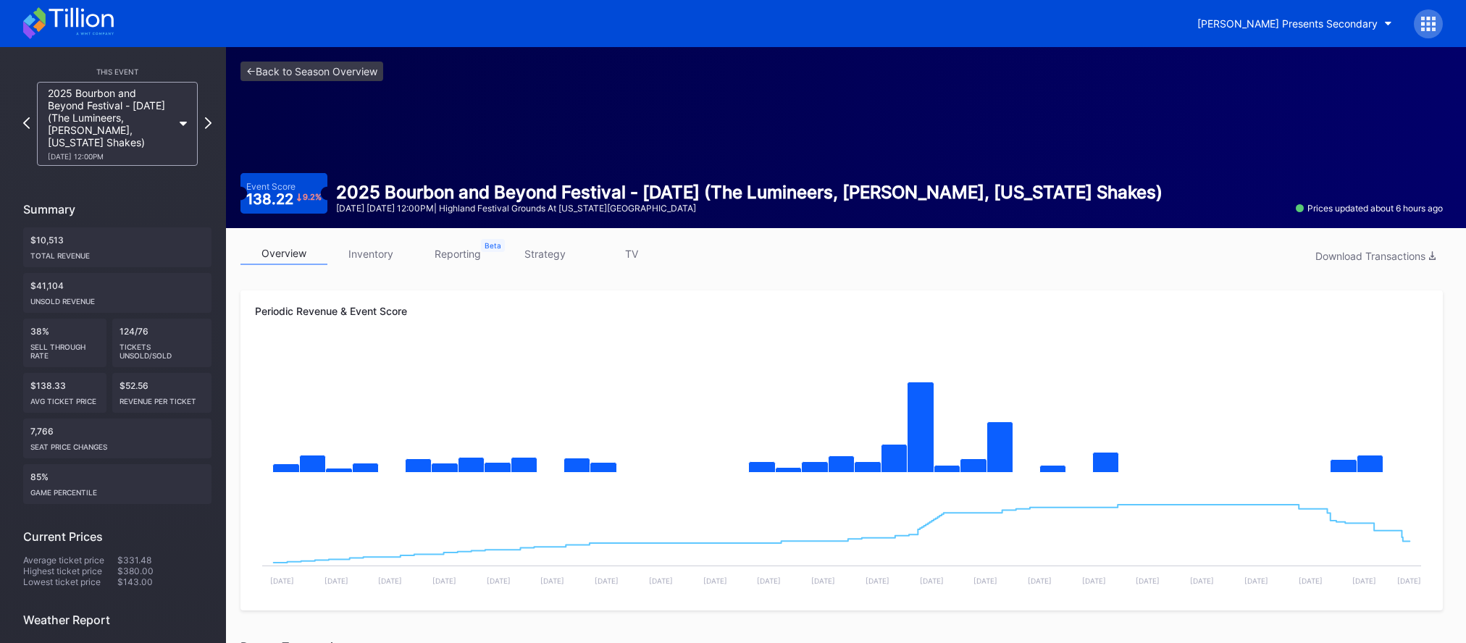
click at [210, 128] on icon at bounding box center [208, 123] width 7 height 12
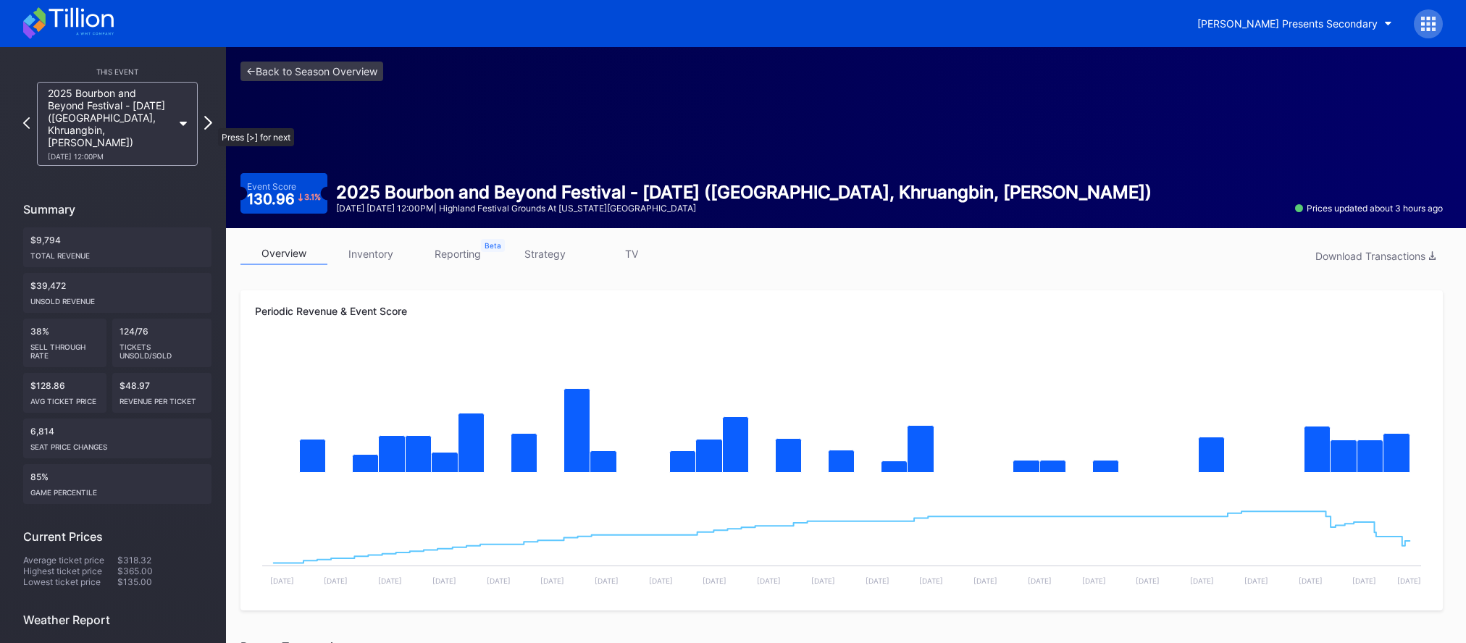
click at [211, 121] on icon at bounding box center [208, 123] width 8 height 14
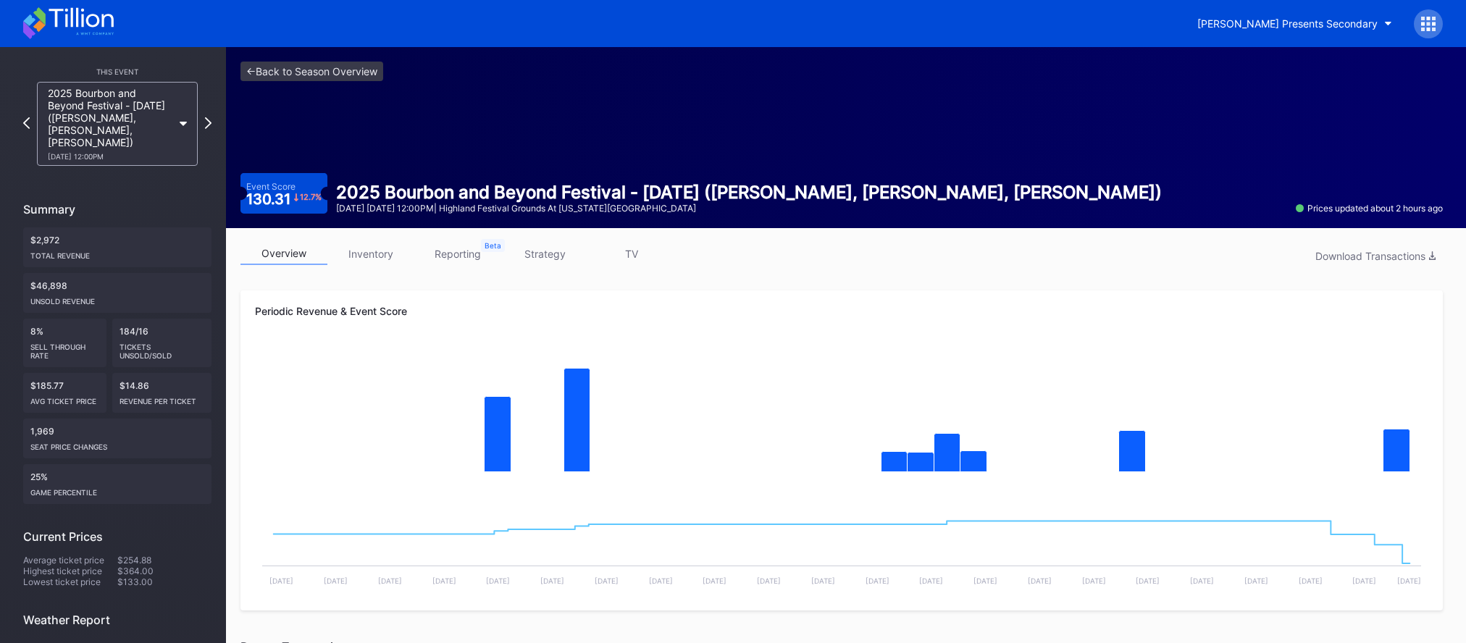
click at [532, 250] on link "strategy" at bounding box center [544, 254] width 87 height 22
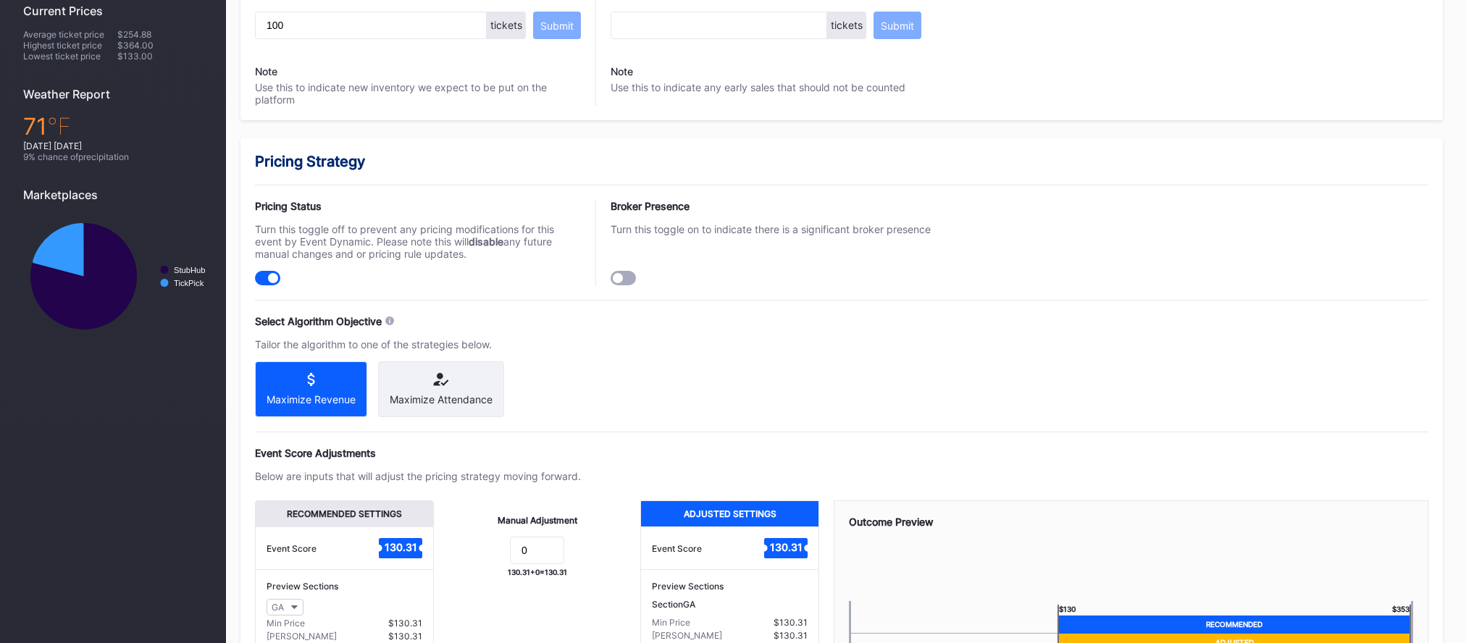
scroll to position [954, 0]
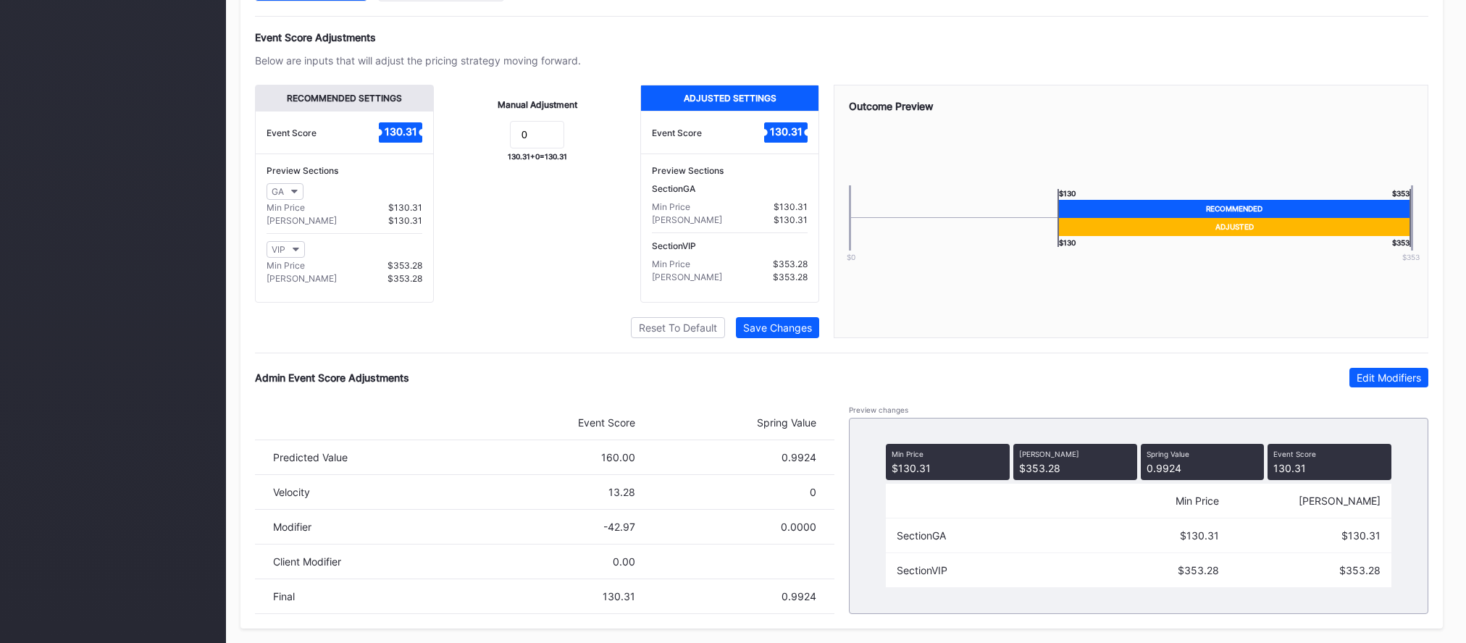
drag, startPoint x: 1372, startPoint y: 380, endPoint x: 1011, endPoint y: 511, distance: 384.4
click at [1370, 380] on div "Edit Modifiers" at bounding box center [1388, 378] width 64 height 12
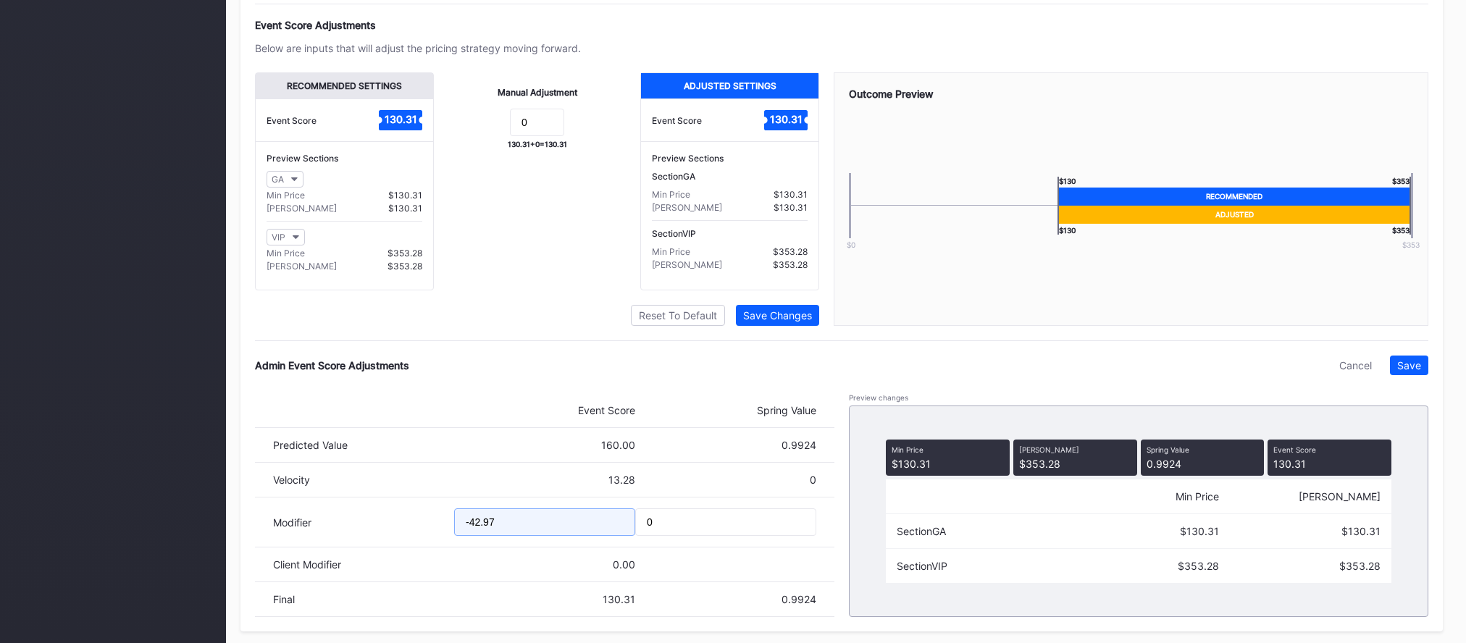
click at [476, 536] on input "-42.97" at bounding box center [544, 522] width 181 height 28
drag, startPoint x: 482, startPoint y: 537, endPoint x: 518, endPoint y: 535, distance: 36.2
click at [518, 535] on input "-48.97" at bounding box center [544, 522] width 181 height 28
type input "-48.17"
click at [1422, 374] on button "Save" at bounding box center [1409, 366] width 38 height 20
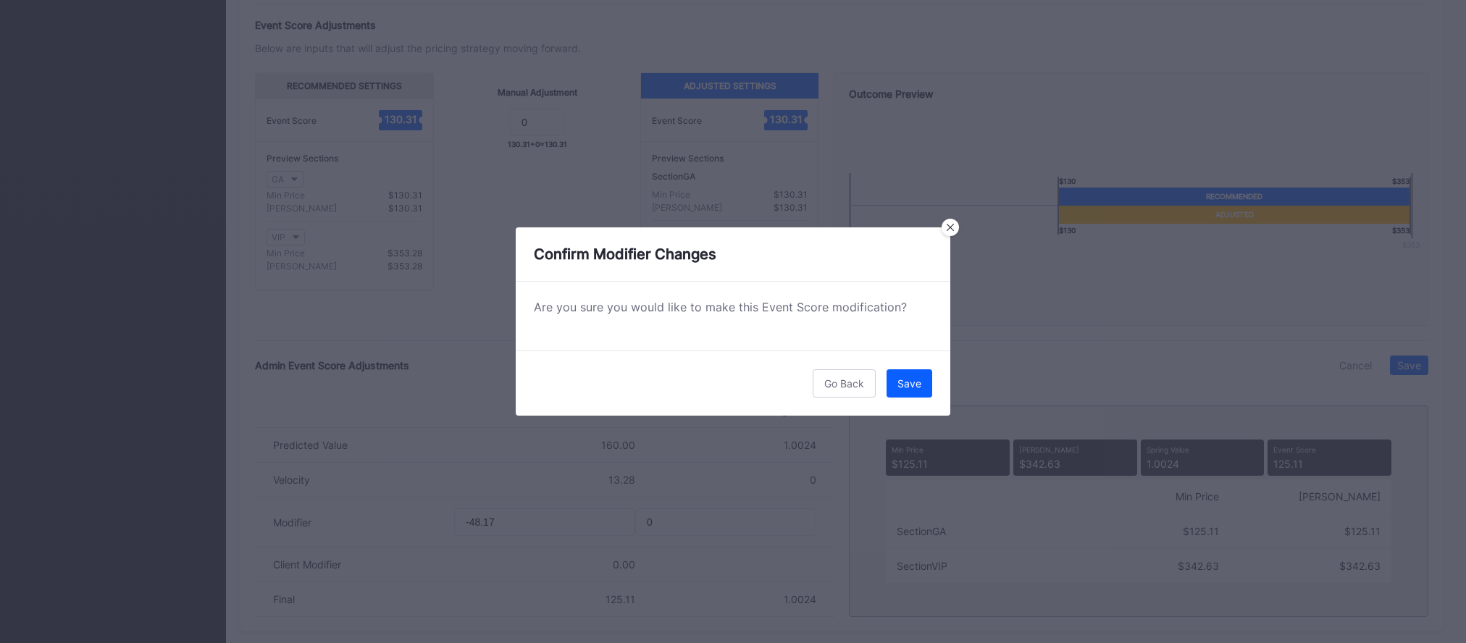
drag, startPoint x: 912, startPoint y: 380, endPoint x: 905, endPoint y: 377, distance: 8.8
click at [912, 380] on div "Save" at bounding box center [909, 383] width 24 height 12
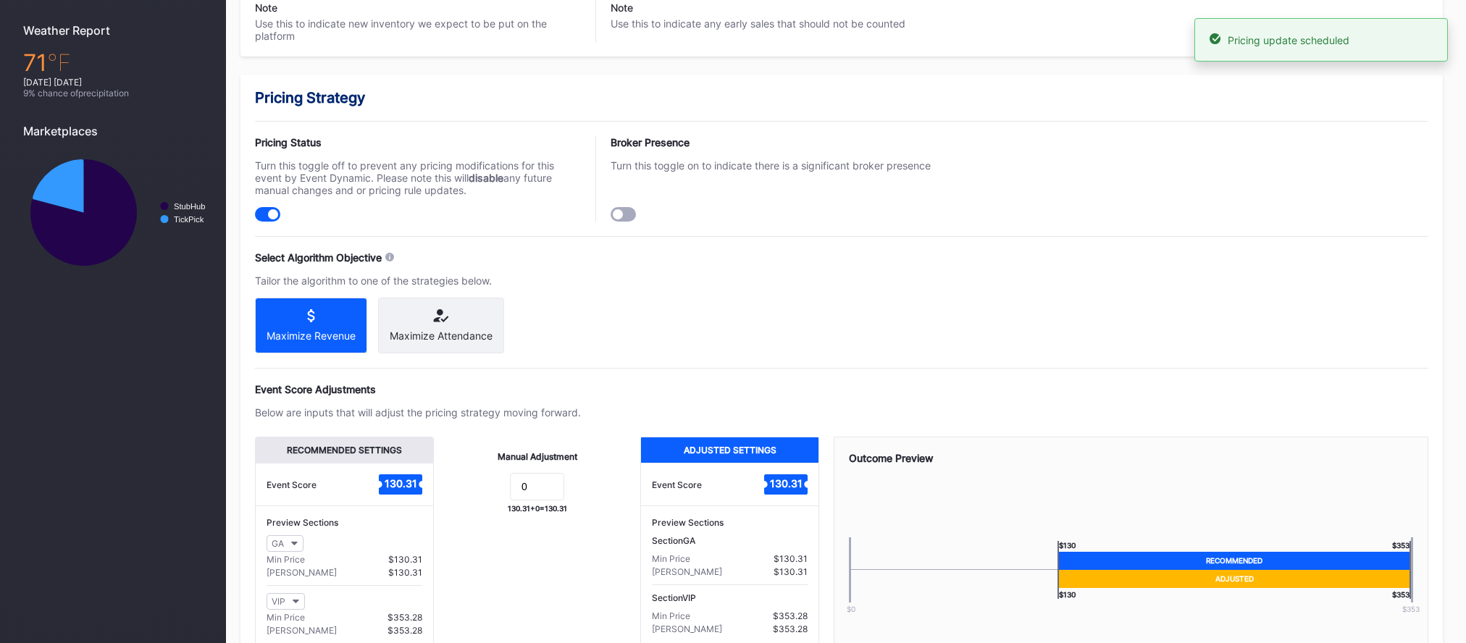
scroll to position [0, 0]
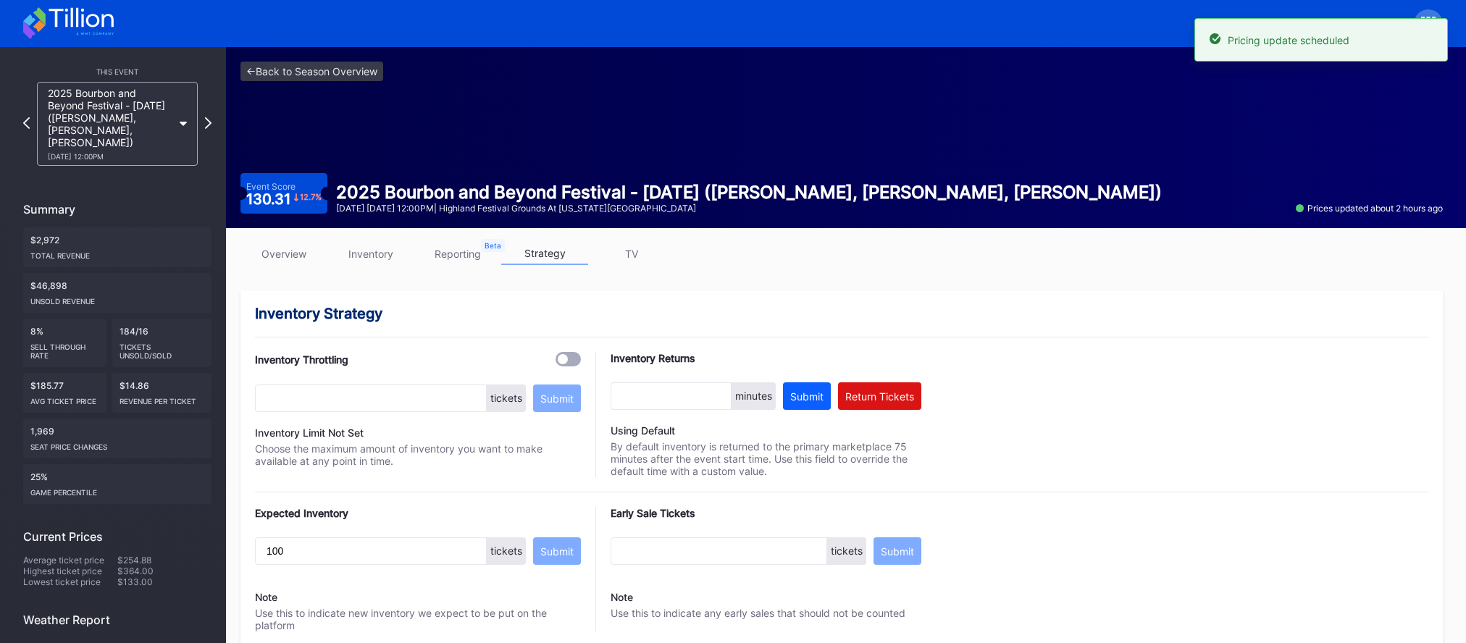
click at [201, 119] on div "2025 Bourbon and Beyond Festival - Saturday (Sturgill Simpson, Jack White, Vanc…" at bounding box center [117, 124] width 175 height 84
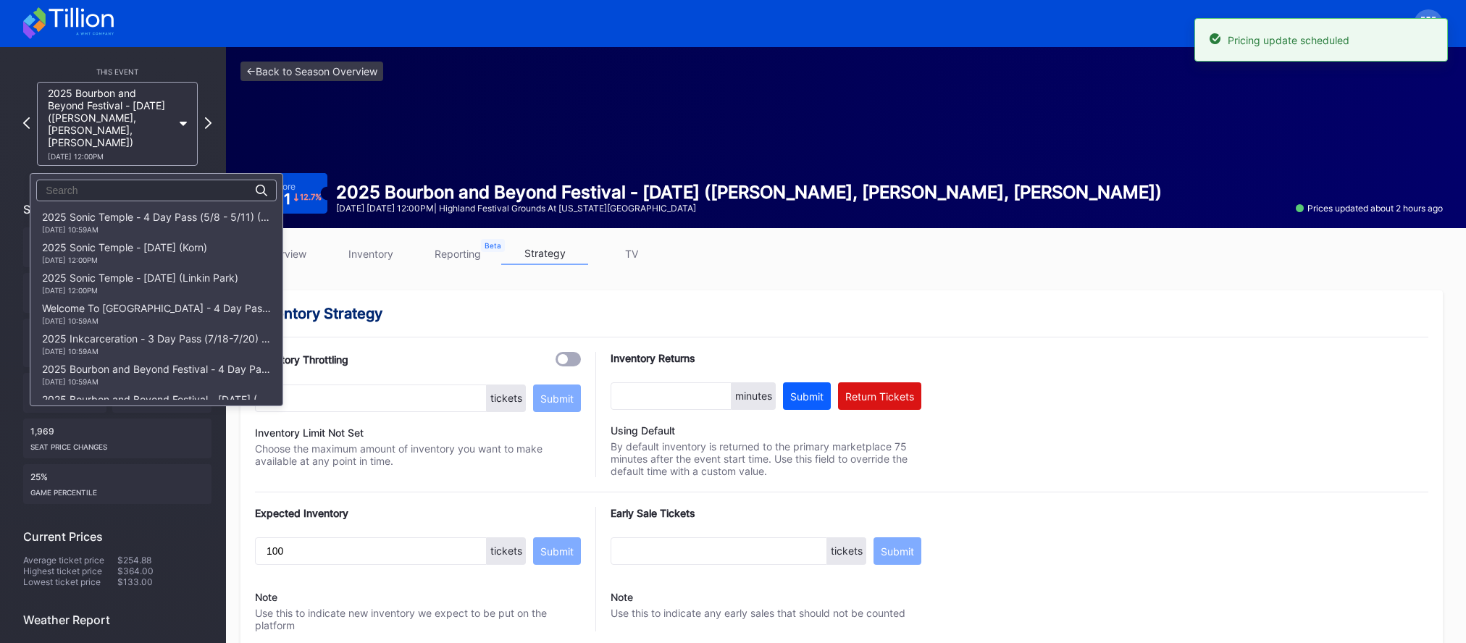
scroll to position [243, 0]
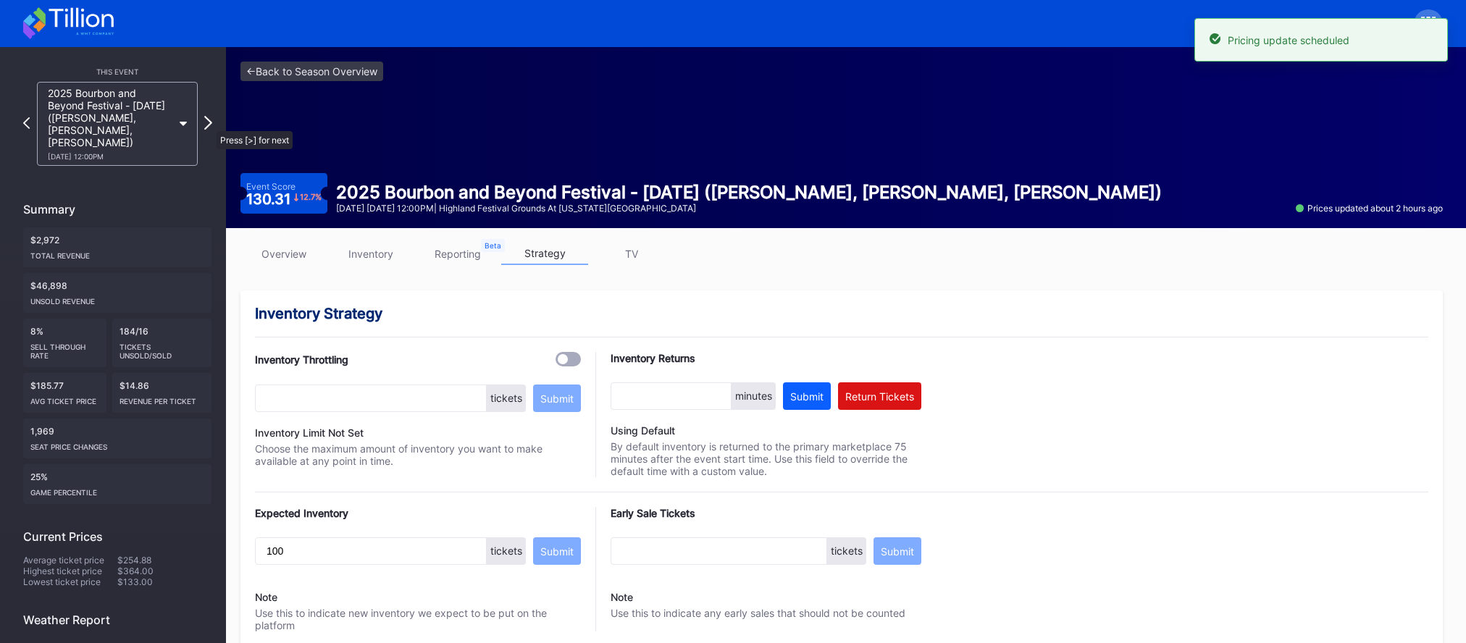
click at [209, 125] on icon at bounding box center [208, 123] width 8 height 14
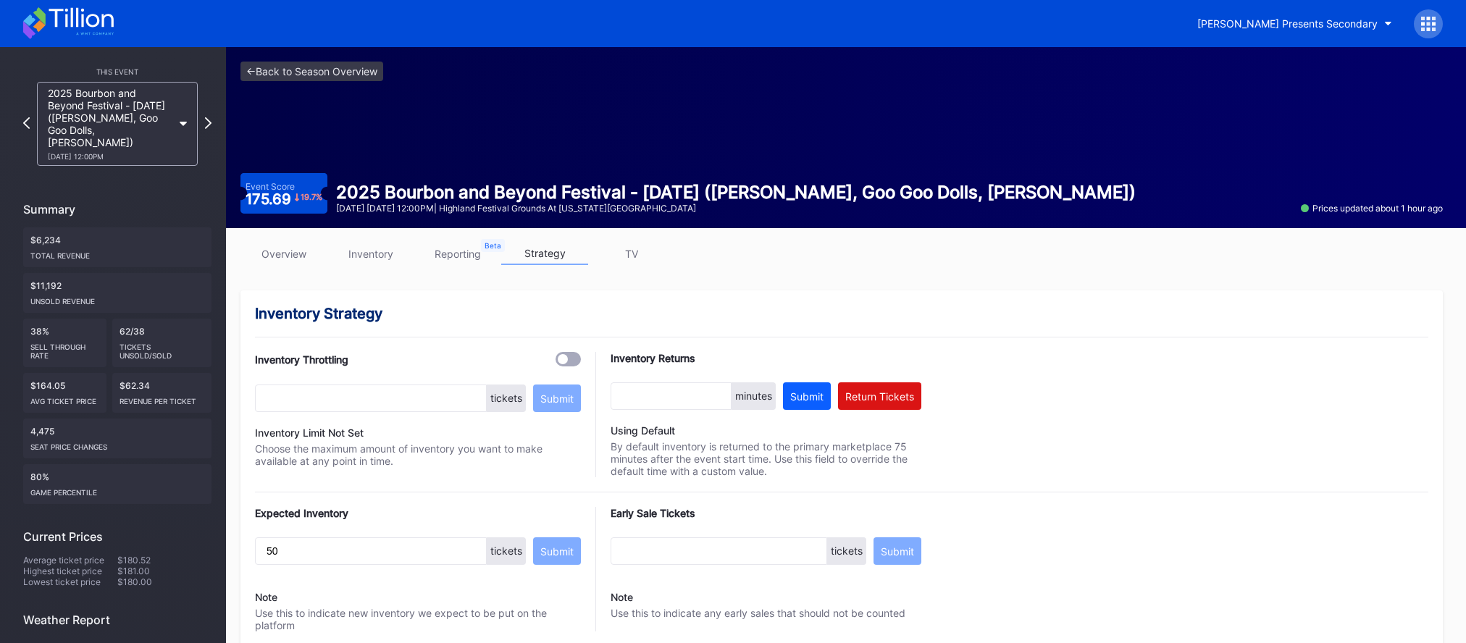
click at [286, 253] on link "overview" at bounding box center [283, 254] width 87 height 22
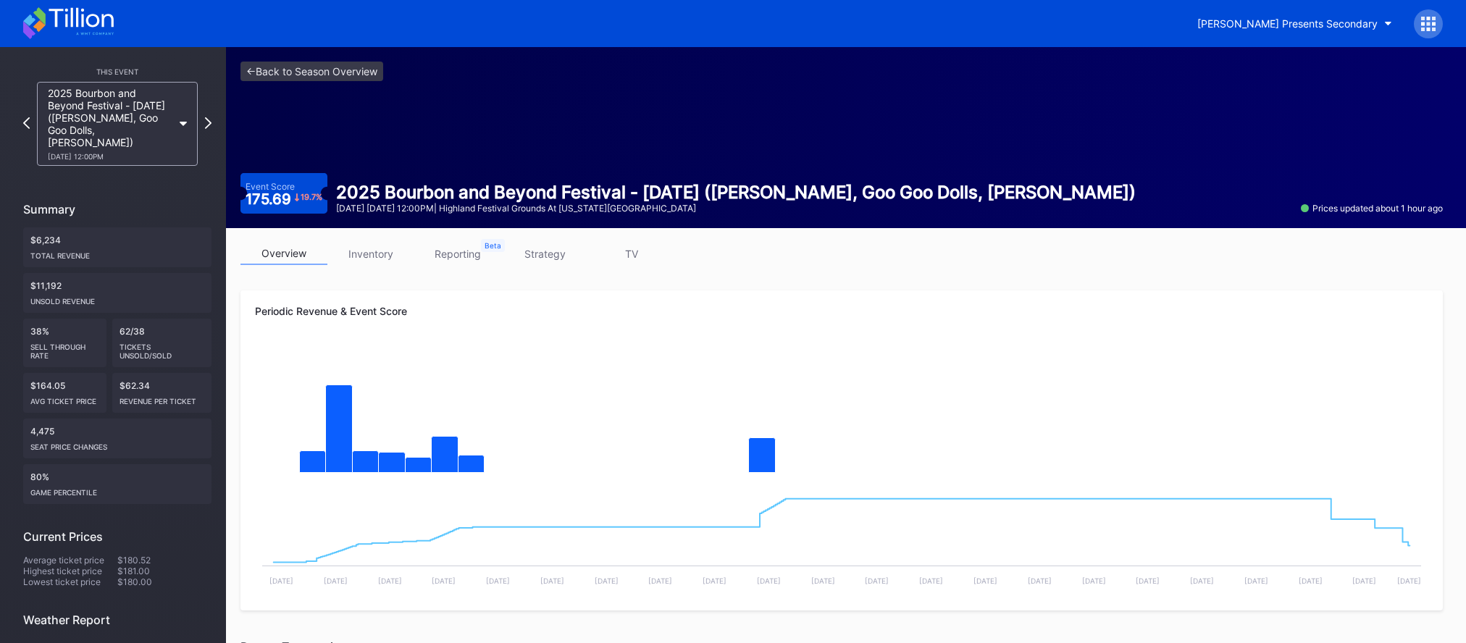
click at [539, 260] on link "strategy" at bounding box center [544, 254] width 87 height 22
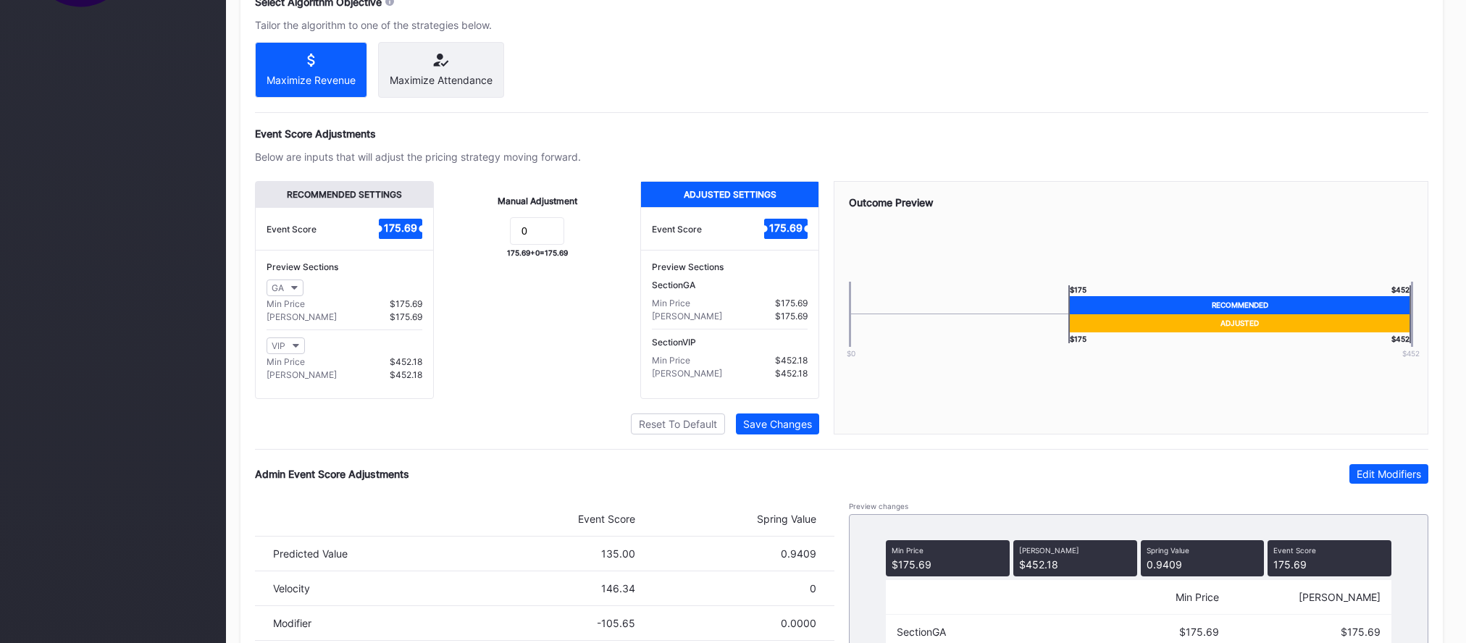
scroll to position [954, 0]
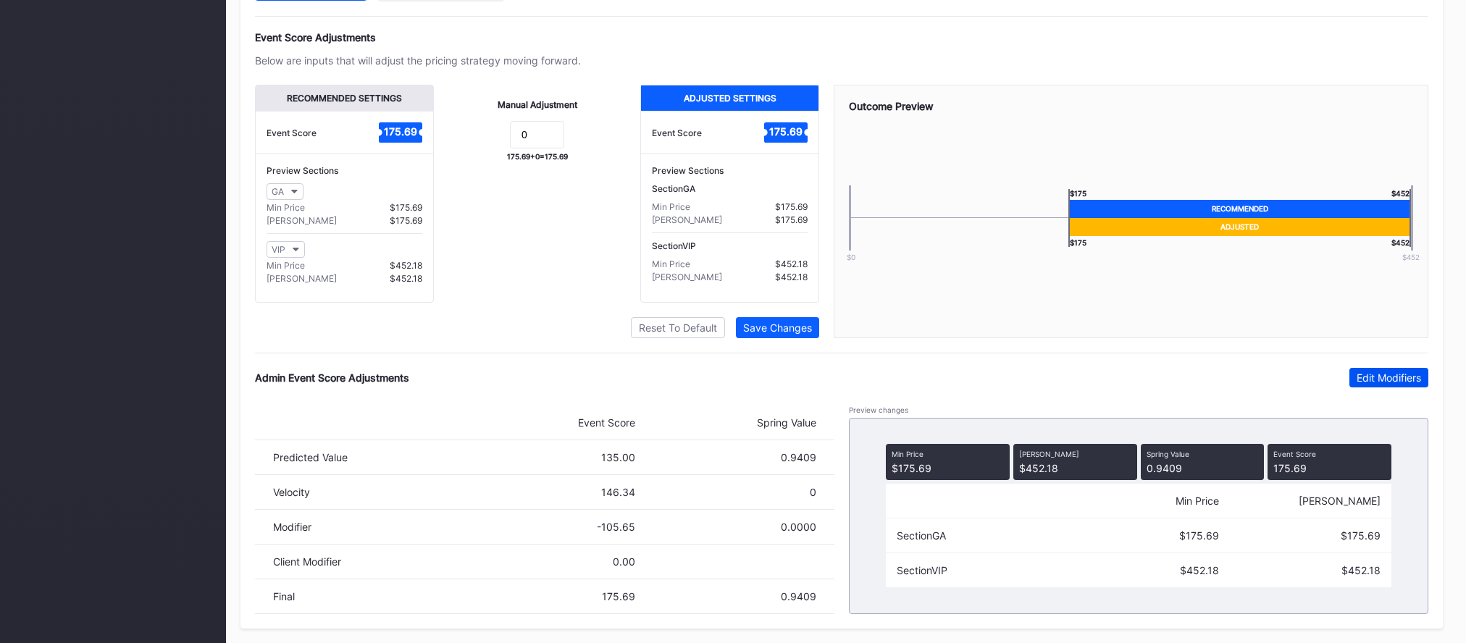
click at [1369, 381] on div "Edit Modifiers" at bounding box center [1388, 378] width 64 height 12
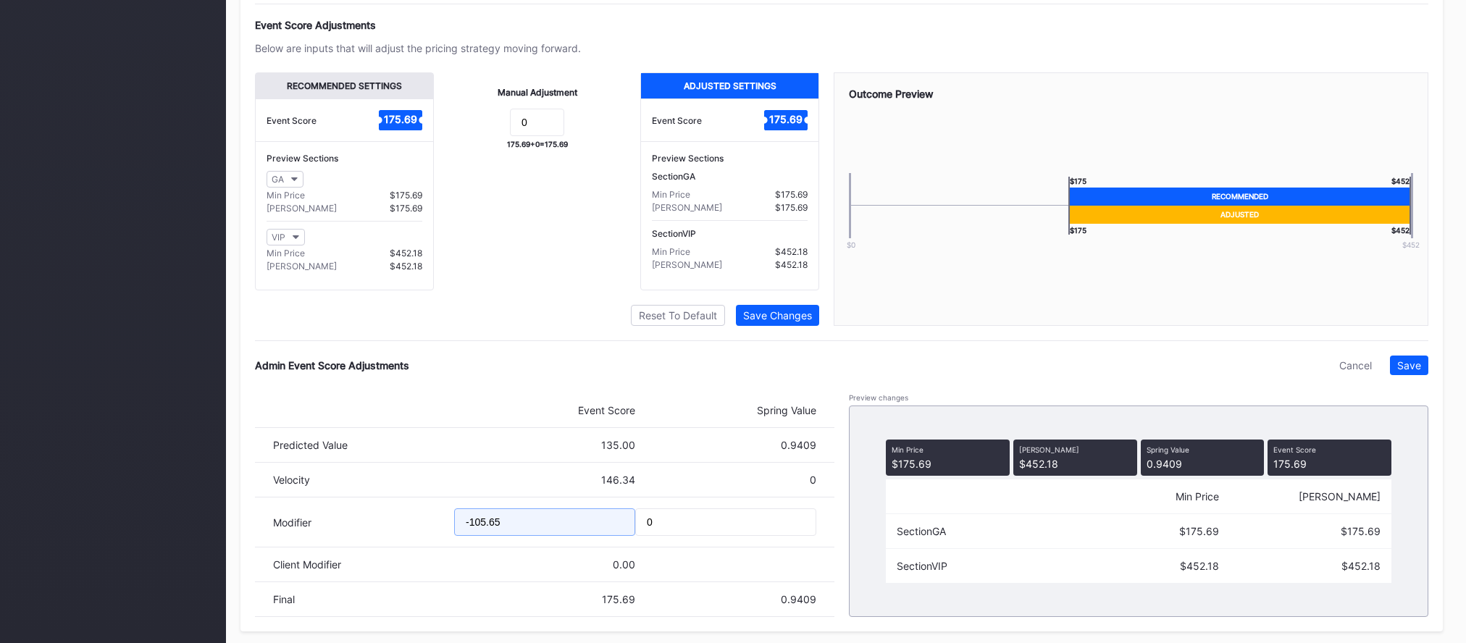
click at [477, 536] on input "-105.65" at bounding box center [544, 522] width 181 height 28
drag, startPoint x: 490, startPoint y: 538, endPoint x: 516, endPoint y: 539, distance: 26.1
click at [516, 536] on input "-115.65" at bounding box center [544, 522] width 181 height 28
type input "-115.98"
click at [1422, 375] on button "Save" at bounding box center [1409, 366] width 38 height 20
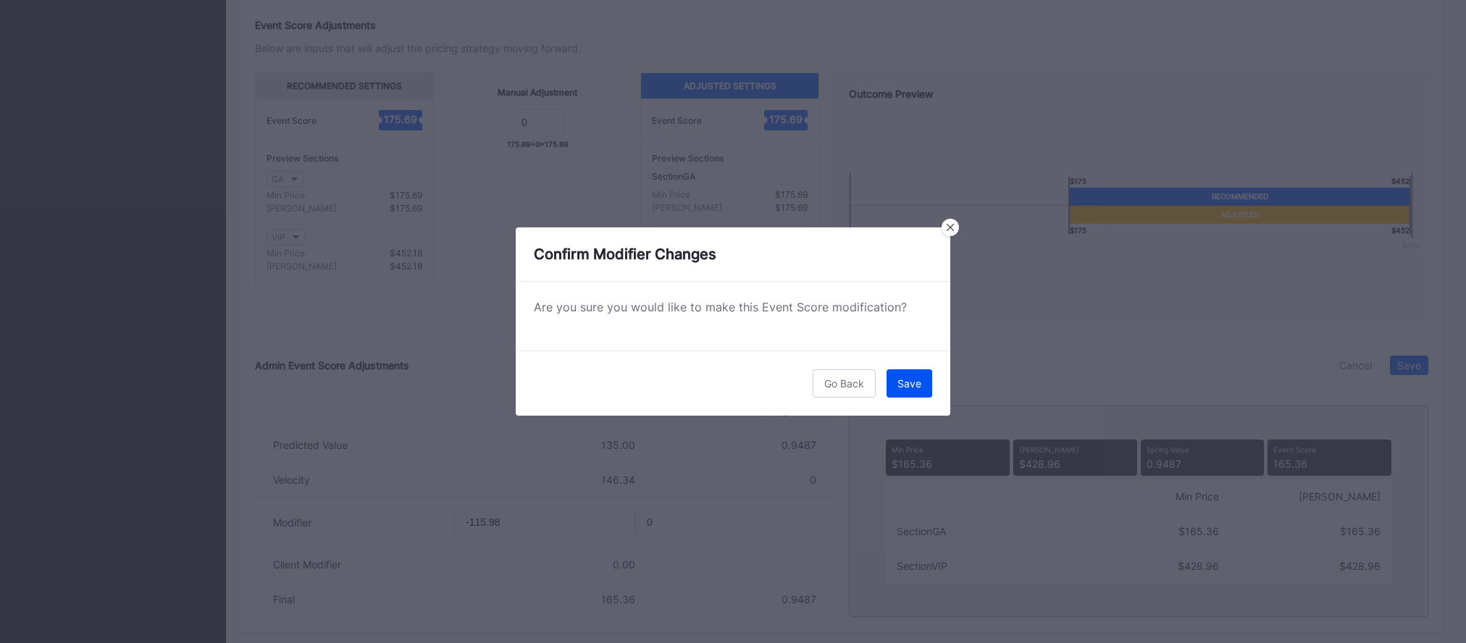
click at [912, 391] on button "Save" at bounding box center [909, 383] width 46 height 28
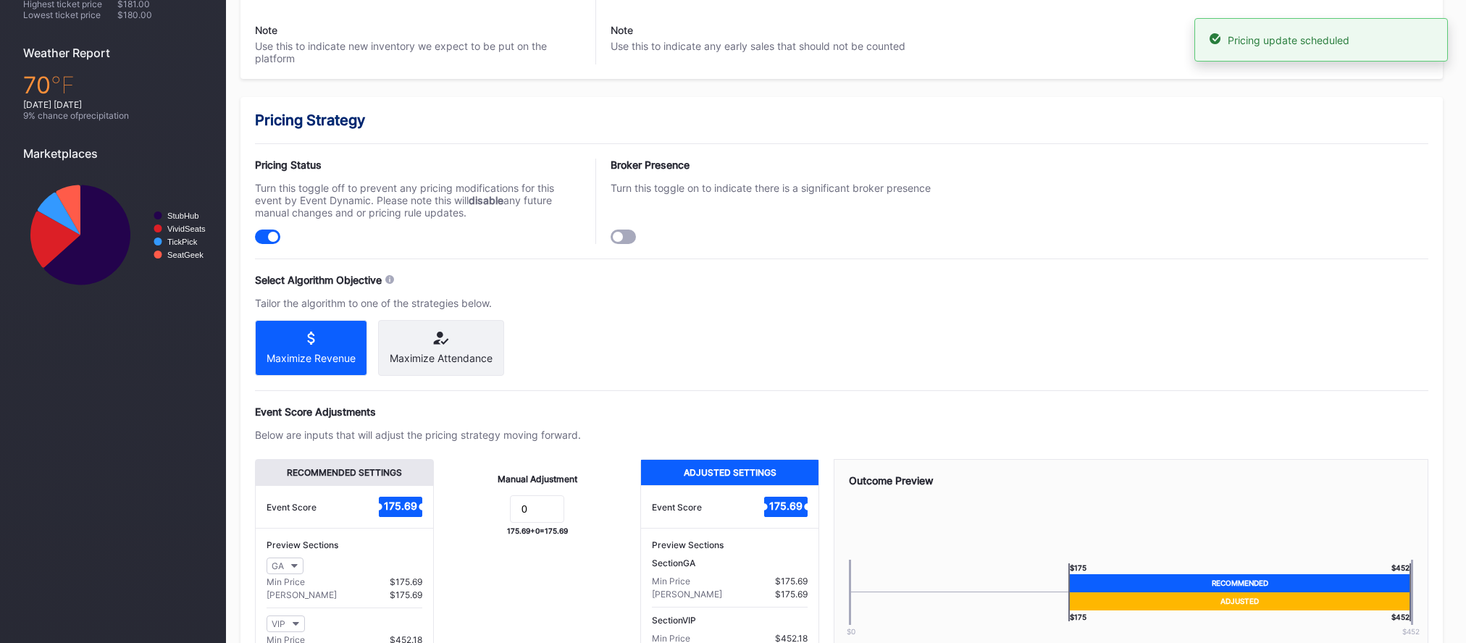
scroll to position [0, 0]
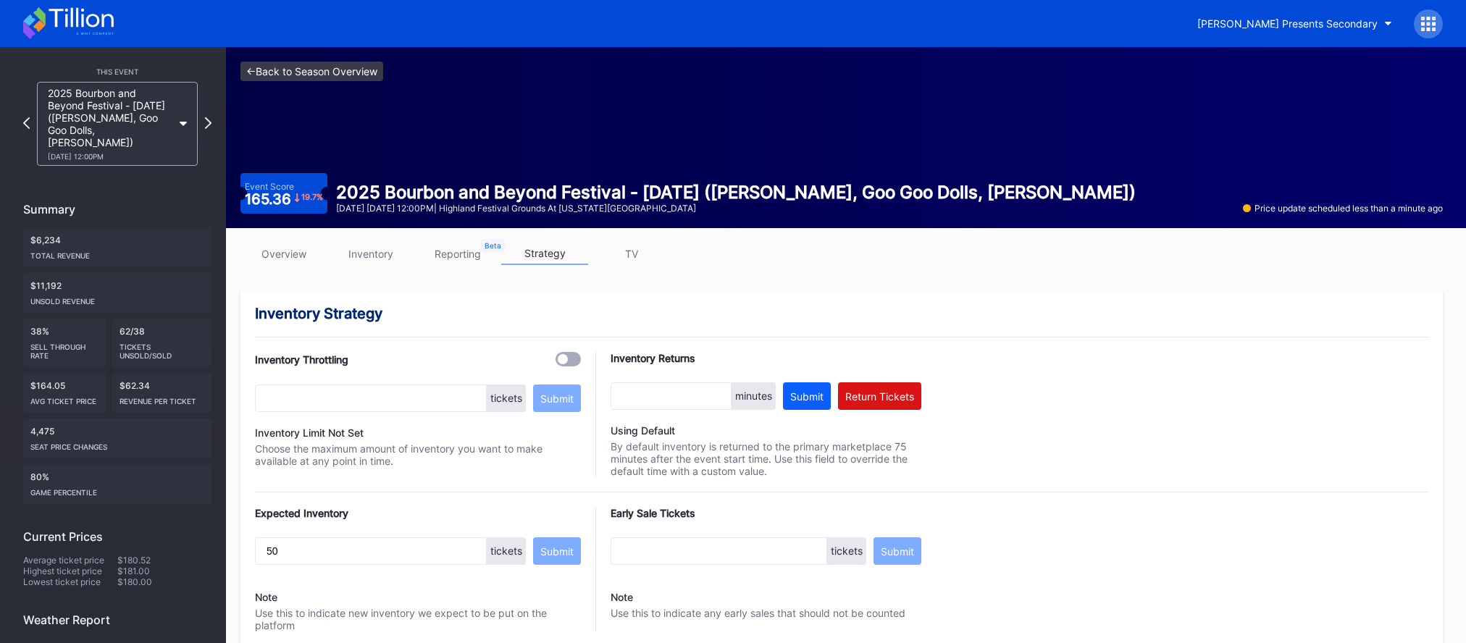
click at [341, 70] on link "<- Back to Season Overview" at bounding box center [311, 72] width 143 height 20
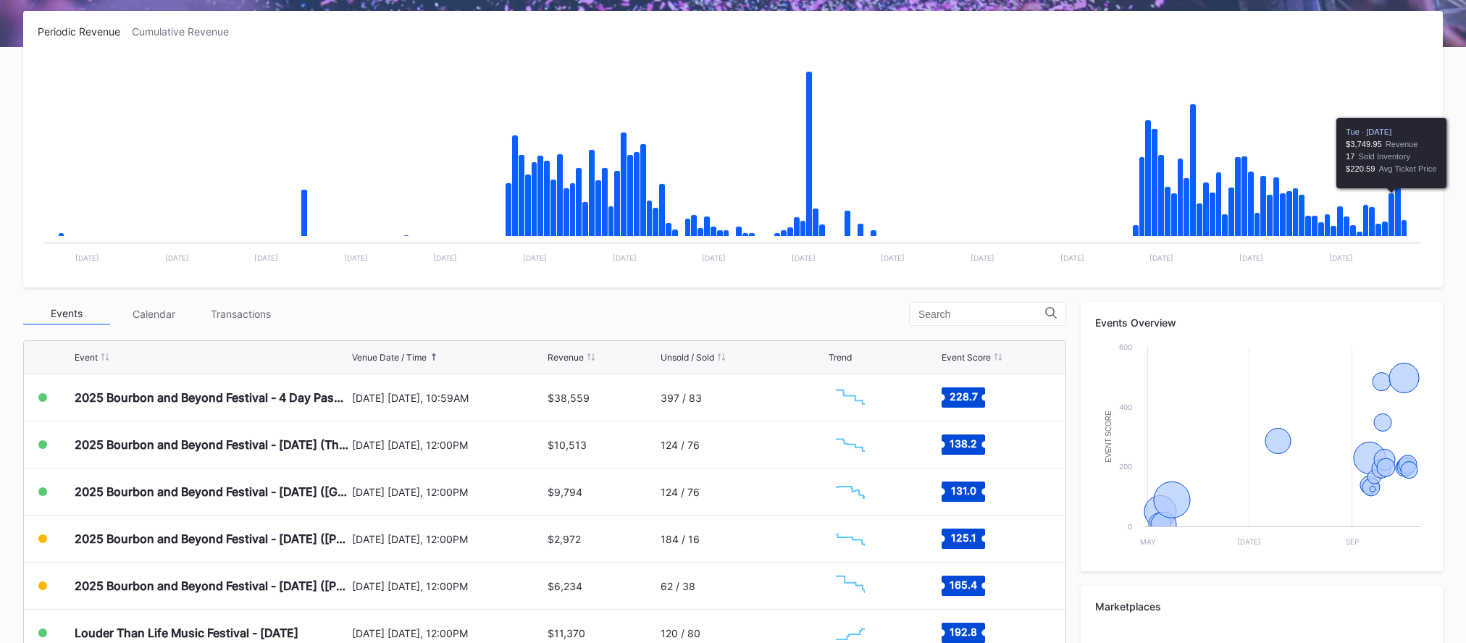
scroll to position [466, 0]
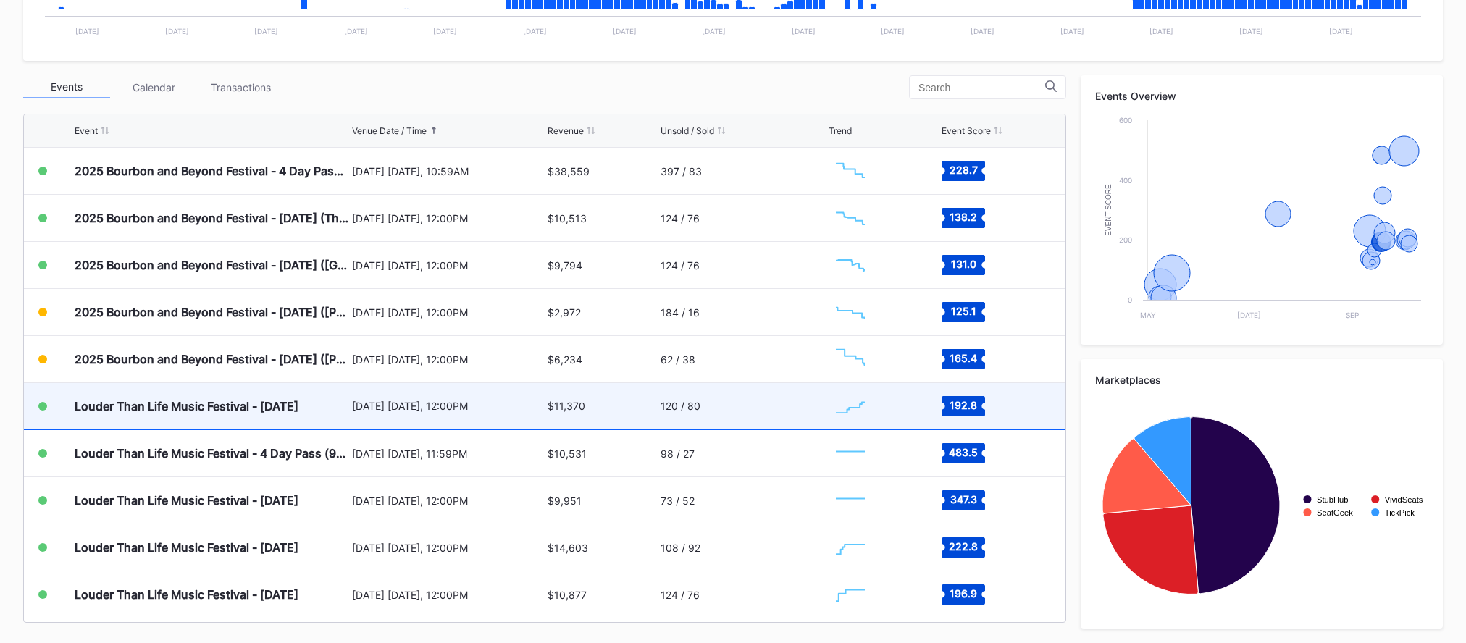
click at [446, 404] on div "[DATE] [DATE], 12:00PM" at bounding box center [448, 406] width 192 height 12
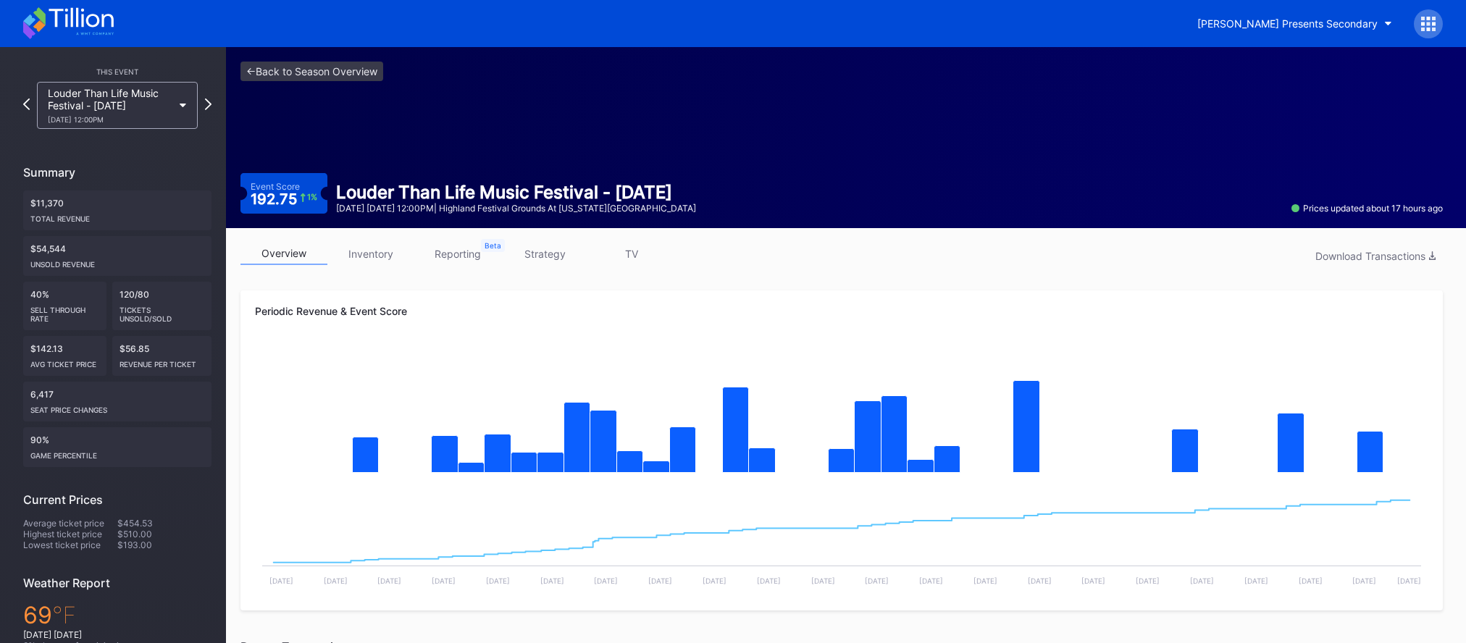
click at [390, 256] on link "inventory" at bounding box center [370, 254] width 87 height 22
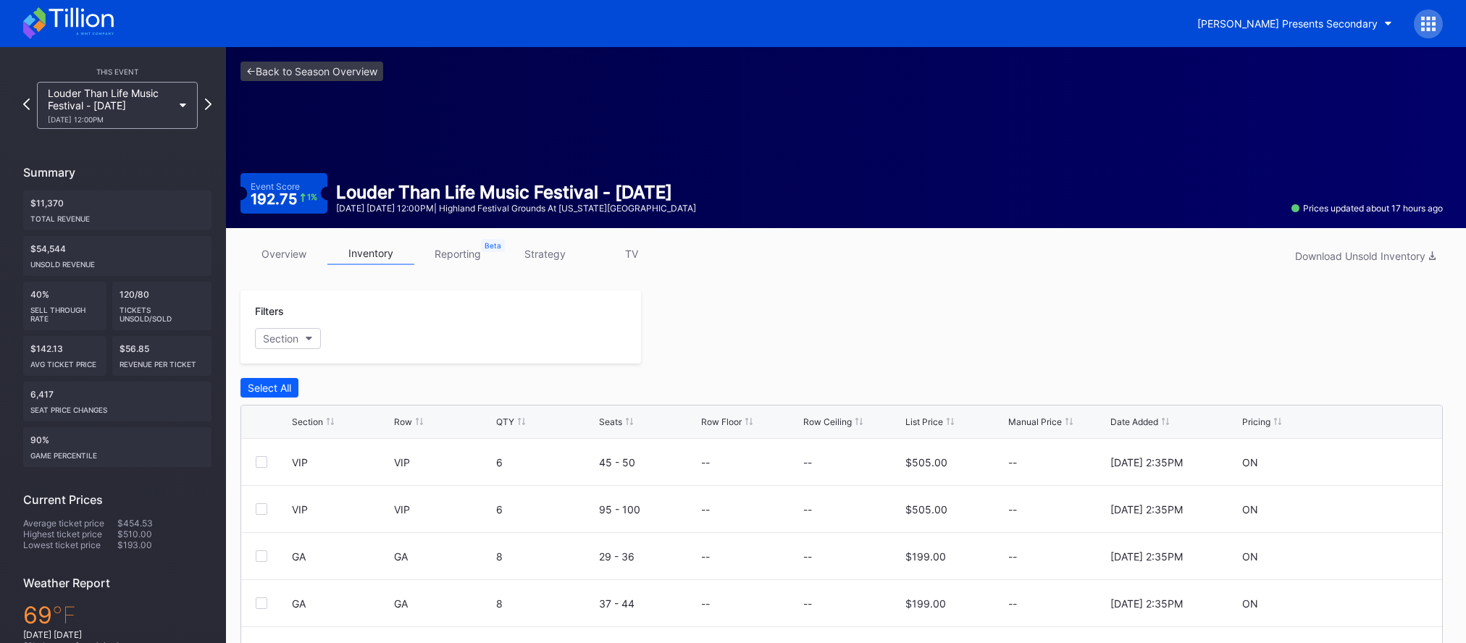
scroll to position [200, 0]
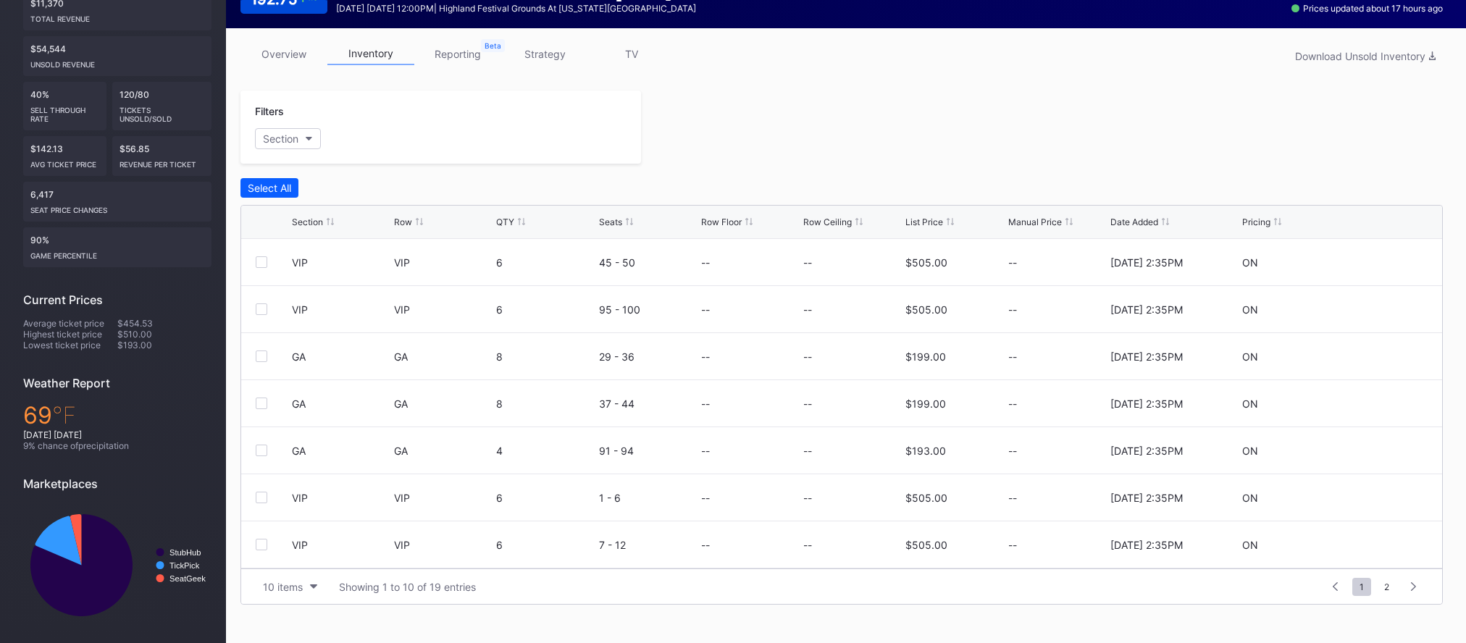
click at [912, 223] on div "List Price" at bounding box center [924, 222] width 38 height 11
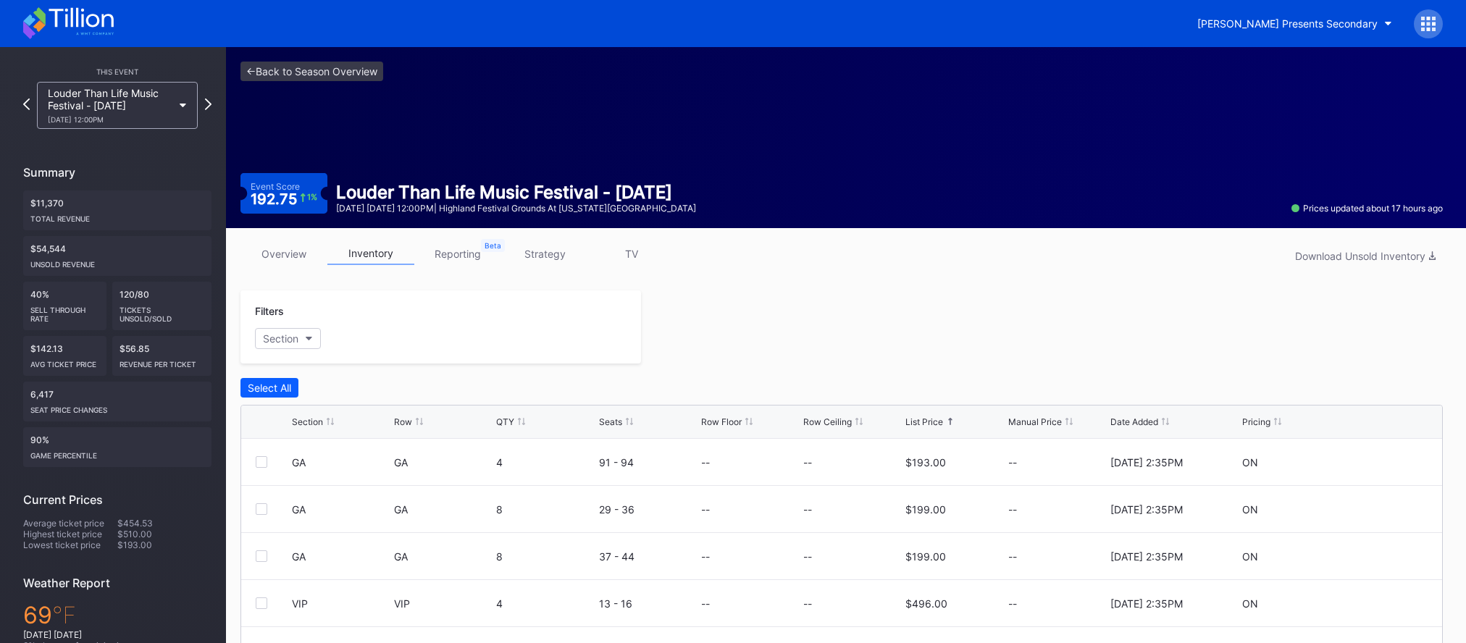
scroll to position [56, 0]
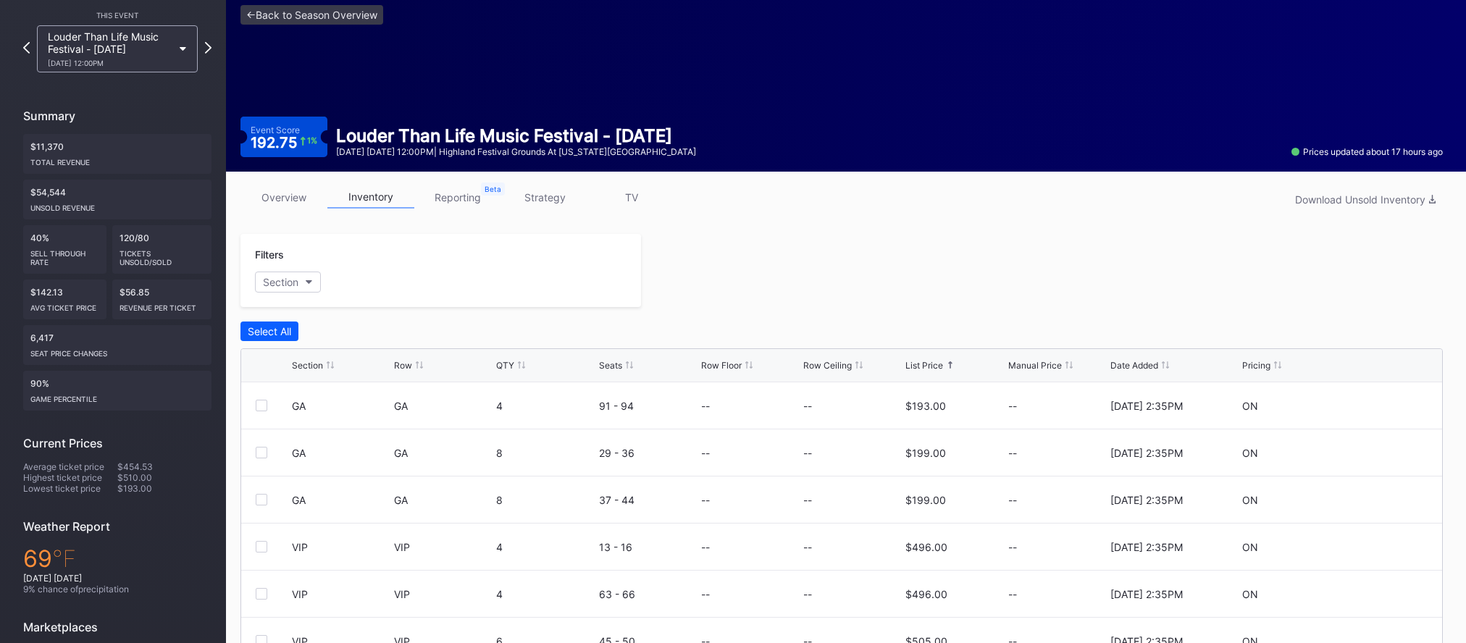
click at [294, 194] on link "overview" at bounding box center [283, 197] width 87 height 22
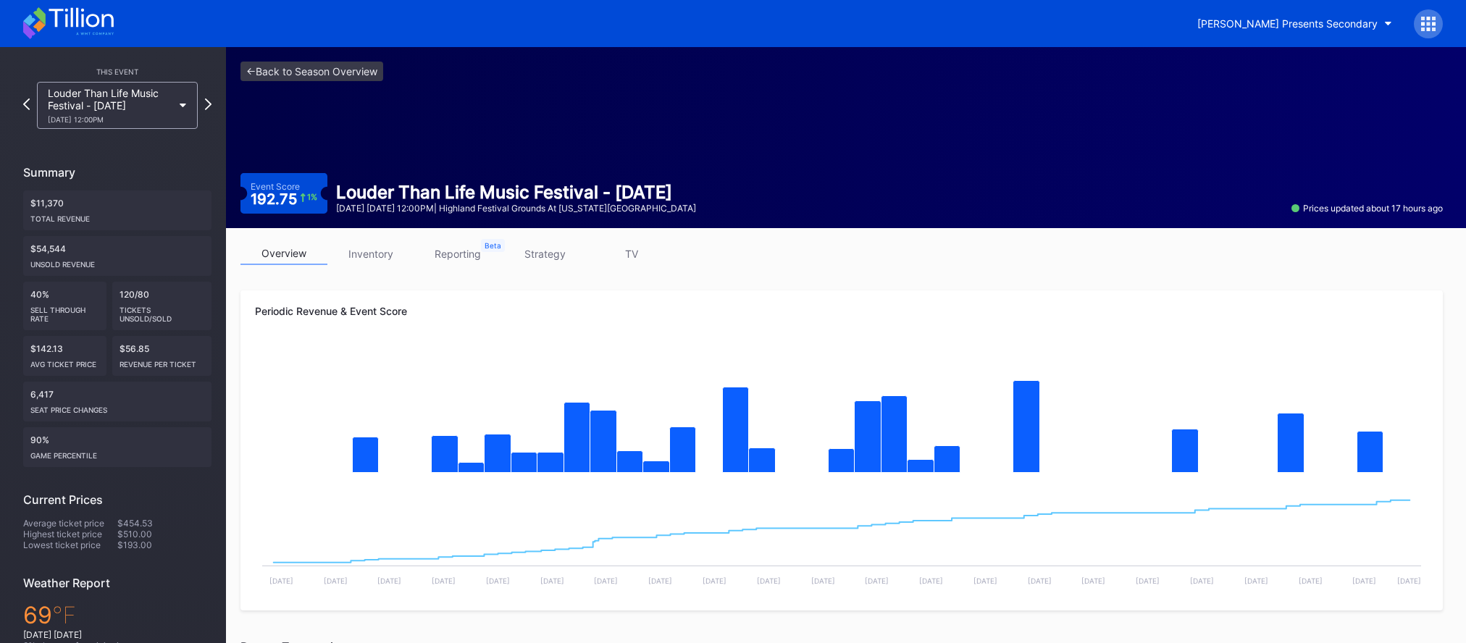
click at [563, 256] on link "strategy" at bounding box center [544, 254] width 87 height 22
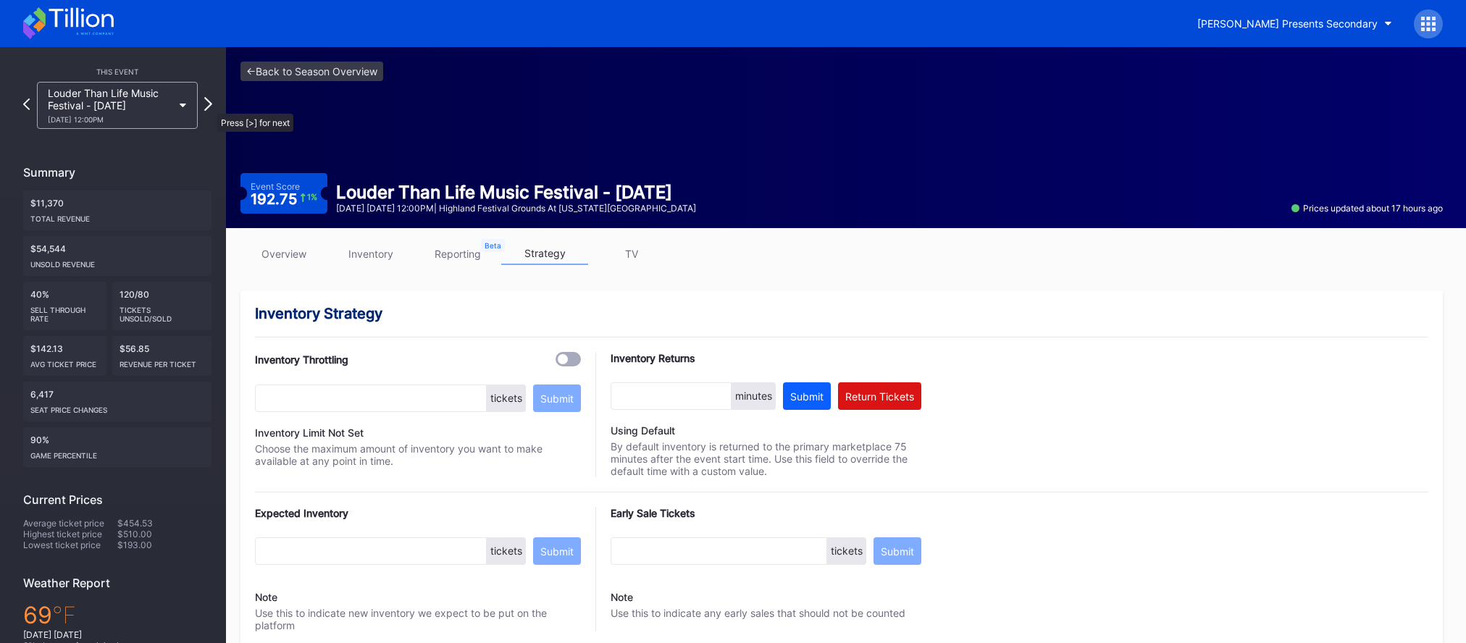
click at [210, 106] on icon at bounding box center [208, 104] width 8 height 14
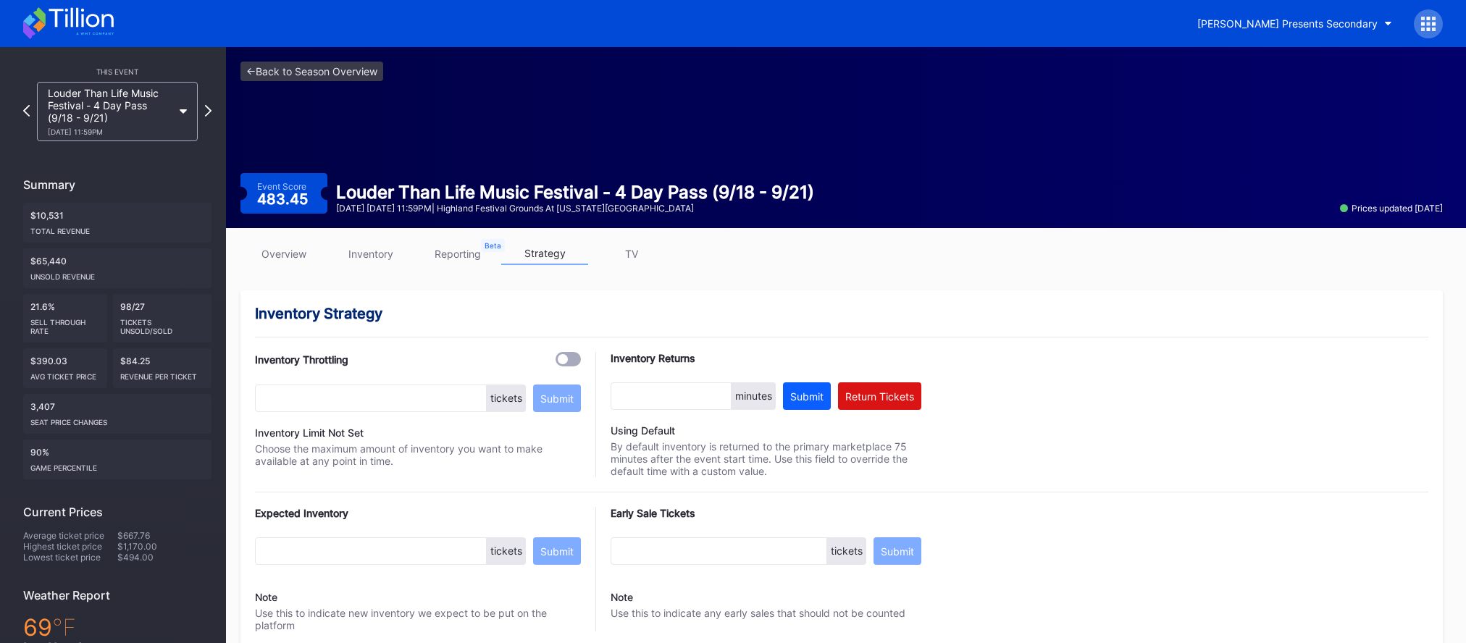
click at [386, 259] on link "inventory" at bounding box center [370, 254] width 87 height 22
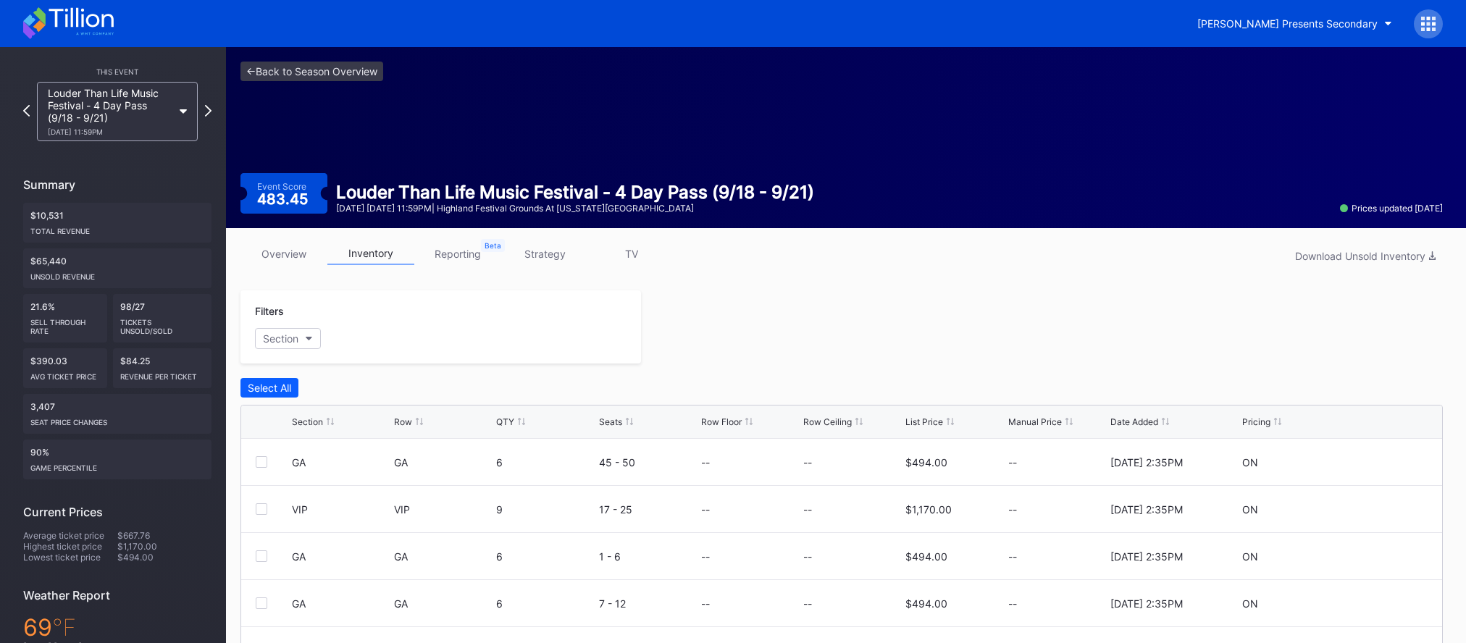
scroll to position [212, 0]
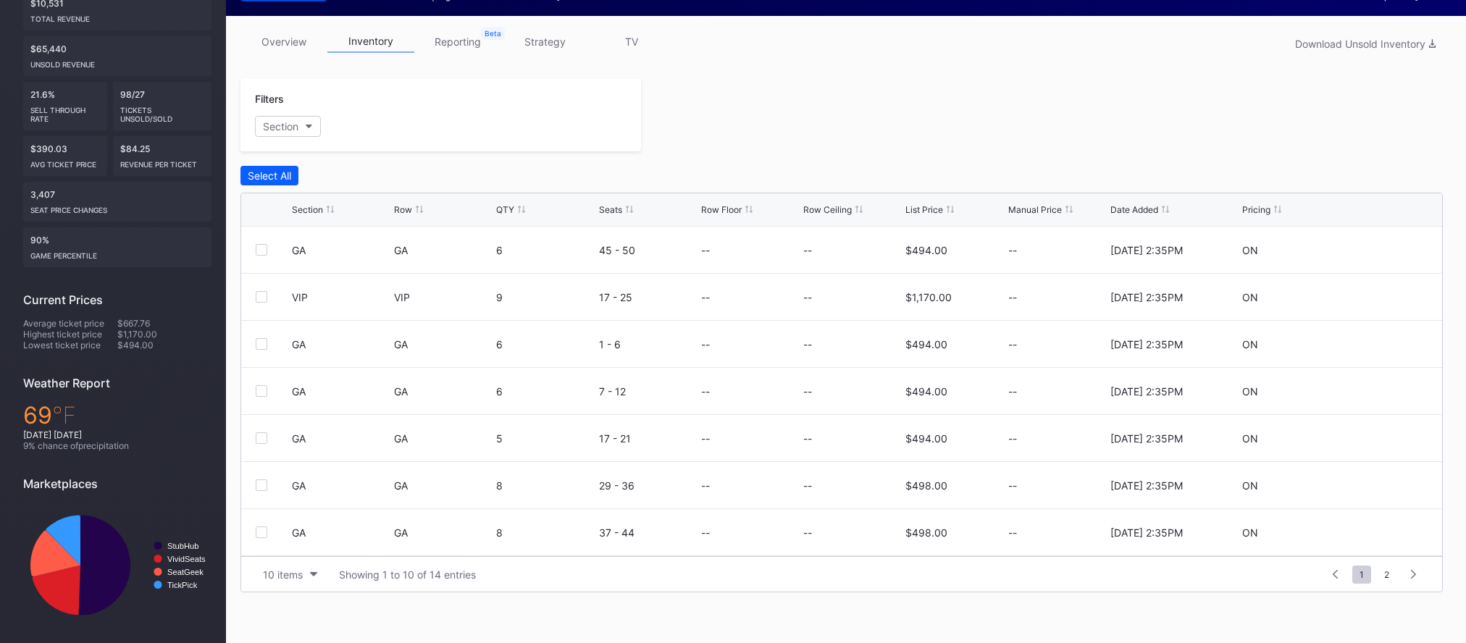
click at [936, 213] on div "List Price" at bounding box center [924, 209] width 38 height 11
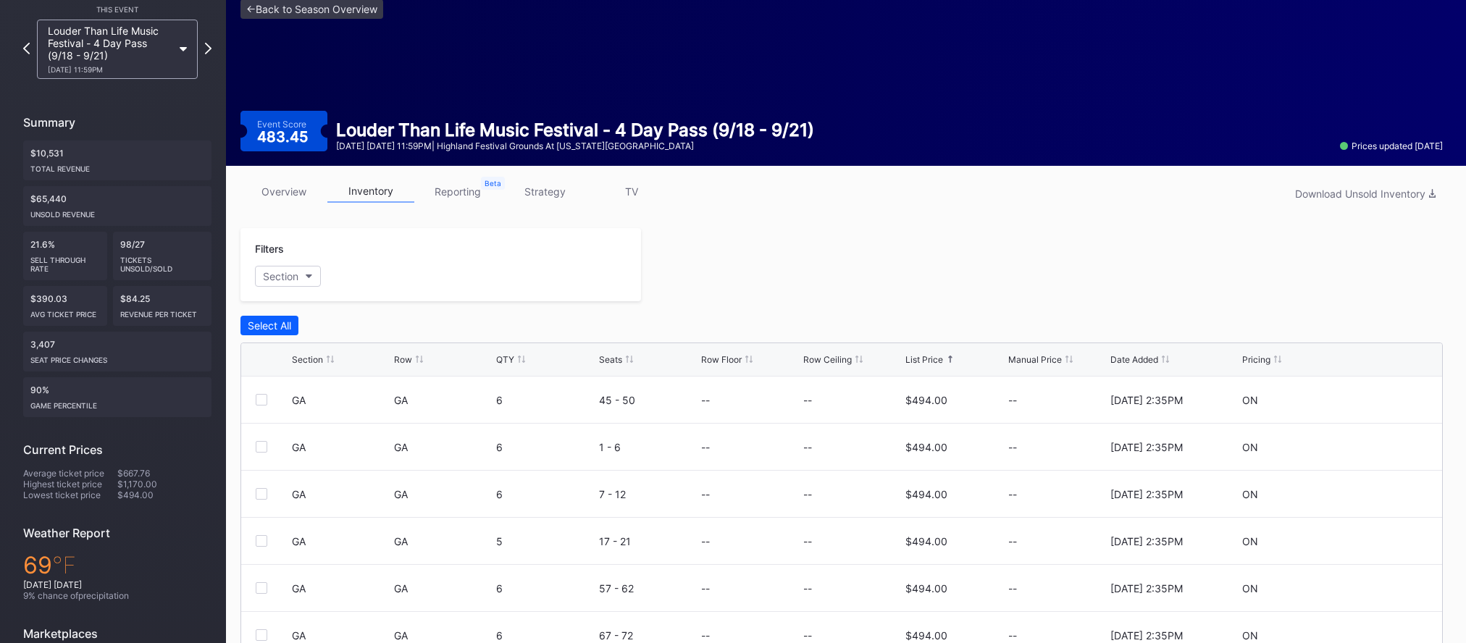
scroll to position [0, 0]
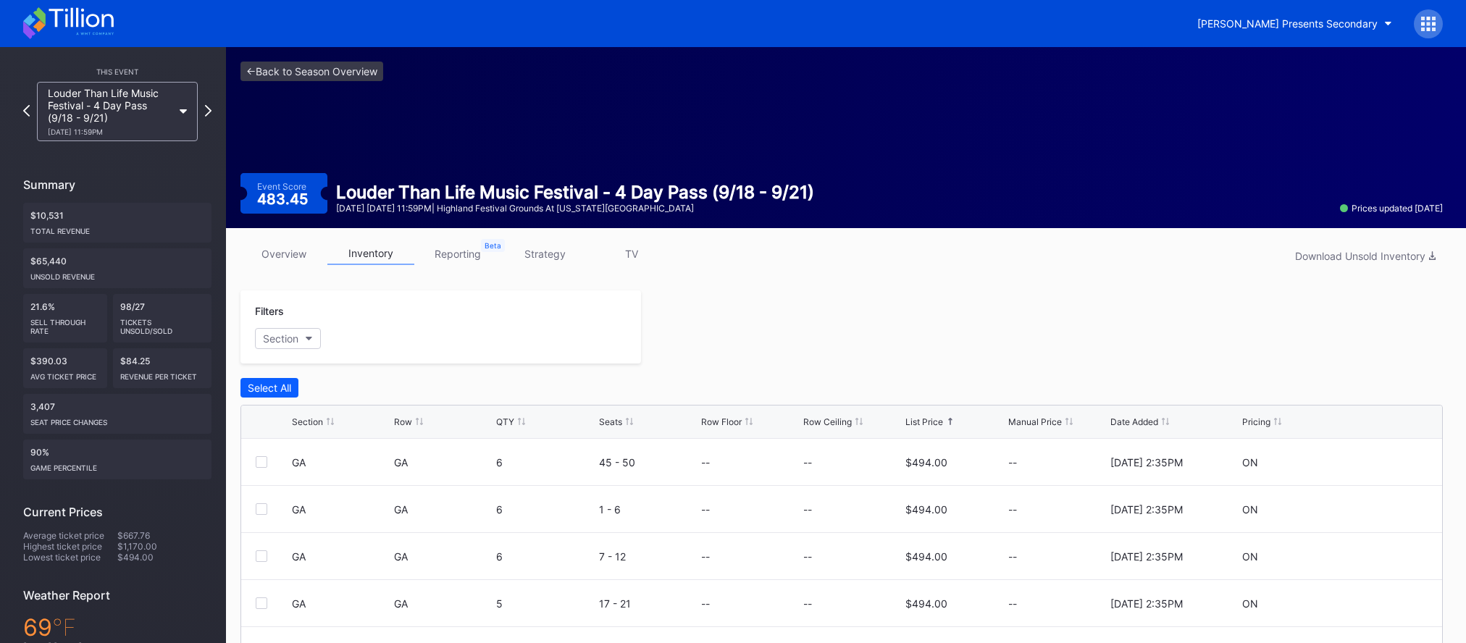
click at [546, 258] on link "strategy" at bounding box center [544, 254] width 87 height 22
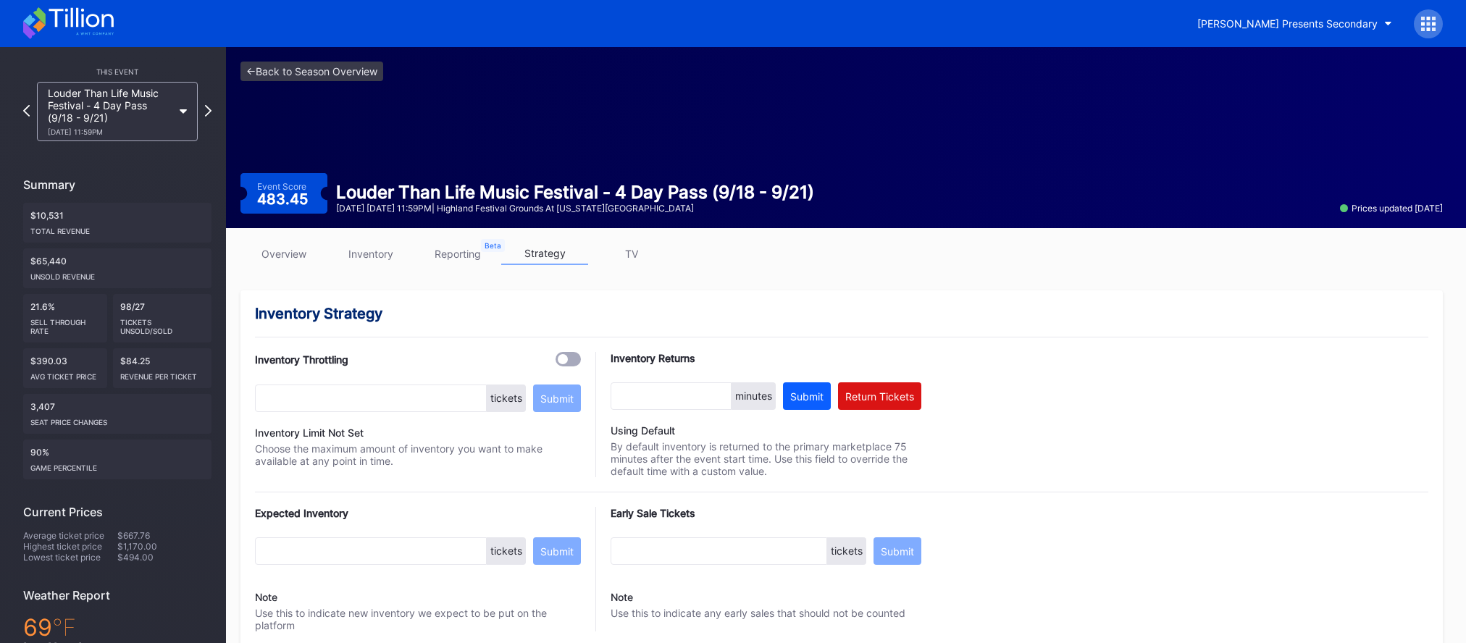
click at [282, 256] on link "overview" at bounding box center [283, 254] width 87 height 22
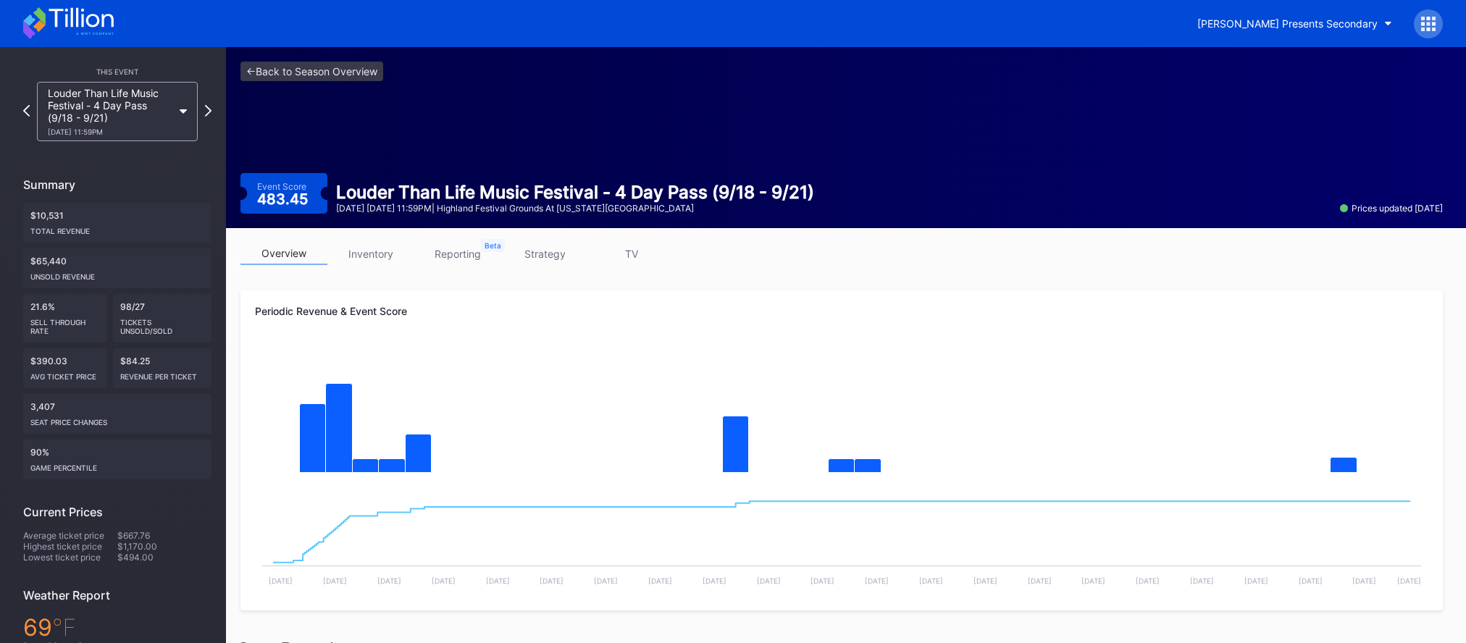
click at [566, 249] on link "strategy" at bounding box center [544, 254] width 87 height 22
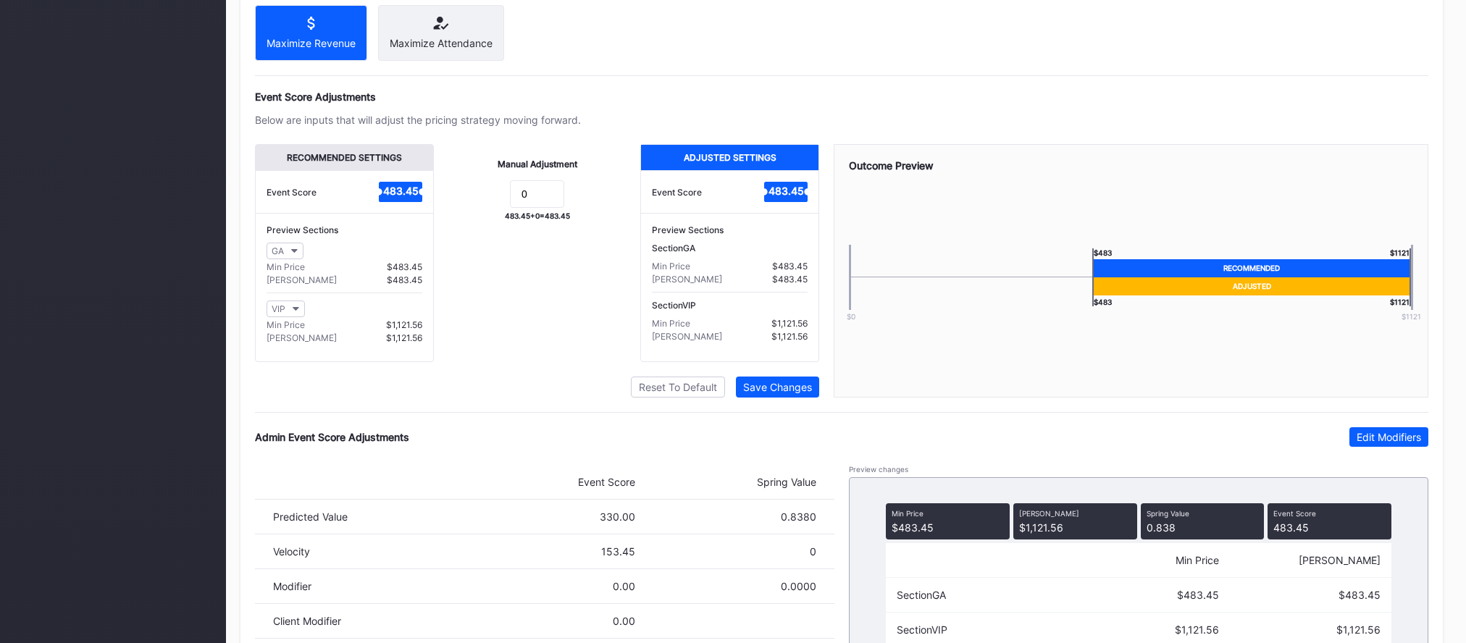
scroll to position [954, 0]
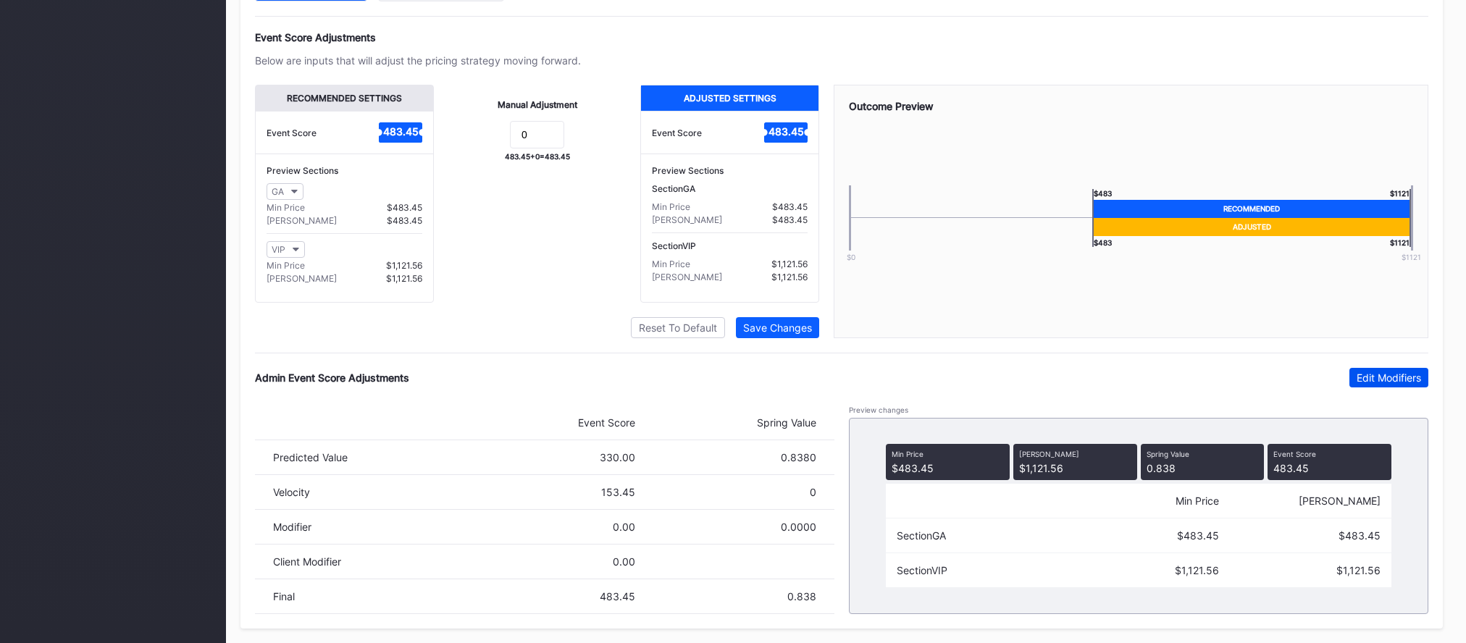
click at [1363, 377] on div "Edit Modifiers" at bounding box center [1388, 378] width 64 height 12
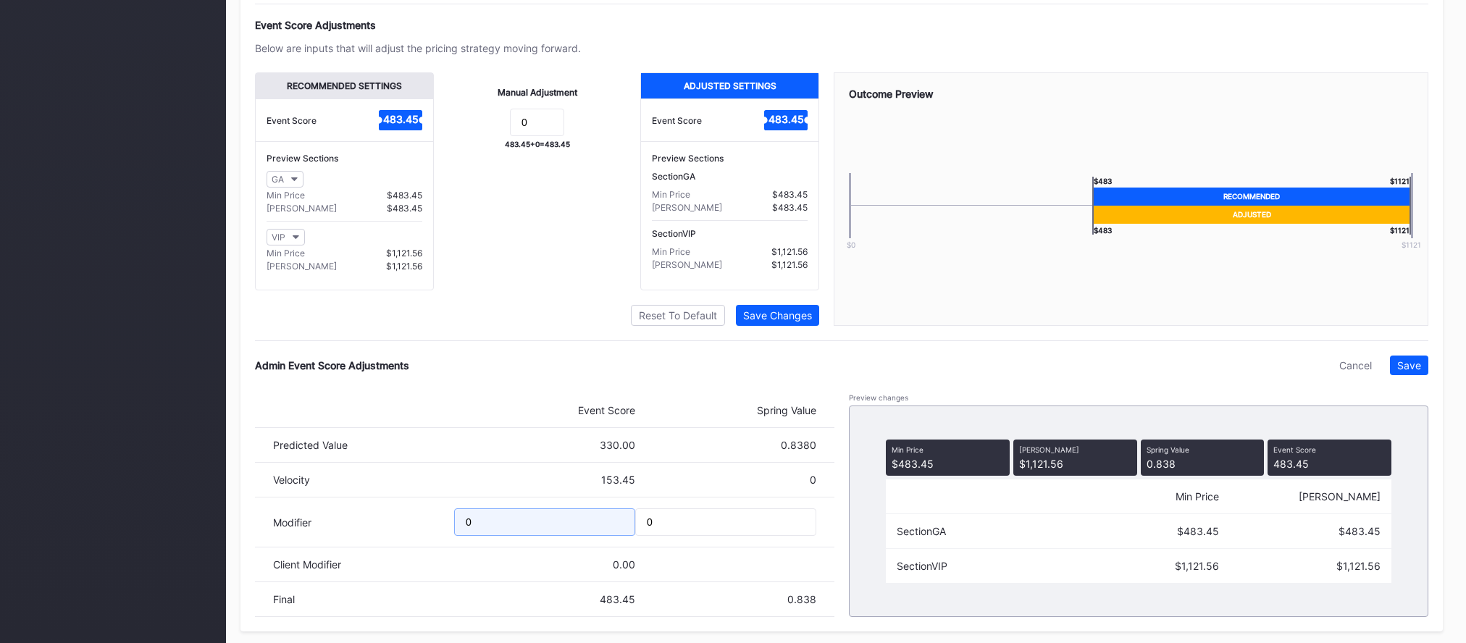
drag, startPoint x: 493, startPoint y: 536, endPoint x: 402, endPoint y: 535, distance: 91.2
click at [405, 535] on div "Modifier 0 0" at bounding box center [544, 523] width 579 height 50
type input "-10.75"
click at [1418, 372] on div "Save" at bounding box center [1409, 365] width 24 height 12
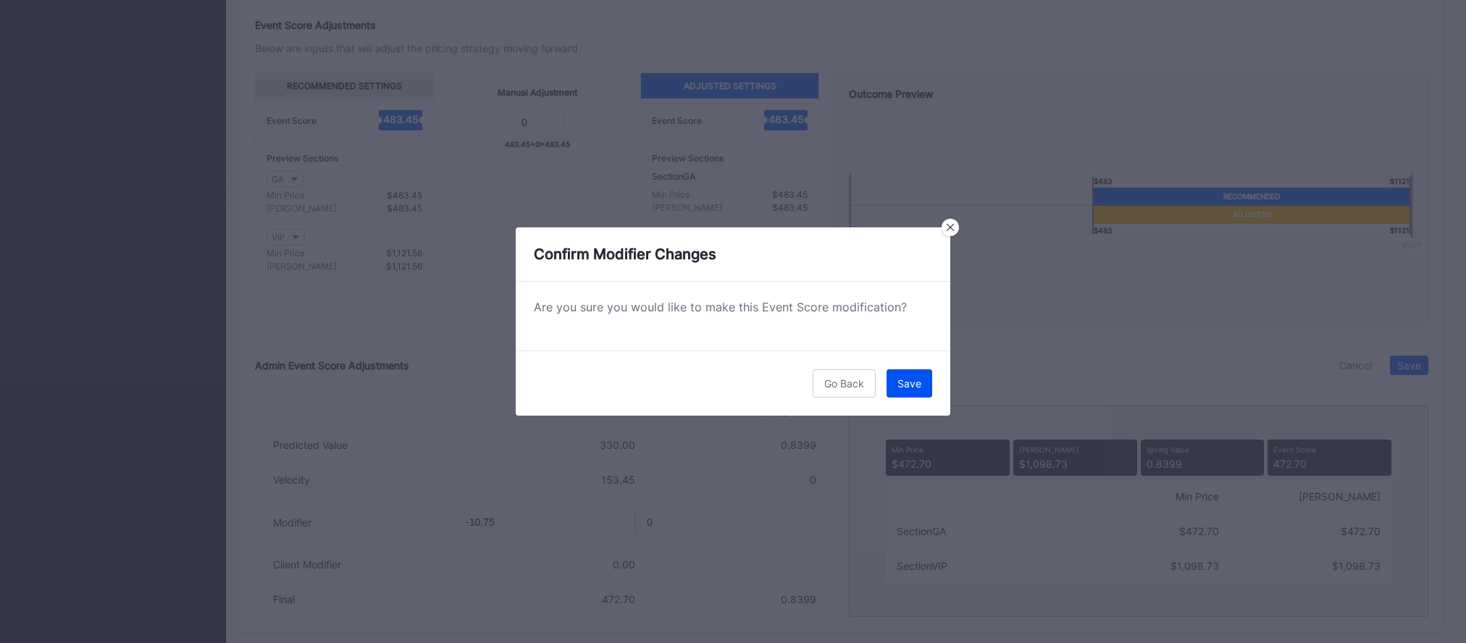
click at [923, 387] on button "Save" at bounding box center [909, 383] width 46 height 28
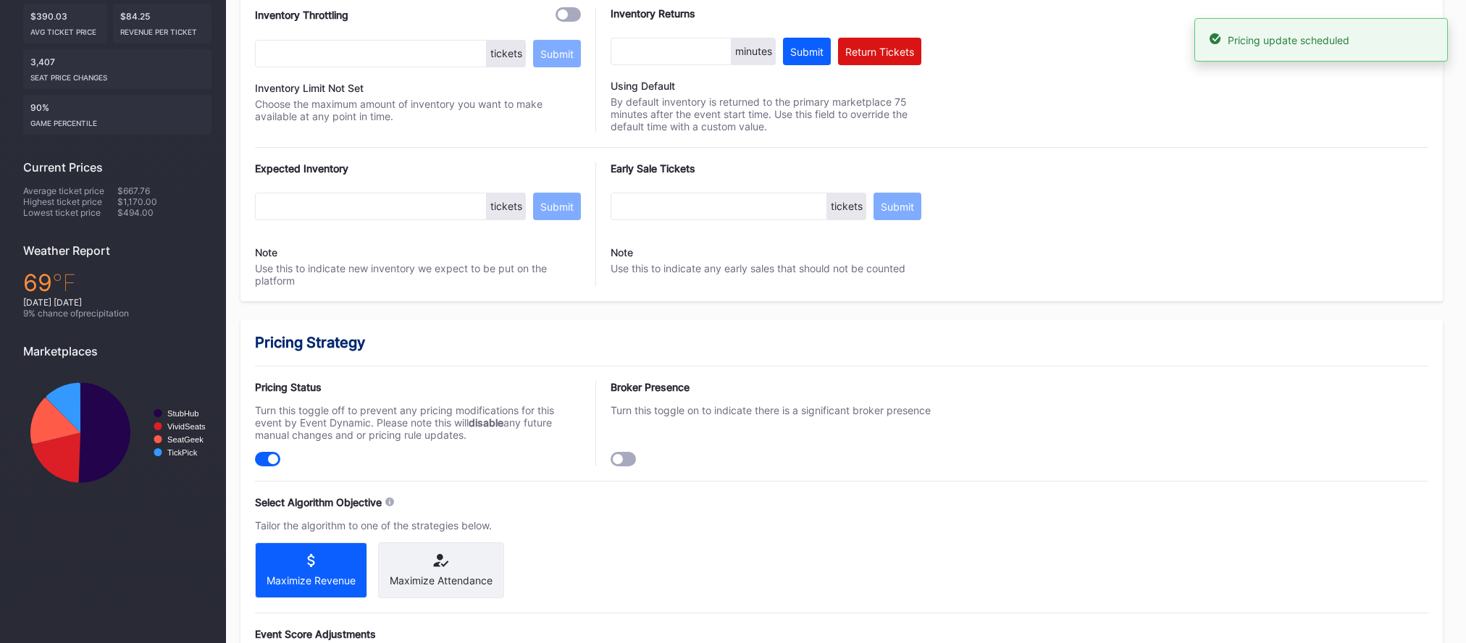
scroll to position [0, 0]
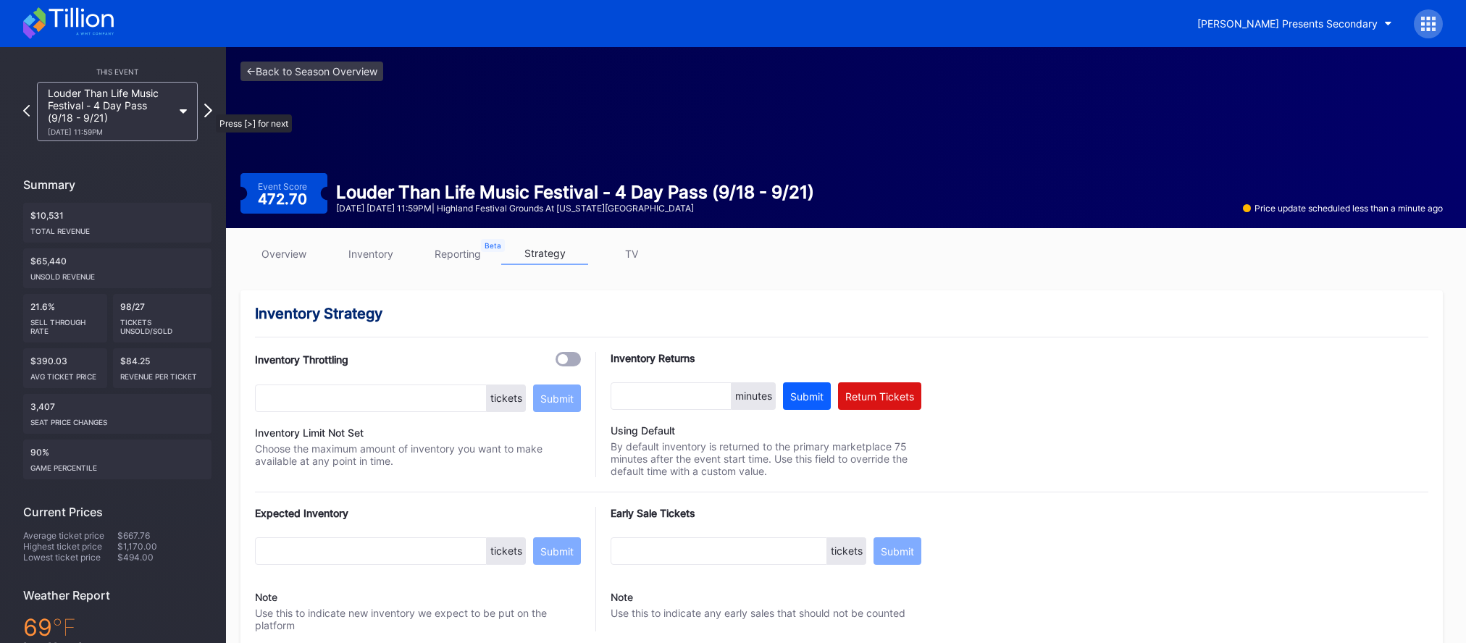
click at [207, 105] on icon at bounding box center [208, 111] width 8 height 14
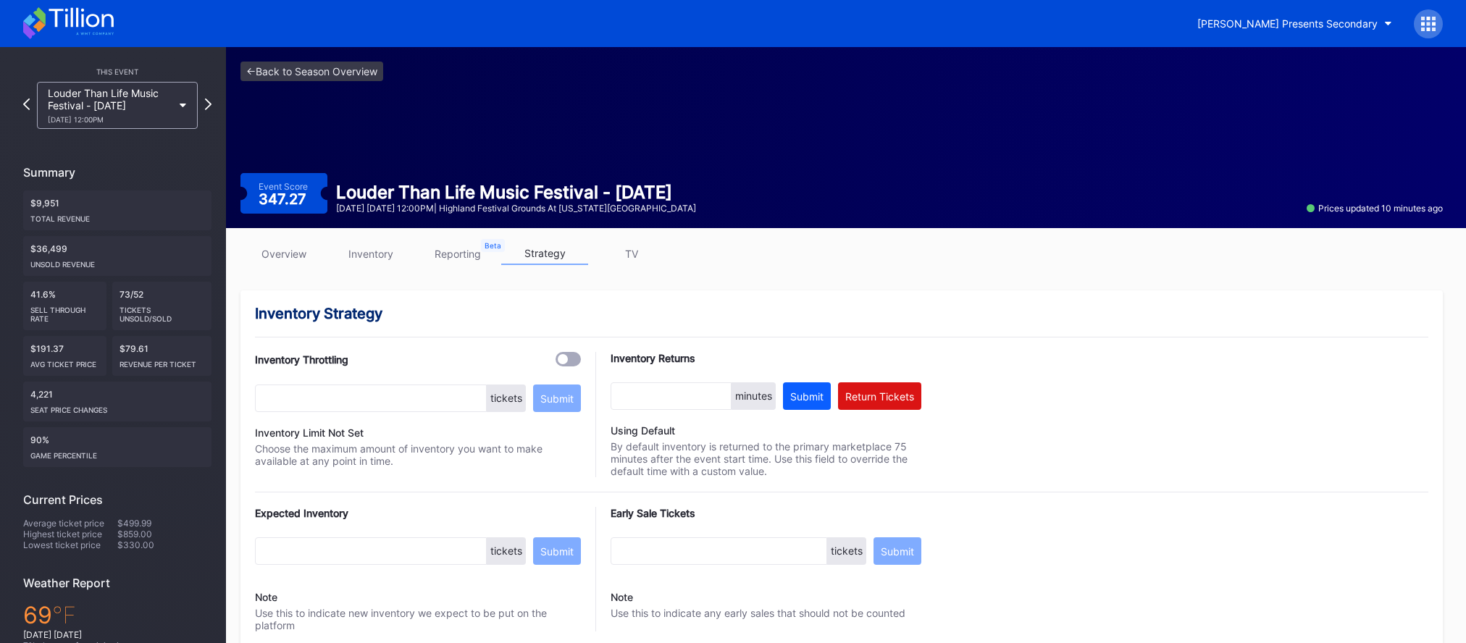
click at [322, 254] on link "overview" at bounding box center [283, 254] width 87 height 22
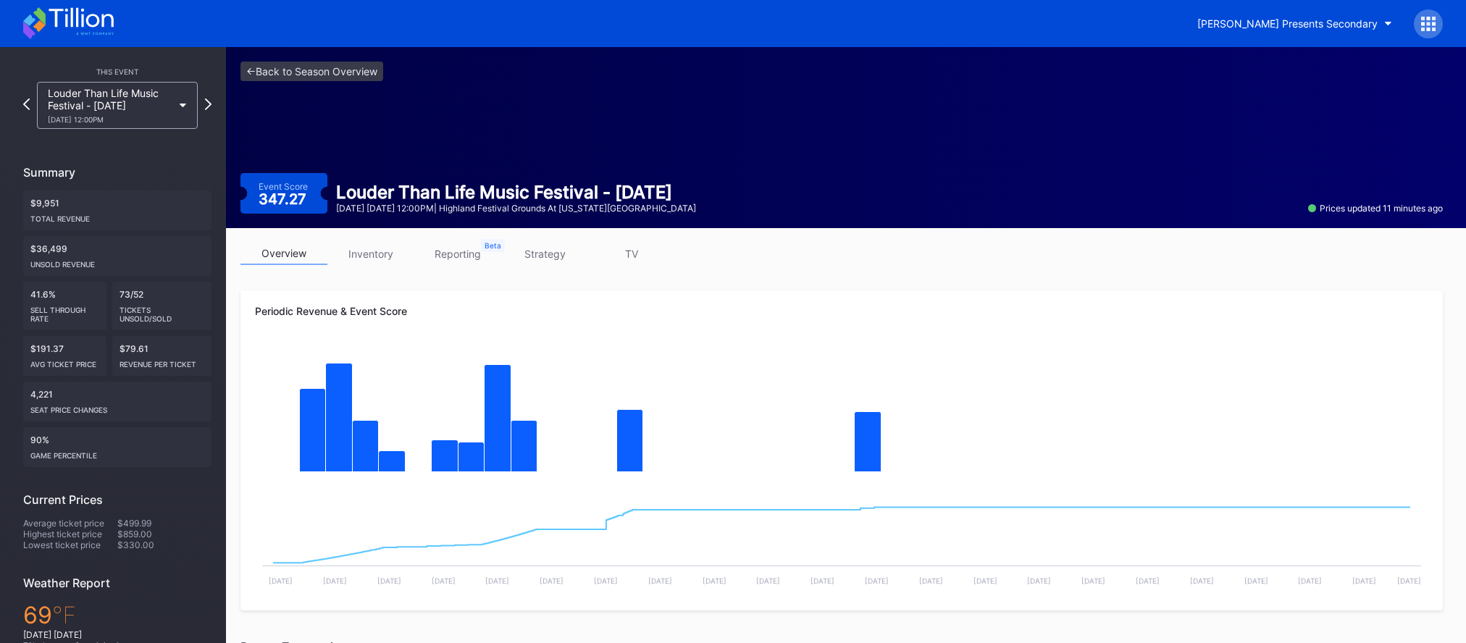
click at [366, 243] on link "inventory" at bounding box center [370, 254] width 87 height 22
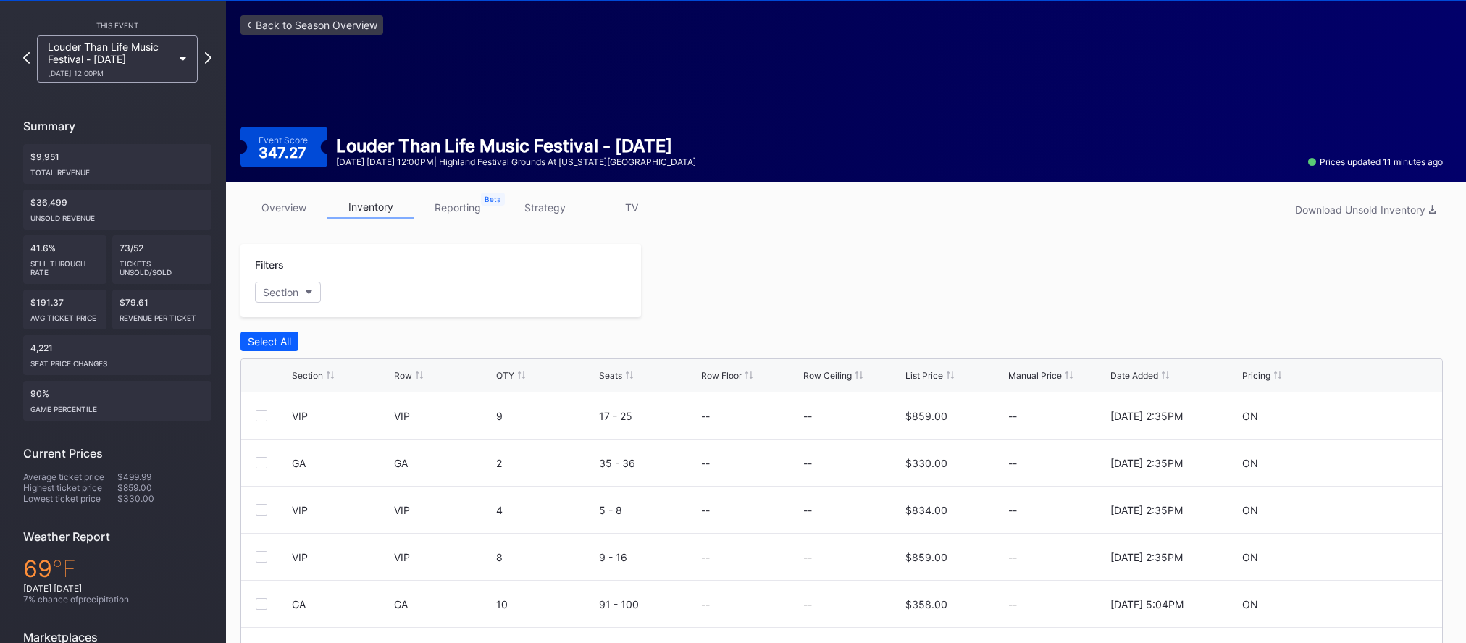
scroll to position [55, 0]
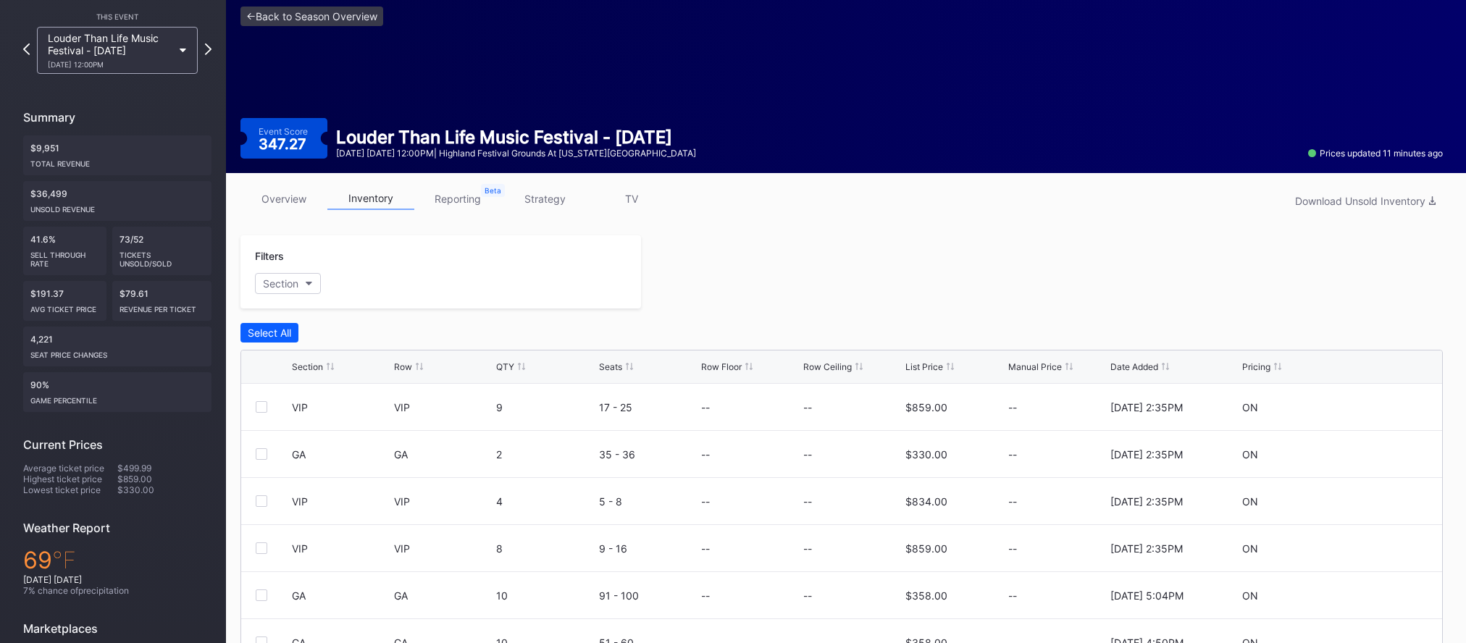
click at [907, 361] on div "List Price" at bounding box center [924, 366] width 38 height 11
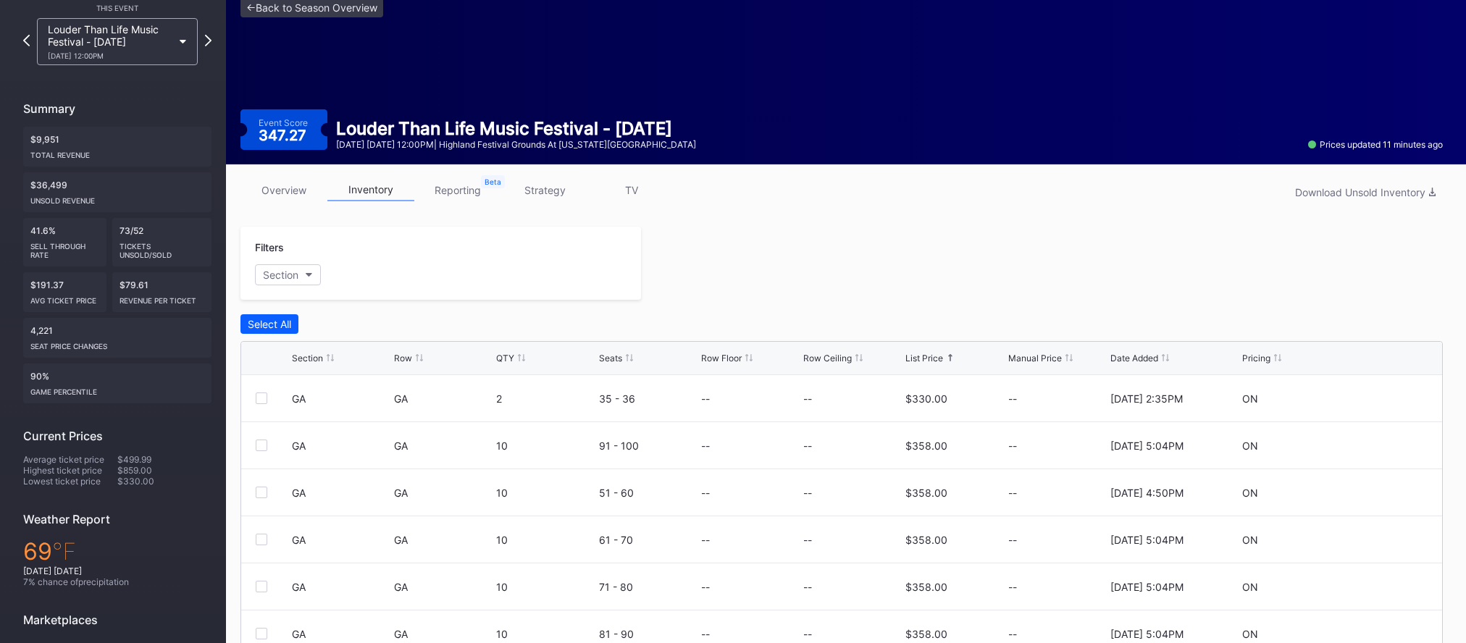
scroll to position [47, 0]
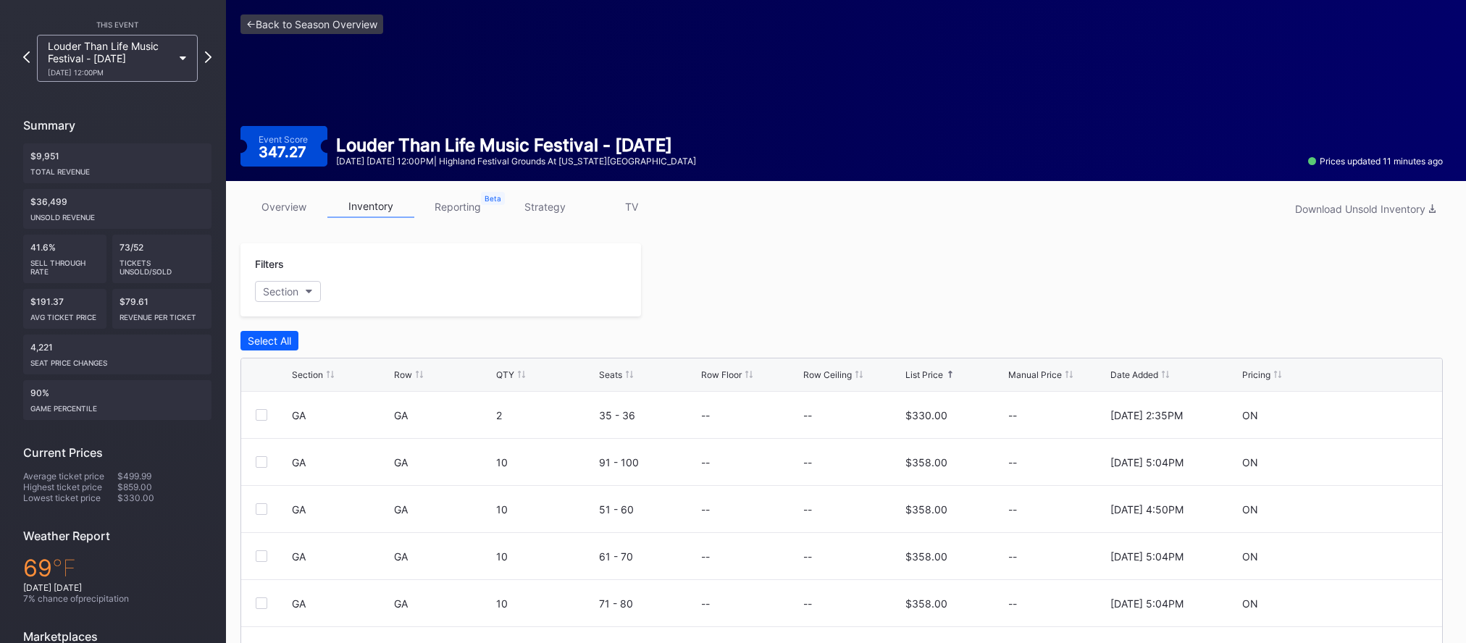
drag, startPoint x: 534, startPoint y: 197, endPoint x: 631, endPoint y: 252, distance: 112.2
click at [534, 198] on link "strategy" at bounding box center [544, 207] width 87 height 22
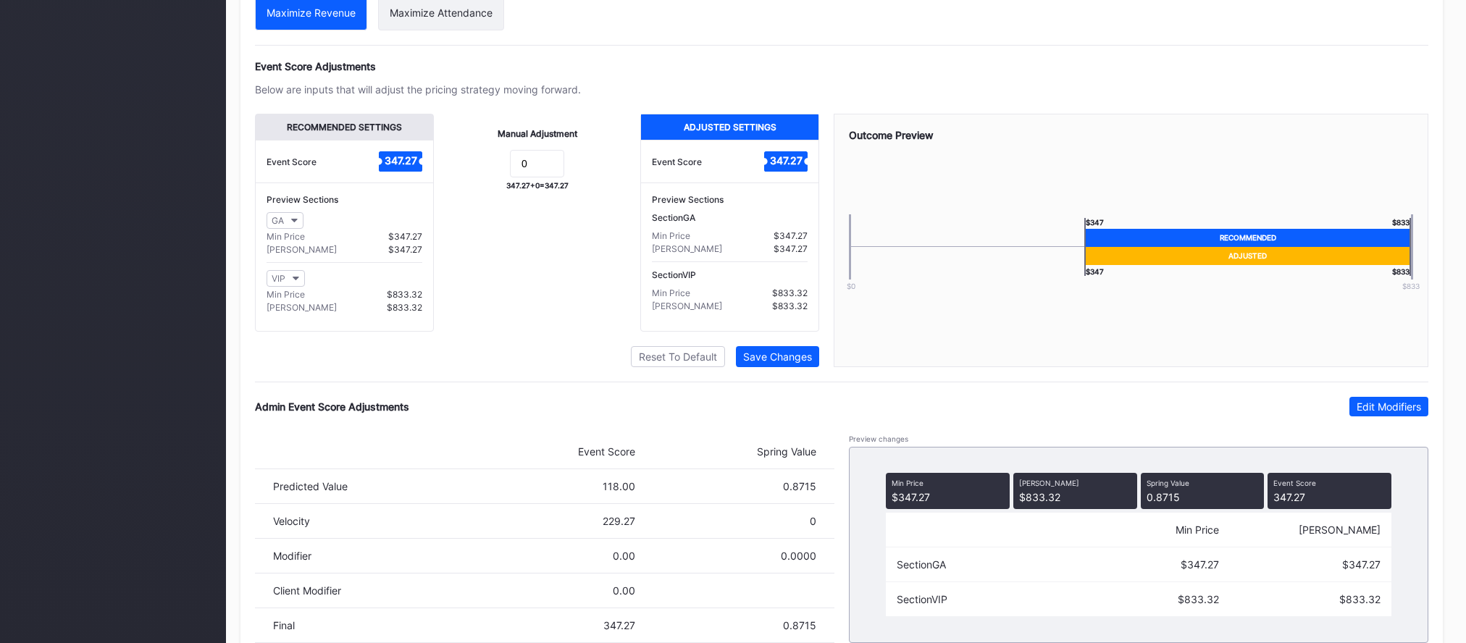
scroll to position [954, 0]
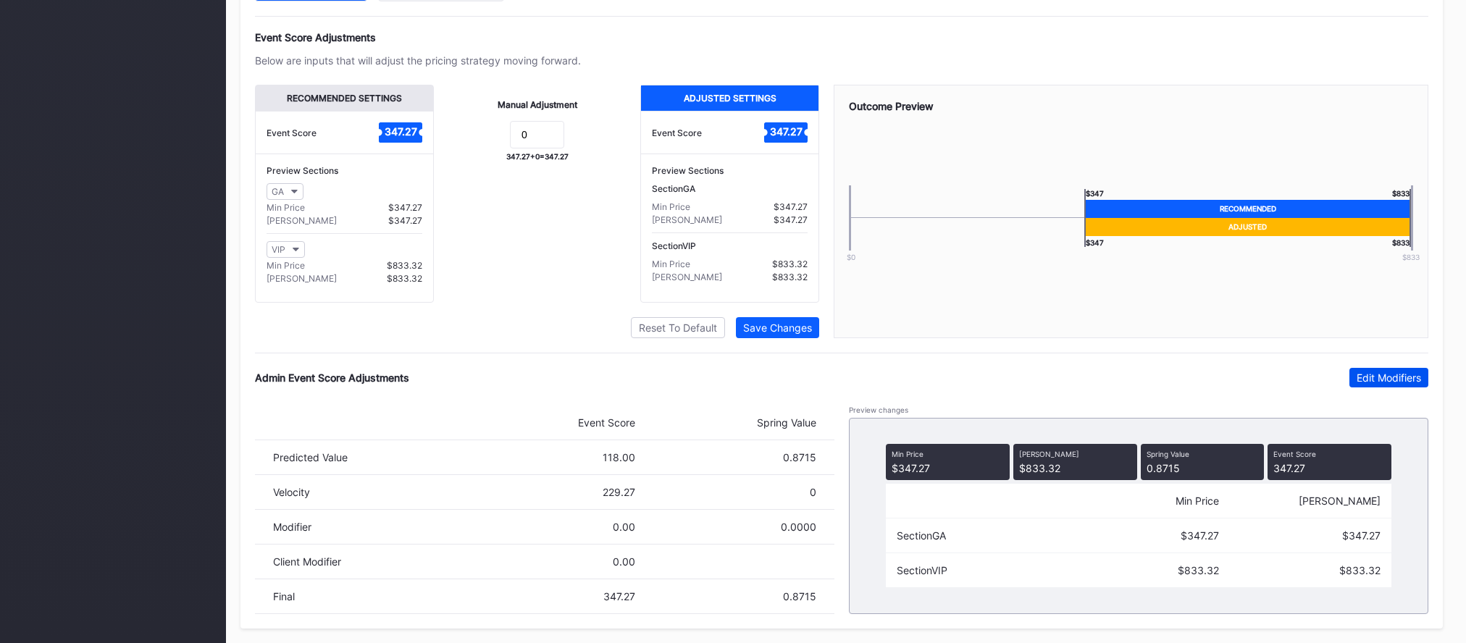
click at [1353, 385] on button "Edit Modifiers" at bounding box center [1388, 378] width 79 height 20
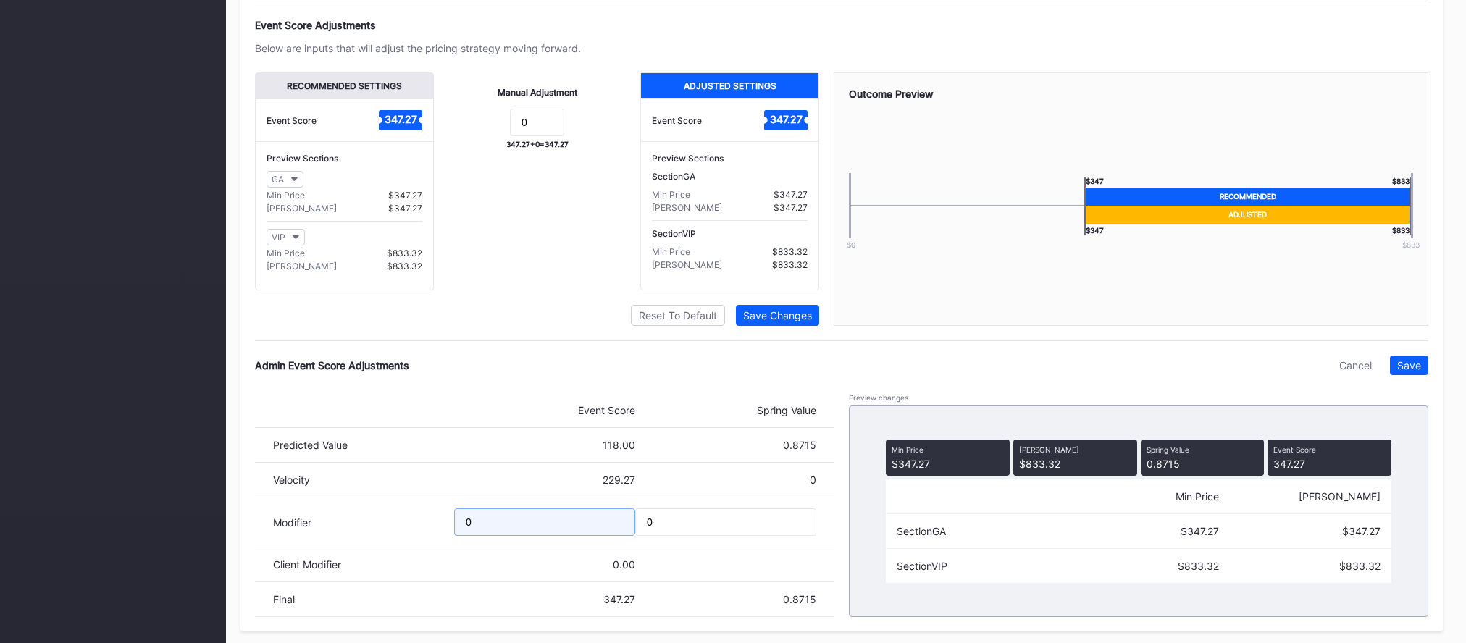
click at [524, 536] on input "0" at bounding box center [544, 522] width 181 height 28
type input "-20.45"
click at [1392, 363] on div "Pricing Strategy Pricing Status Turn this toggle off to prevent any pricing mod…" at bounding box center [841, 170] width 1202 height 921
click at [1398, 371] on button "Save" at bounding box center [1409, 366] width 38 height 20
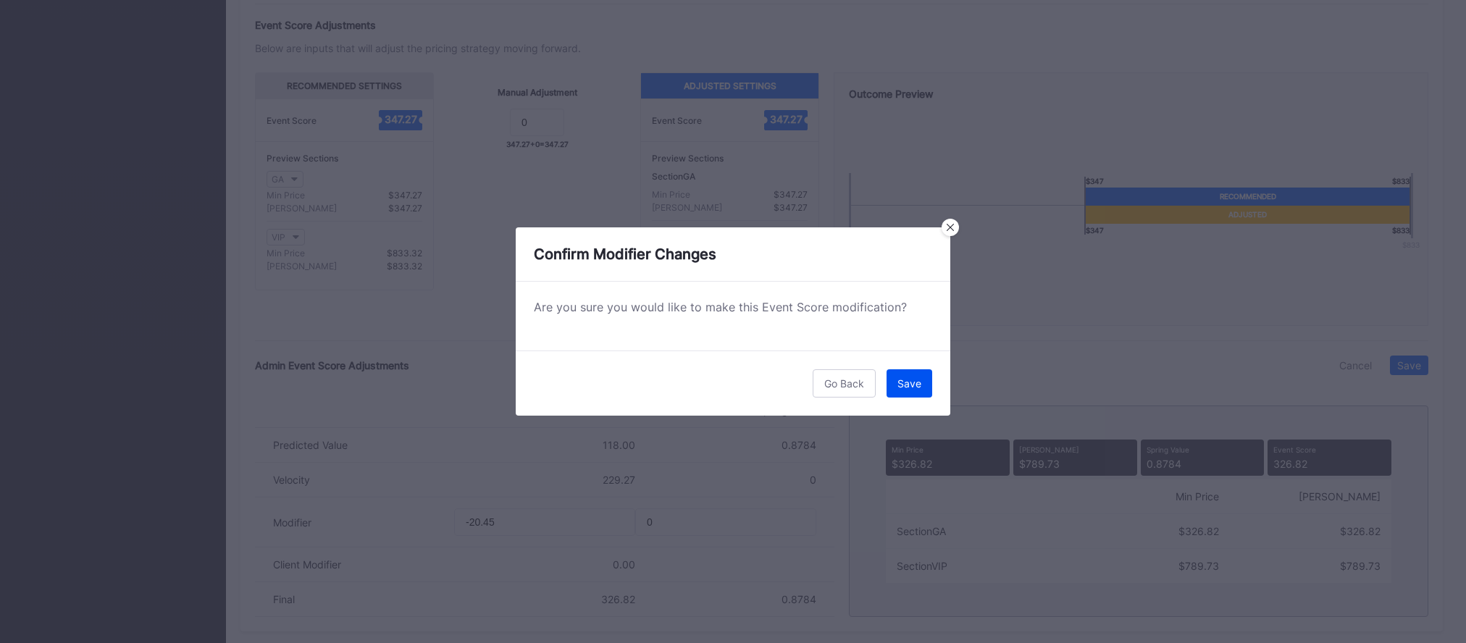
click at [922, 380] on button "Save" at bounding box center [909, 383] width 46 height 28
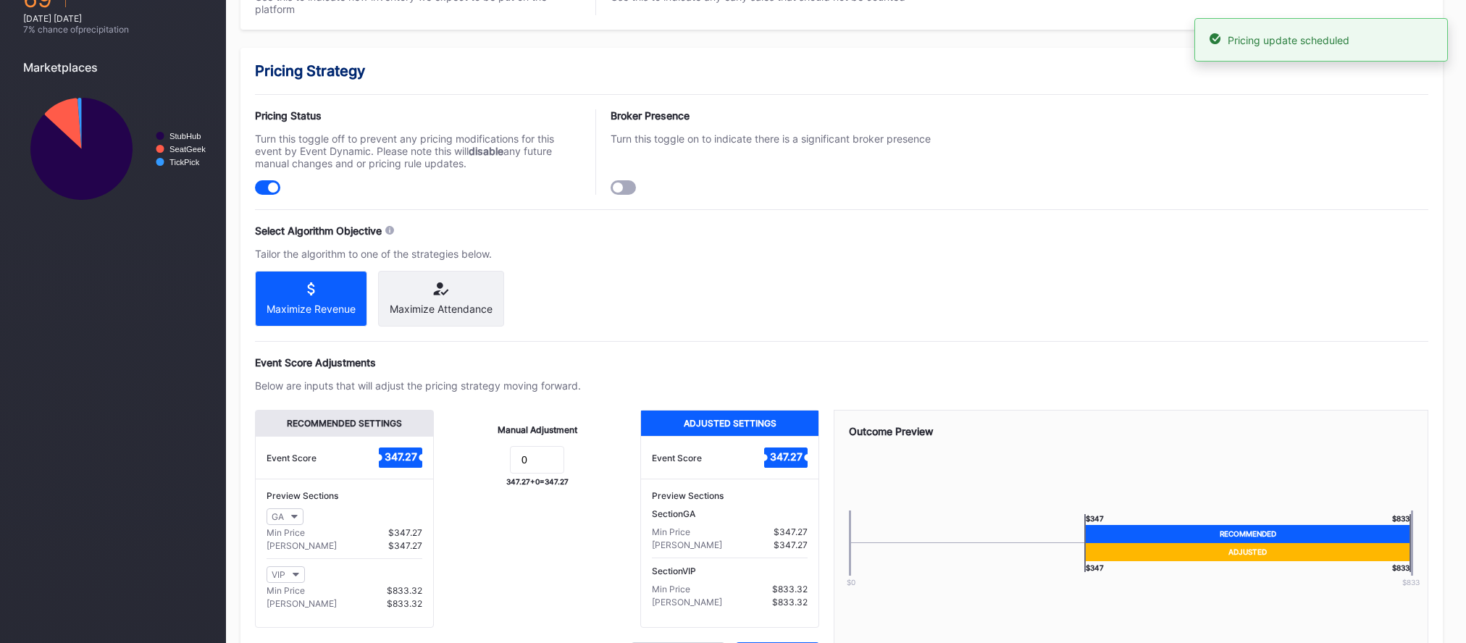
scroll to position [0, 0]
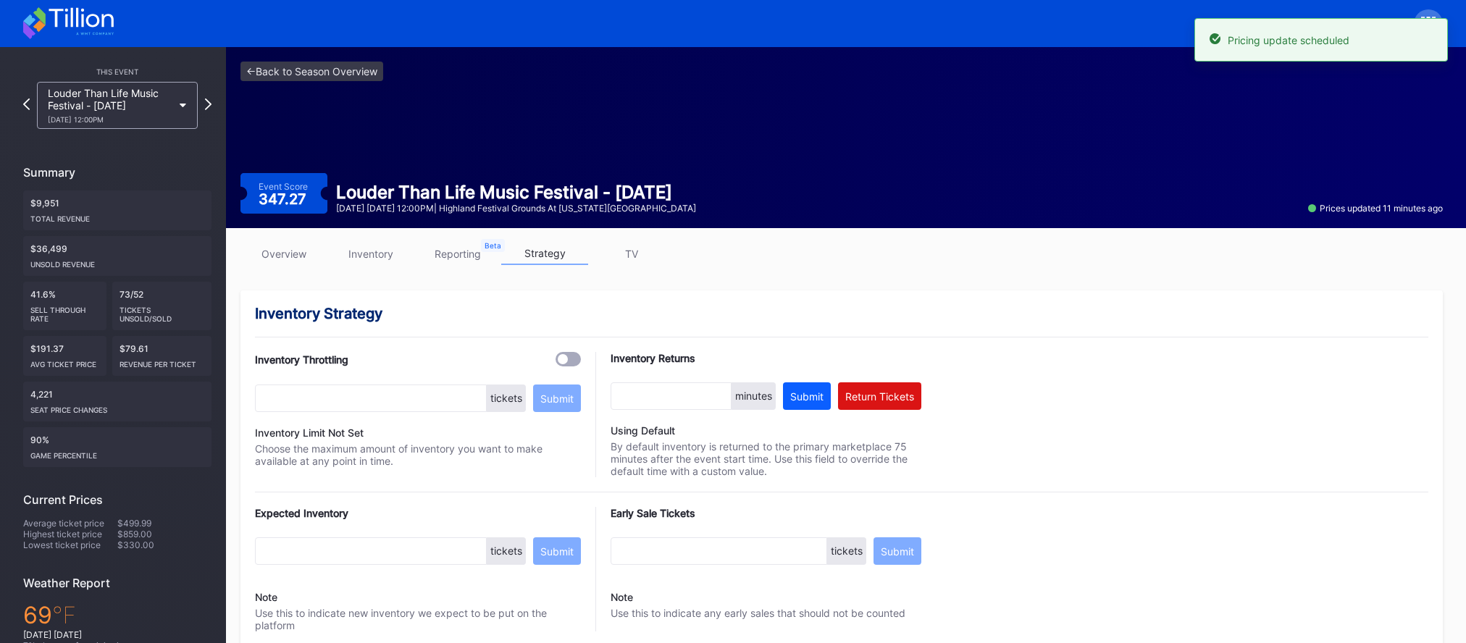
click at [211, 106] on div "This Event Louder Than Life Music Festival - Friday 9/19 Friday 12:00PM Summary…" at bounding box center [117, 445] width 217 height 796
click at [209, 106] on icon at bounding box center [208, 104] width 8 height 14
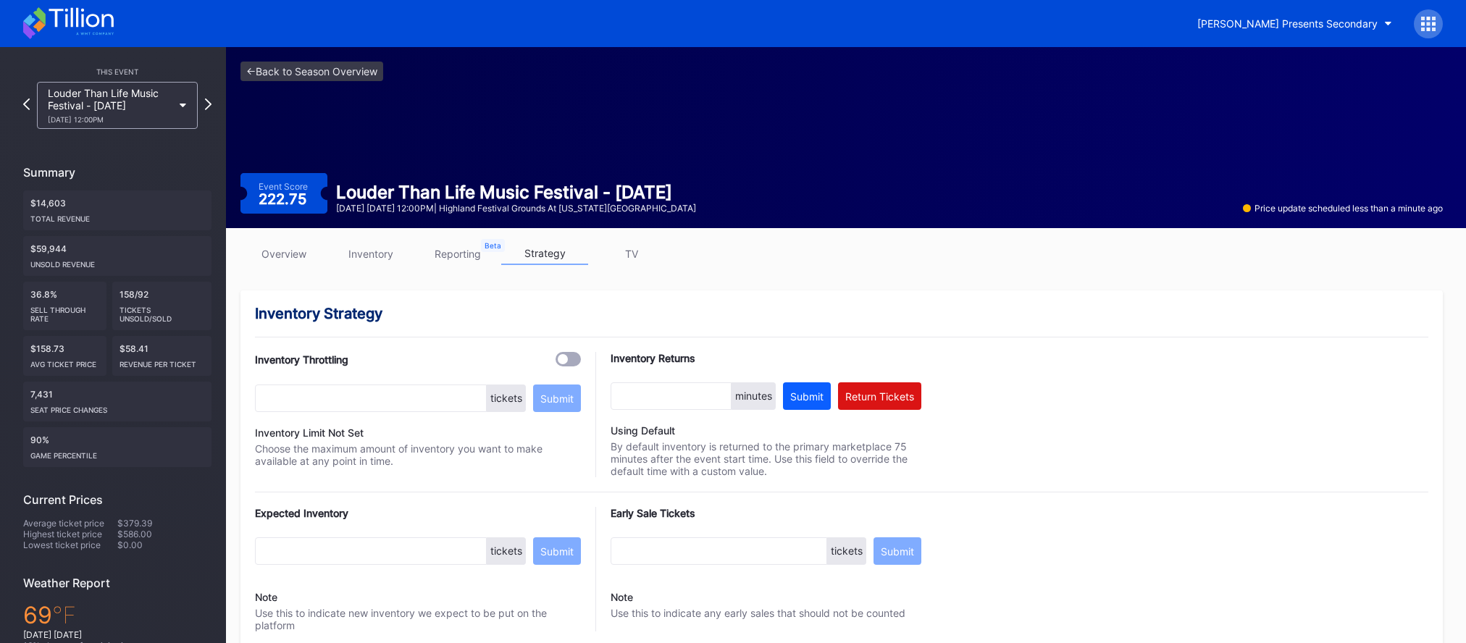
click at [256, 255] on link "overview" at bounding box center [283, 254] width 87 height 22
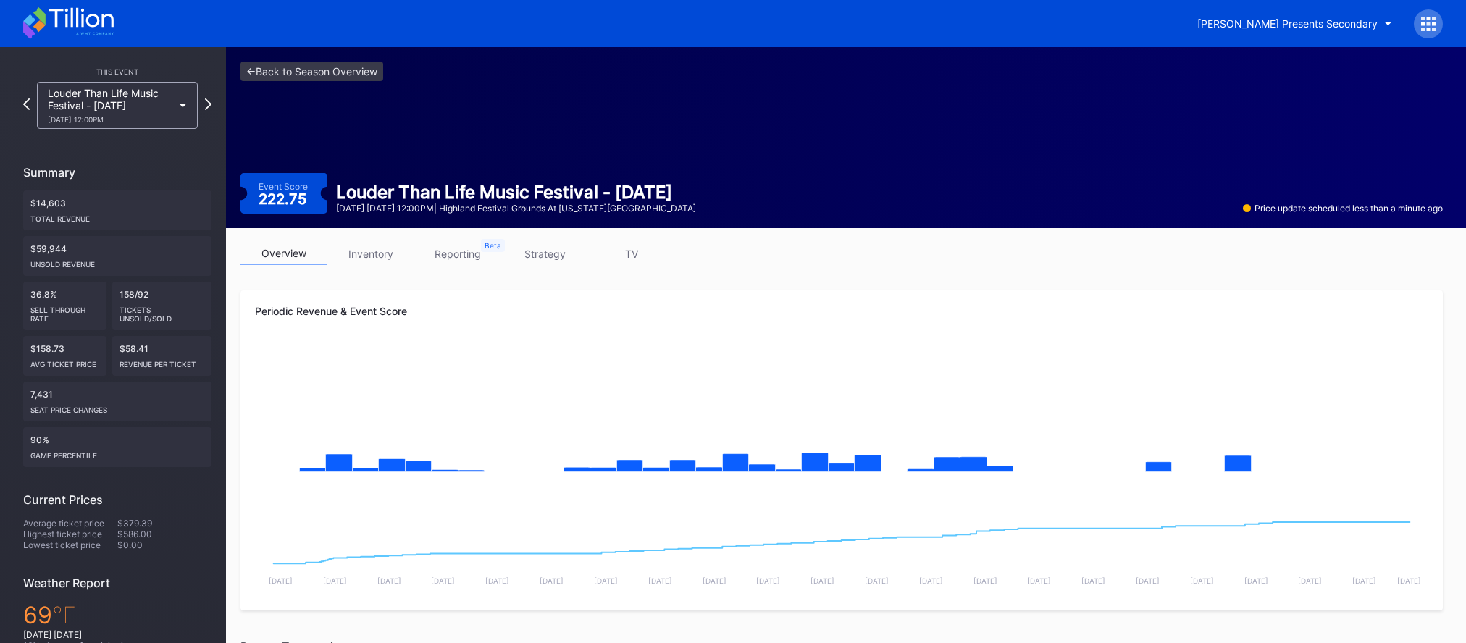
click at [559, 253] on link "strategy" at bounding box center [544, 254] width 87 height 22
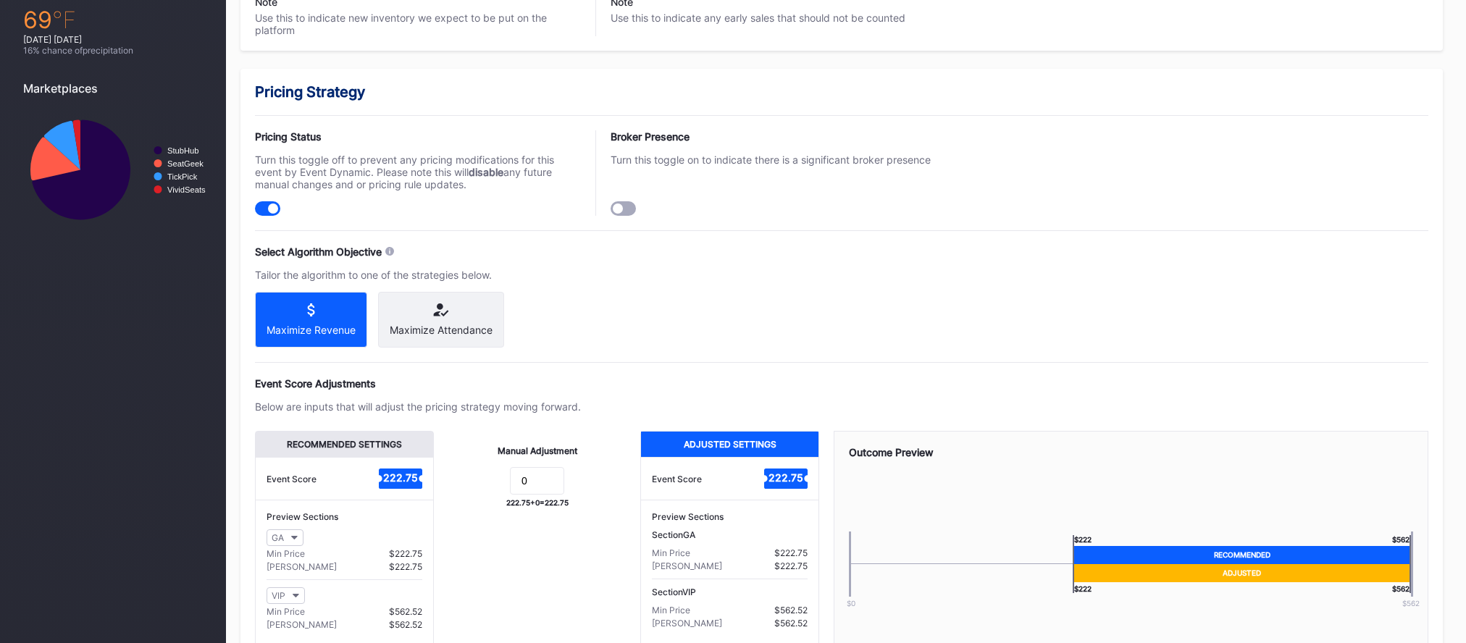
scroll to position [954, 0]
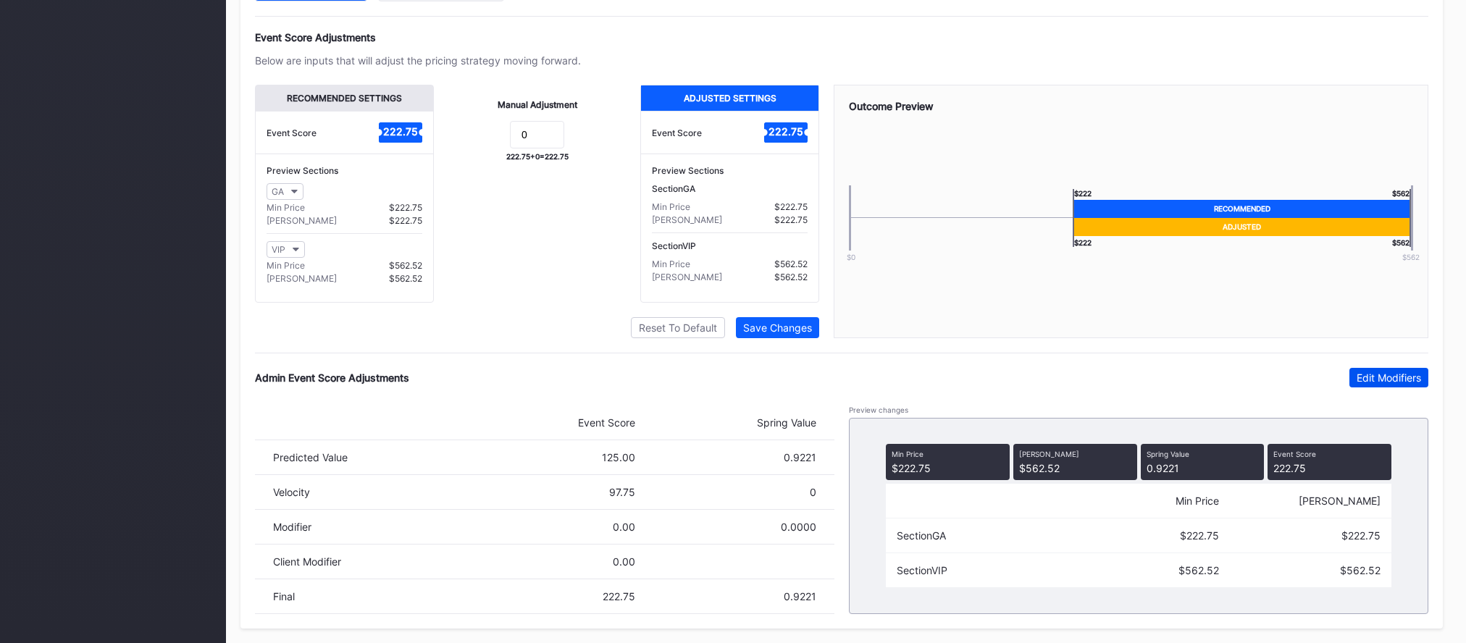
click at [1396, 385] on button "Edit Modifiers" at bounding box center [1388, 378] width 79 height 20
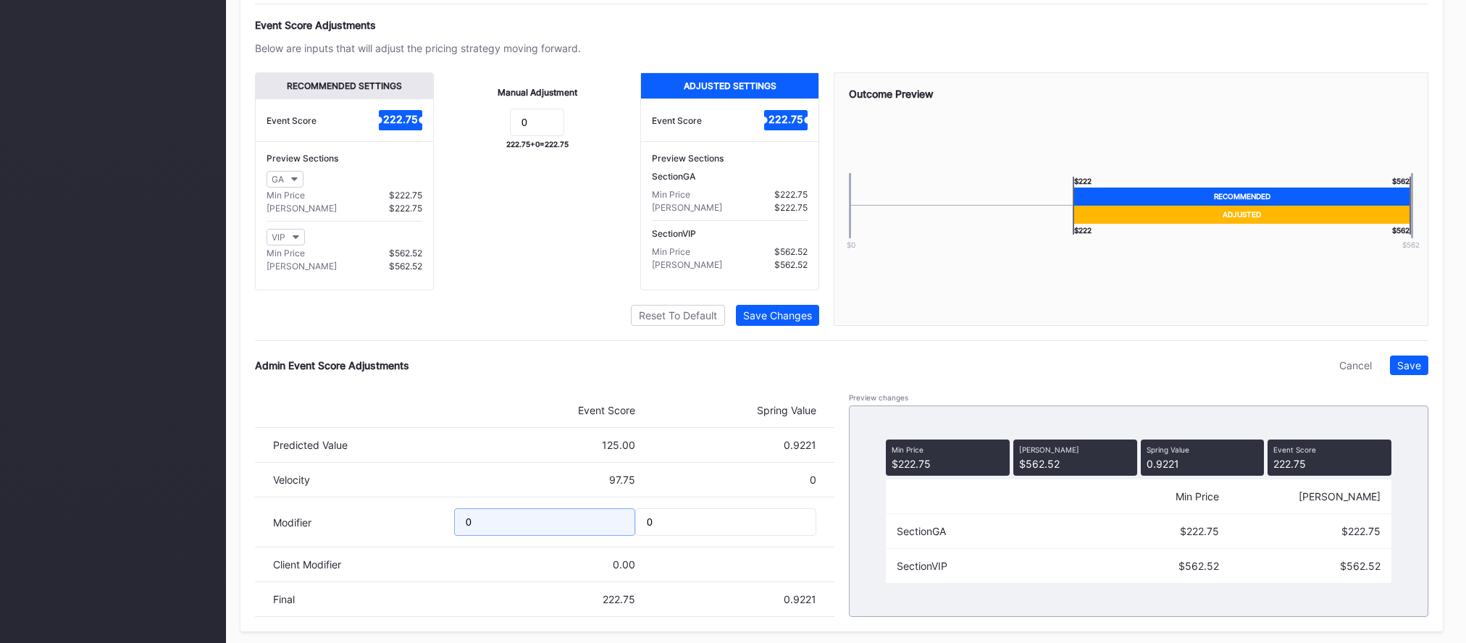
click at [576, 536] on input "0" at bounding box center [544, 522] width 181 height 28
type input "-10.79"
click at [1407, 372] on div "Save" at bounding box center [1409, 365] width 24 height 12
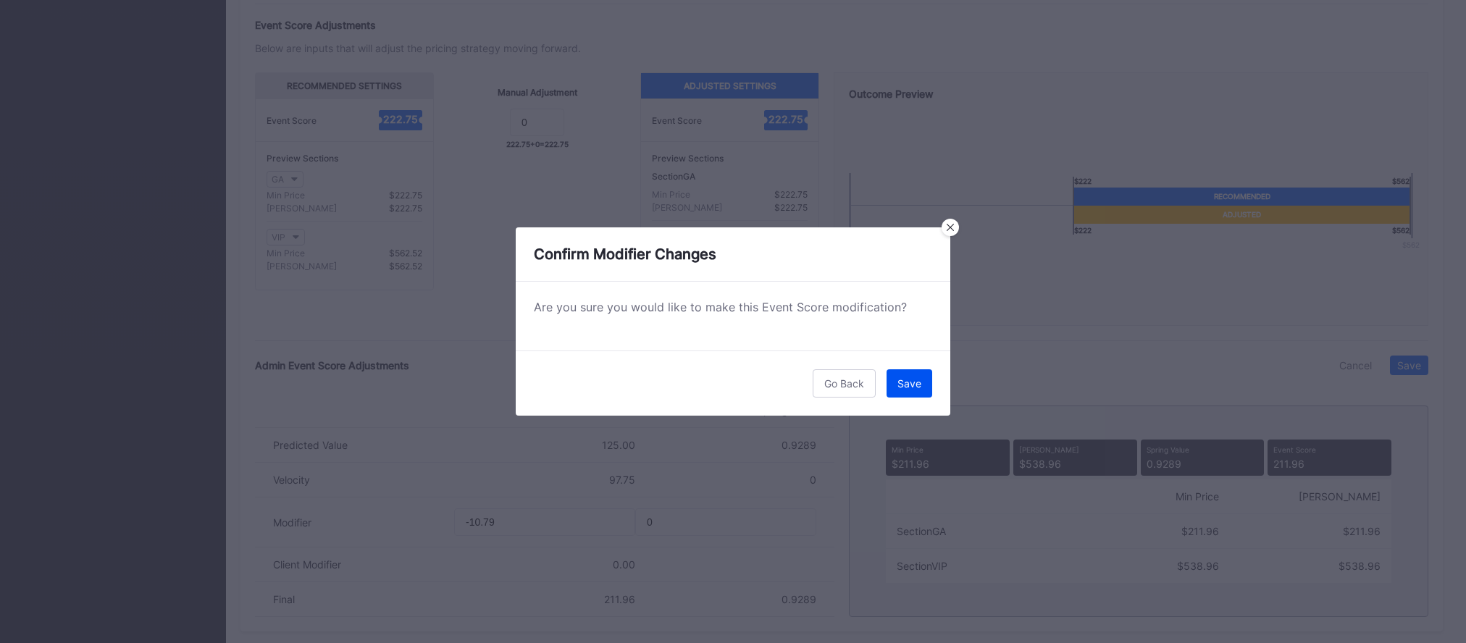
click at [909, 393] on button "Save" at bounding box center [909, 383] width 46 height 28
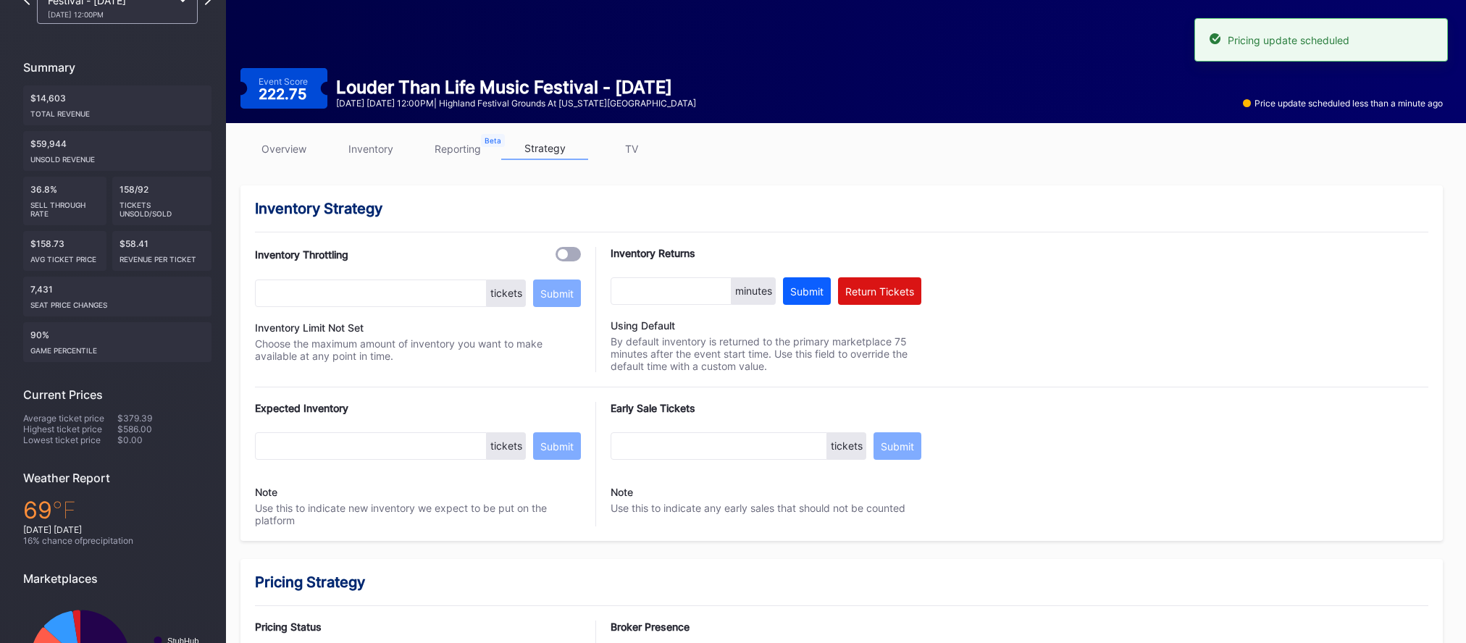
scroll to position [0, 0]
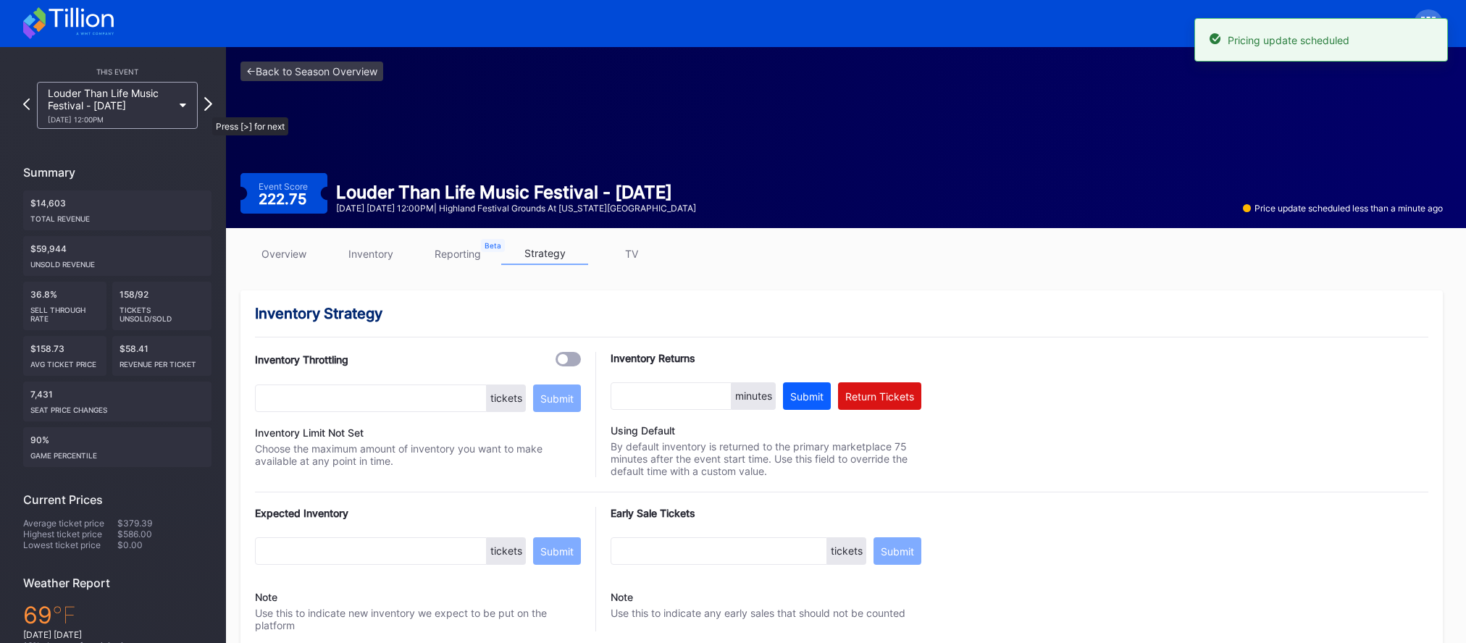
click at [205, 110] on icon at bounding box center [208, 104] width 8 height 14
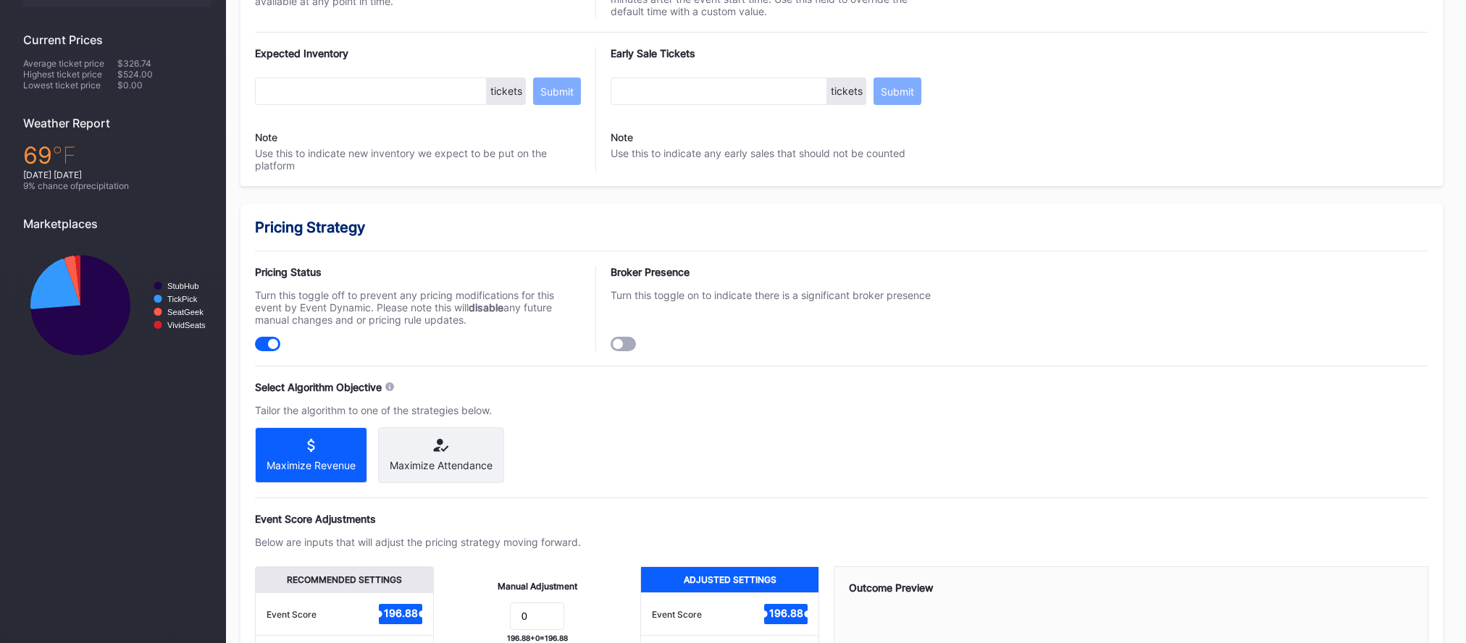
scroll to position [954, 0]
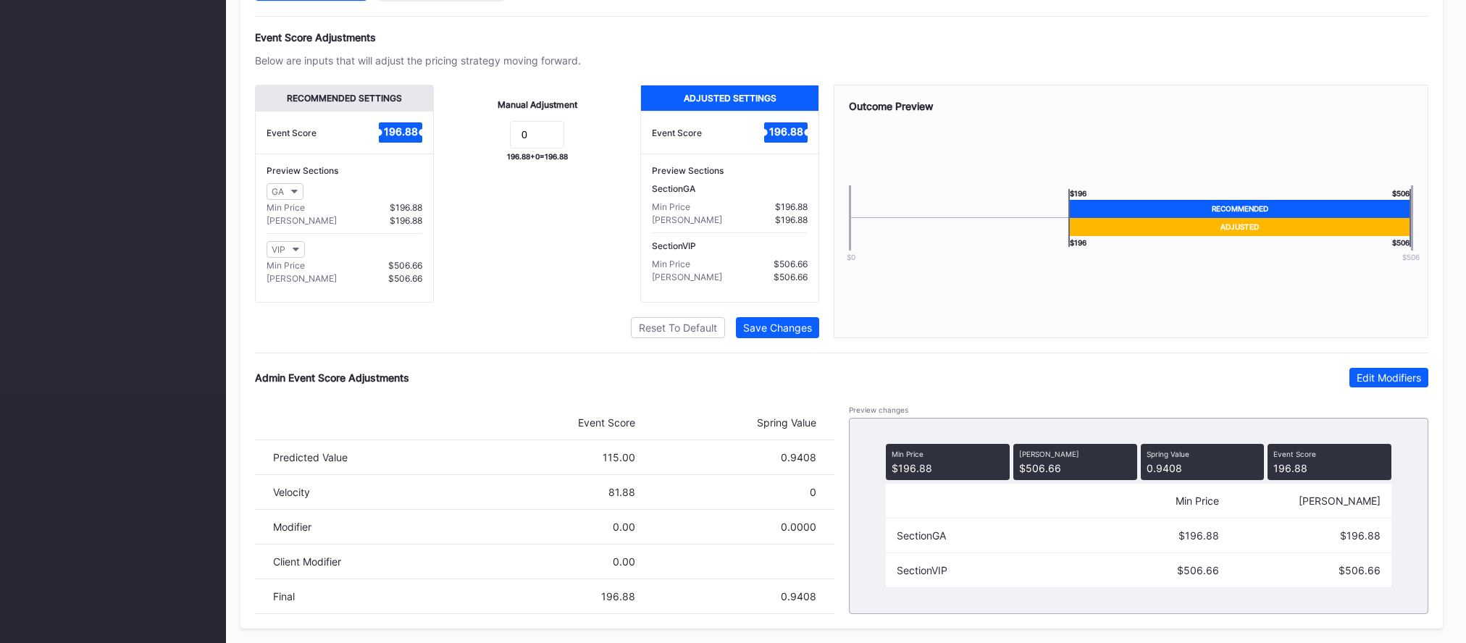
click at [1344, 369] on div "Admin Event Score Adjustments Edit Modifiers" at bounding box center [841, 378] width 1173 height 20
click at [1353, 371] on button "Edit Modifiers" at bounding box center [1388, 378] width 79 height 20
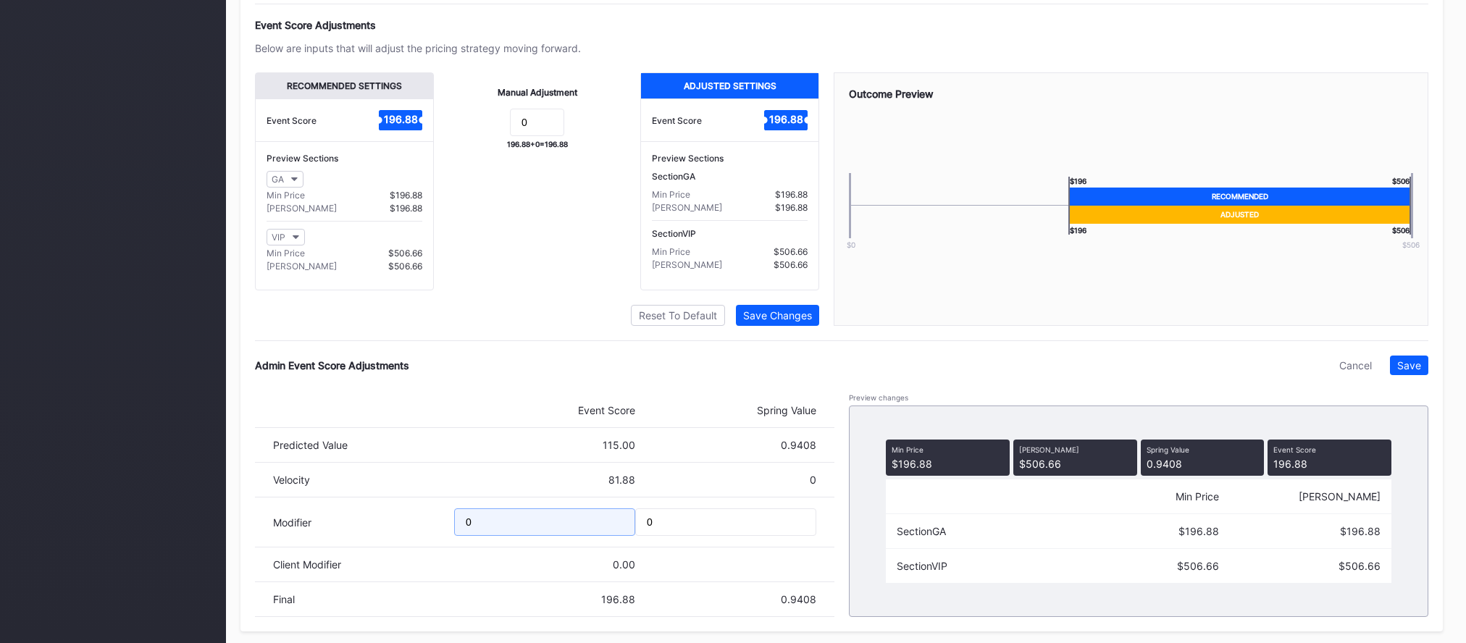
click at [572, 532] on input "0" at bounding box center [544, 522] width 181 height 28
click at [568, 531] on input "0" at bounding box center [544, 522] width 181 height 28
type input "-10.72"
click at [1428, 379] on div "Pricing Strategy Pricing Status Turn this toggle off to prevent any pricing mod…" at bounding box center [841, 170] width 1202 height 921
click at [1417, 372] on div "Save" at bounding box center [1409, 365] width 24 height 12
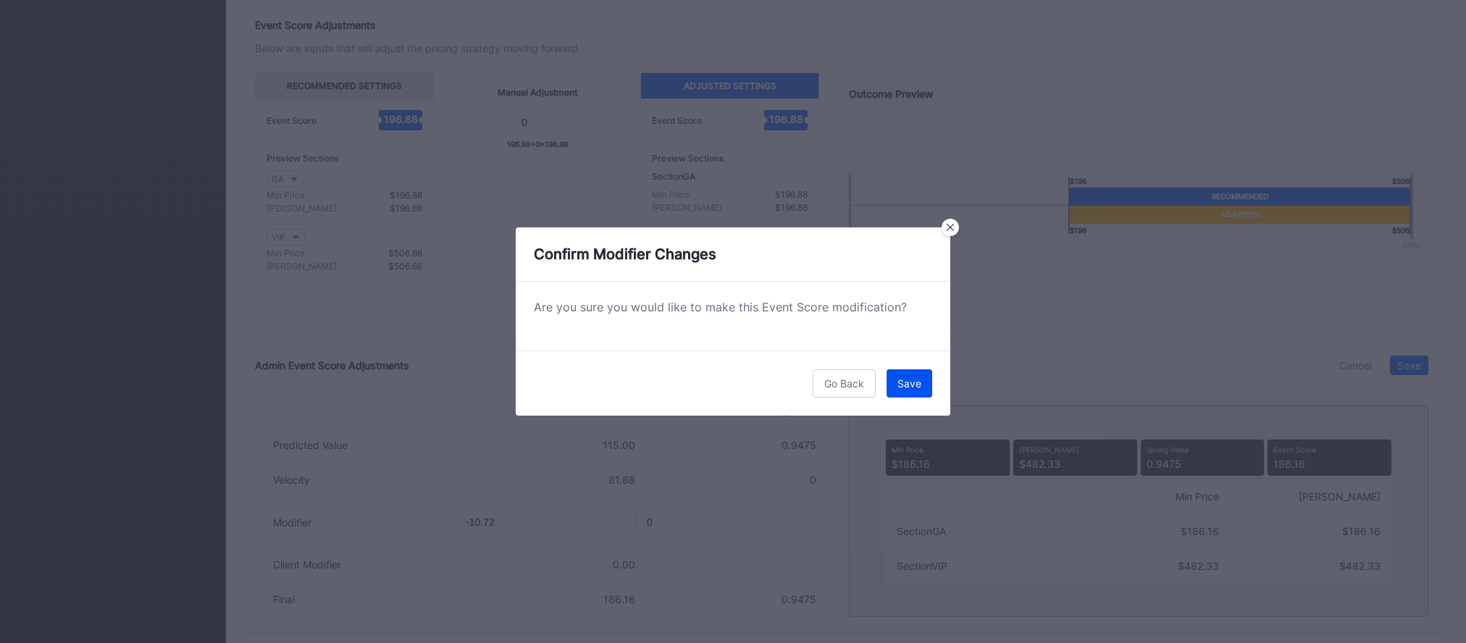
click at [916, 387] on div "Save" at bounding box center [909, 383] width 24 height 12
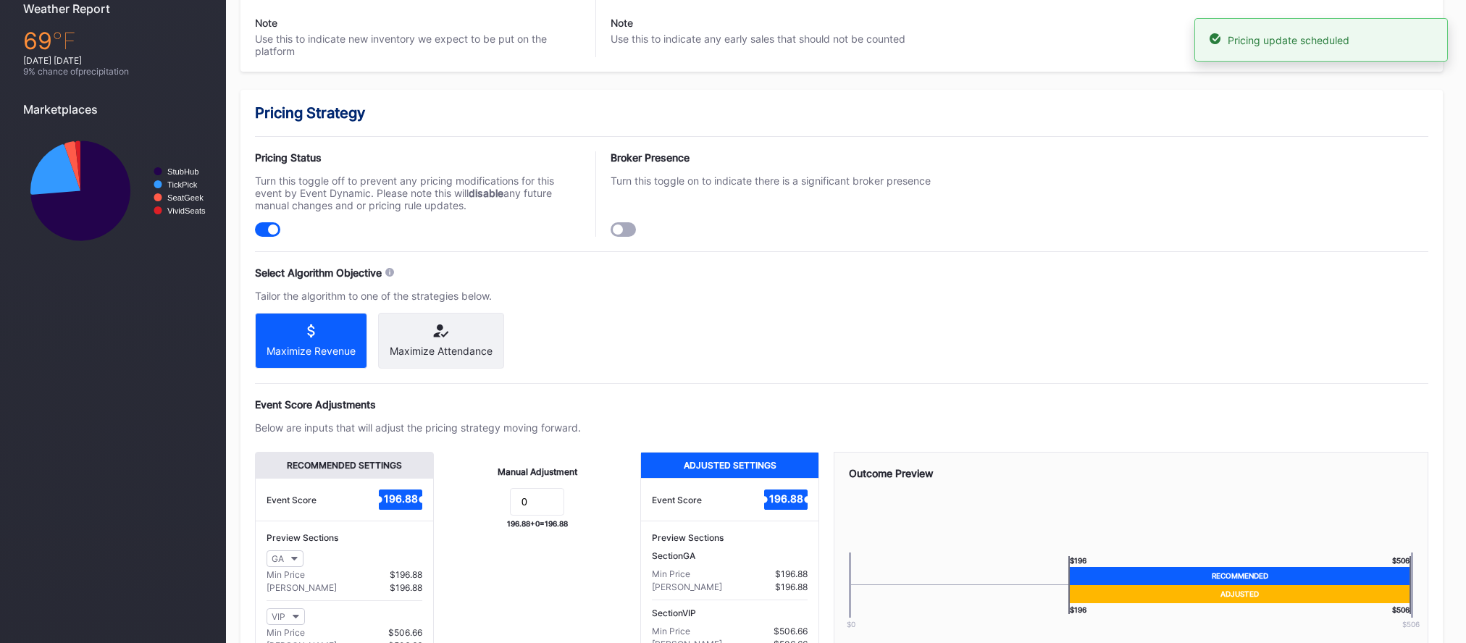
scroll to position [0, 0]
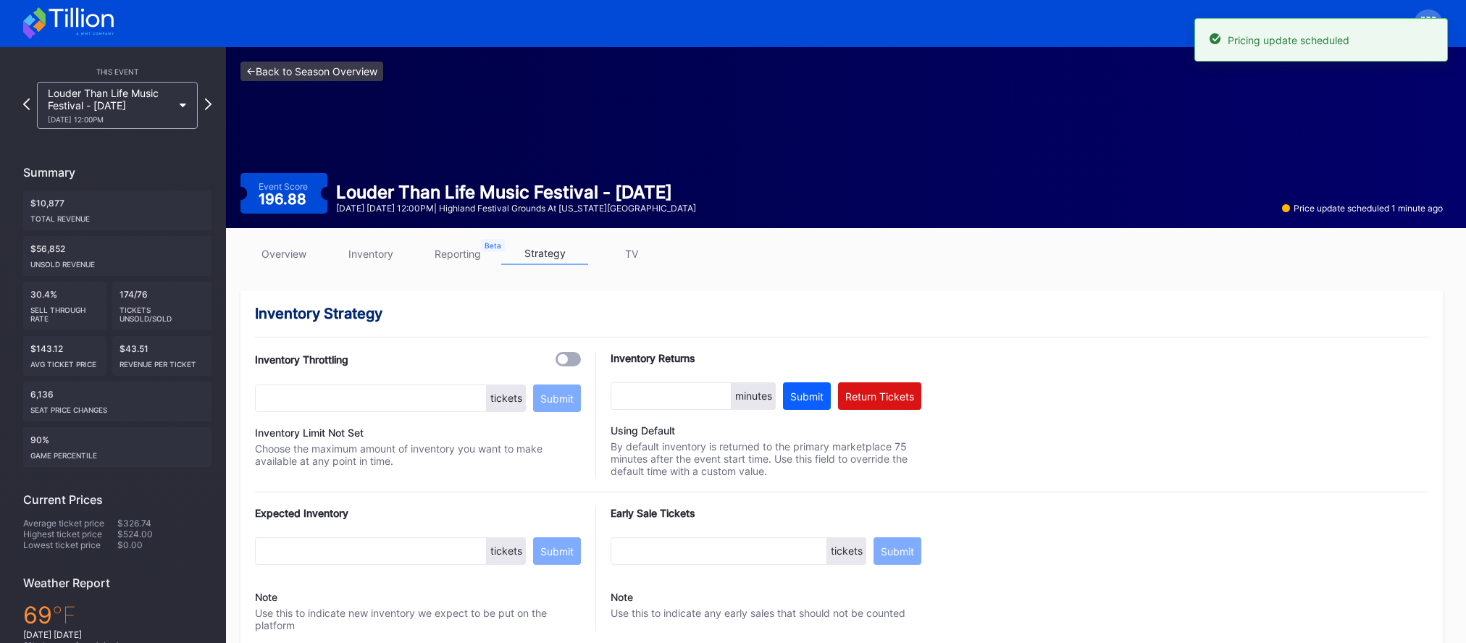
click at [314, 74] on link "<- Back to Season Overview" at bounding box center [311, 72] width 143 height 20
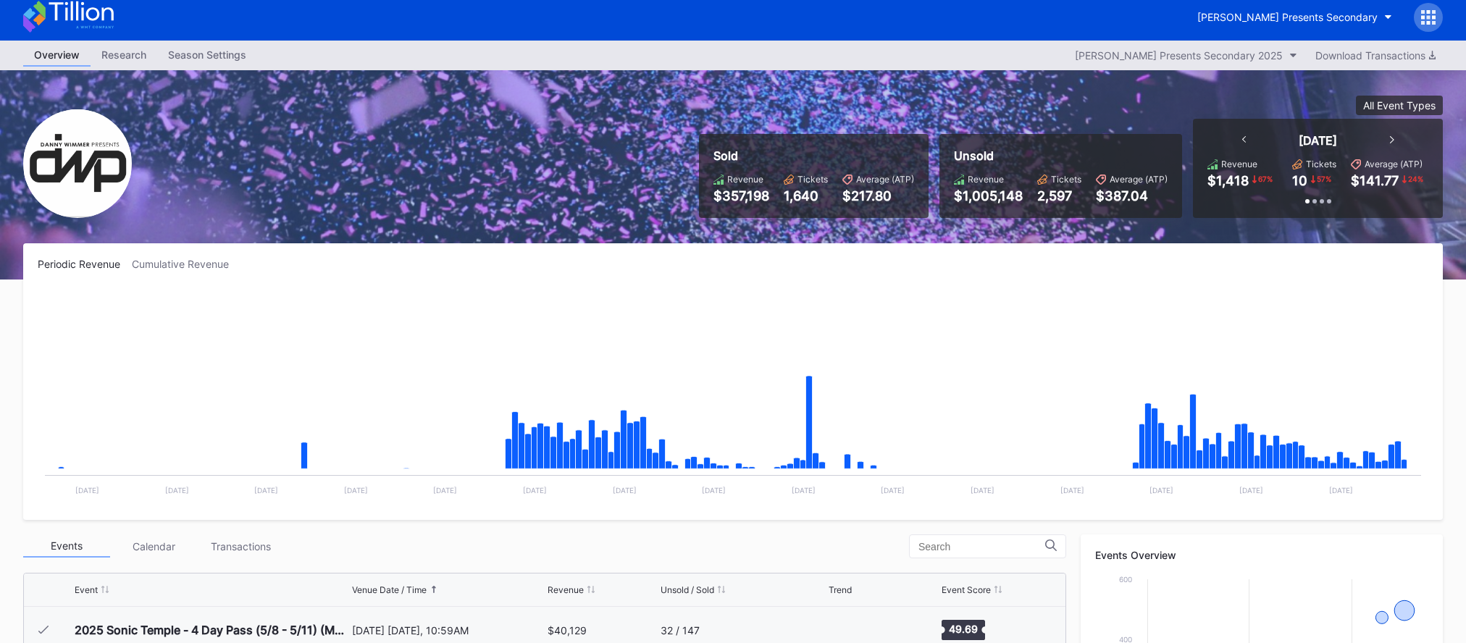
scroll to position [235, 0]
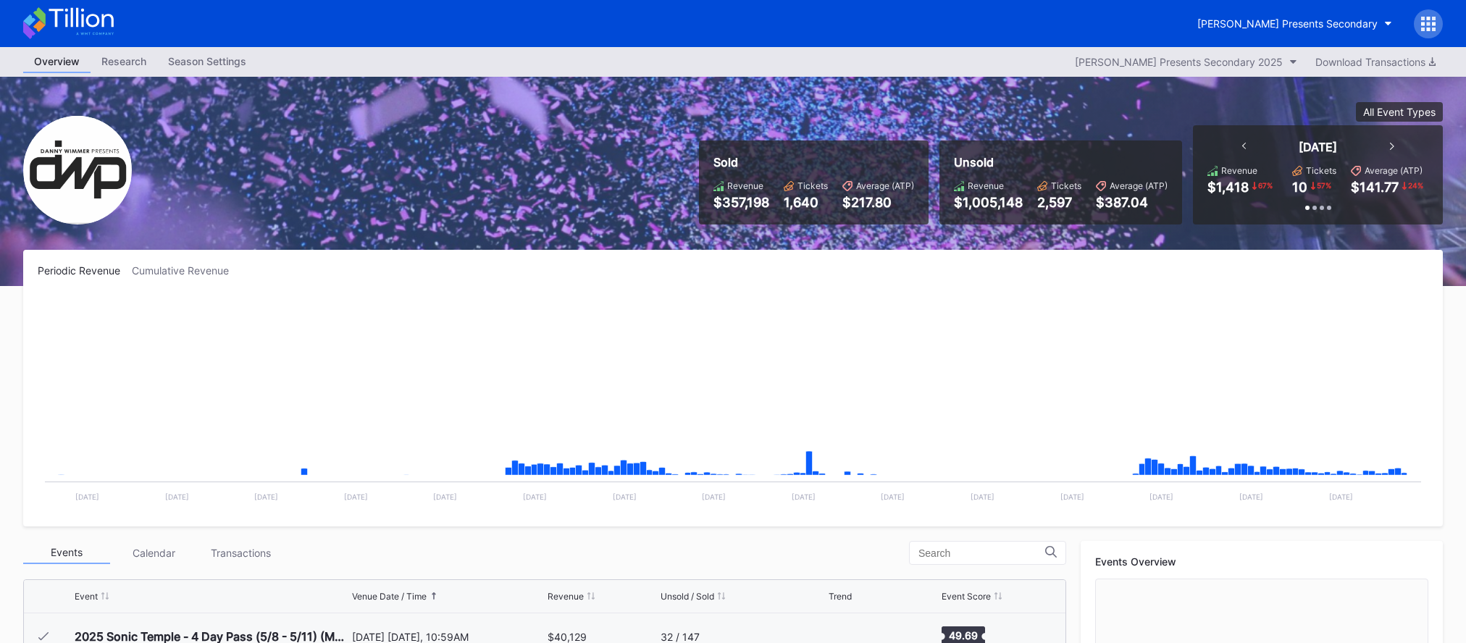
scroll to position [235, 0]
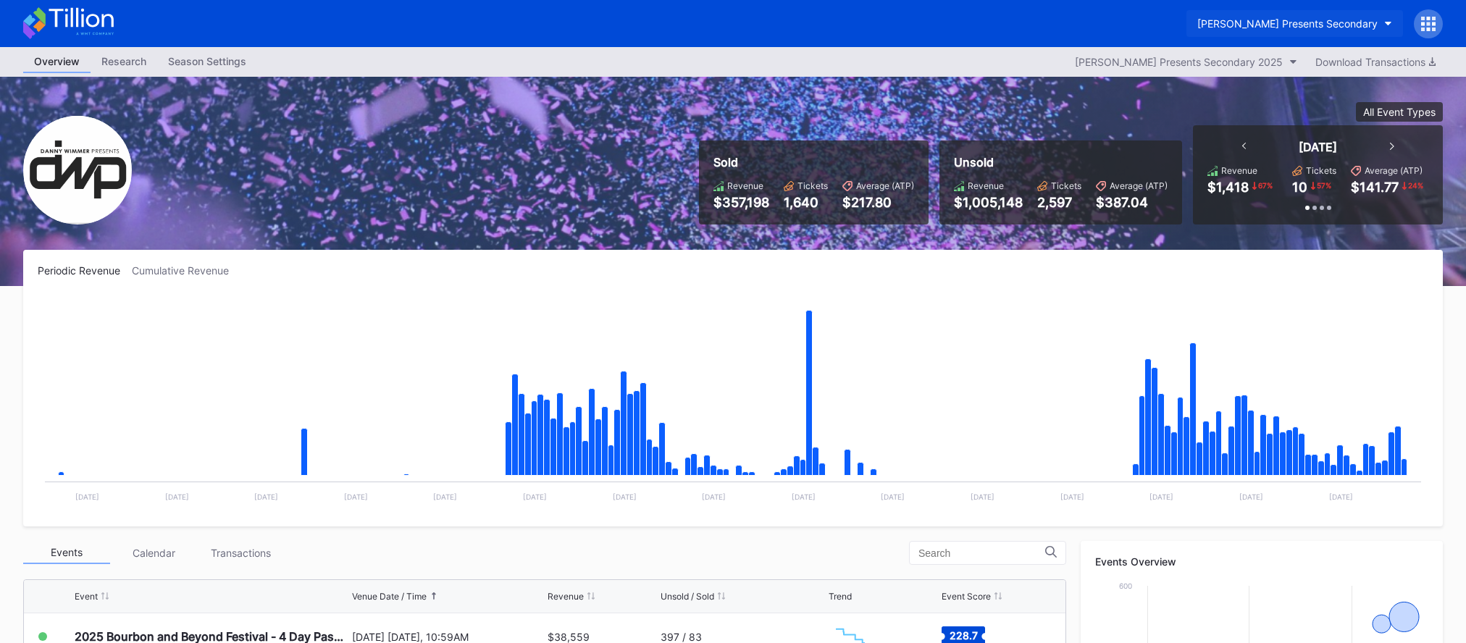
click at [1272, 24] on div "[PERSON_NAME] Presents Secondary" at bounding box center [1287, 23] width 180 height 12
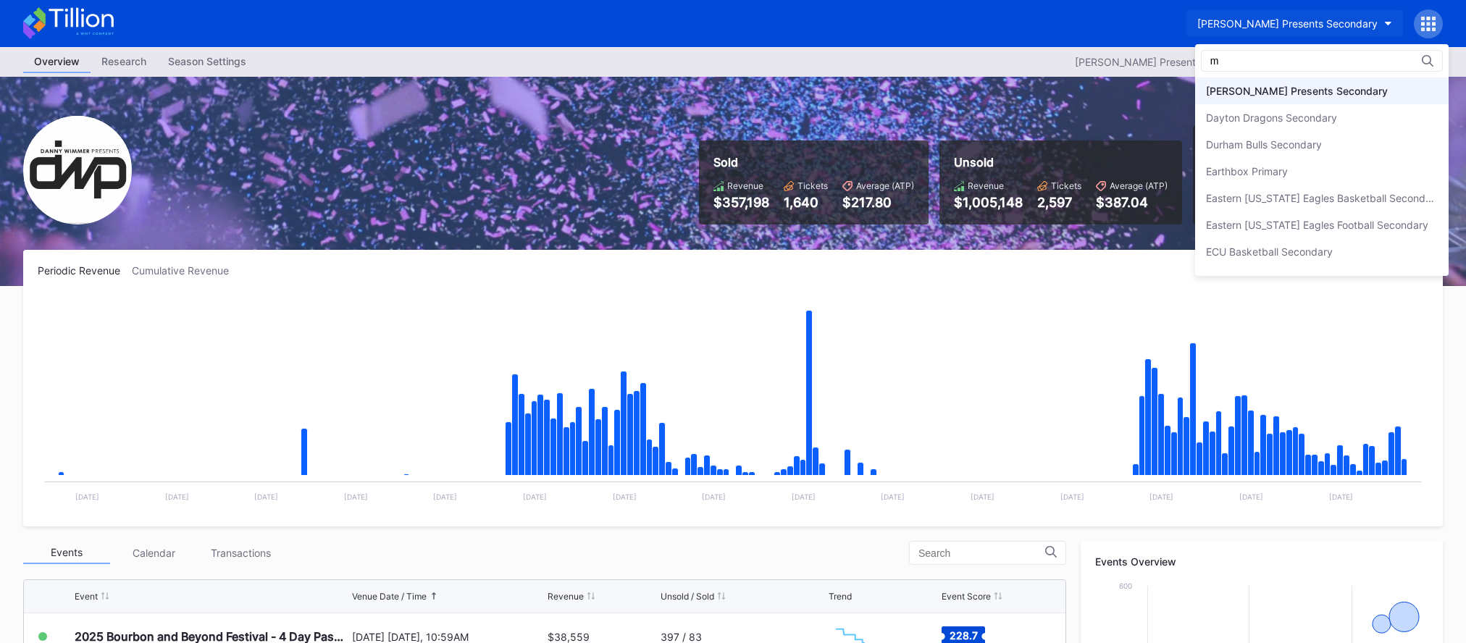
scroll to position [0, 0]
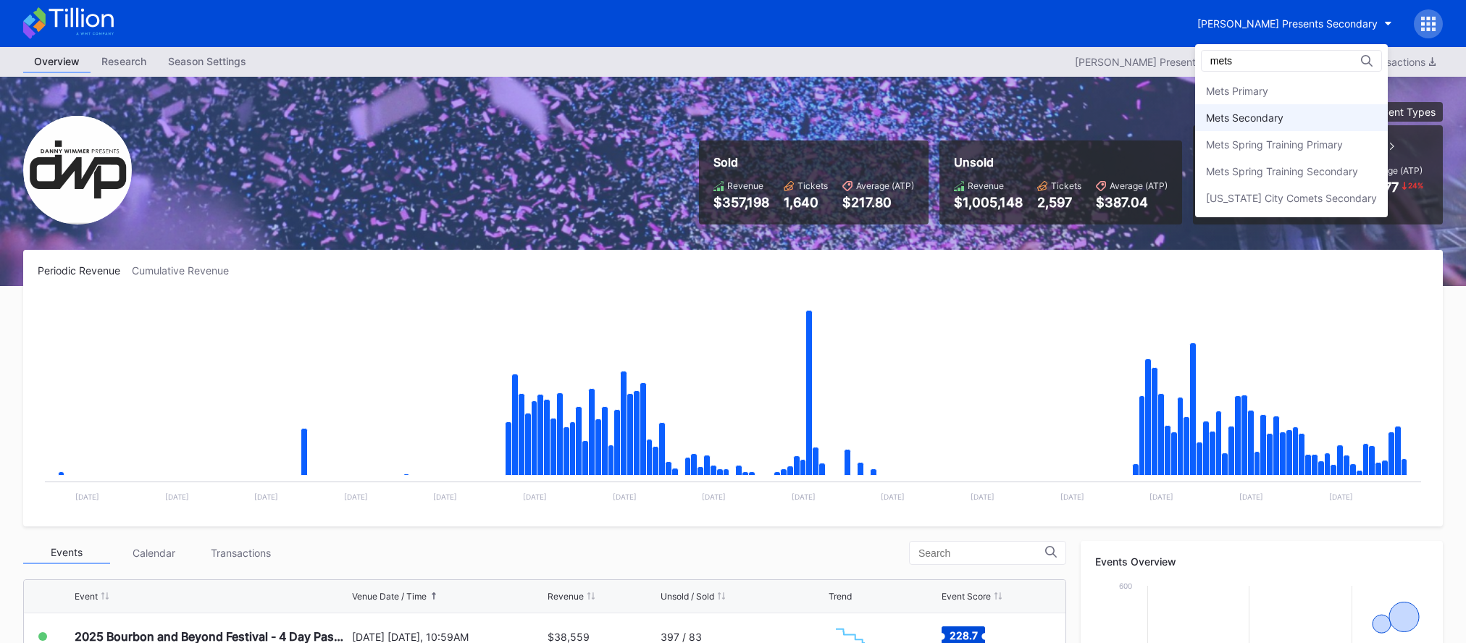
type input "mets"
click at [1307, 127] on div "Mets Secondary" at bounding box center [1291, 117] width 193 height 27
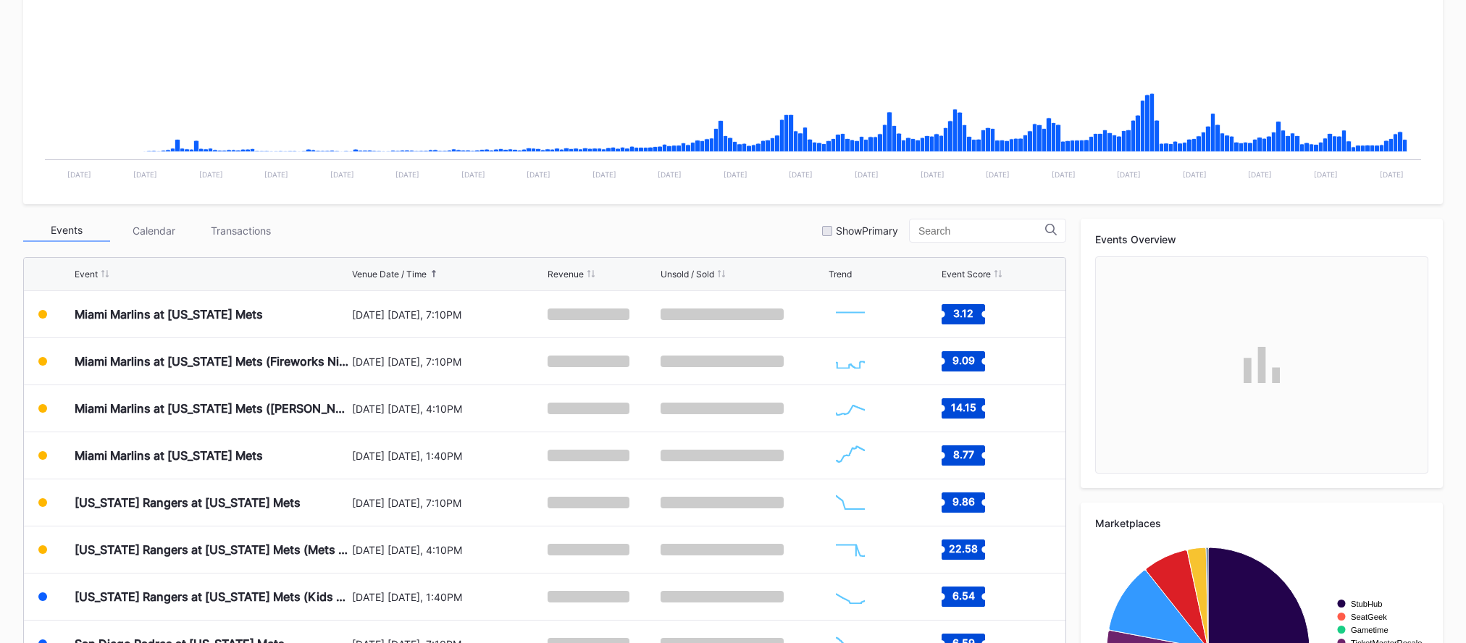
scroll to position [338, 0]
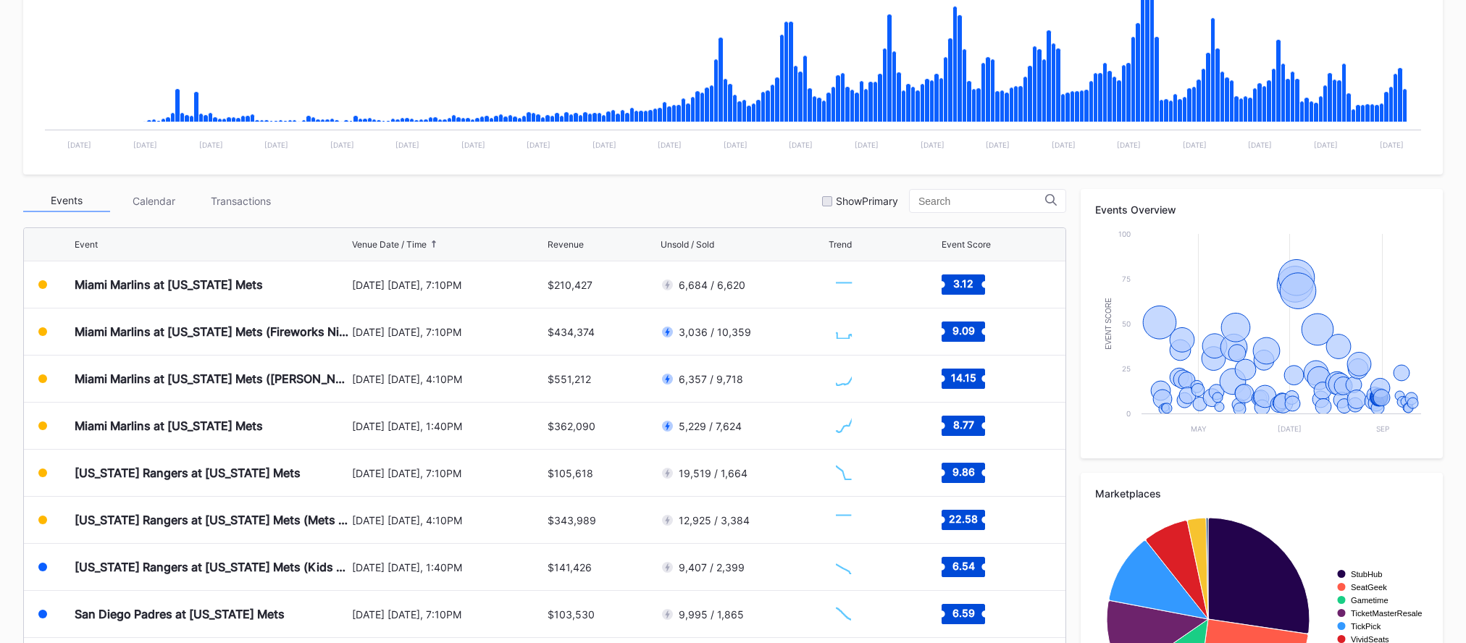
click at [499, 329] on div "[DATE] [DATE], 7:10PM" at bounding box center [448, 332] width 192 height 12
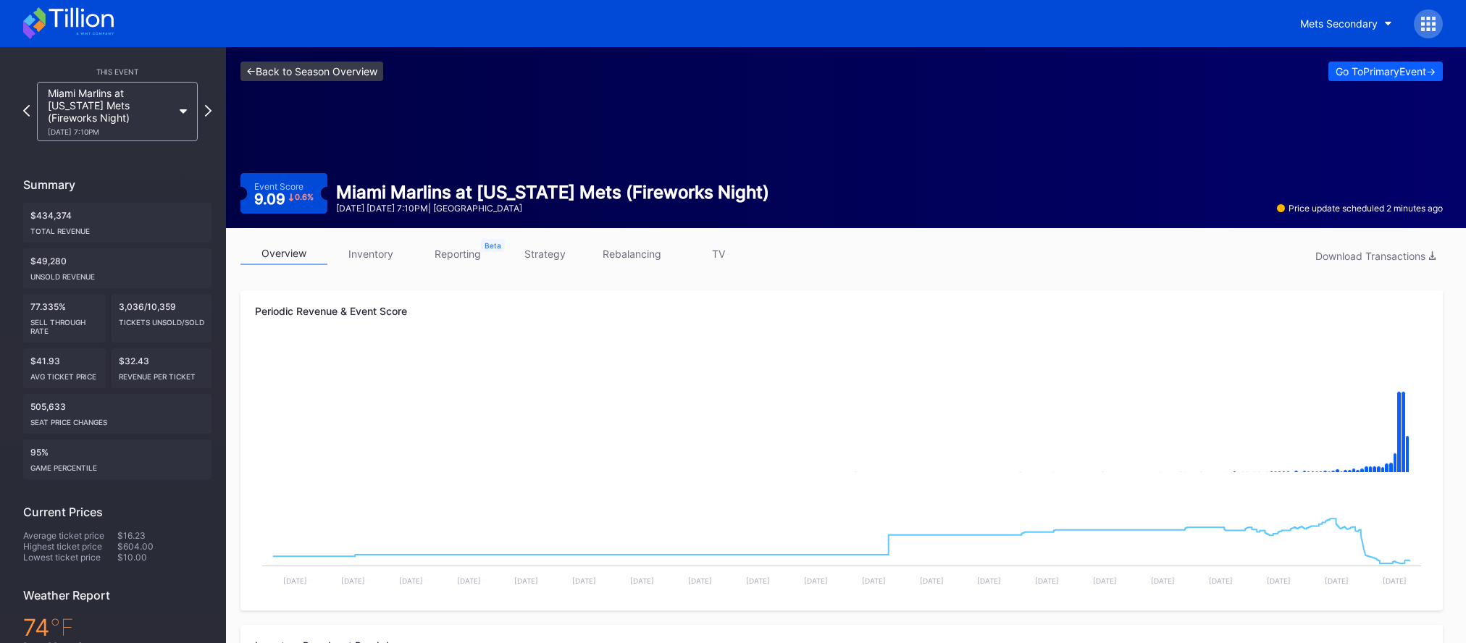
click at [340, 76] on link "<- Back to Season Overview" at bounding box center [311, 72] width 143 height 20
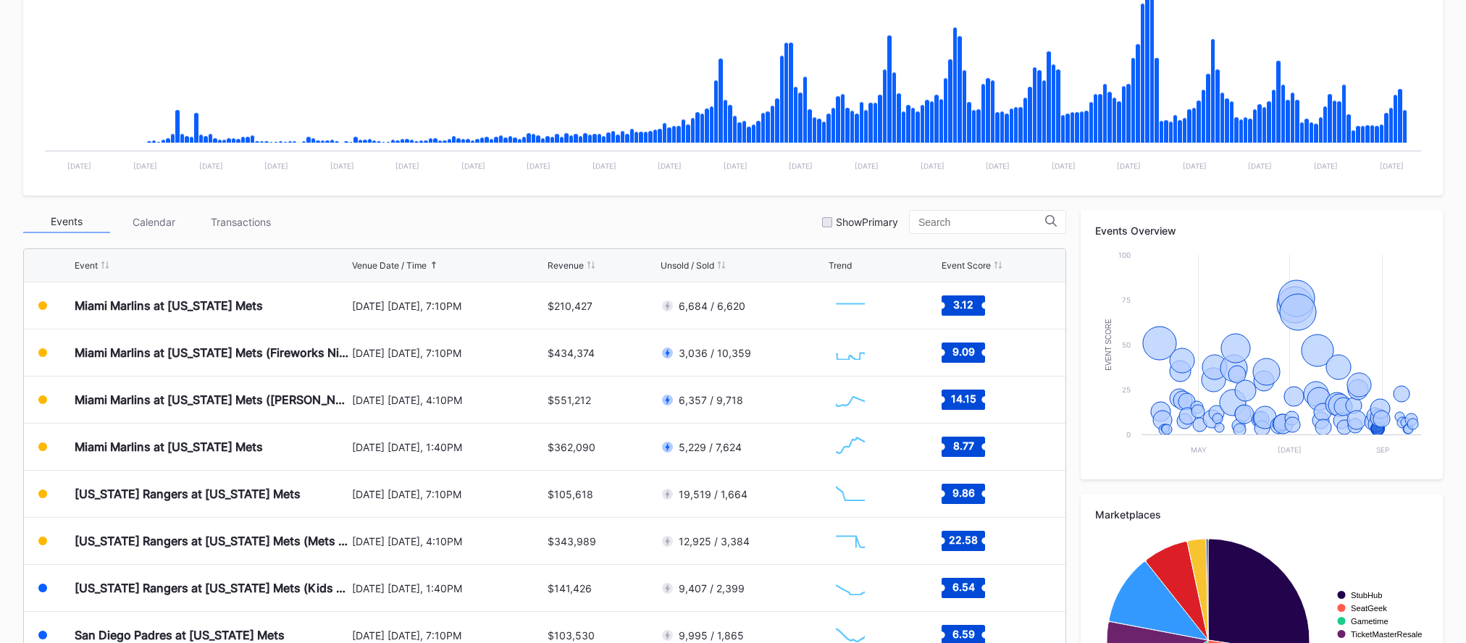
scroll to position [452, 0]
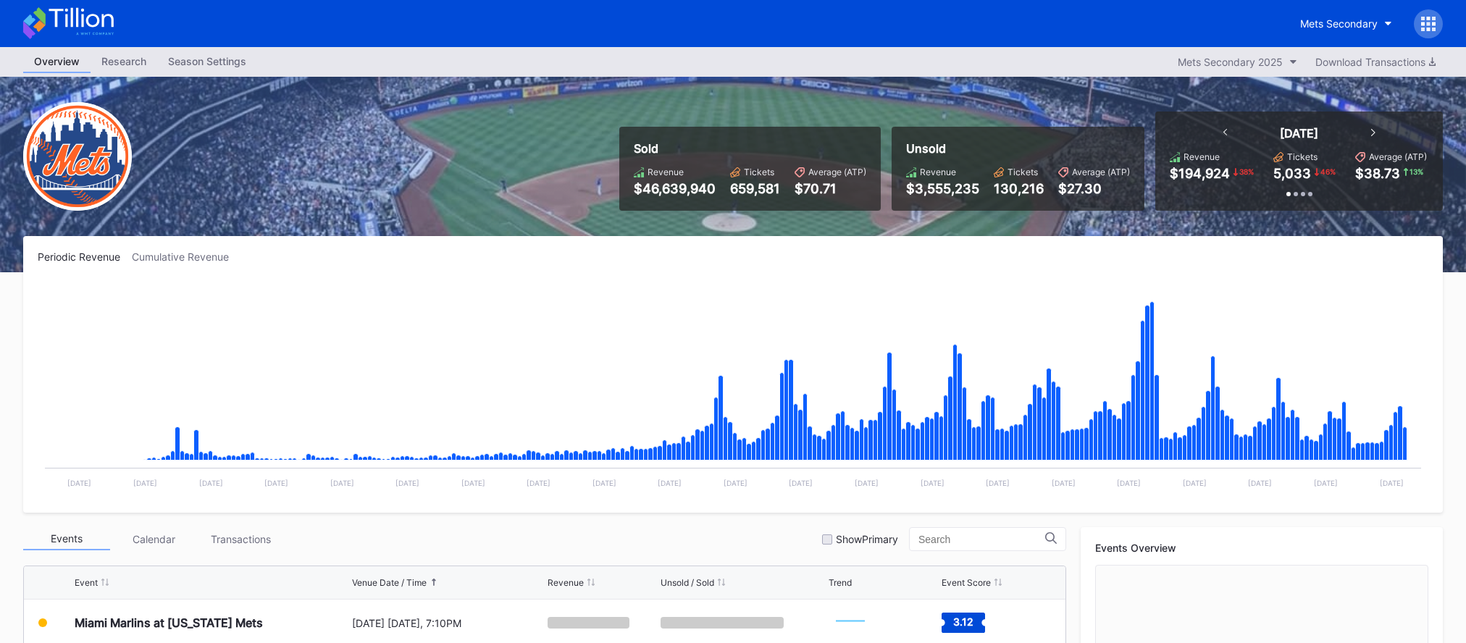
click at [1427, 24] on icon at bounding box center [1429, 24] width 4 height 4
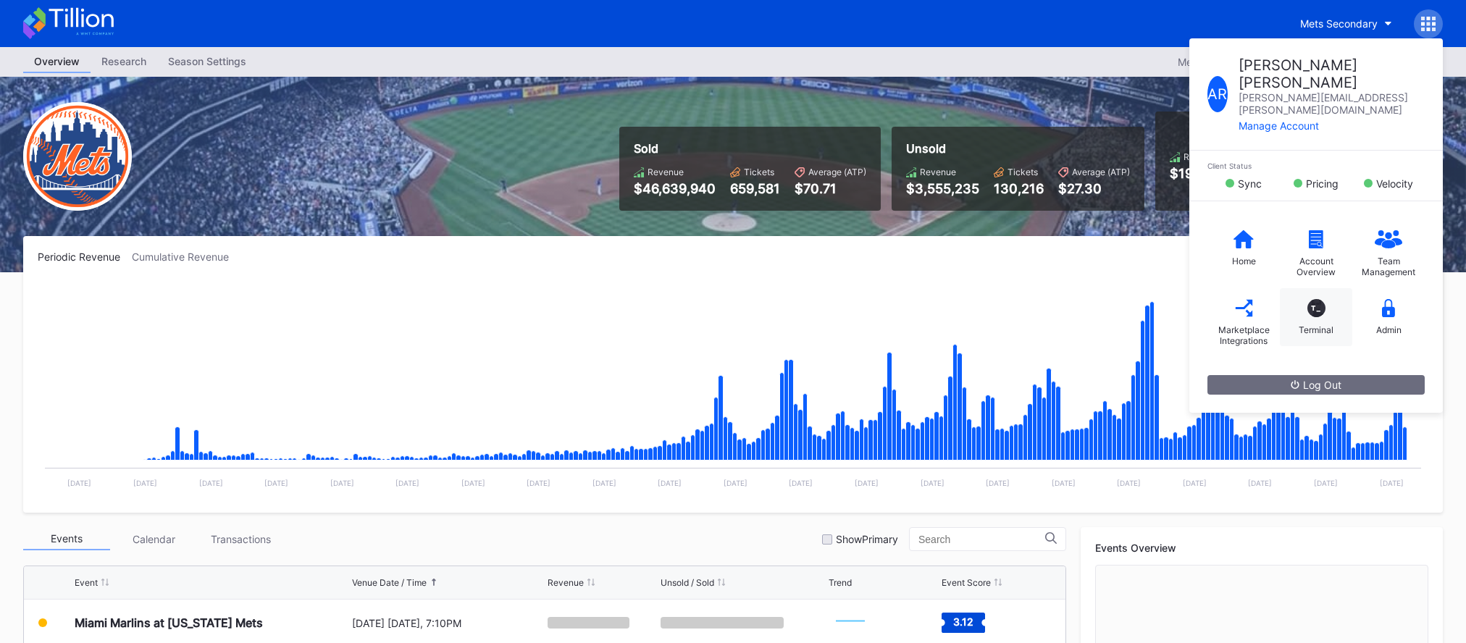
click at [1310, 293] on div "T_ Terminal" at bounding box center [1316, 317] width 72 height 58
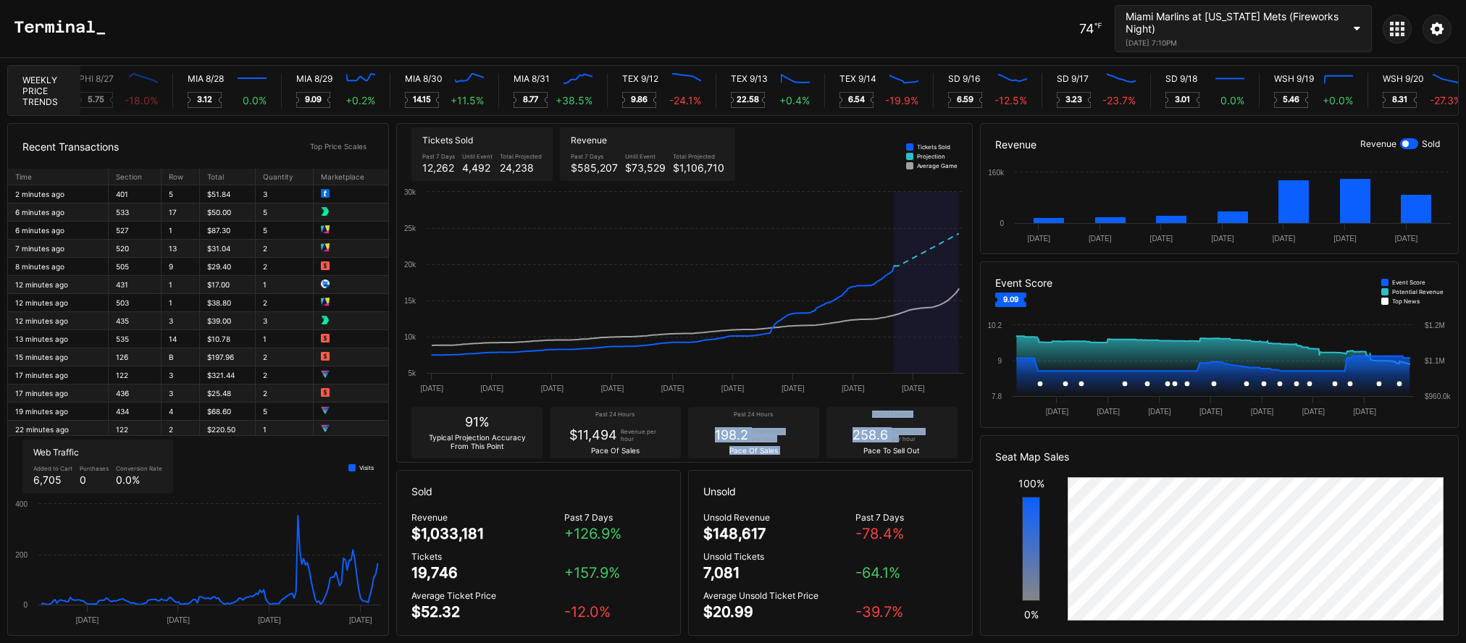
drag, startPoint x: 803, startPoint y: 440, endPoint x: 897, endPoint y: 438, distance: 94.2
click at [897, 438] on div "91% Typical Projection Accuracy From This Point Past 24 Hours $11,494 Revenue p…" at bounding box center [684, 432] width 575 height 59
click at [897, 438] on div "Tickets sold per hour" at bounding box center [911, 435] width 40 height 14
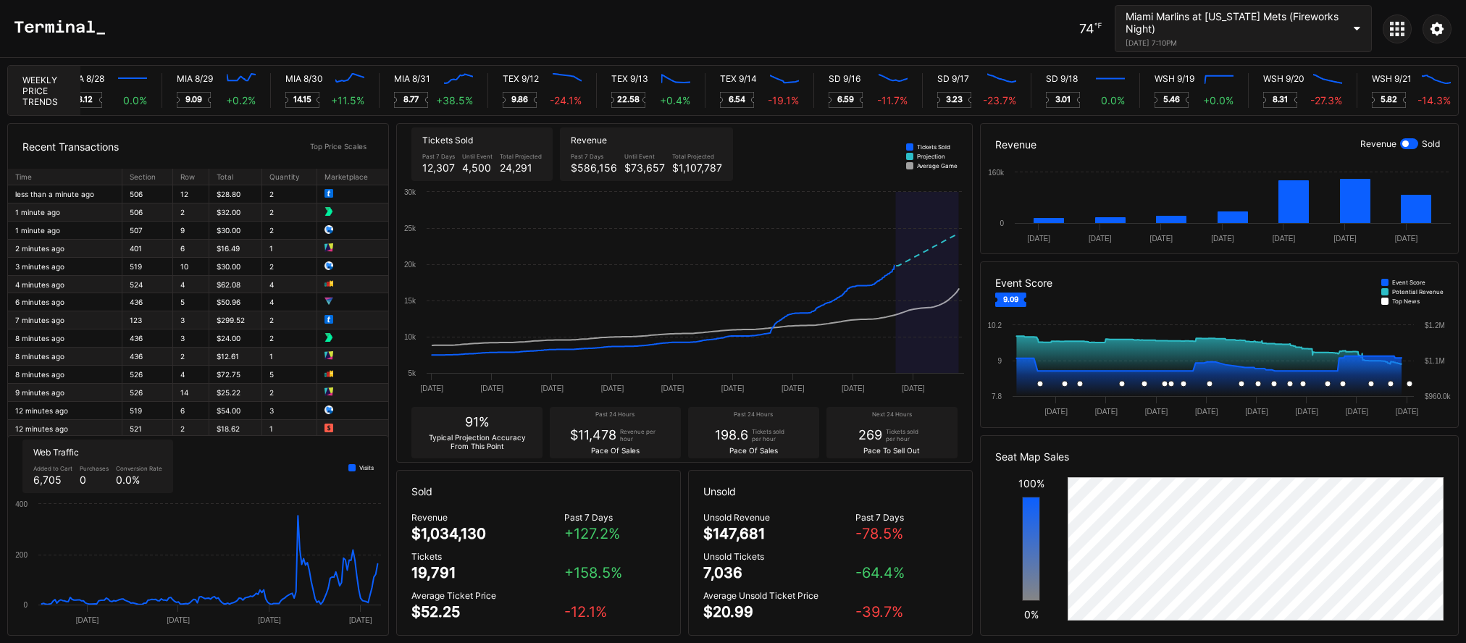
click at [1201, 20] on div "Miami Marlins at [US_STATE] Mets (Fireworks Night)" at bounding box center [1233, 22] width 217 height 25
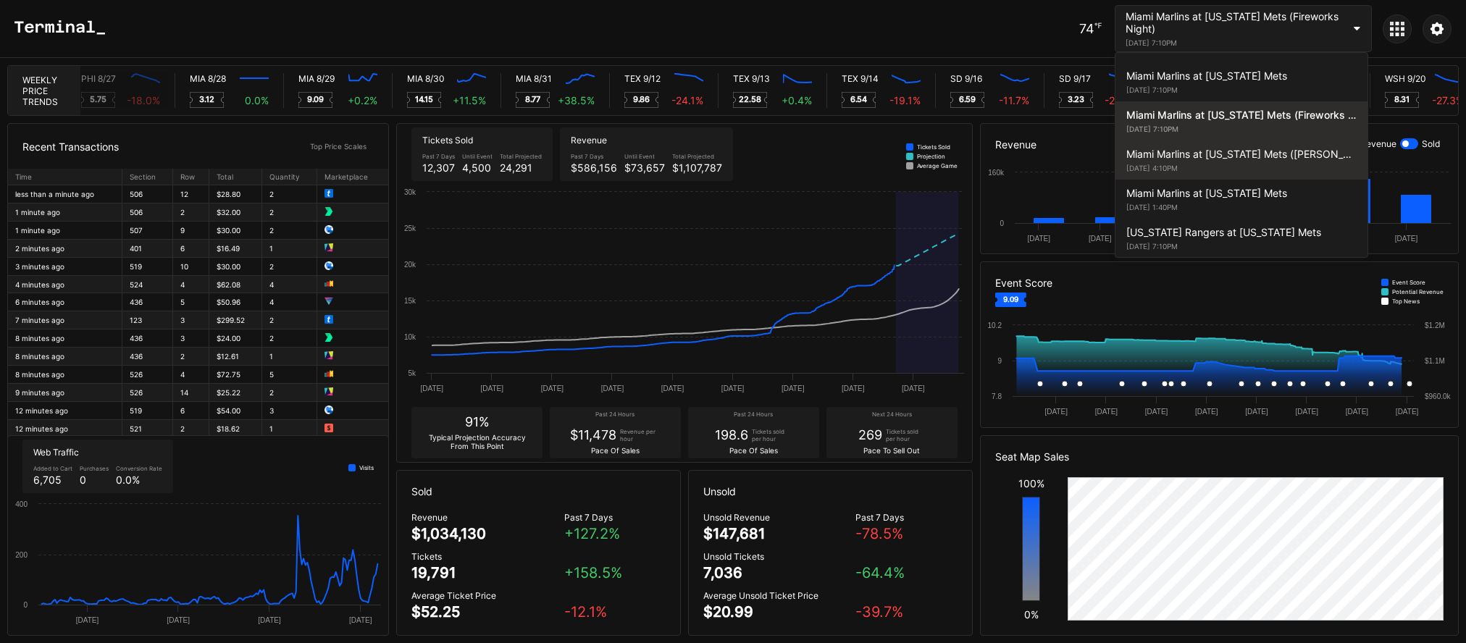
scroll to position [0, 7186]
click at [1234, 153] on div "Miami Marlins at [US_STATE] Mets ([PERSON_NAME] Giveaway)" at bounding box center [1241, 154] width 230 height 12
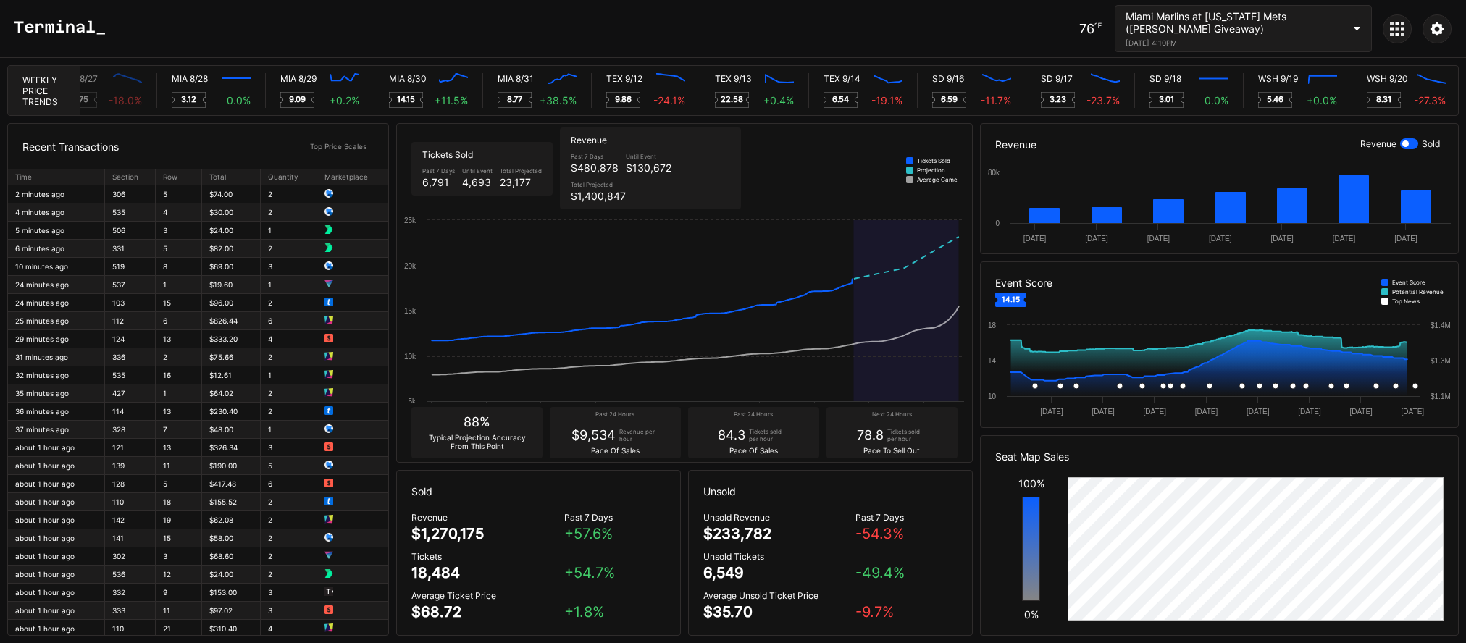
click at [959, 35] on div "76 ℉ Miami Marlins at New York Mets (Francisco Lindor Bobblehead Giveaway) Augu…" at bounding box center [733, 29] width 1466 height 58
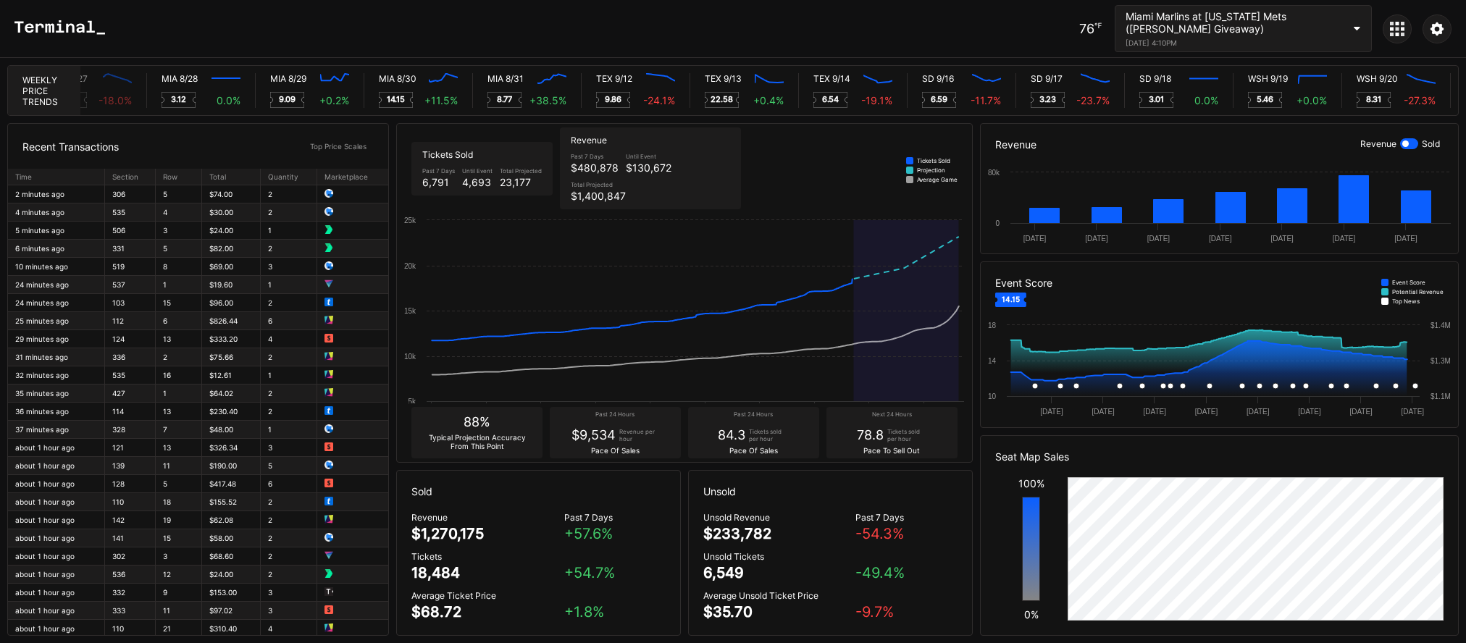
scroll to position [0, 7215]
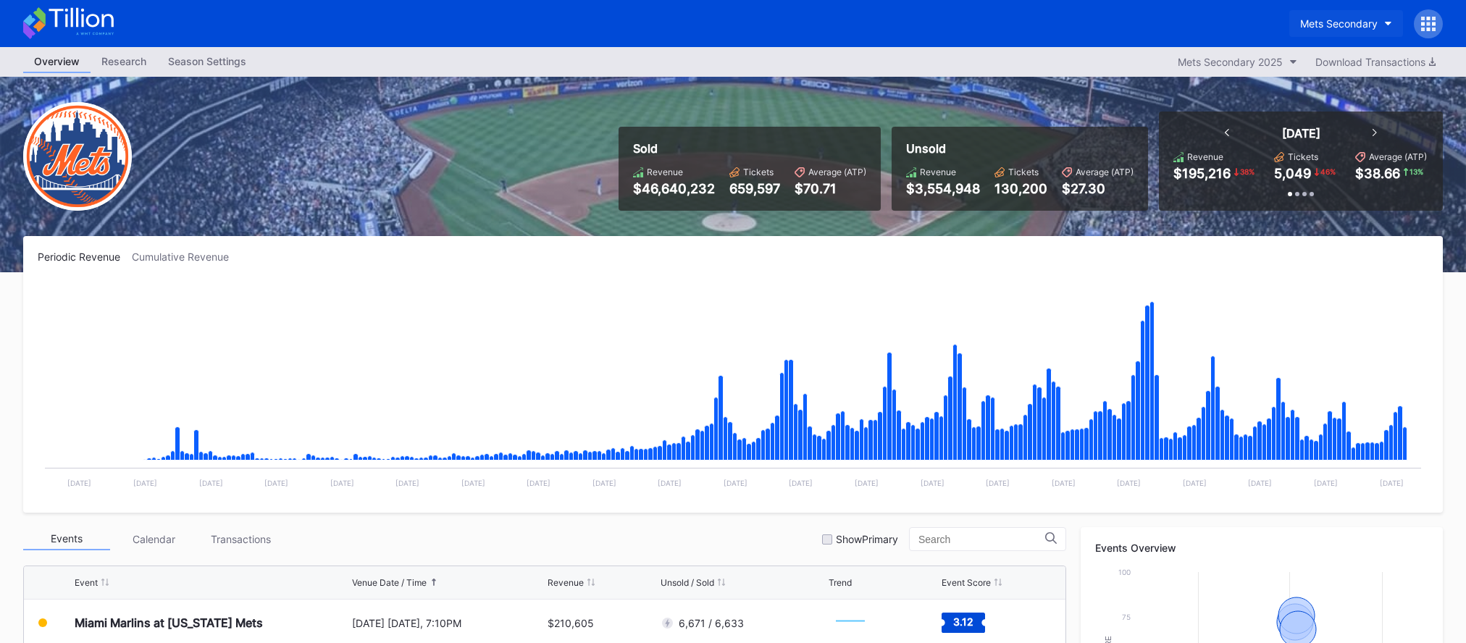
click at [1347, 27] on div "Mets Secondary" at bounding box center [1338, 23] width 77 height 12
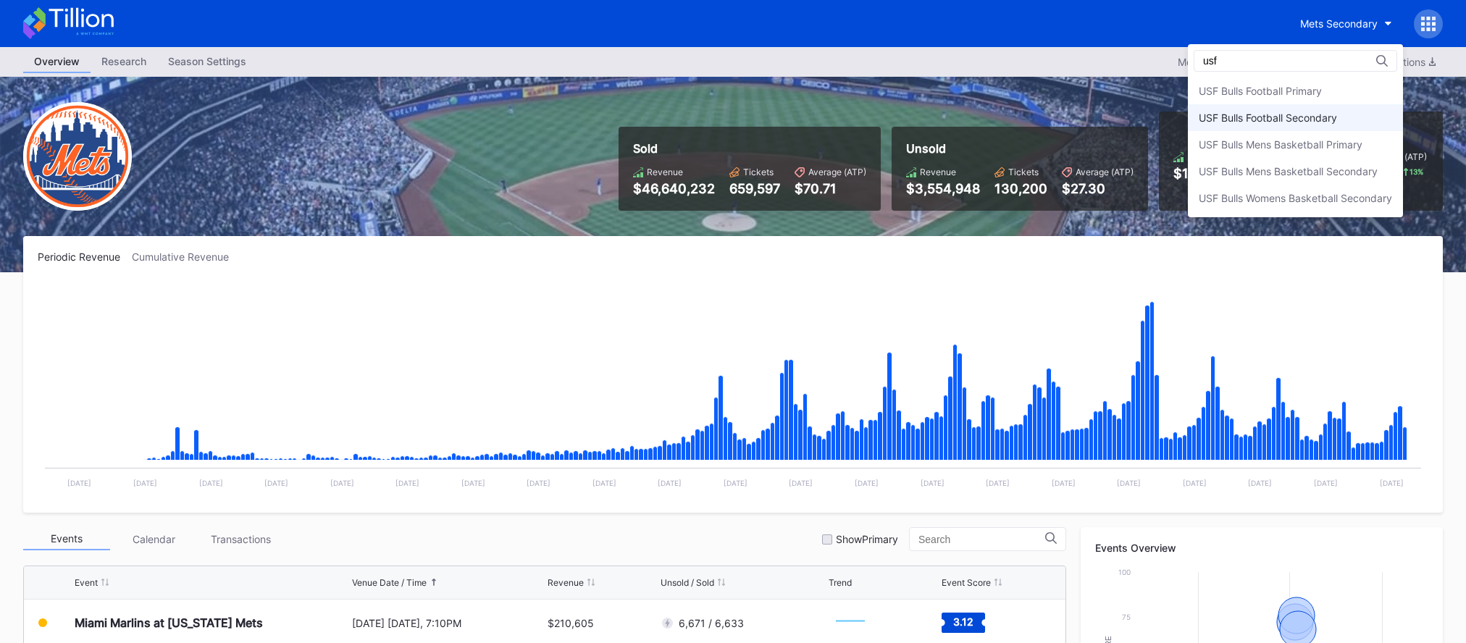
type input "usf"
click at [1322, 116] on div "USF Bulls Football Secondary" at bounding box center [1268, 118] width 138 height 12
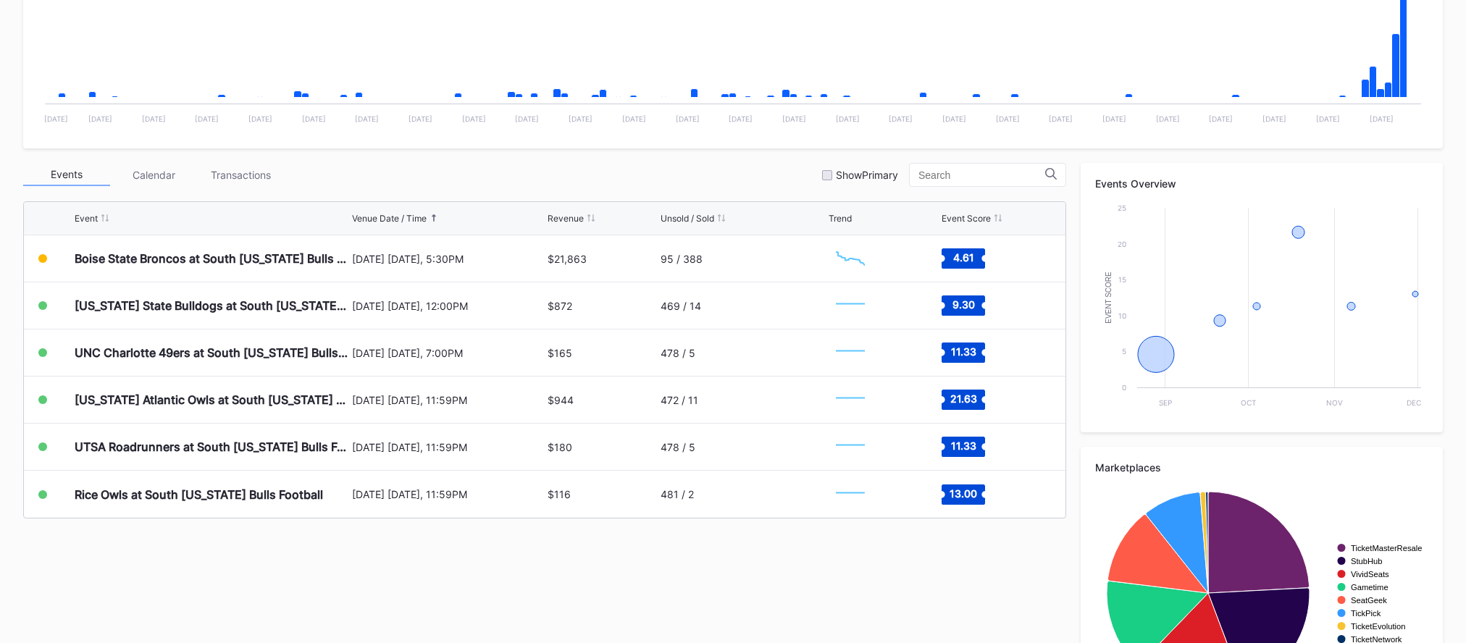
scroll to position [452, 0]
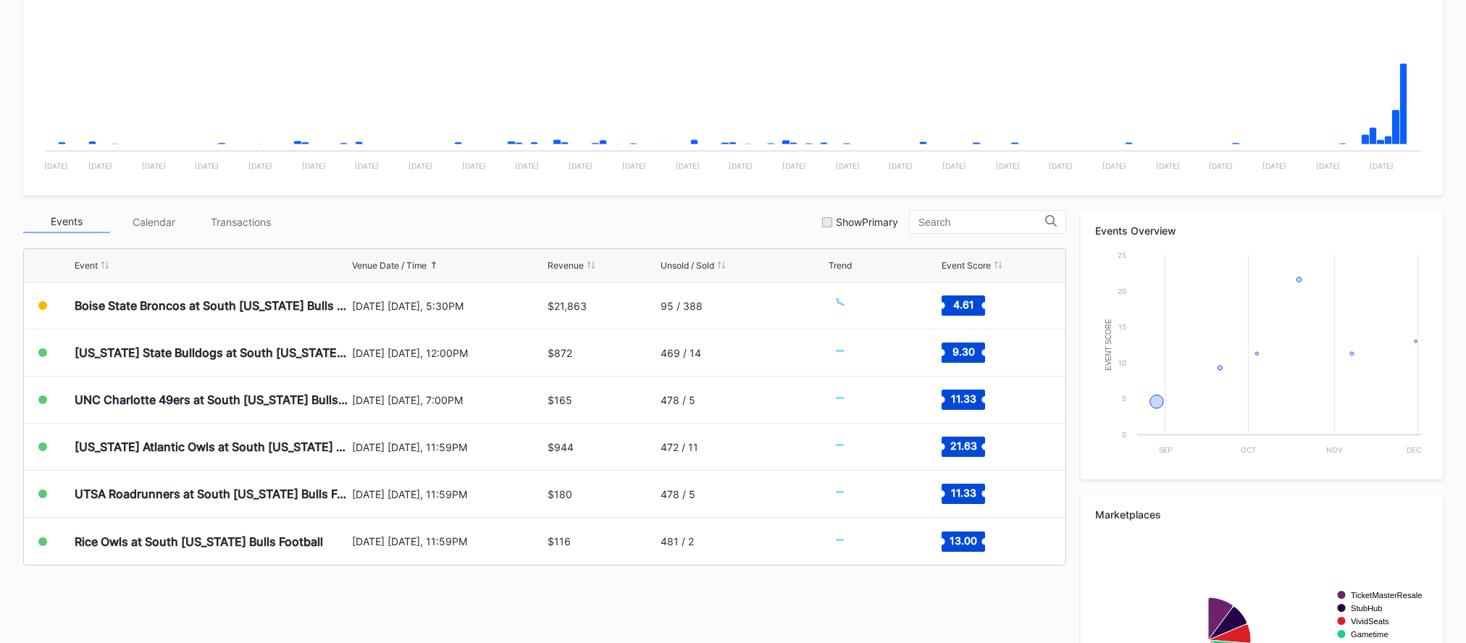
scroll to position [452, 0]
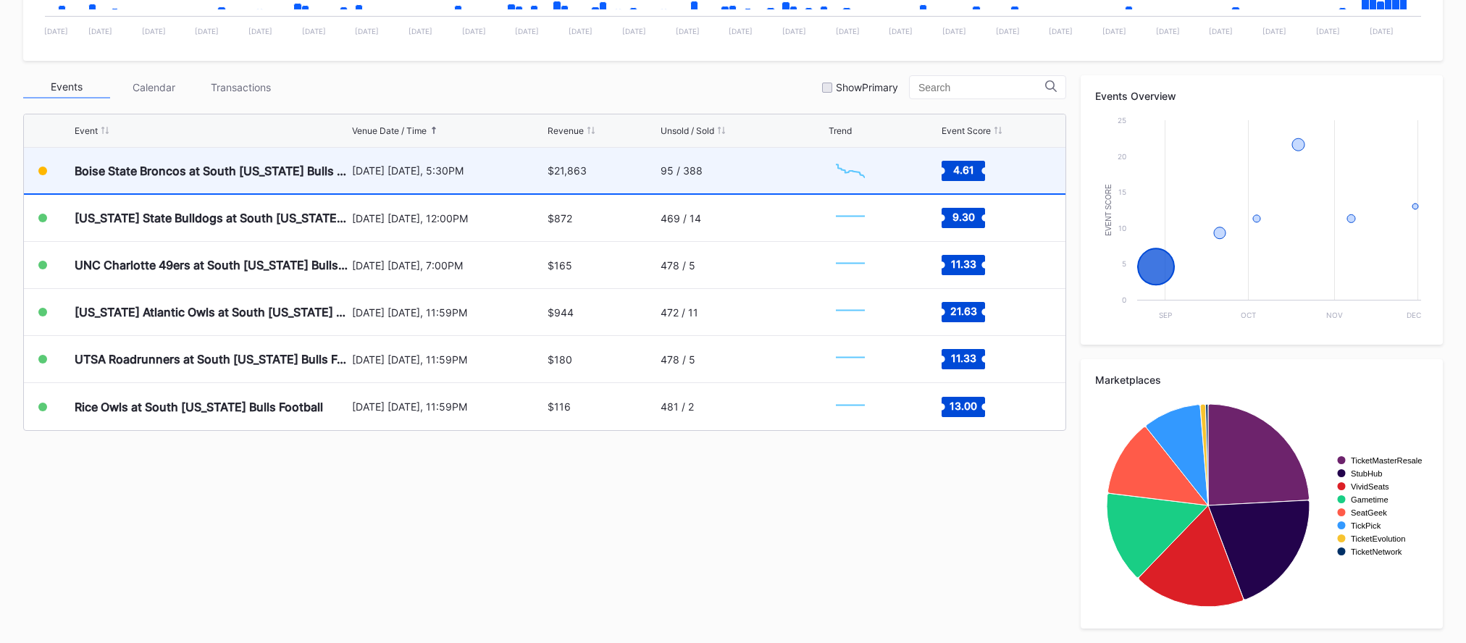
click at [729, 169] on div "95 / 388" at bounding box center [742, 171] width 164 height 46
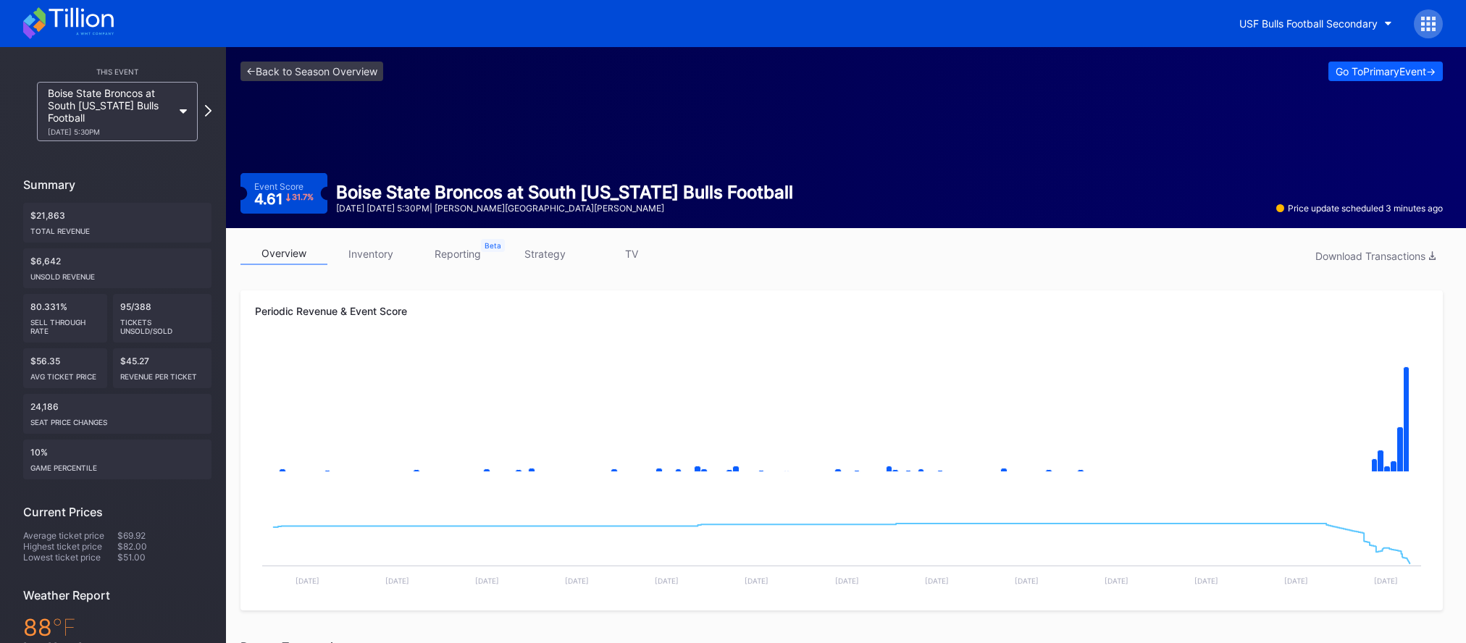
click at [408, 132] on div "<- Back to Season Overview Go To Primary Event -> Event Score 4.61 31.7 % Boise…" at bounding box center [841, 137] width 1231 height 181
click at [309, 67] on link "<- Back to Season Overview" at bounding box center [311, 72] width 143 height 20
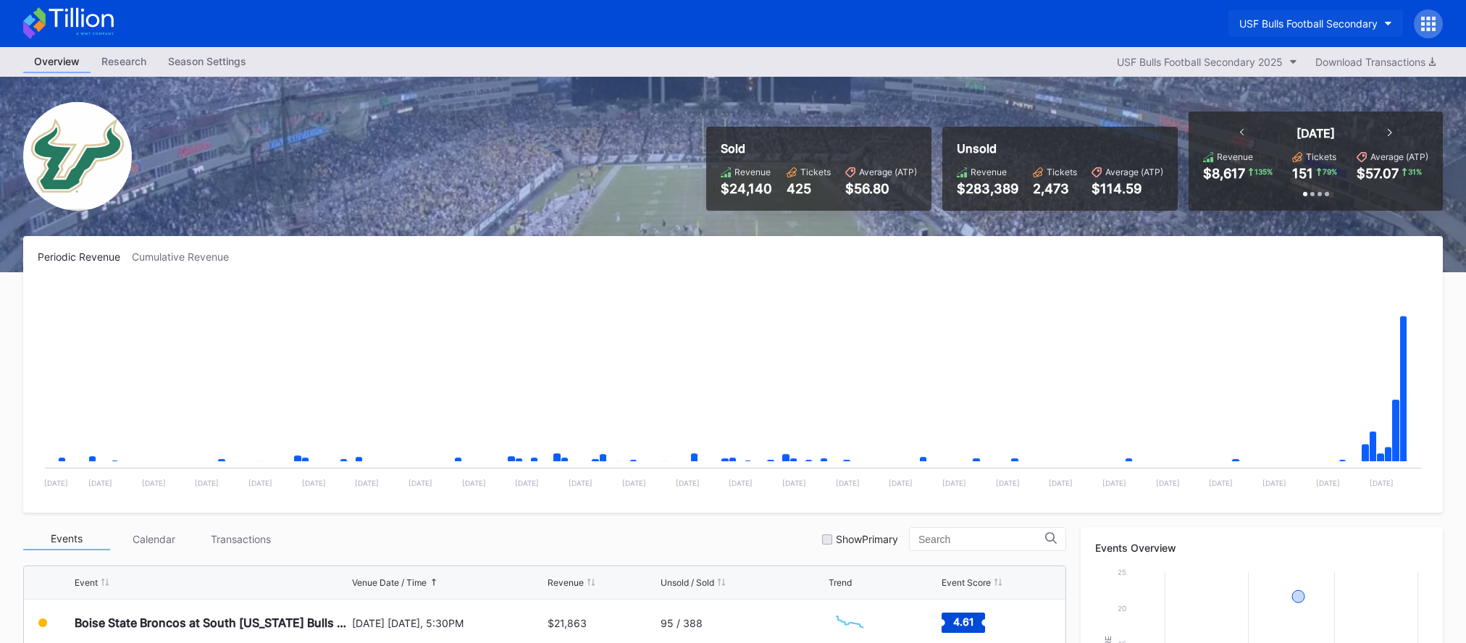
click at [1289, 28] on div "USF Bulls Football Secondary" at bounding box center [1308, 23] width 138 height 12
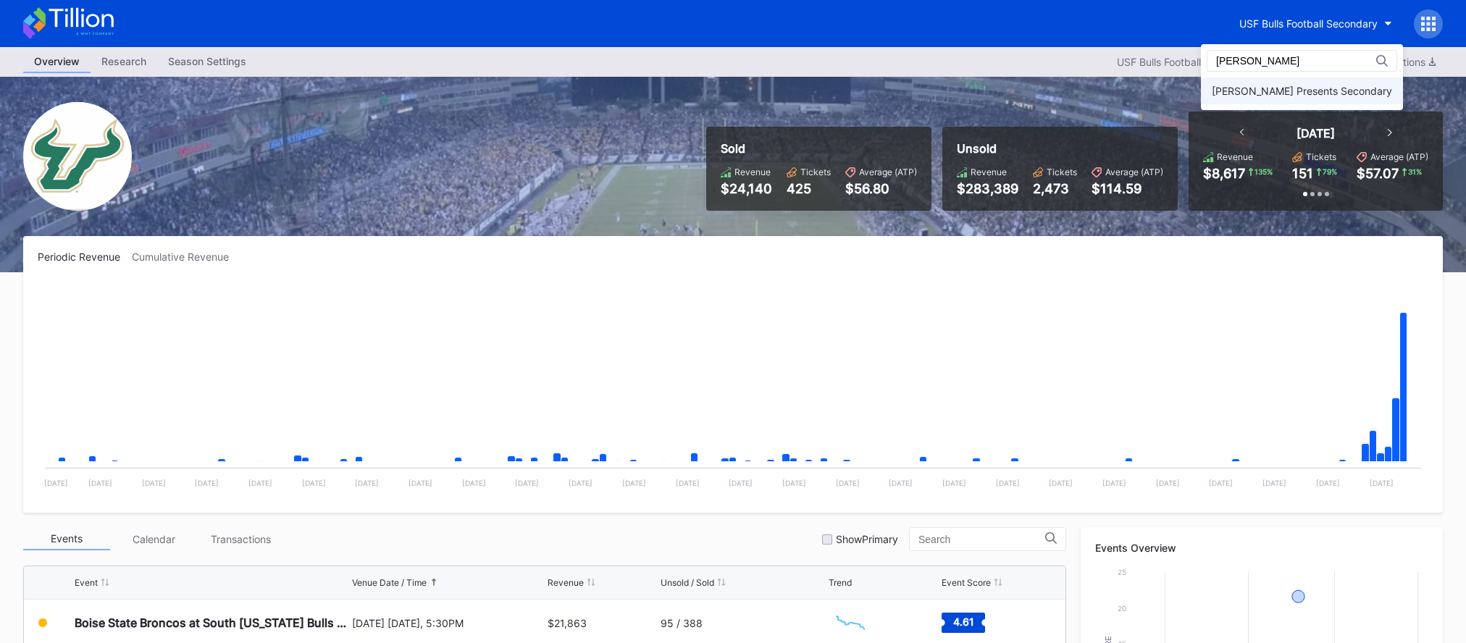
type input "danny"
click at [1294, 91] on div "[PERSON_NAME] Presents Secondary" at bounding box center [1302, 91] width 180 height 12
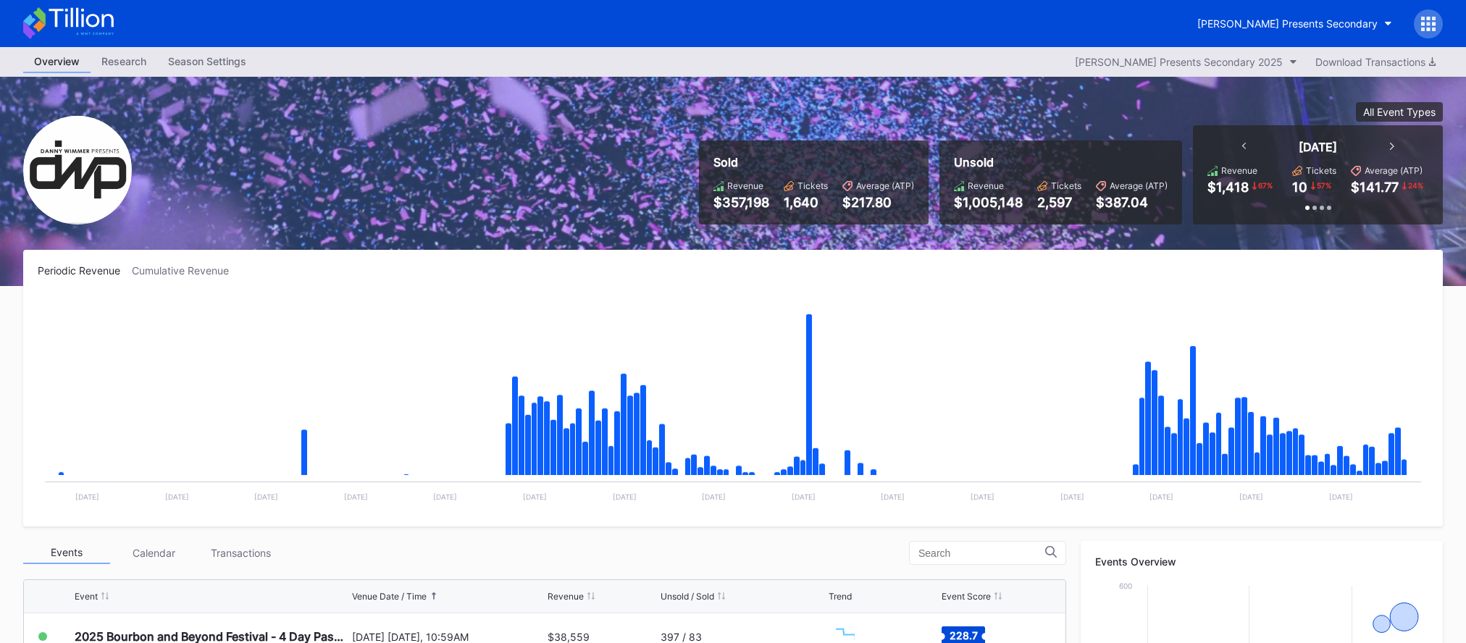
scroll to position [466, 0]
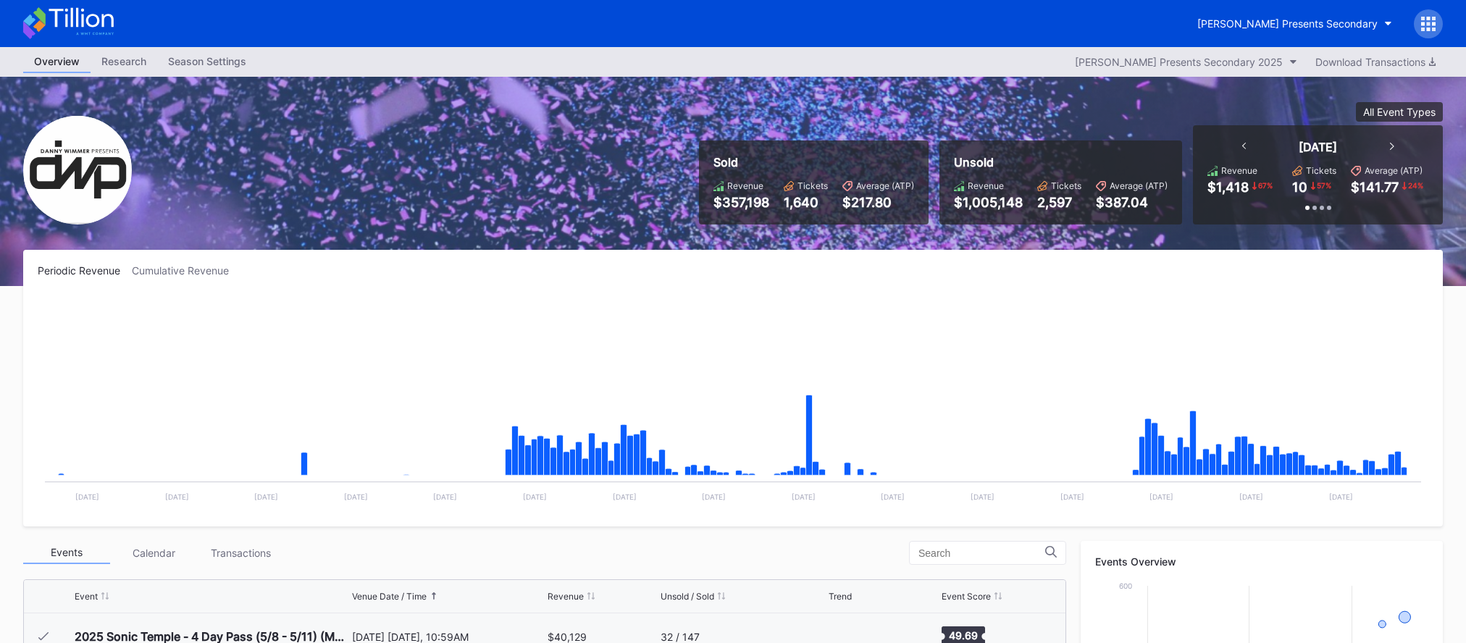
scroll to position [466, 0]
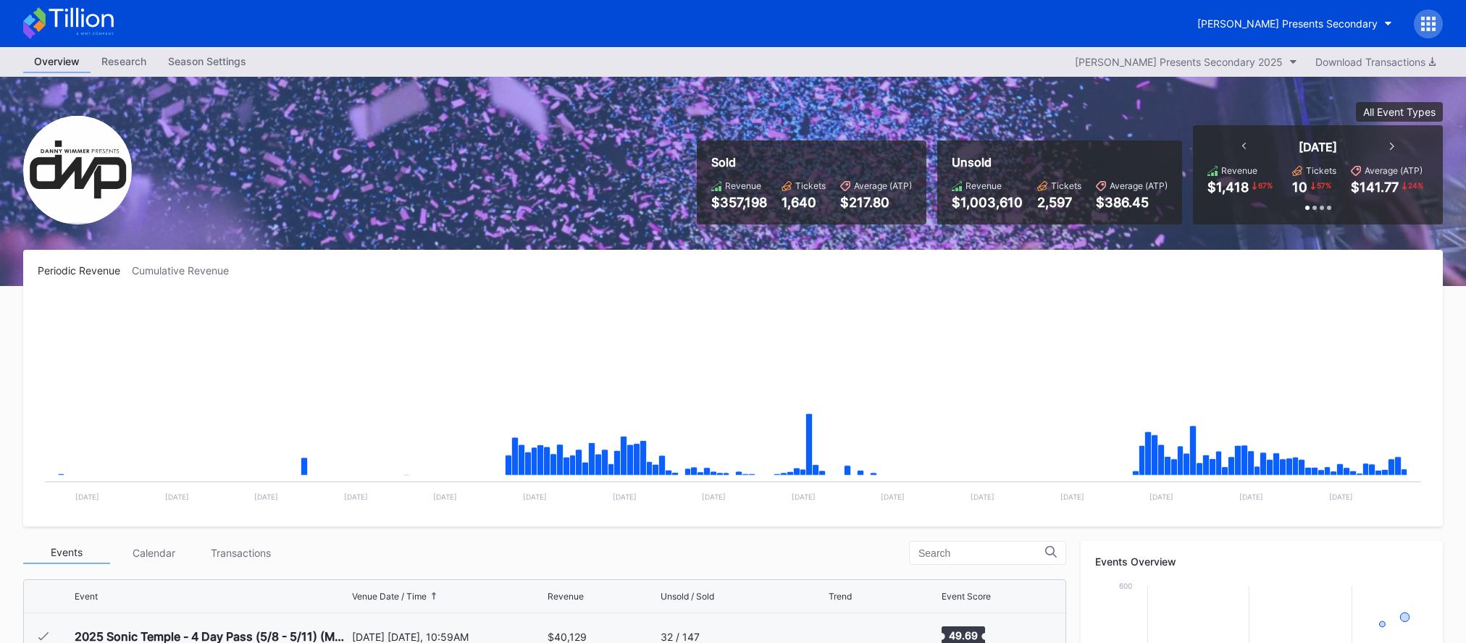
scroll to position [235, 0]
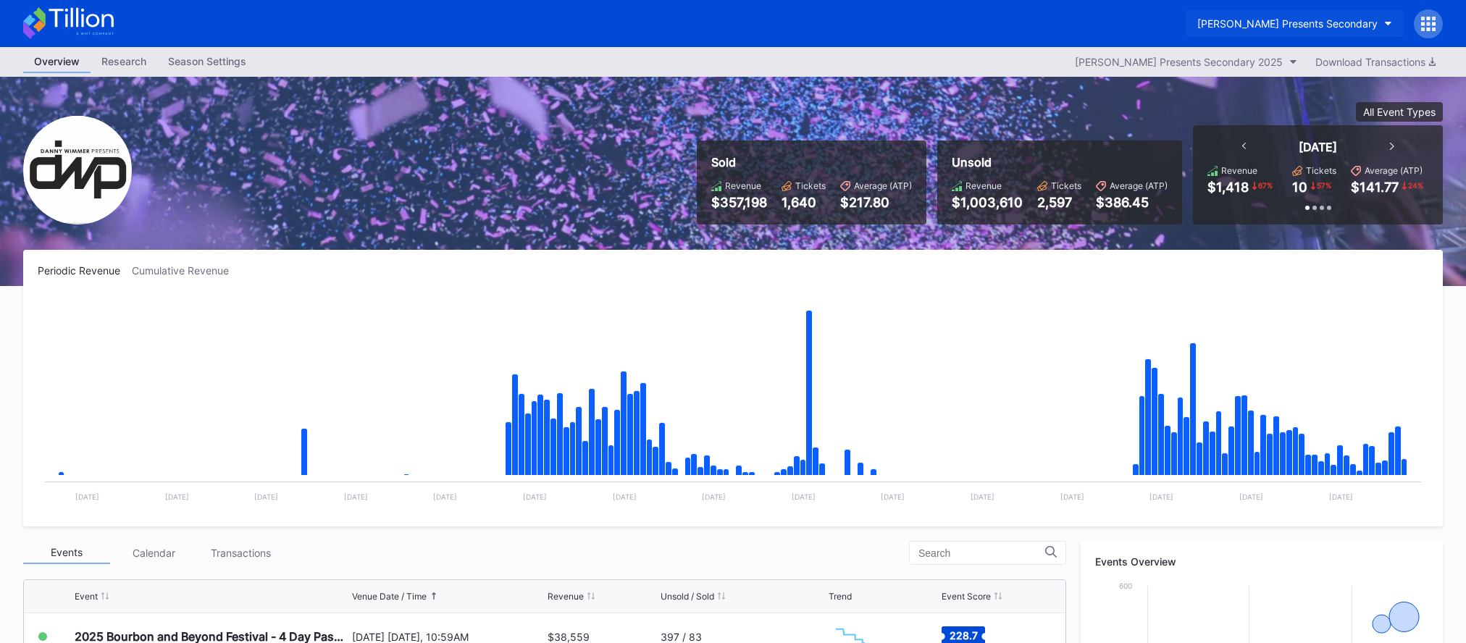
click at [1314, 17] on div "Danny Wimmer Presents Secondary" at bounding box center [1287, 23] width 180 height 12
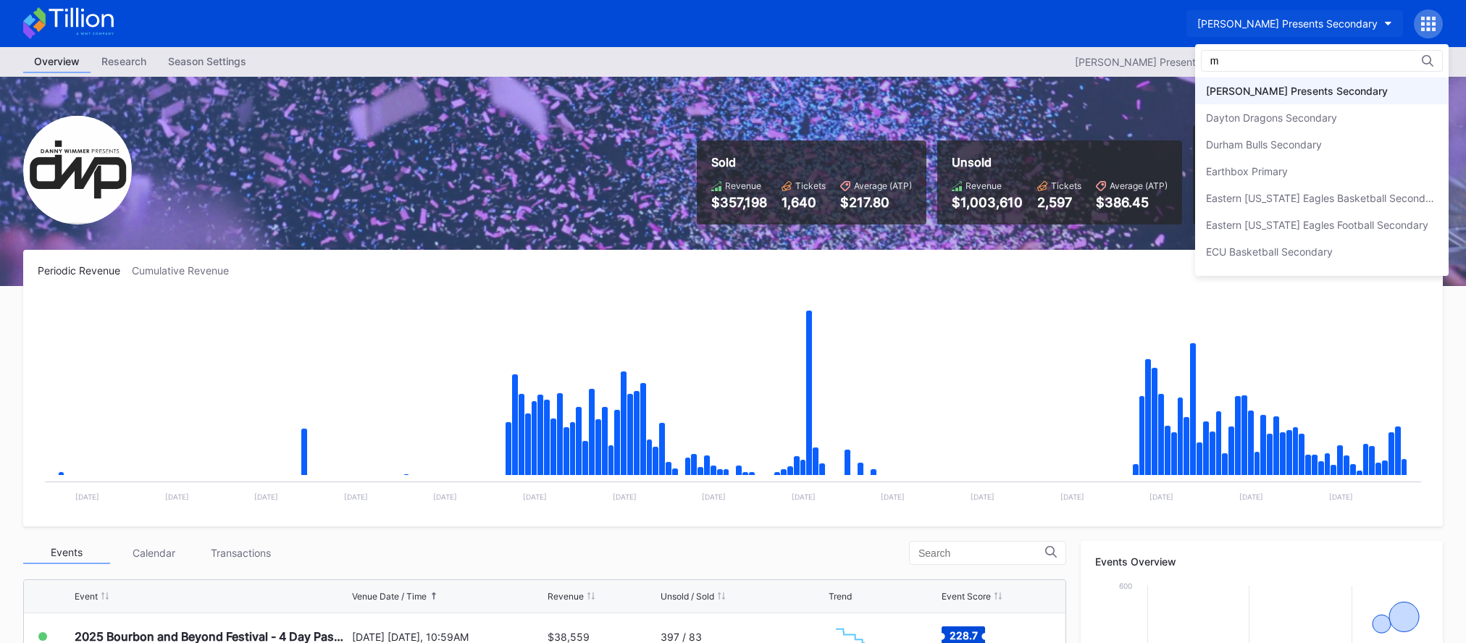
scroll to position [0, 0]
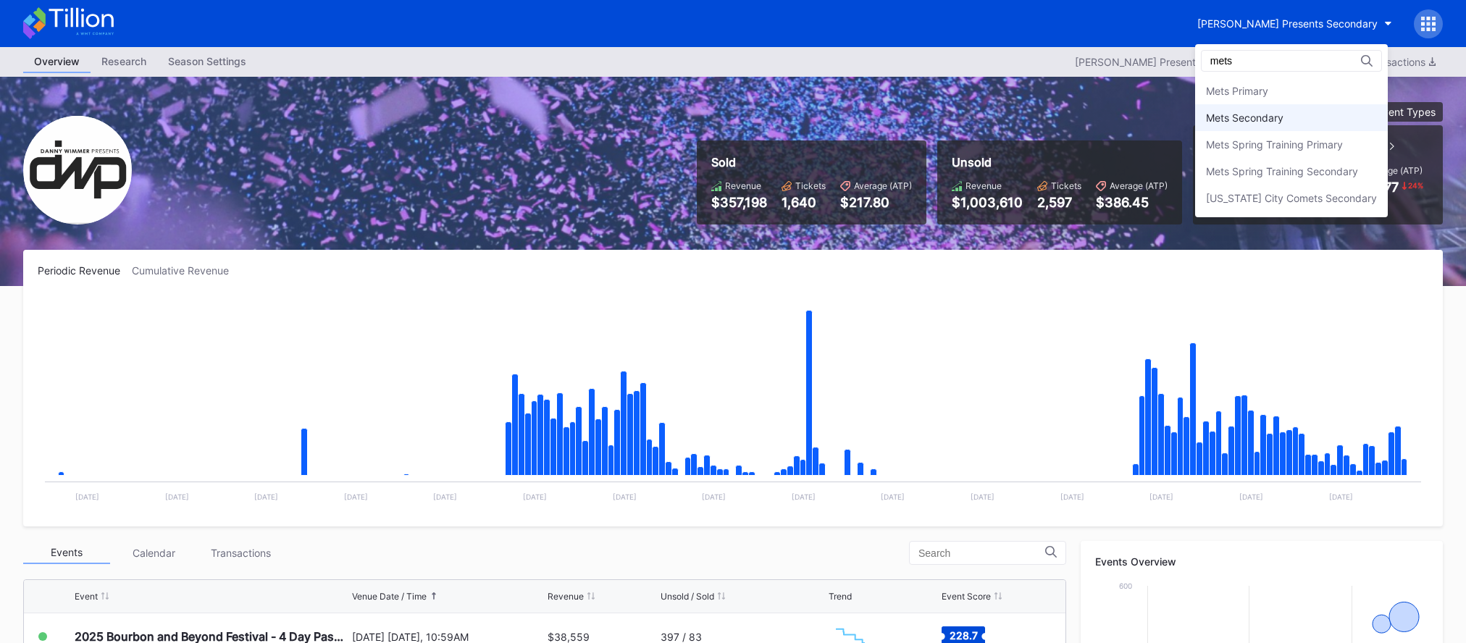
type input "mets"
click at [1279, 125] on div "Mets Secondary" at bounding box center [1291, 117] width 193 height 27
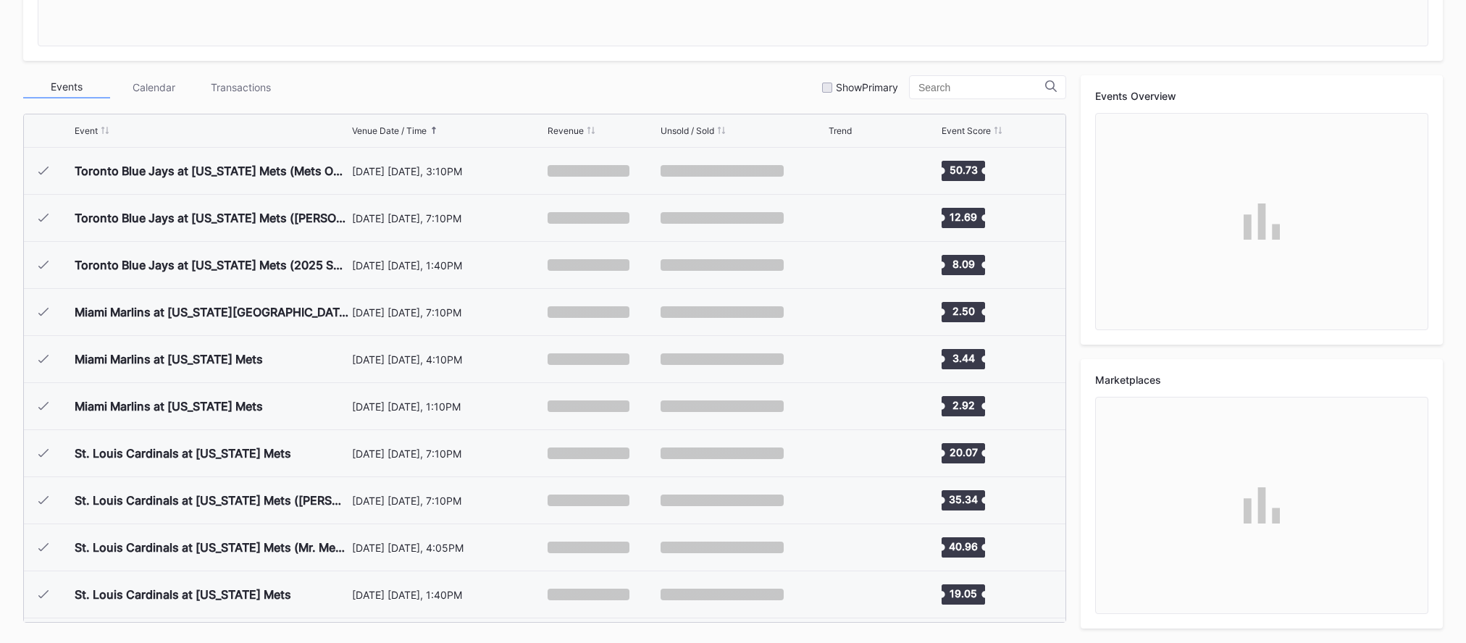
scroll to position [3154, 0]
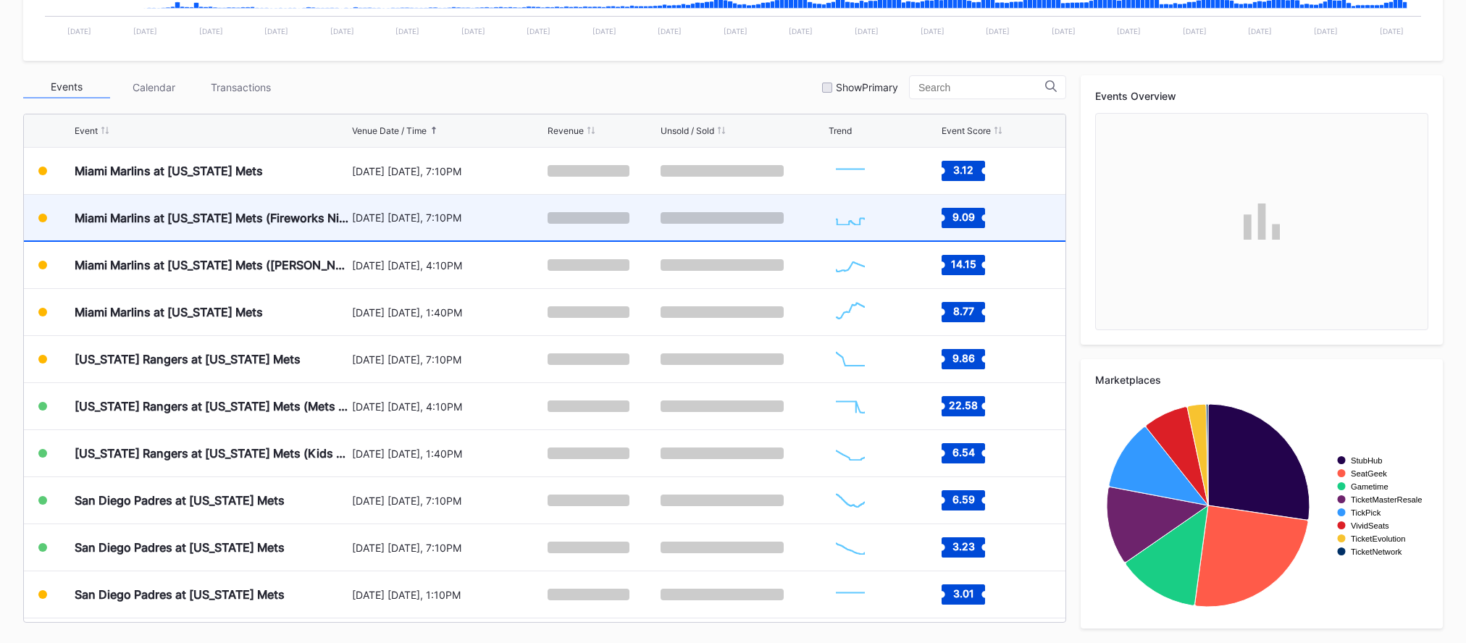
click at [416, 232] on div "August 29 Friday, 7:10PM" at bounding box center [448, 218] width 192 height 46
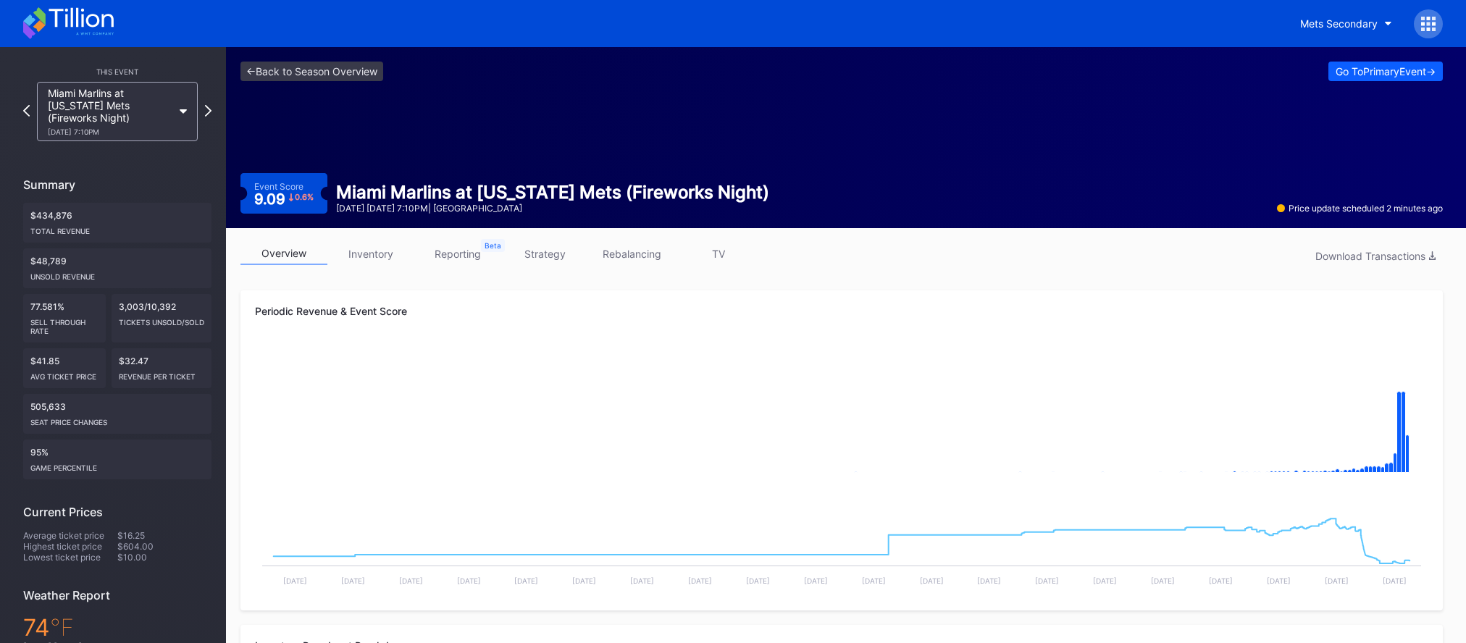
click at [299, 86] on div "<- Back to Season Overview Go To Primary Event -> Event Score 9.09 0.6 % Miami …" at bounding box center [841, 137] width 1231 height 181
click at [303, 74] on link "<- Back to Season Overview" at bounding box center [311, 72] width 143 height 20
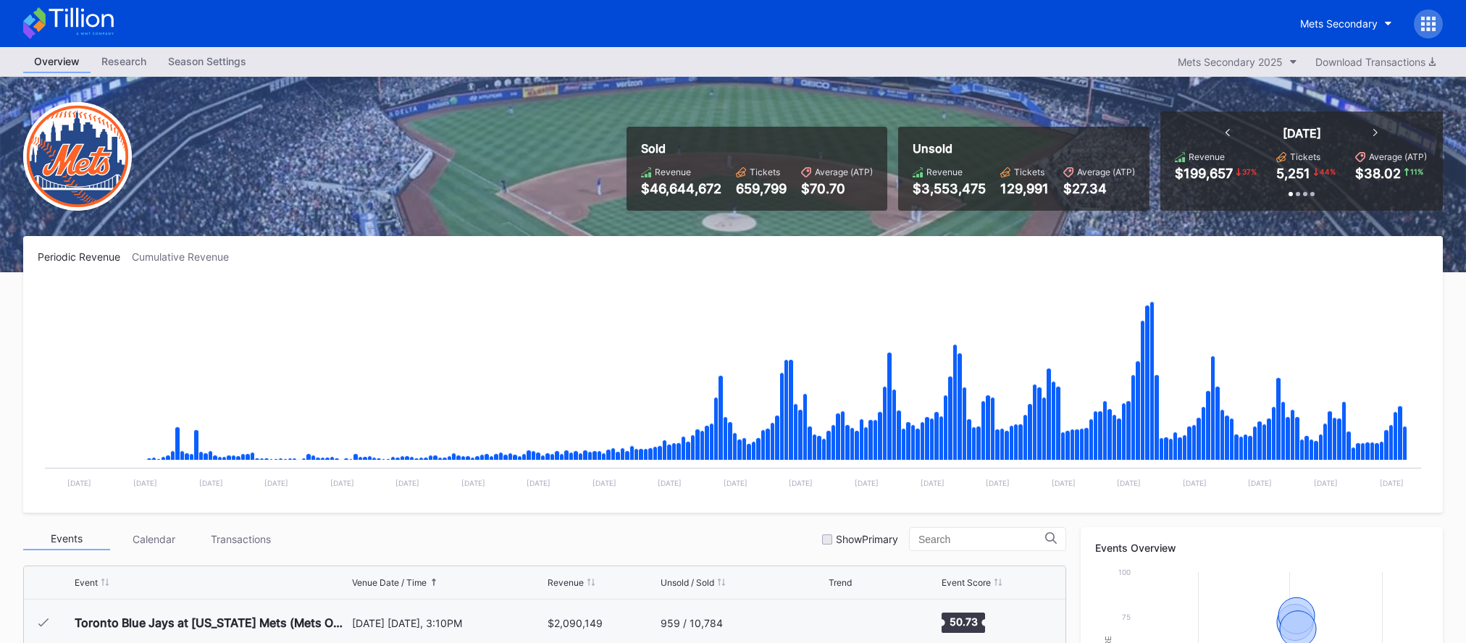
scroll to position [3154, 0]
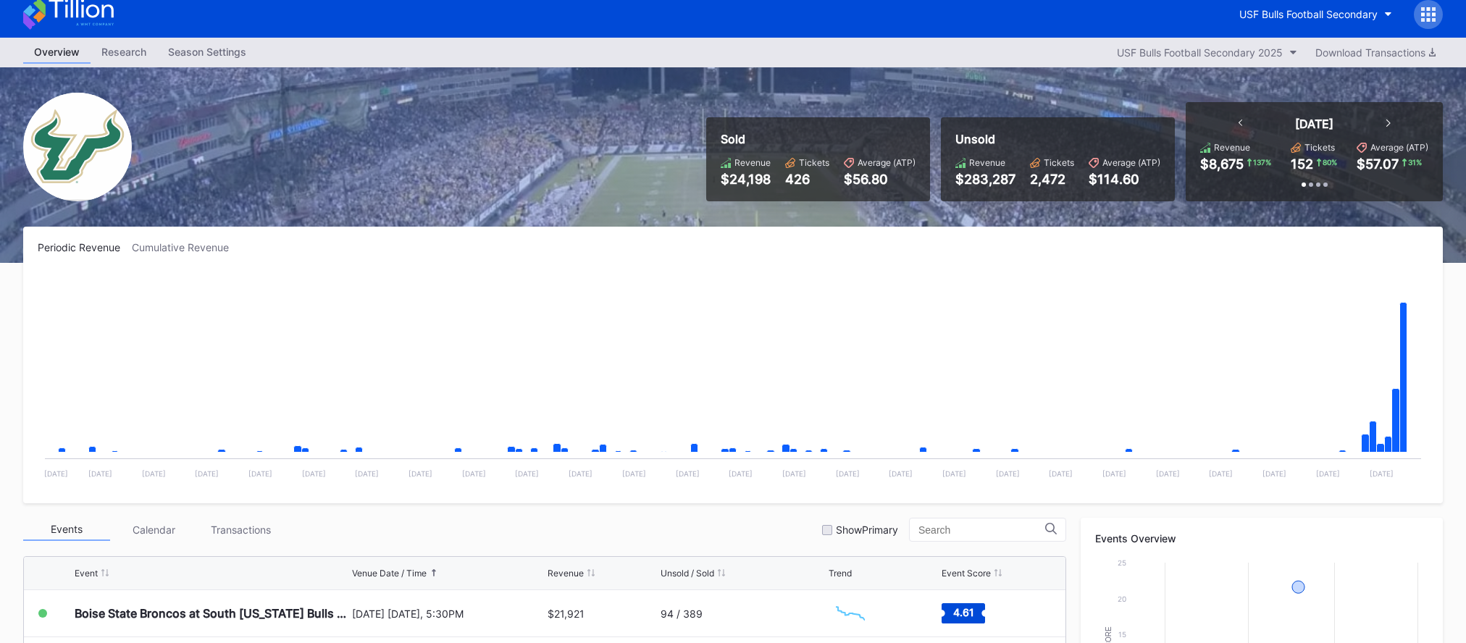
scroll to position [9, 0]
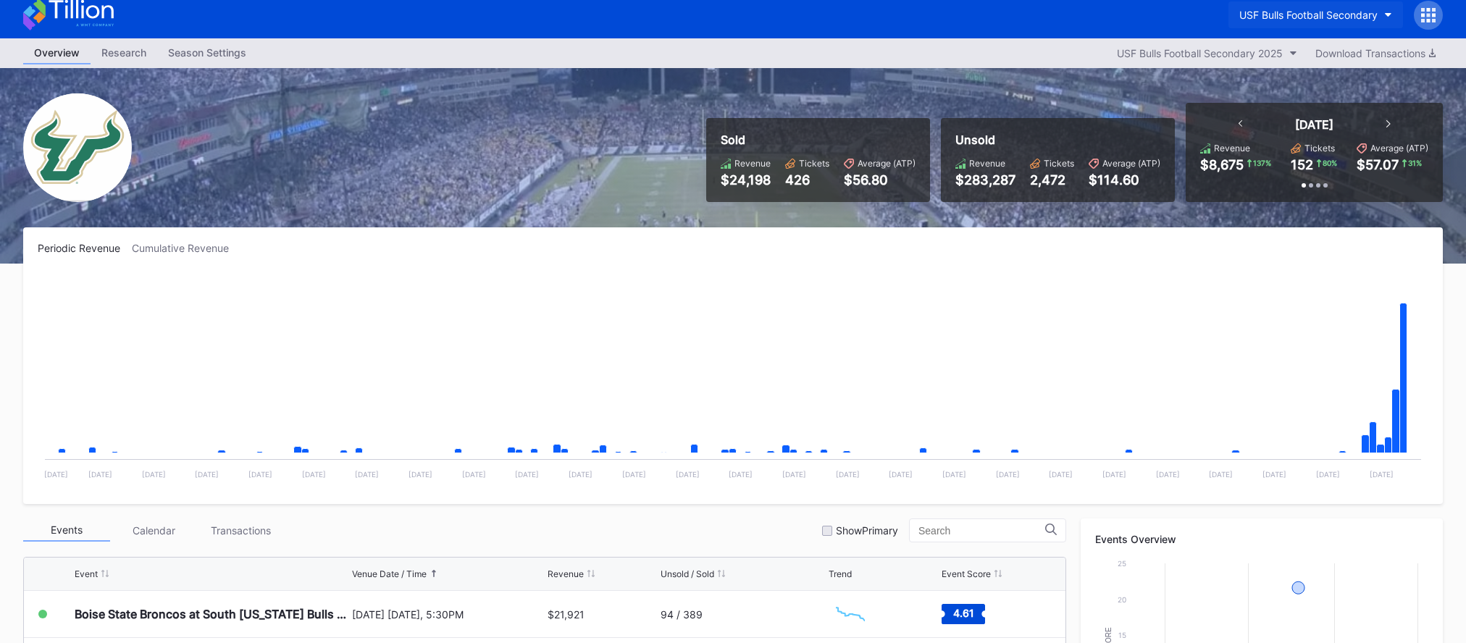
click at [1311, 17] on div "USF Bulls Football Secondary" at bounding box center [1308, 15] width 138 height 12
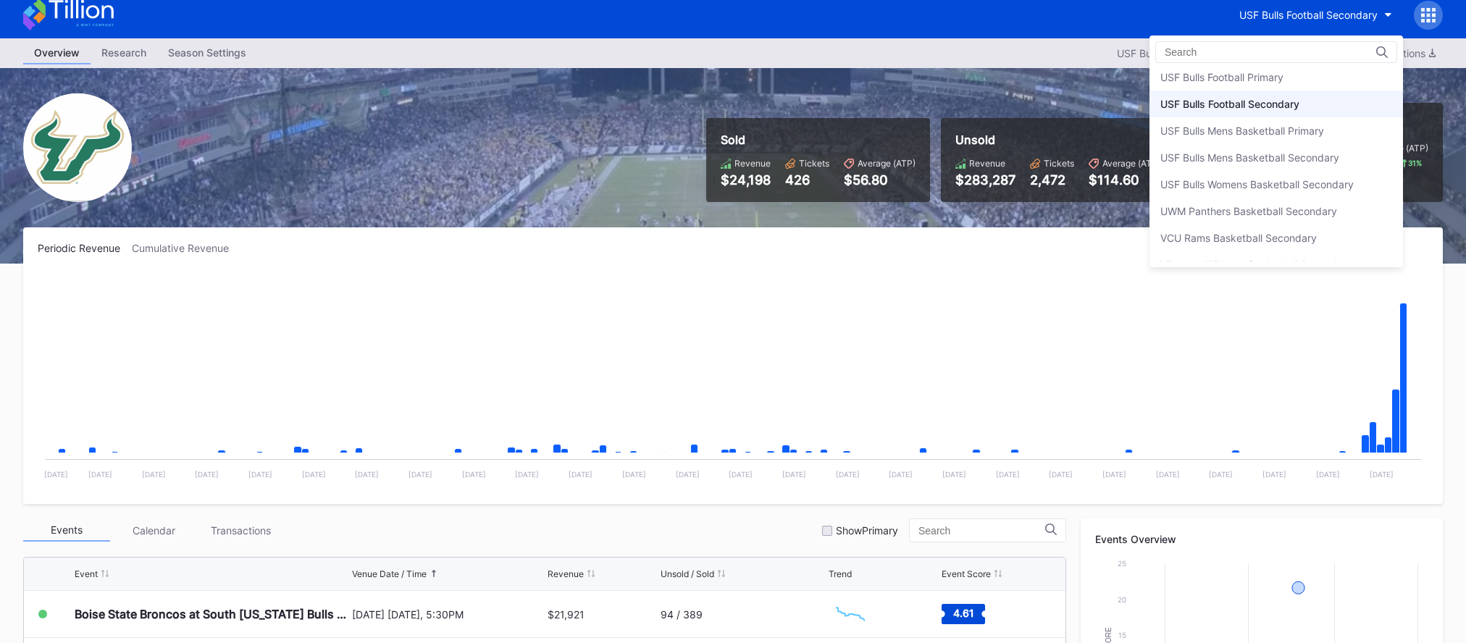
scroll to position [4825, 0]
click at [1261, 85] on div "USF Bulls Football Primary" at bounding box center [1221, 80] width 123 height 12
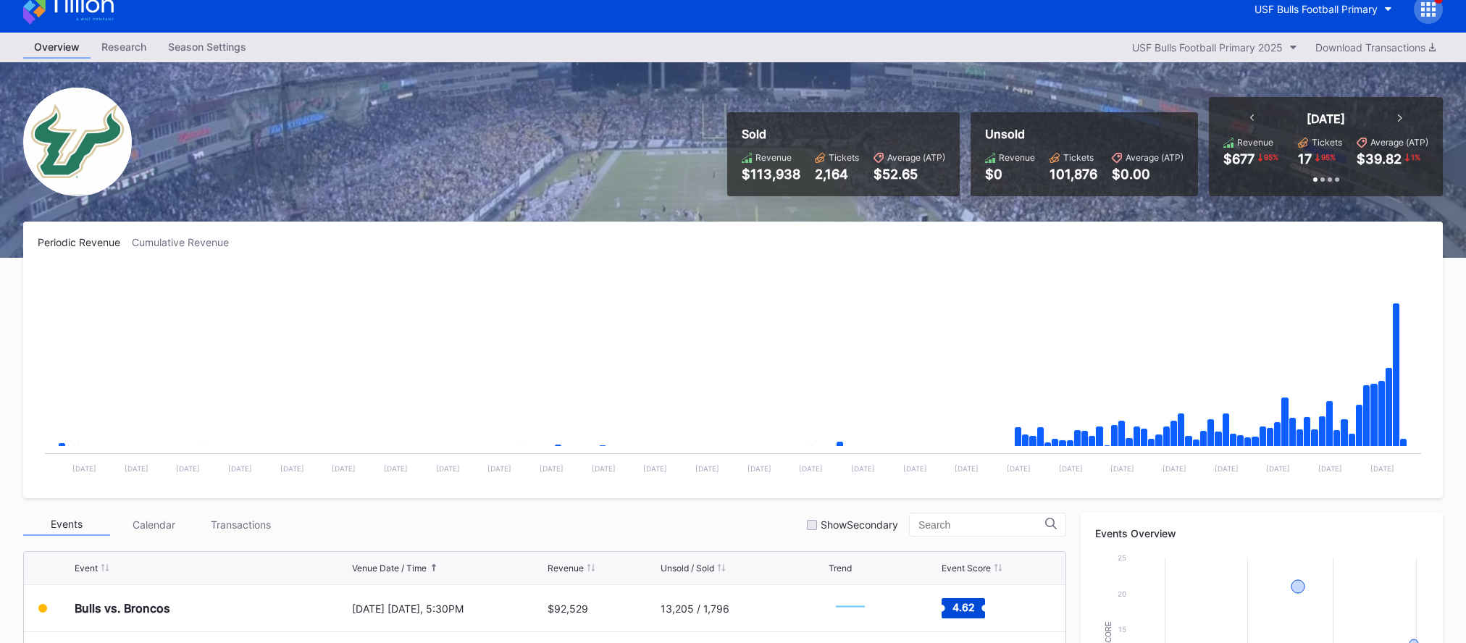
scroll to position [13, 0]
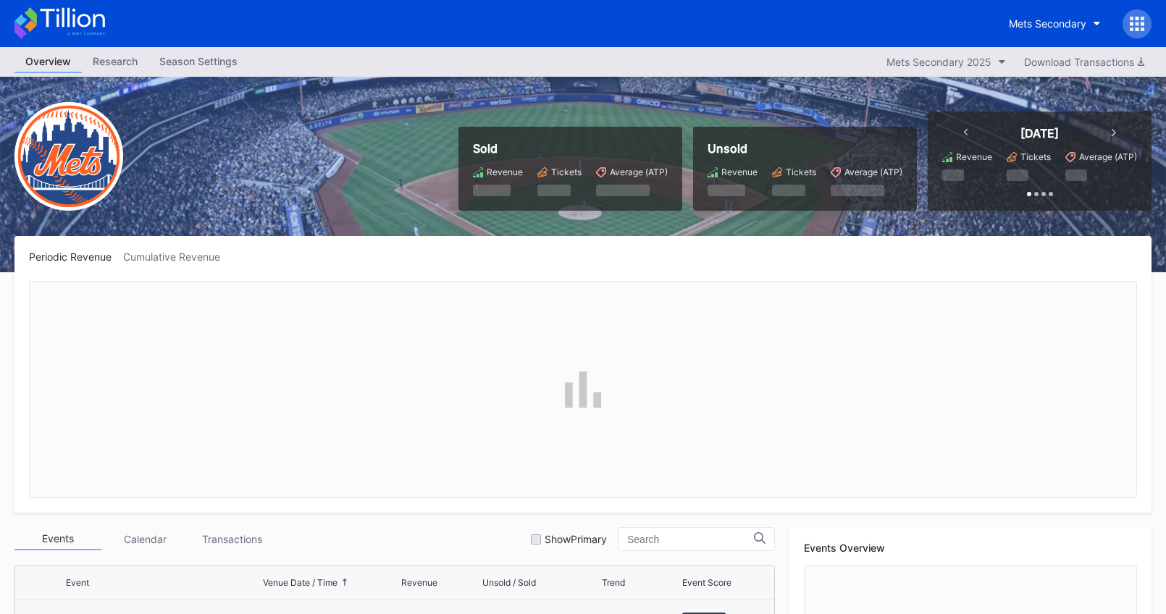
scroll to position [3154, 0]
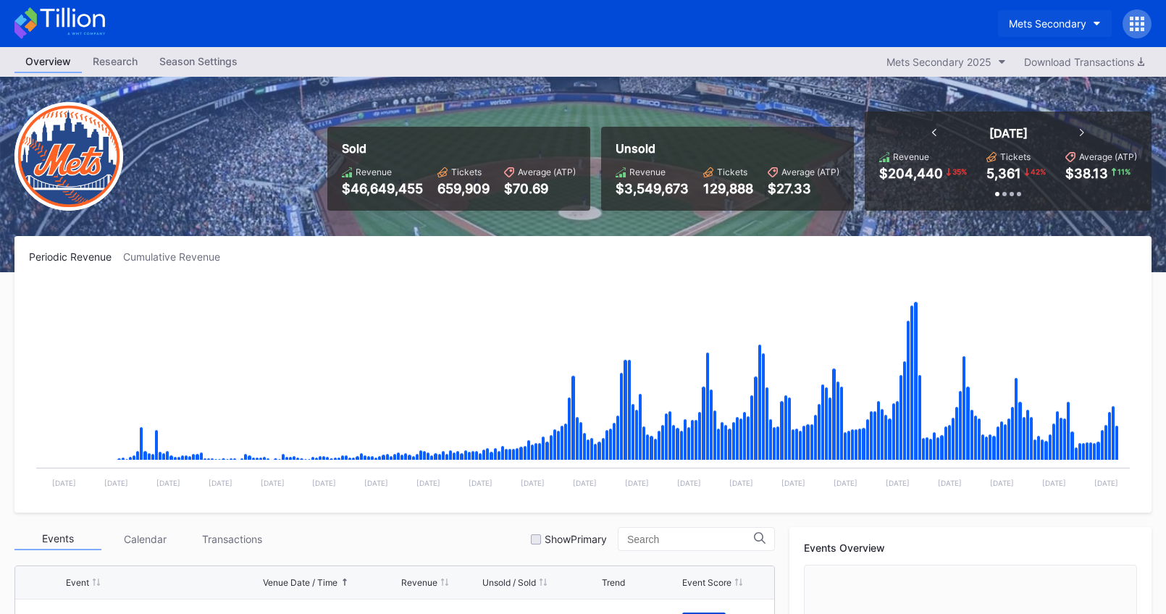
click at [1024, 33] on button "Mets Secondary" at bounding box center [1055, 23] width 114 height 27
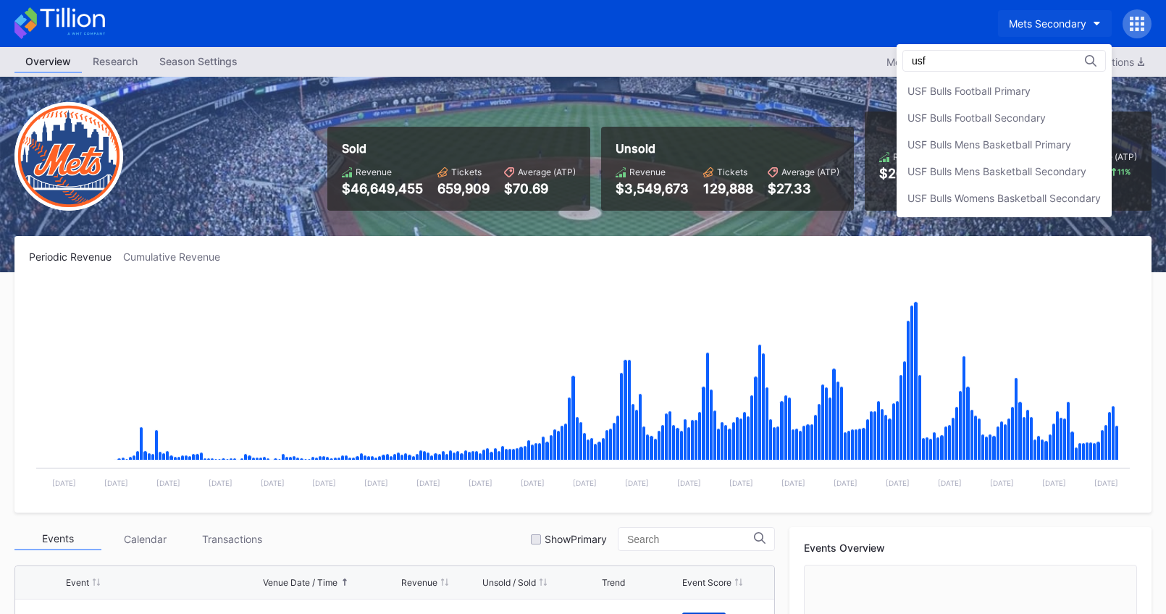
scroll to position [0, 0]
type input "usf"
click at [1012, 88] on div "USF Bulls Football Primary" at bounding box center [968, 91] width 123 height 12
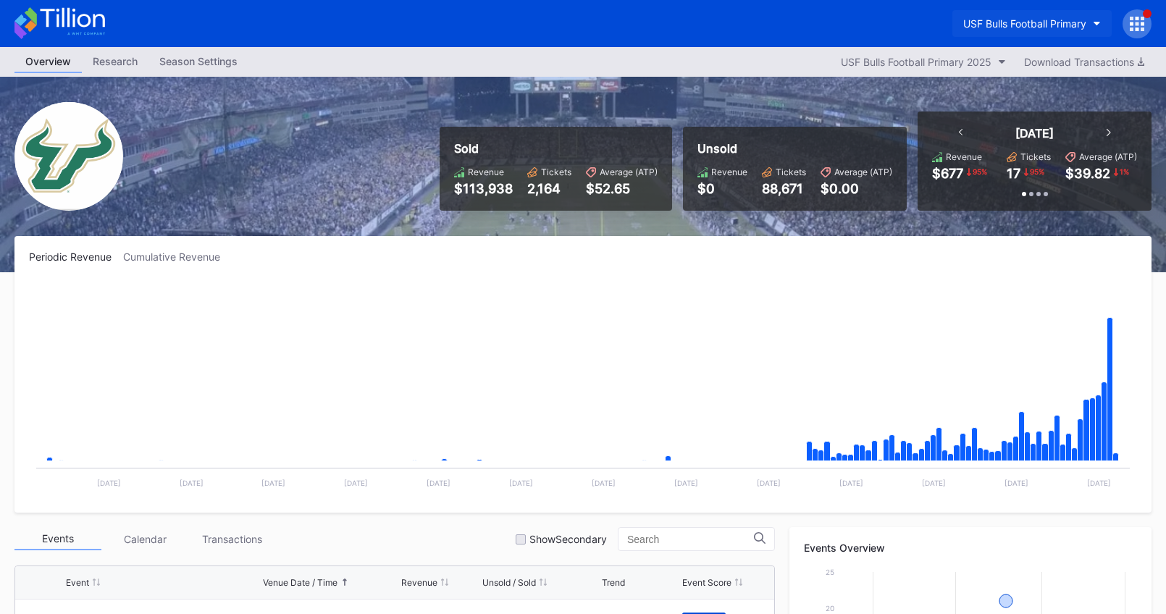
click at [1059, 24] on div "USF Bulls Football Primary" at bounding box center [1024, 23] width 123 height 12
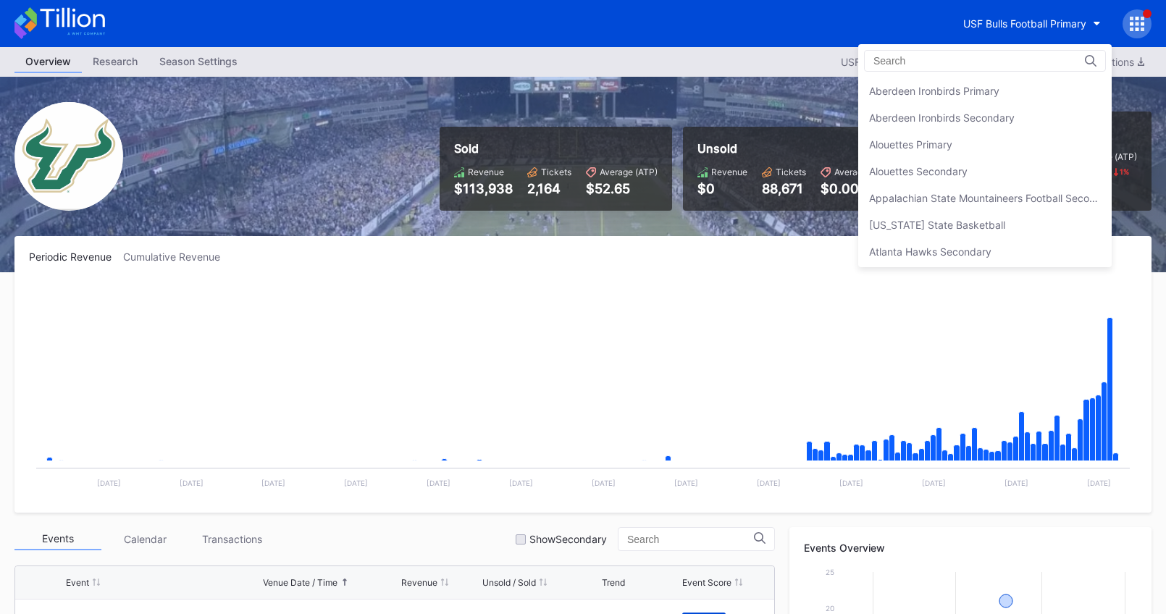
scroll to position [4823, 0]
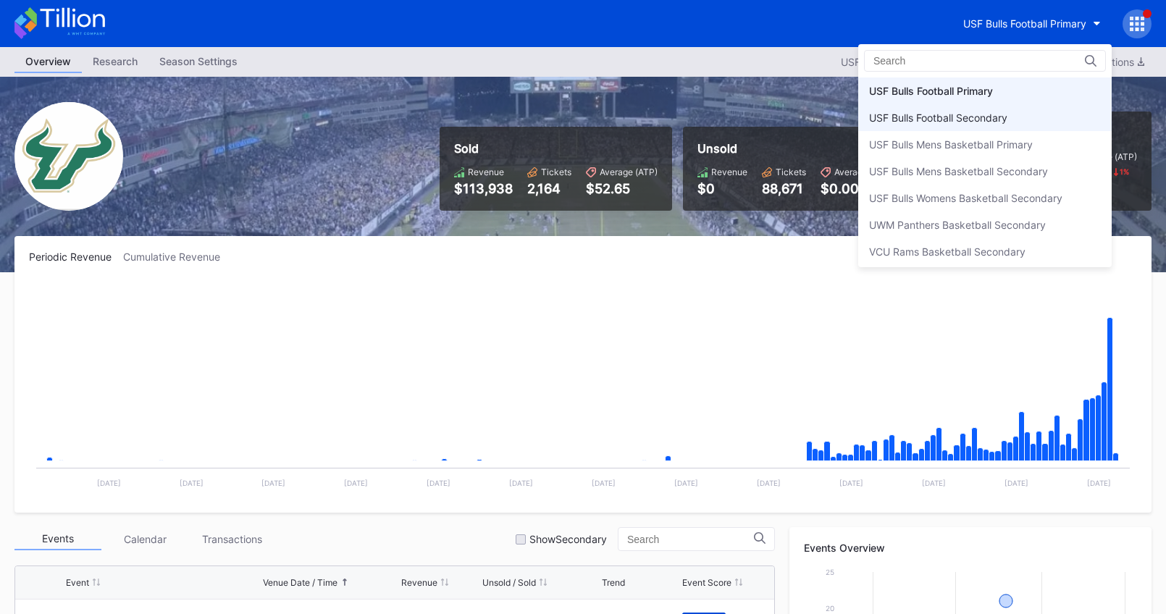
click at [1019, 119] on div "USF Bulls Football Secondary" at bounding box center [984, 117] width 253 height 27
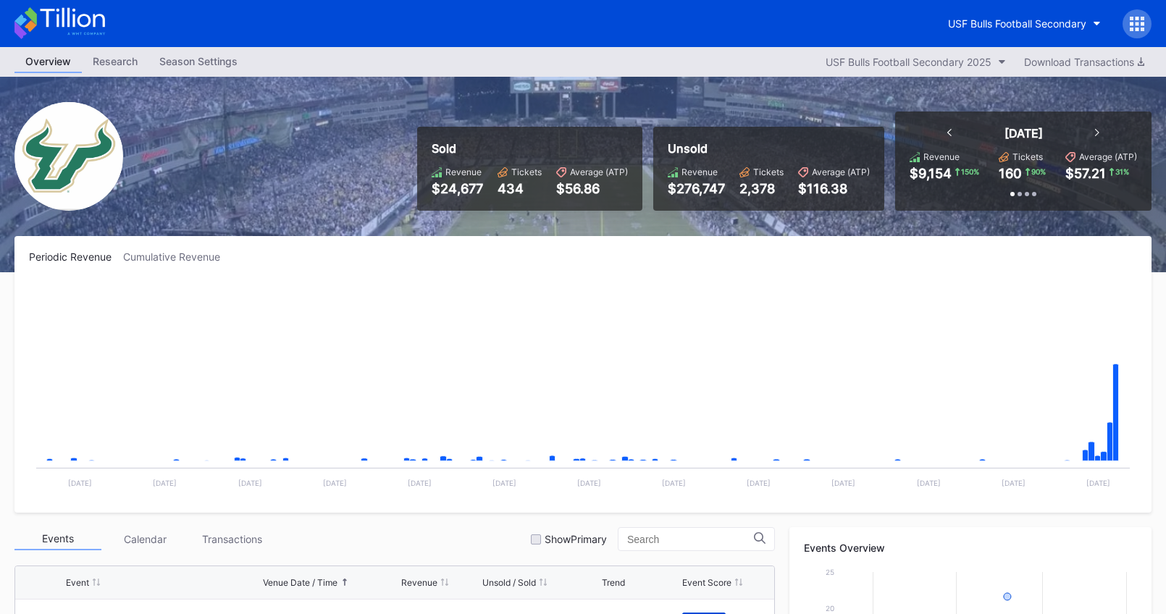
scroll to position [481, 0]
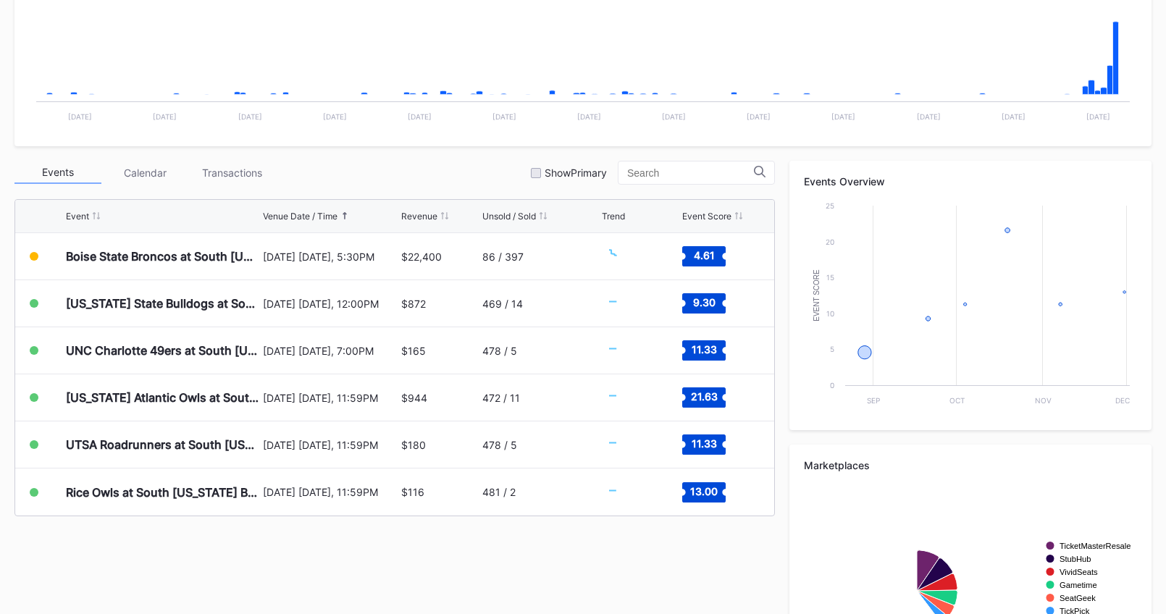
scroll to position [481, 0]
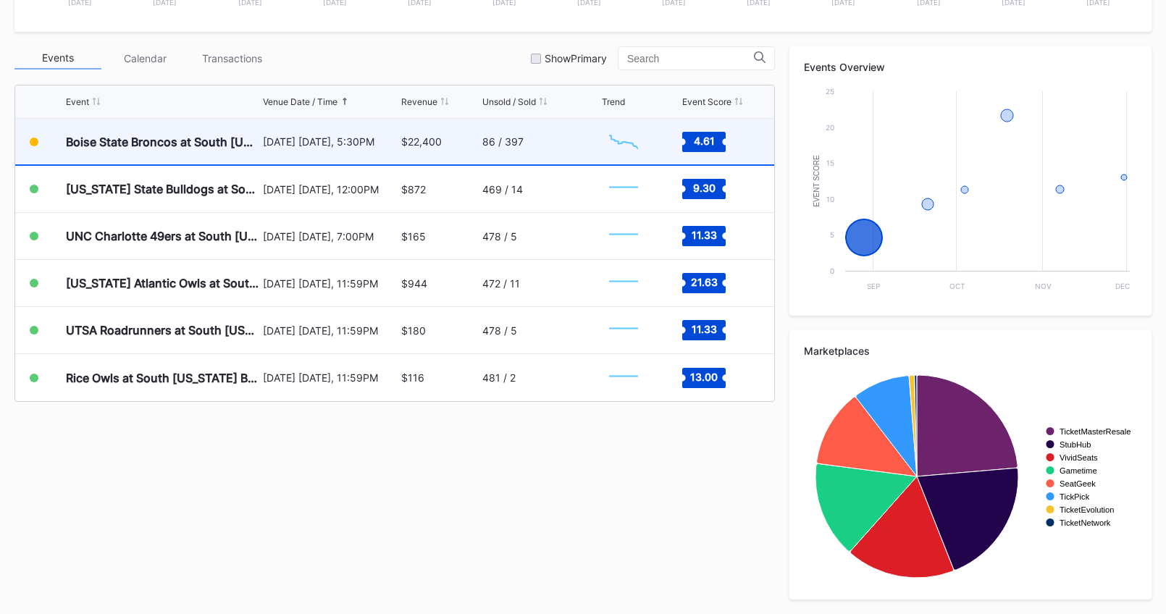
click at [437, 133] on div "$22,400" at bounding box center [439, 142] width 77 height 46
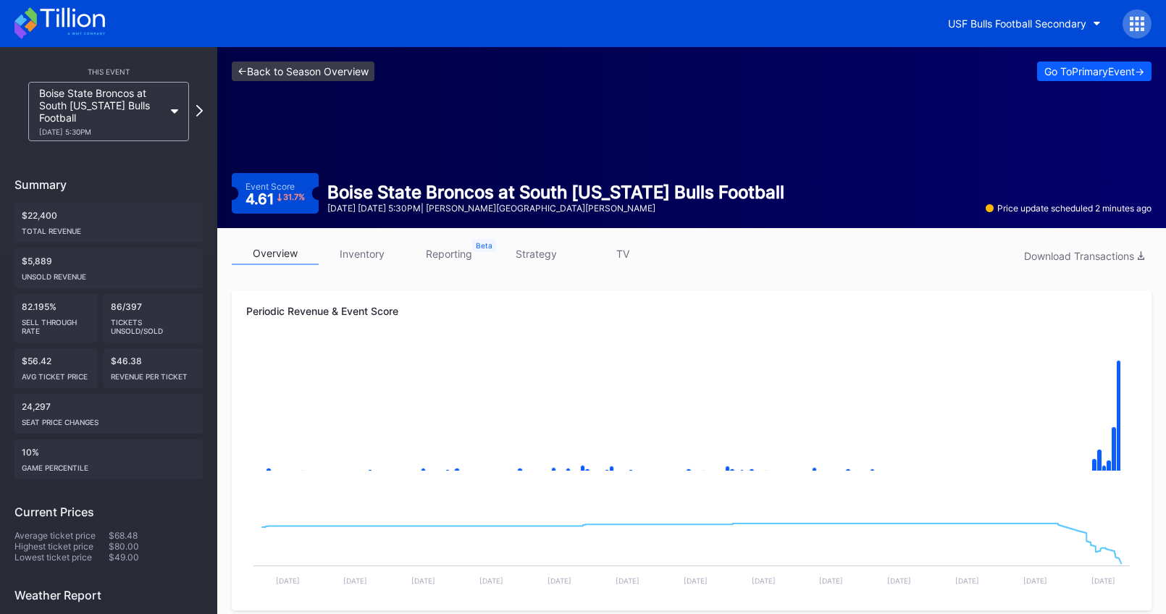
click at [264, 65] on link "<- Back to Season Overview" at bounding box center [303, 72] width 143 height 20
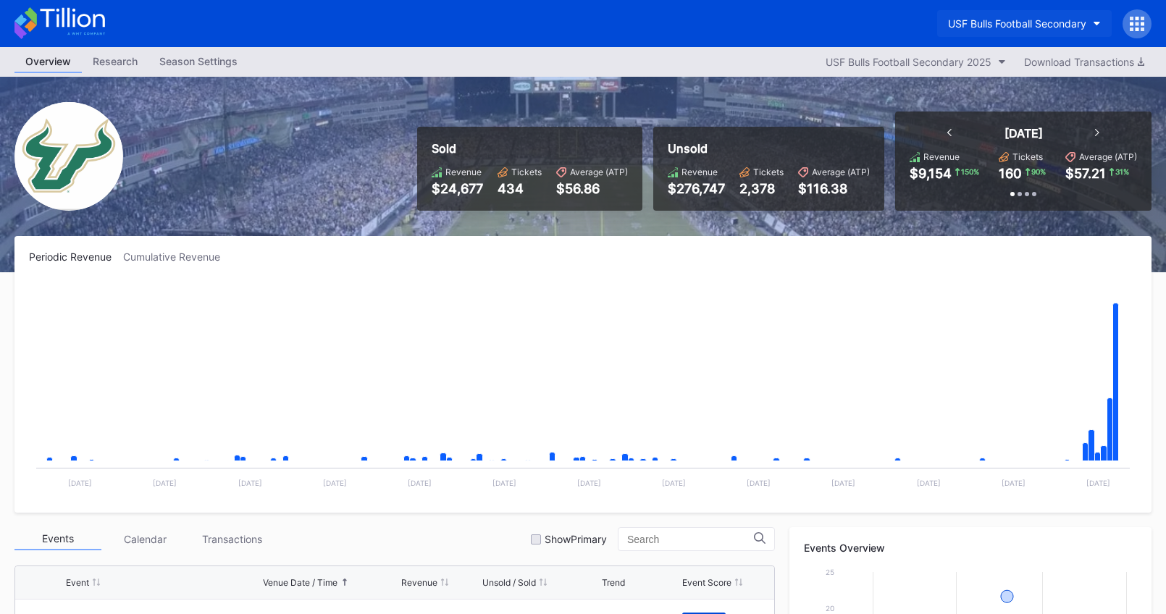
click at [1033, 22] on div "USF Bulls Football Secondary" at bounding box center [1017, 23] width 138 height 12
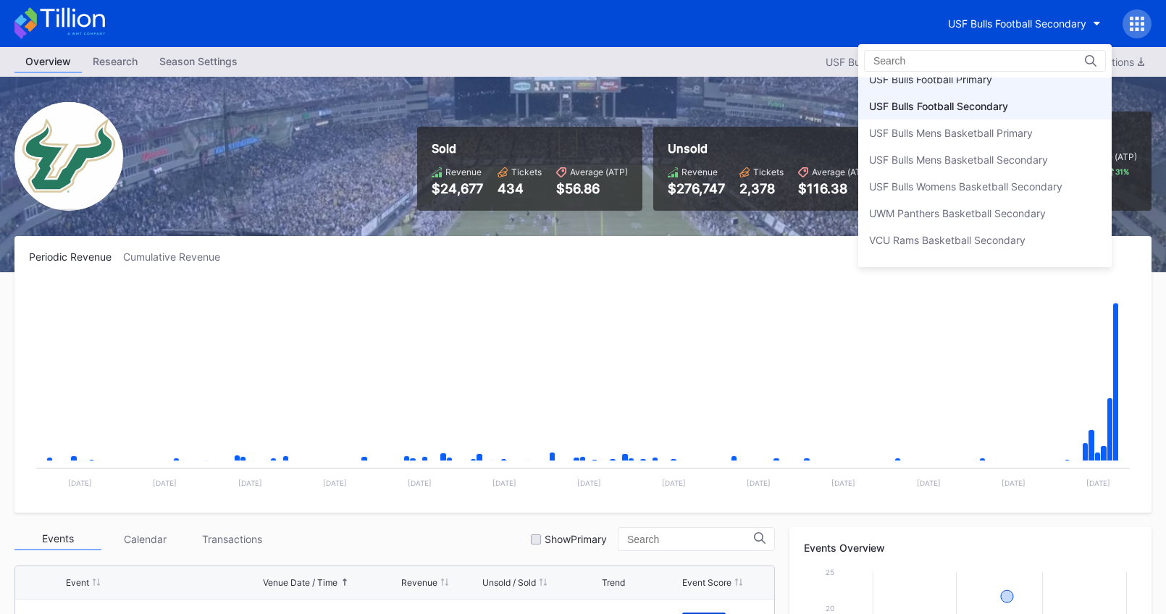
scroll to position [4834, 0]
click at [1005, 82] on div "USF Bulls Football Primary" at bounding box center [984, 80] width 253 height 27
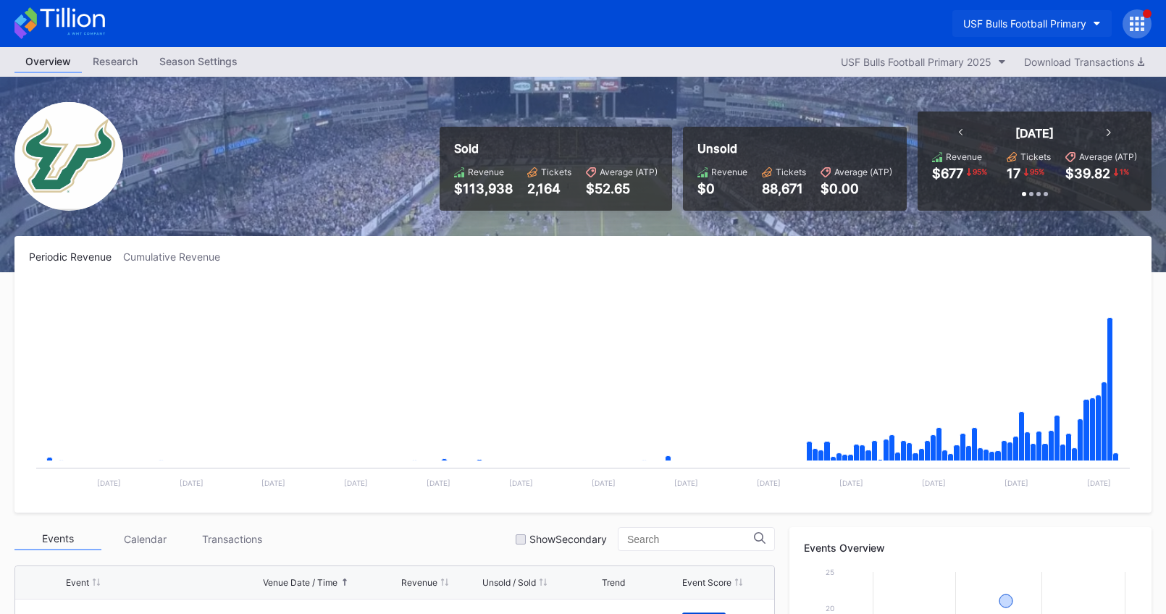
click at [1025, 27] on div "USF Bulls Football Primary" at bounding box center [1024, 23] width 123 height 12
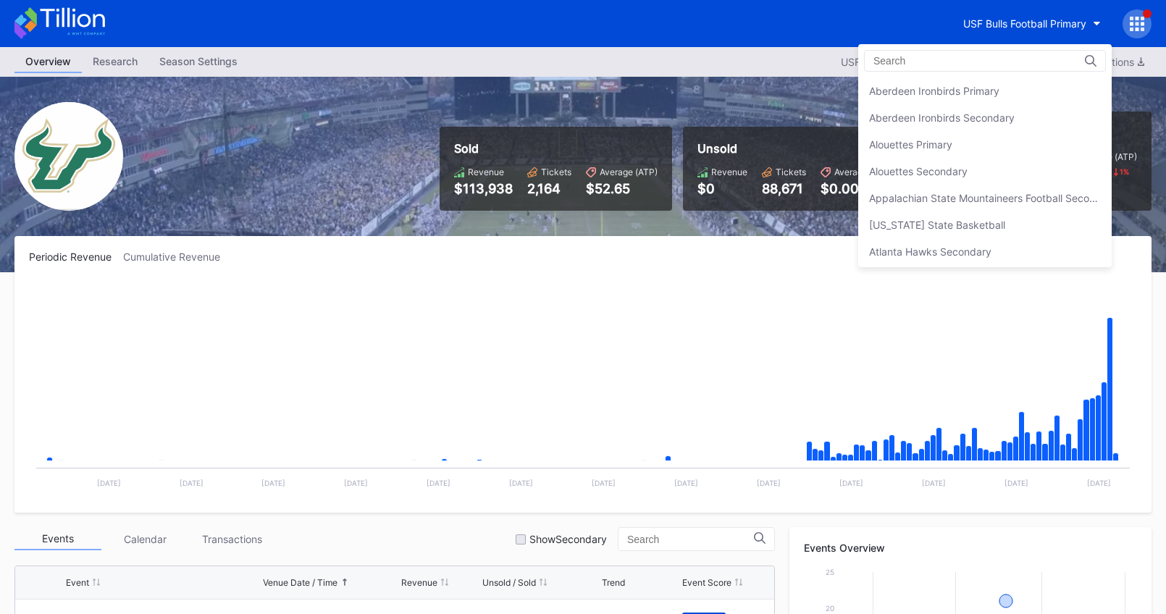
scroll to position [4823, 0]
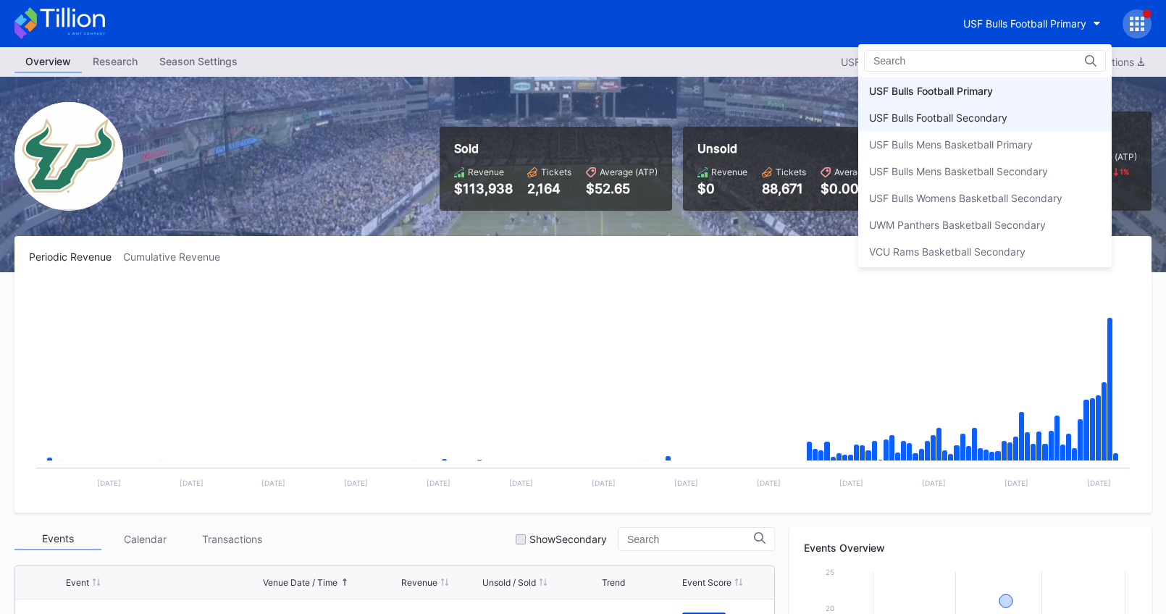
click at [996, 106] on div "USF Bulls Football Secondary" at bounding box center [984, 117] width 253 height 27
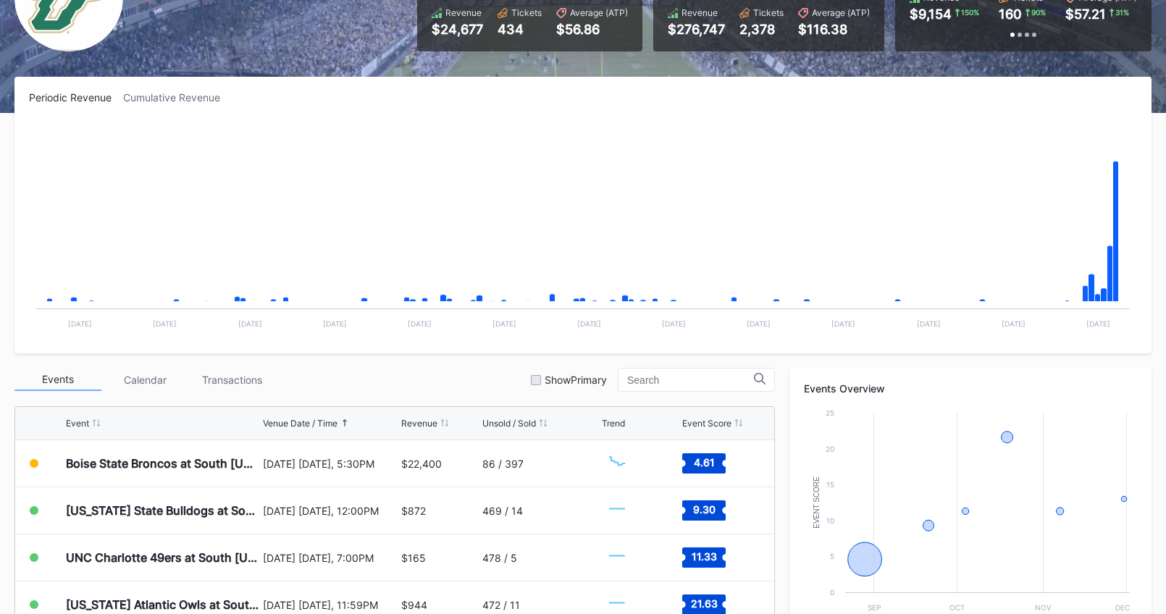
scroll to position [481, 0]
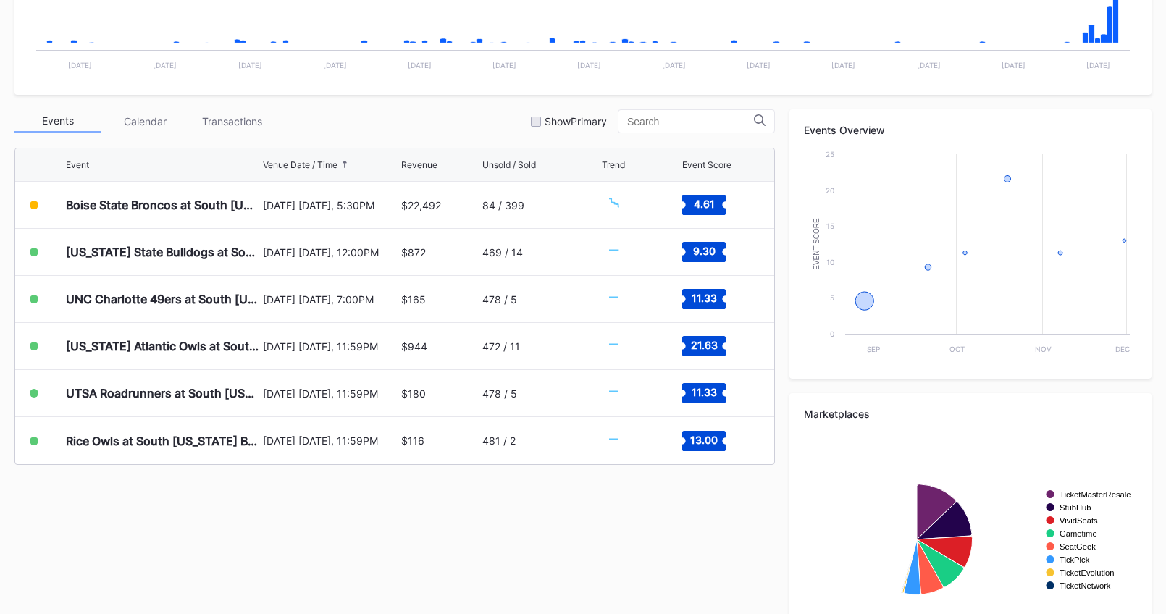
scroll to position [481, 0]
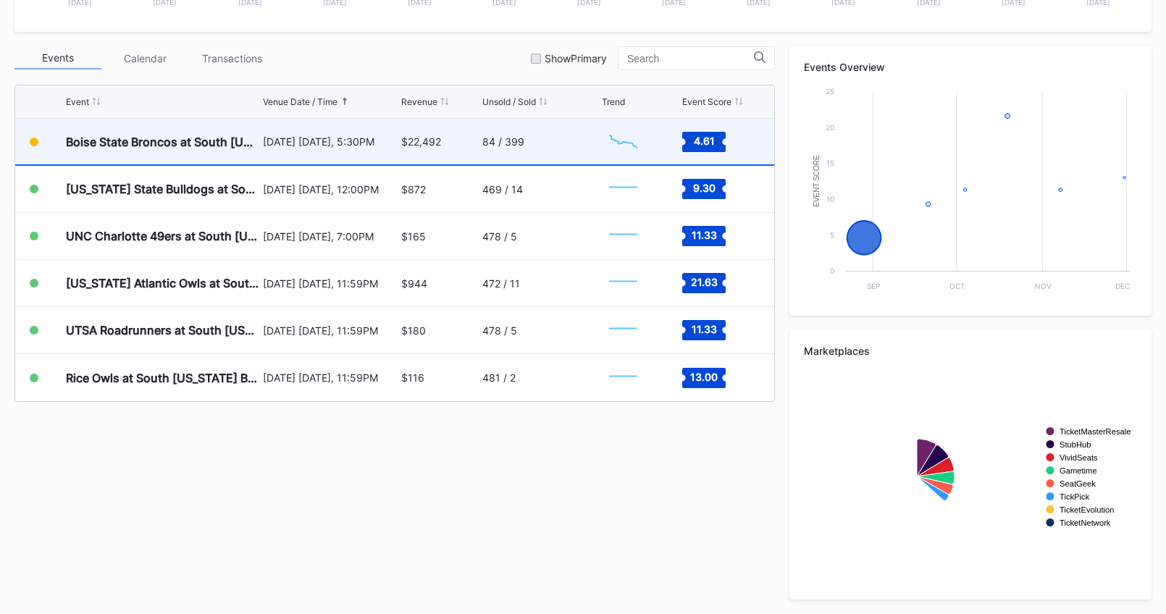
click at [461, 145] on div "$22,492" at bounding box center [439, 142] width 77 height 46
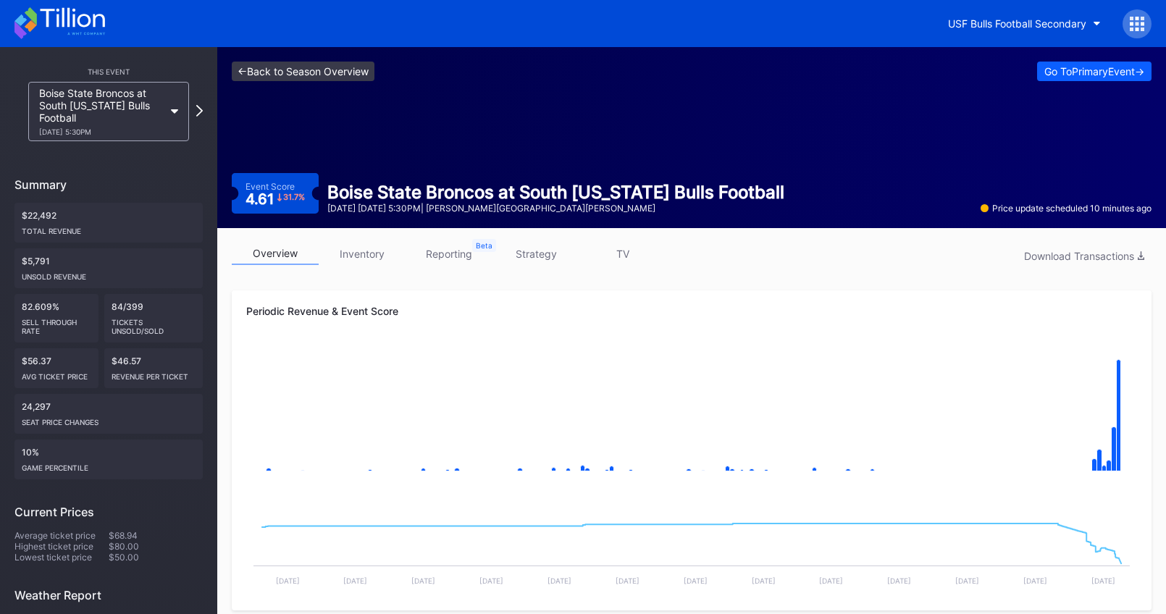
click at [362, 78] on link "<- Back to Season Overview" at bounding box center [303, 72] width 143 height 20
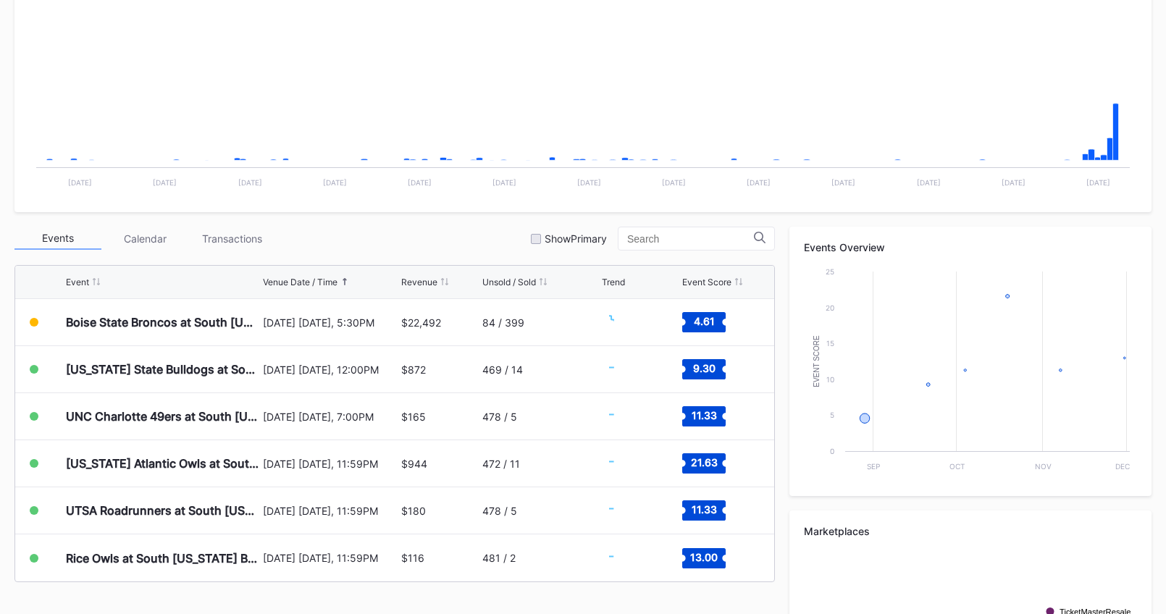
scroll to position [481, 0]
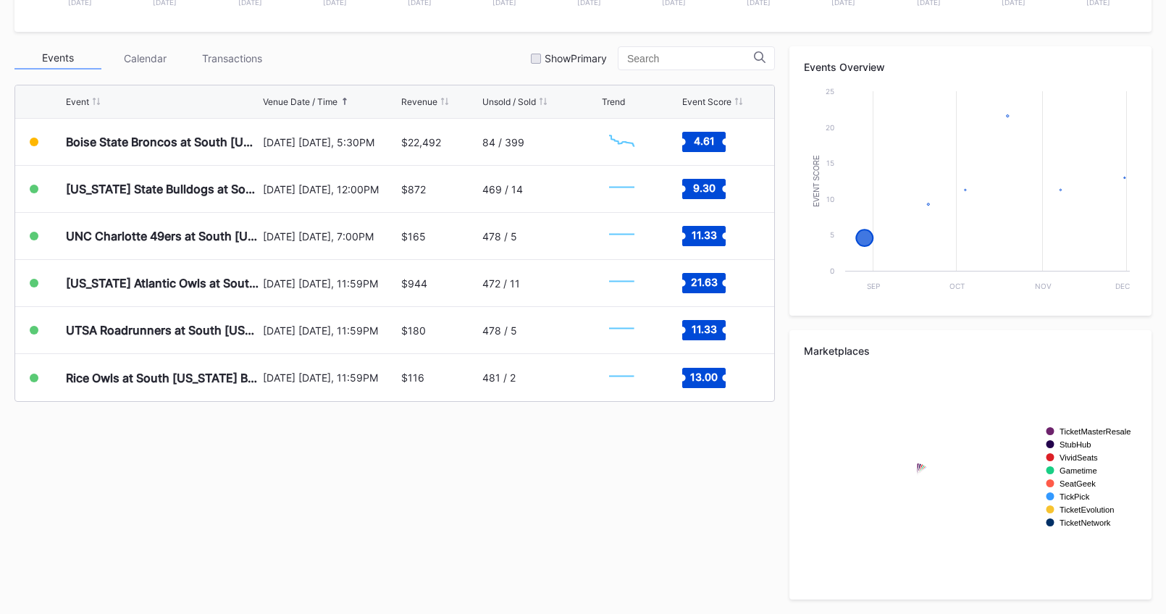
click at [350, 144] on div "[DATE] [DATE], 5:30PM" at bounding box center [330, 142] width 135 height 12
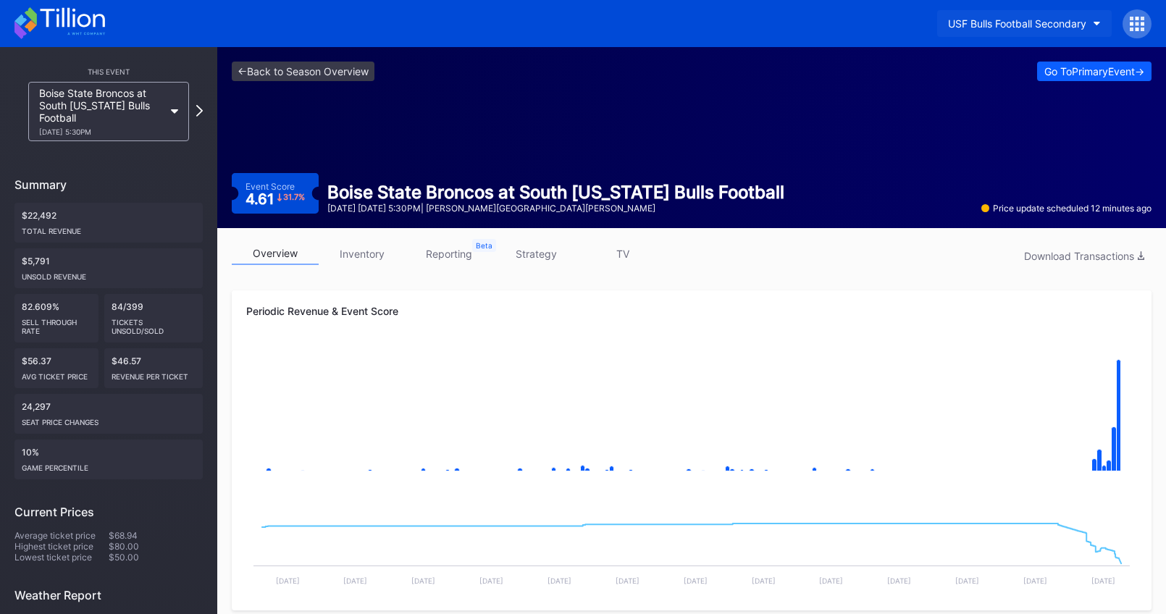
click at [1017, 34] on button "USF Bulls Football Secondary" at bounding box center [1024, 23] width 175 height 27
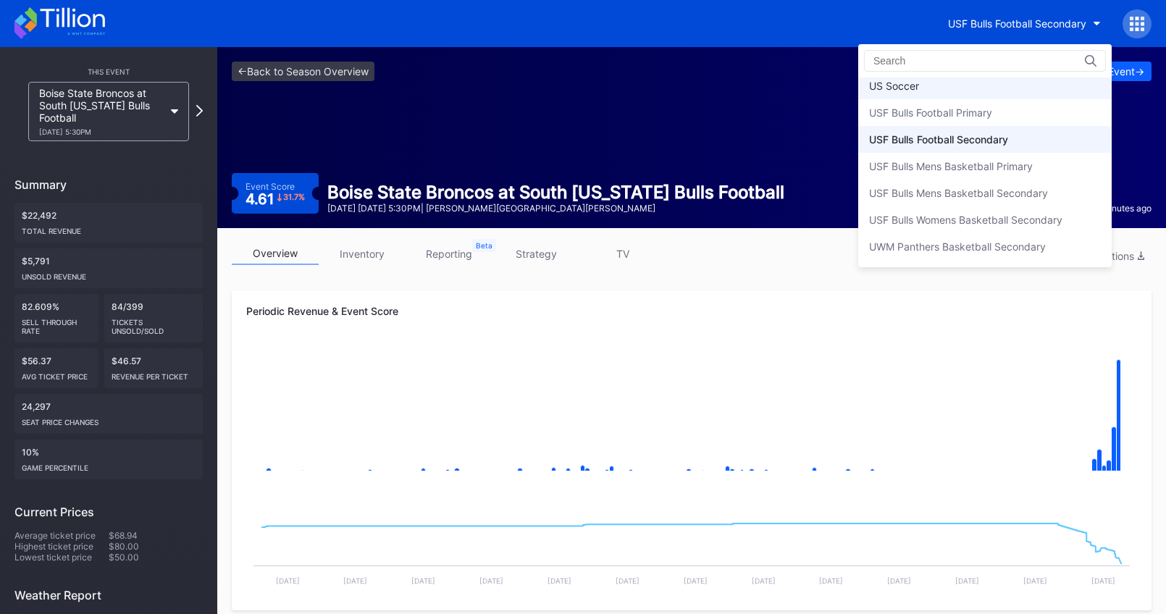
click at [988, 101] on div "Aberdeen Ironbirds Primary Aberdeen Ironbirds Secondary Alouettes Primary Aloue…" at bounding box center [984, 169] width 253 height 184
click at [987, 105] on div "USF Bulls Football Primary" at bounding box center [984, 112] width 253 height 27
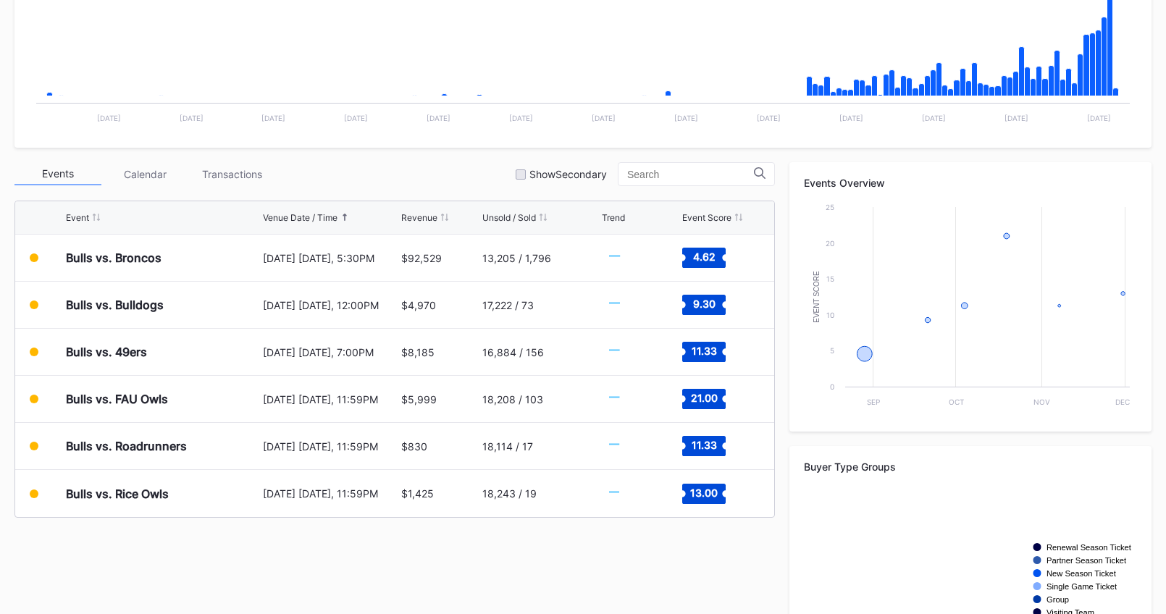
scroll to position [481, 0]
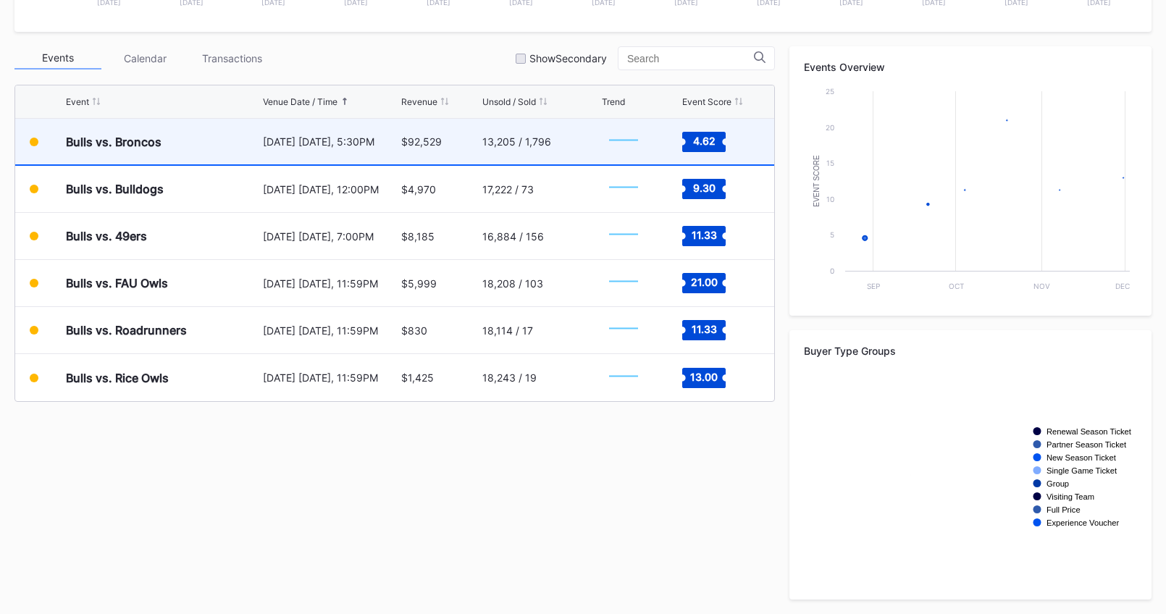
click at [568, 126] on div "13,205 / 1,796" at bounding box center [540, 142] width 116 height 46
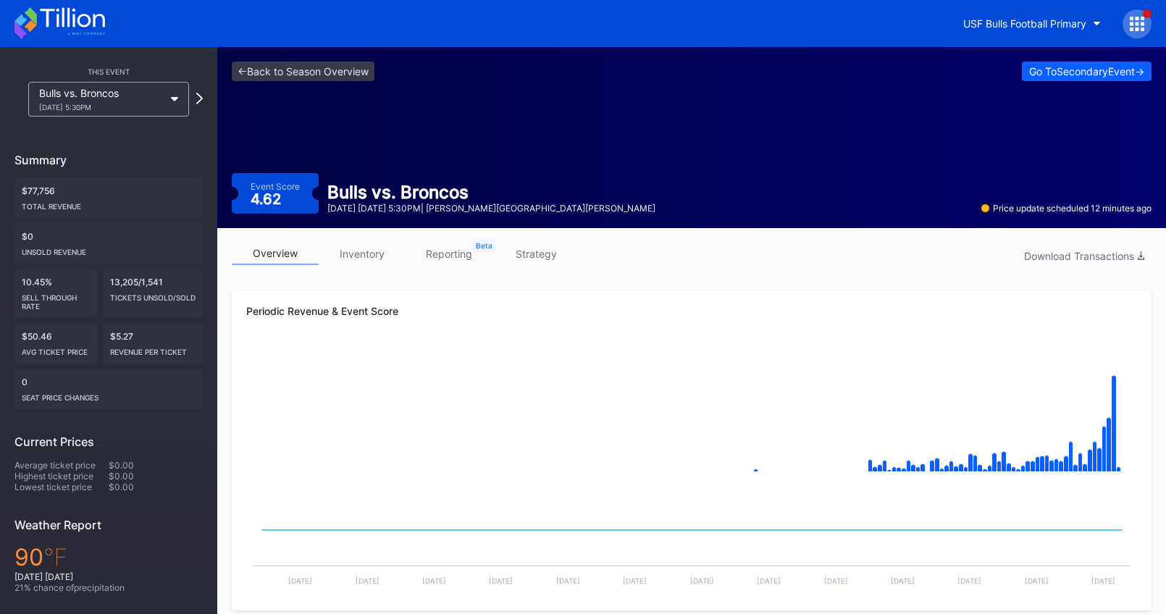
click at [382, 89] on div "<- Back to Season Overview Go To Secondary Event -> Event Score 4.62 Bulls vs. …" at bounding box center [691, 137] width 949 height 181
click at [366, 75] on link "<- Back to Season Overview" at bounding box center [303, 72] width 143 height 20
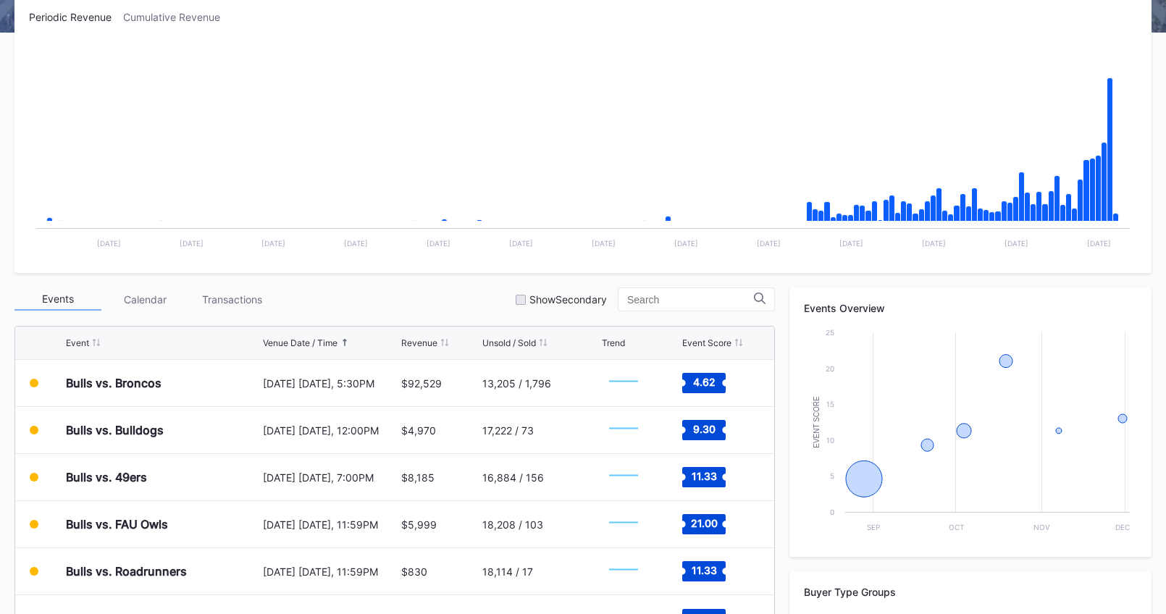
scroll to position [217, 0]
